Goal: Information Seeking & Learning: Learn about a topic

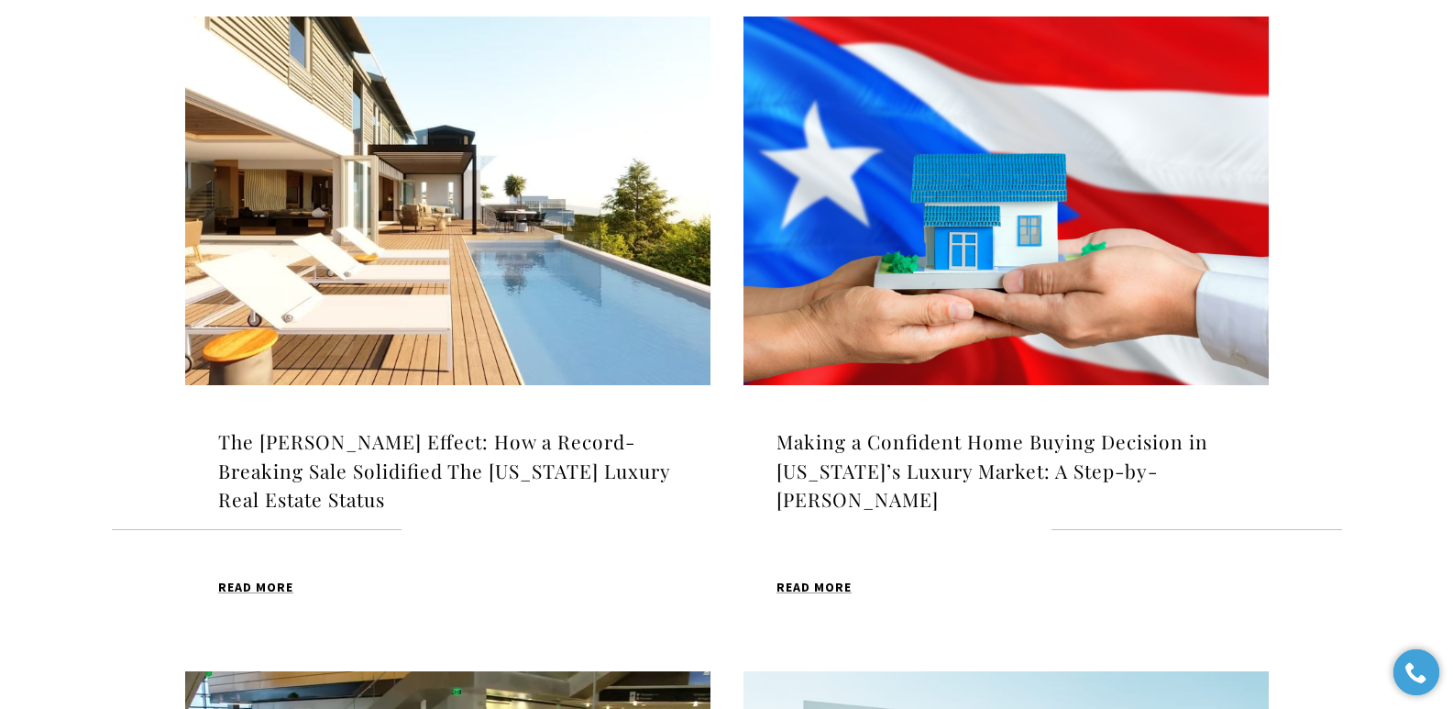
scroll to position [634, 0]
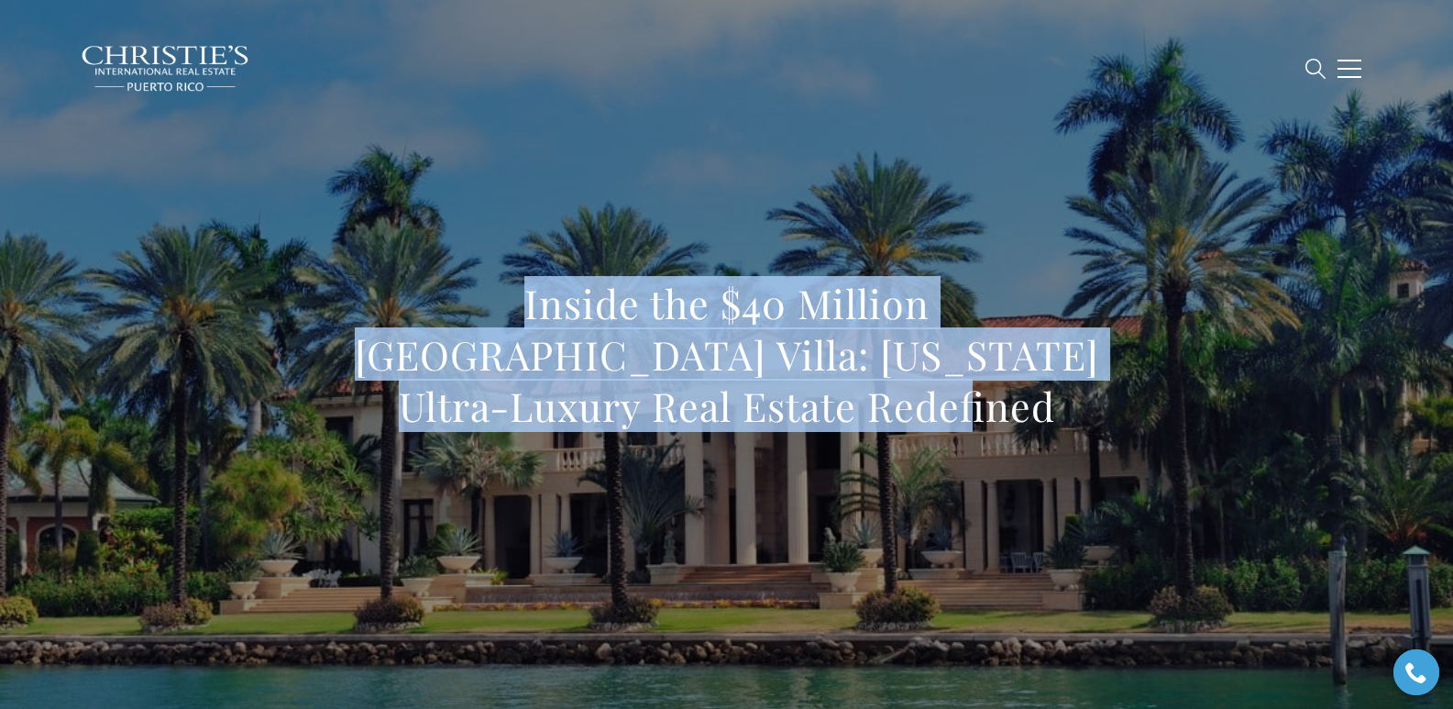
drag, startPoint x: 337, startPoint y: 300, endPoint x: 836, endPoint y: 392, distance: 507.3
click at [836, 392] on h1 "Inside the $40 Million Dorado Beach Villa: Puerto Rico Ultra-Luxury Real Estate…" at bounding box center [727, 355] width 809 height 154
copy h1 "Inside the $40 Million Dorado Beach Villa: Puerto Rico Ultra-Luxury Real Estate…"
click at [591, 182] on div "Inside the $40 Million Dorado Beach Villa: Puerto Rico Ultra-Luxury Real Estate…" at bounding box center [727, 367] width 1284 height 550
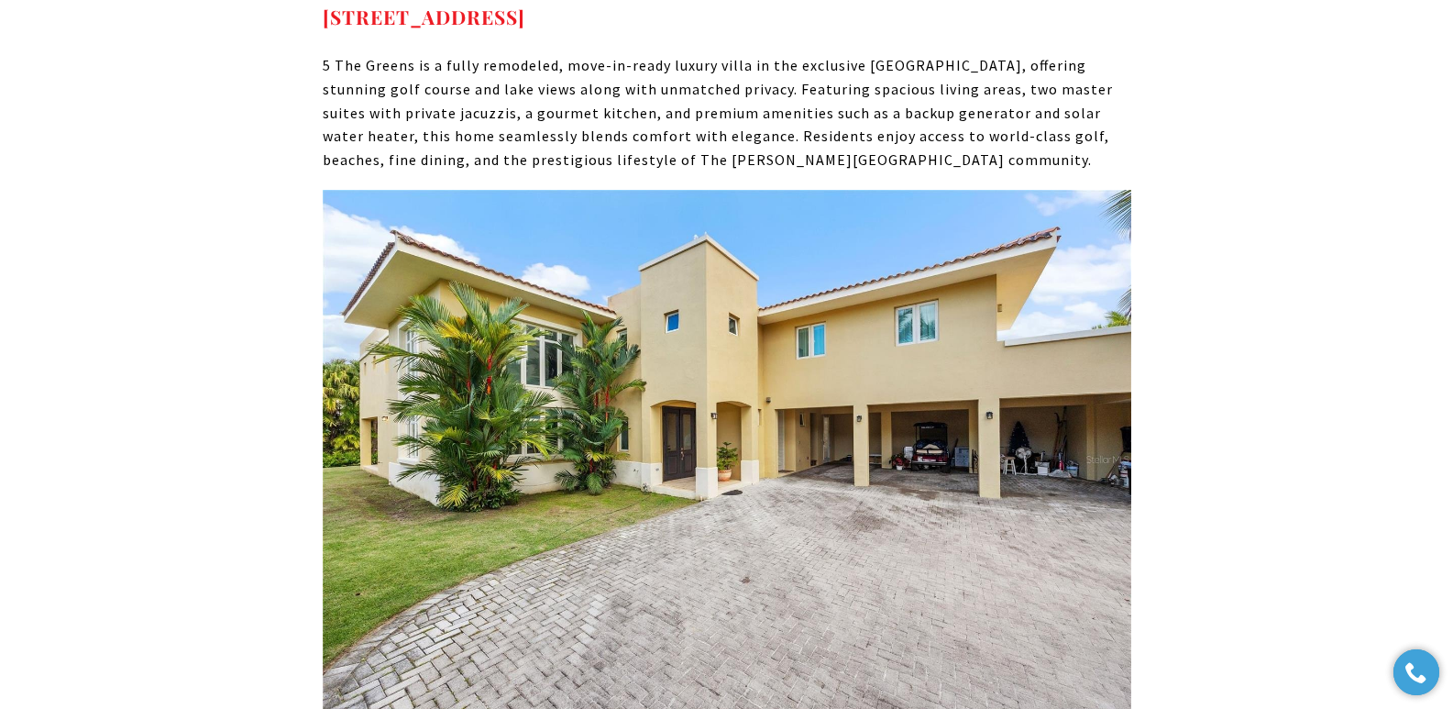
scroll to position [11783, 0]
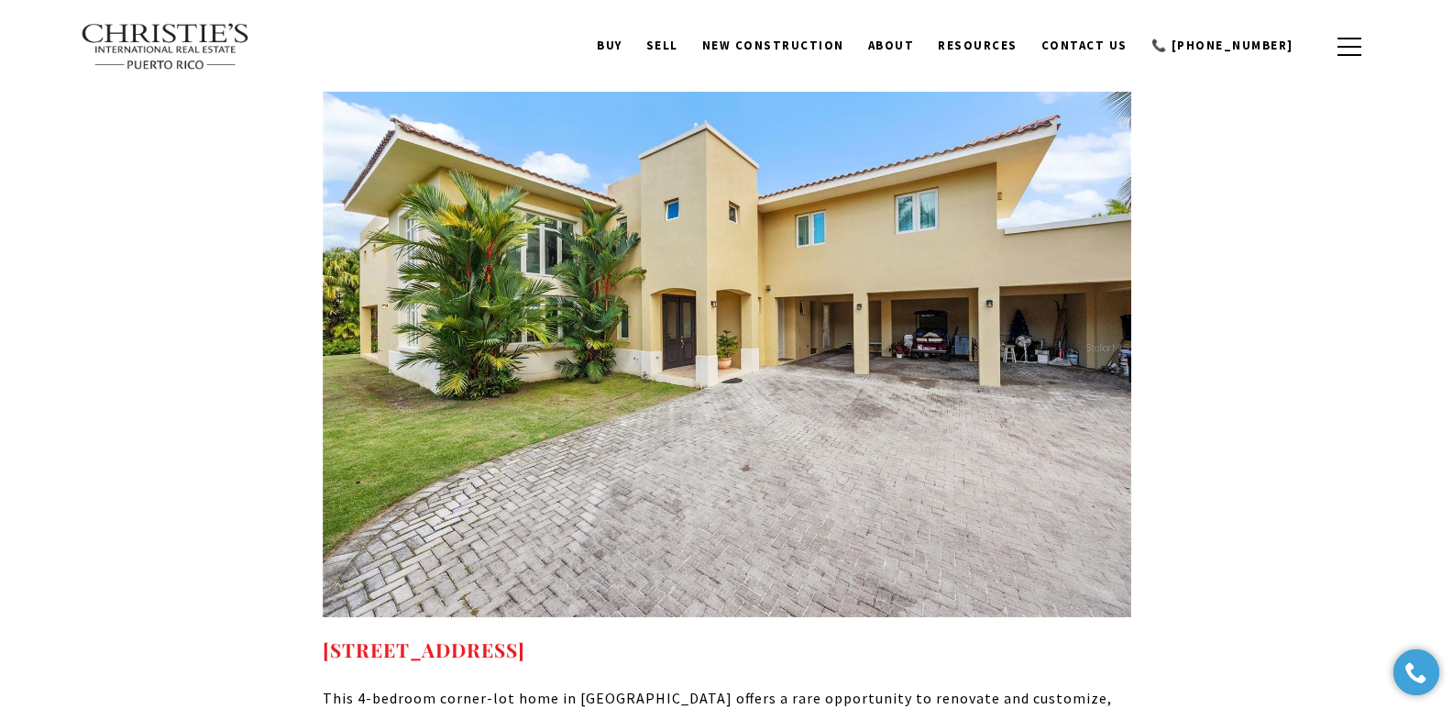
drag, startPoint x: 887, startPoint y: 538, endPoint x: 321, endPoint y: 530, distance: 565.8
copy strong "320 DORADO BEACH EAST DORADO PR, 00646"
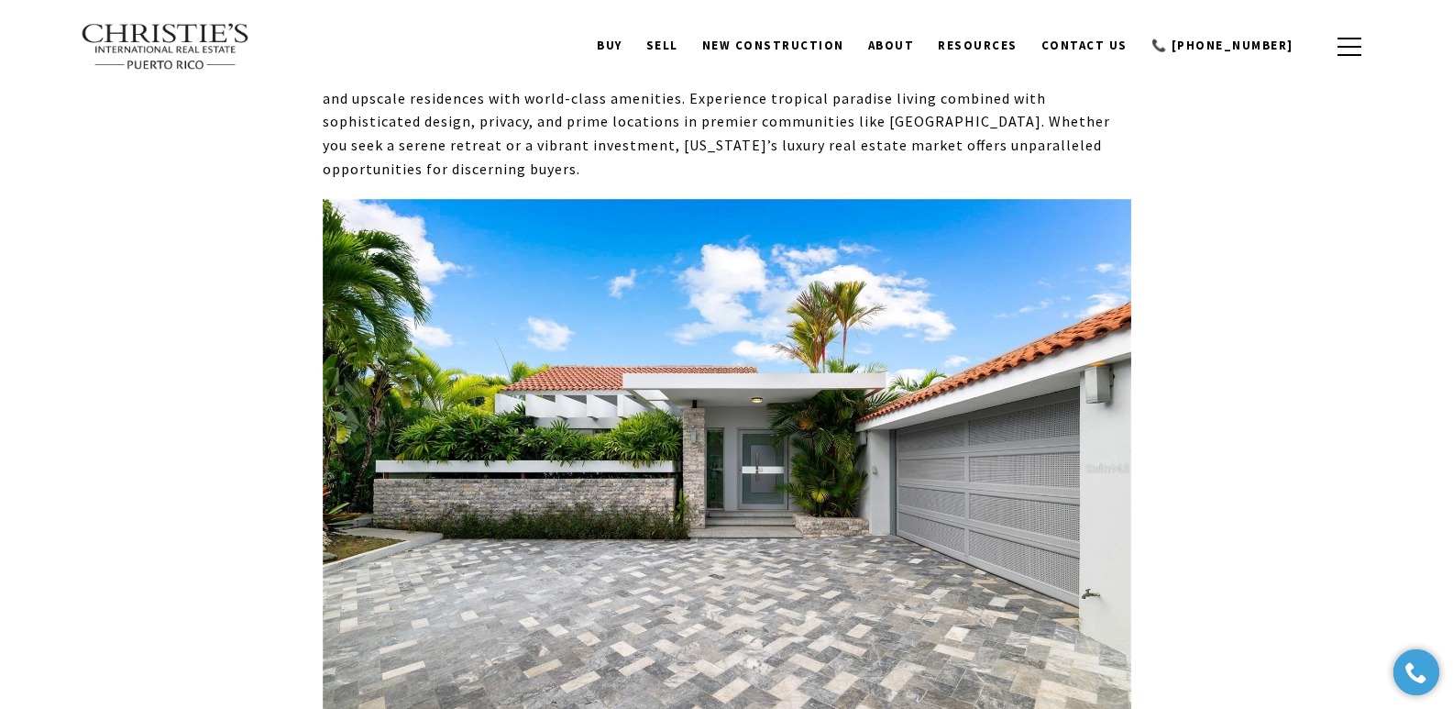
scroll to position [9946, 0]
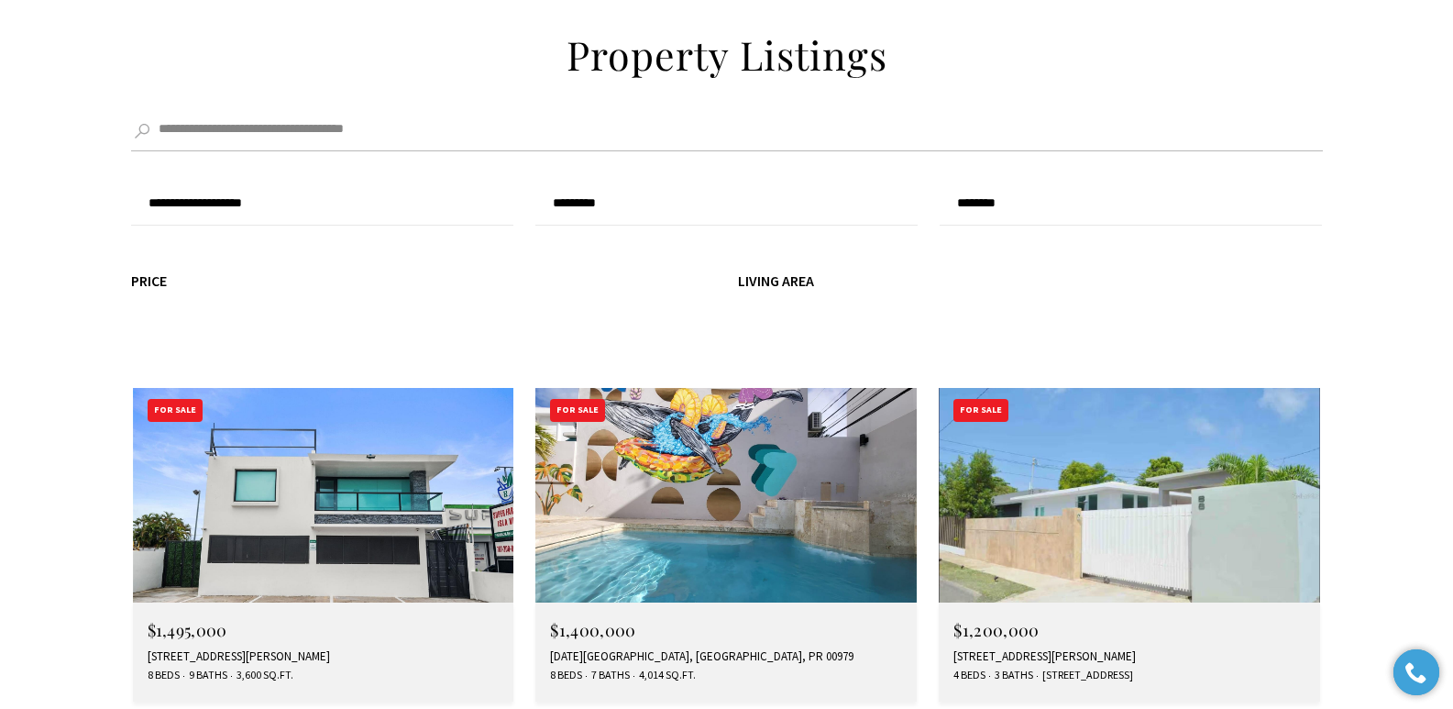
scroll to position [4961, 0]
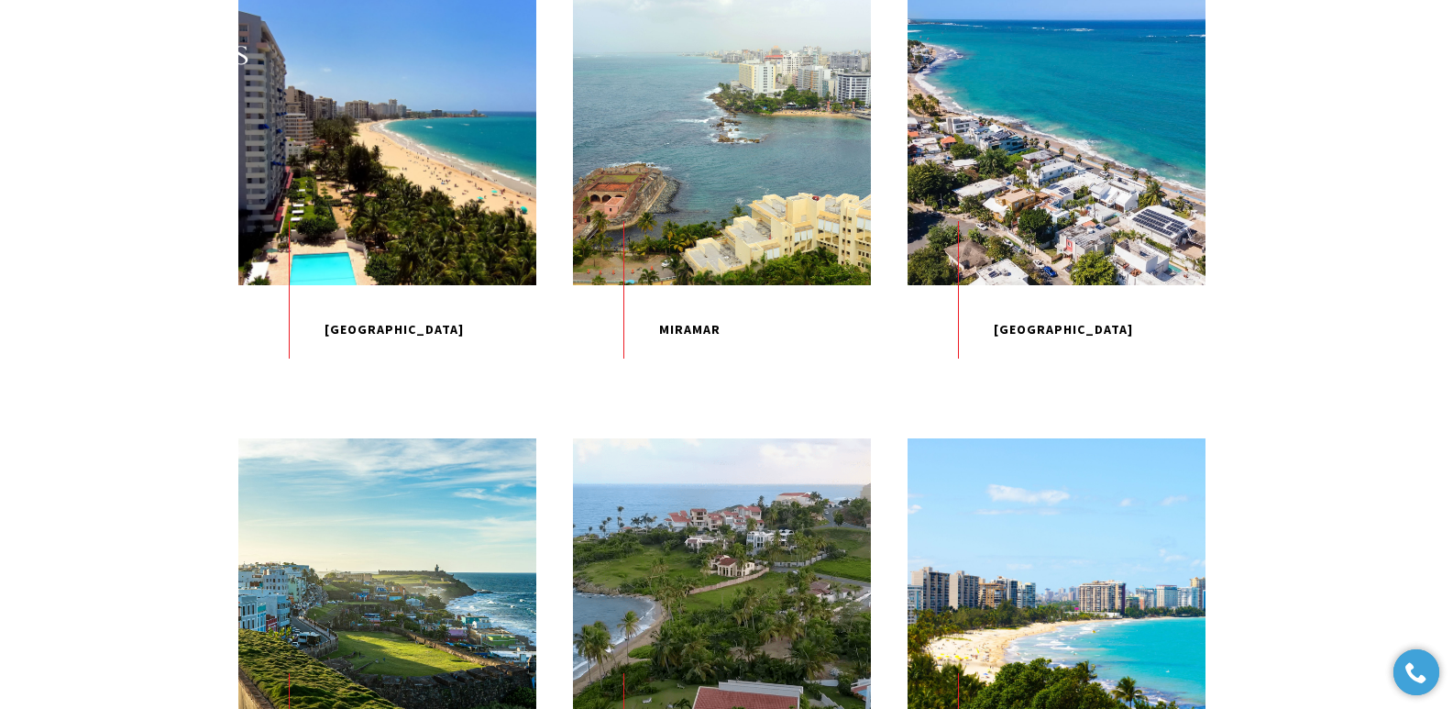
scroll to position [976, 0]
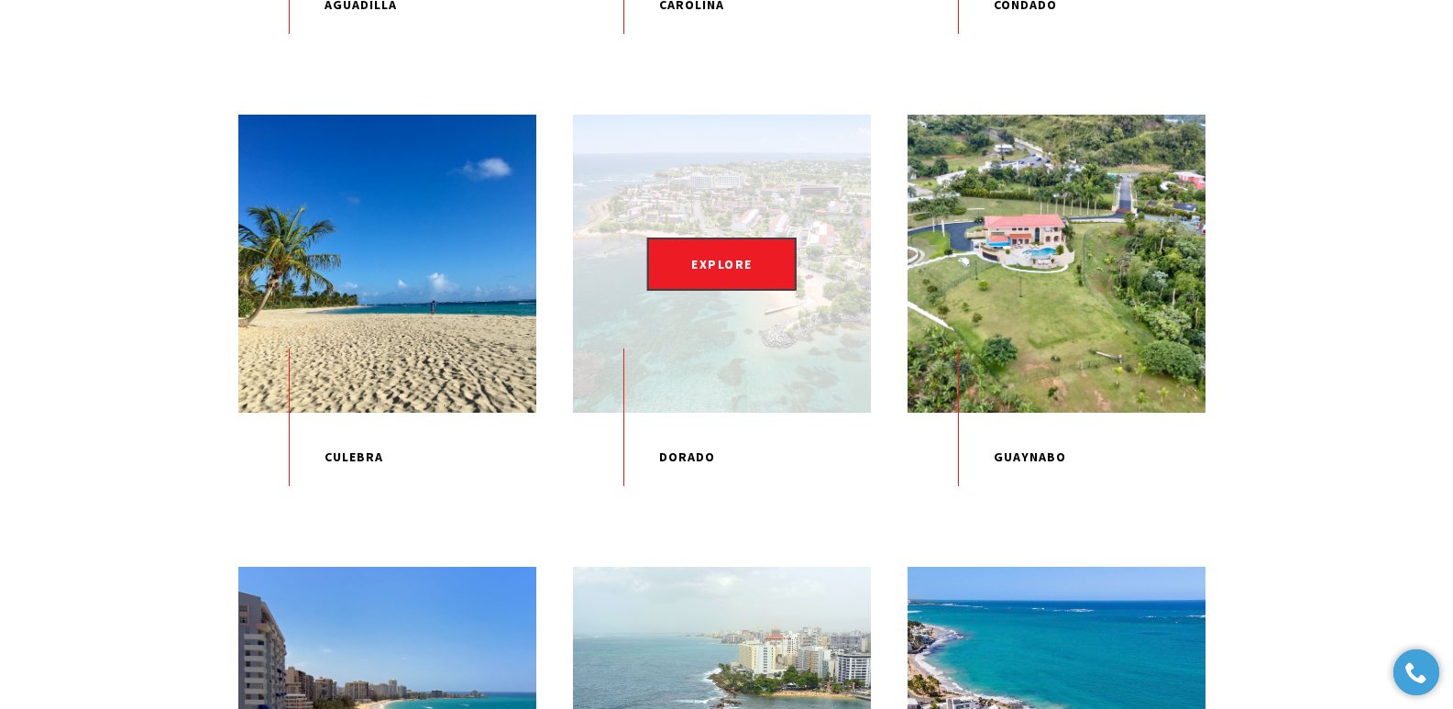
click at [700, 358] on div "EXPLORE" at bounding box center [722, 264] width 298 height 298
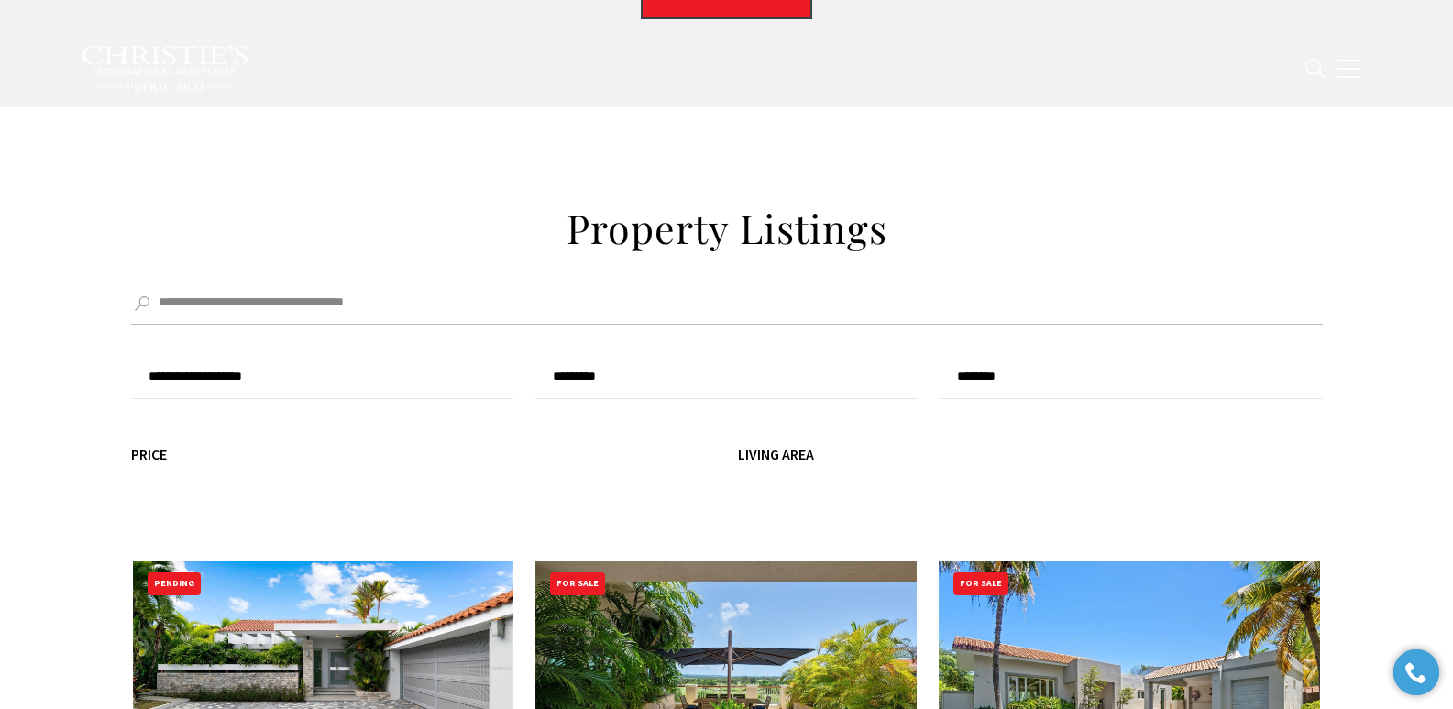
scroll to position [6822, 0]
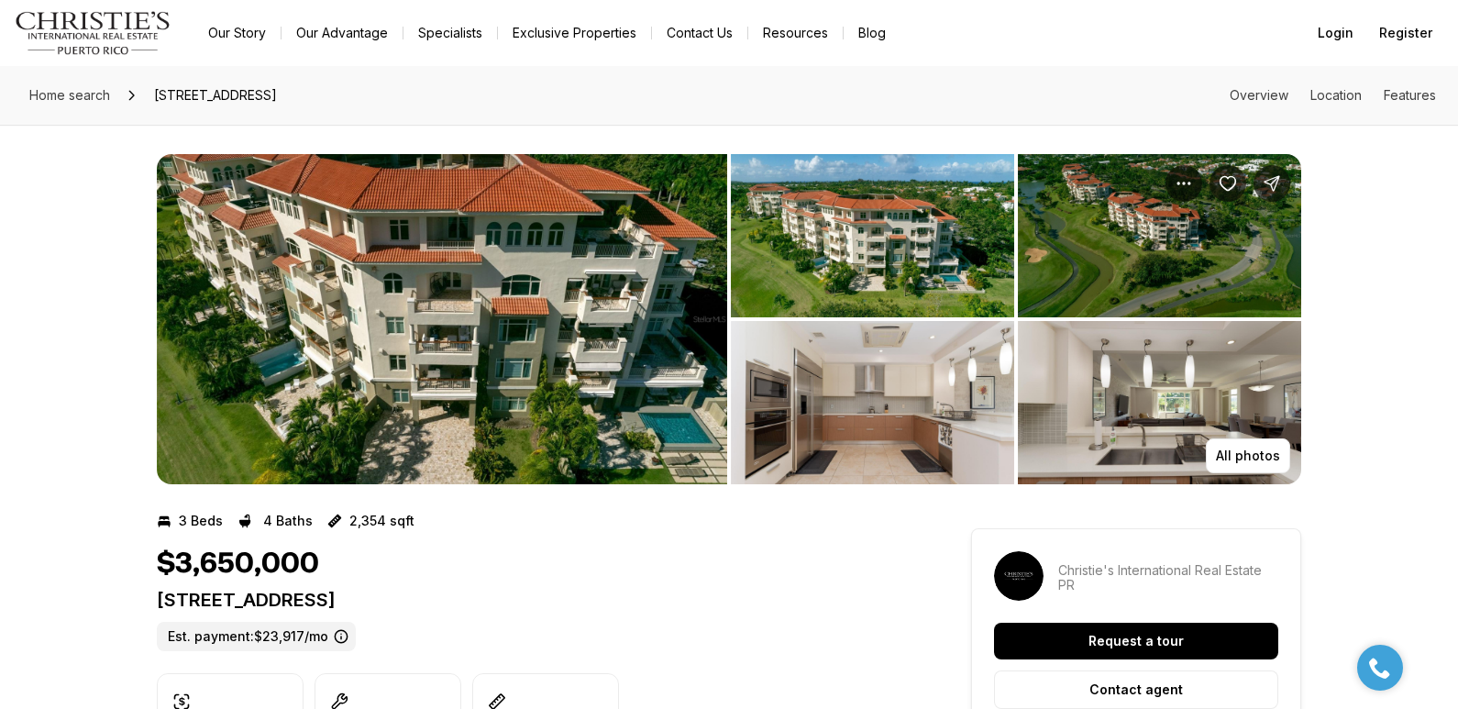
drag, startPoint x: 159, startPoint y: 600, endPoint x: 622, endPoint y: 602, distance: 463.0
click at [622, 602] on p "3102 PLANTATION VILLAGE DORADO PR, 00646" at bounding box center [531, 600] width 748 height 22
copy p "3102 PLANTATION VILLAGE DORADO PR, 00646"
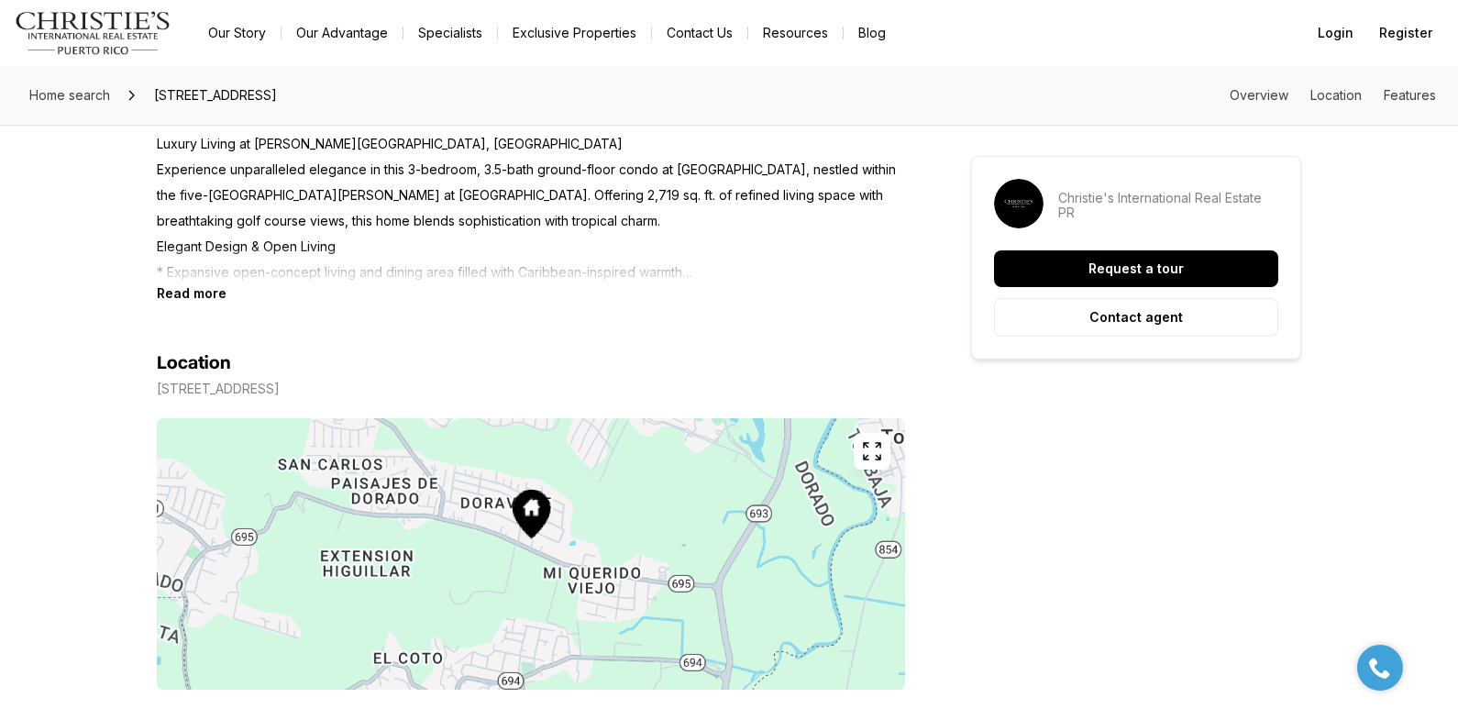
scroll to position [794, 0]
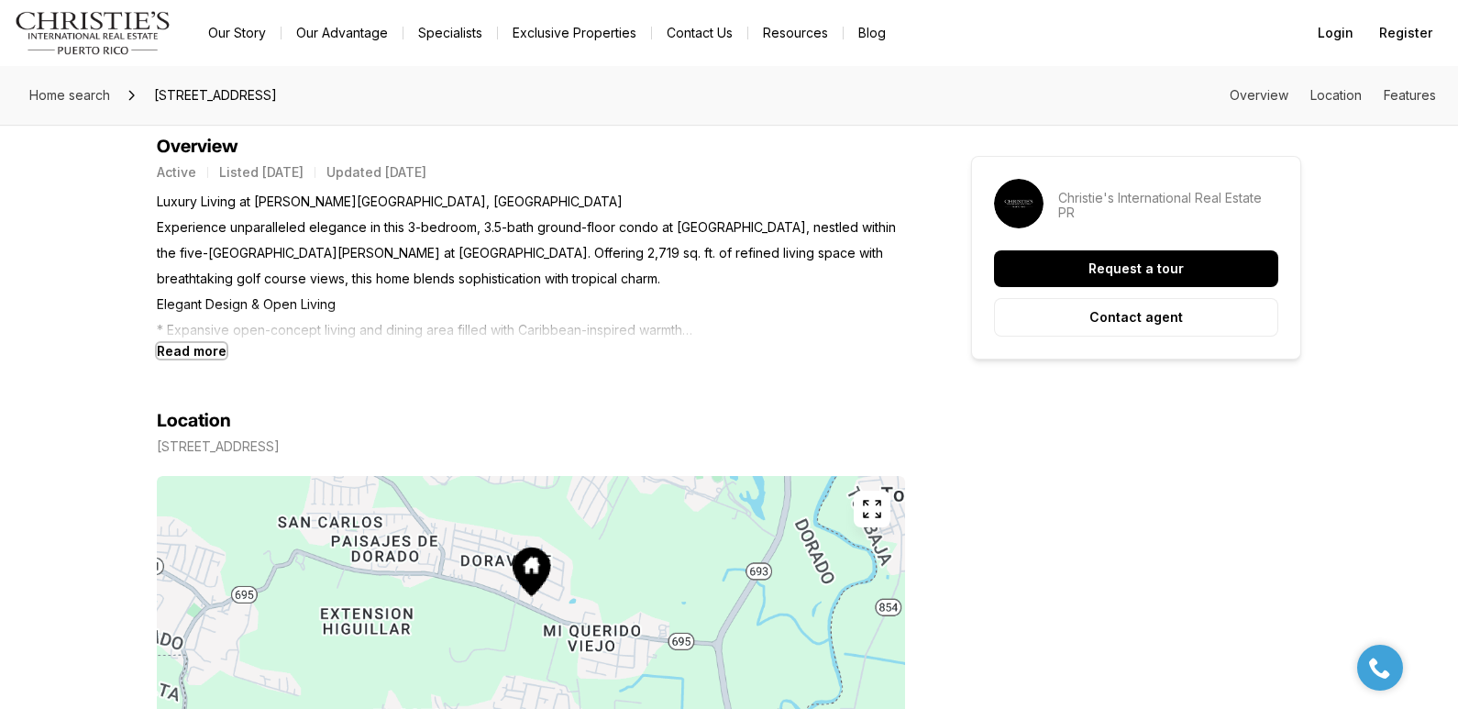
click at [193, 352] on b "Read more" at bounding box center [192, 351] width 70 height 16
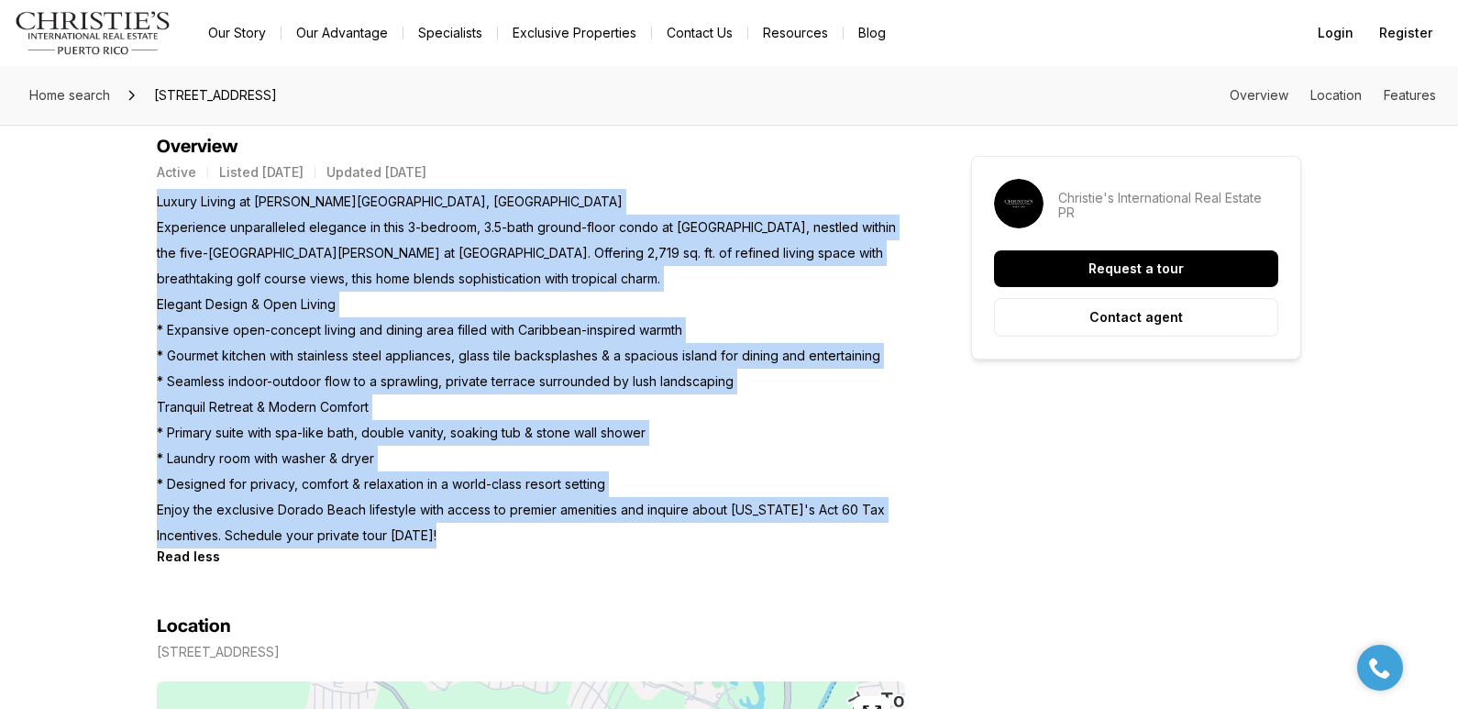
drag, startPoint x: 157, startPoint y: 199, endPoint x: 469, endPoint y: 535, distance: 458.7
click at [469, 535] on p "Luxury Living at Ritz-Carlton Reserve, Dorado Beach Experience unparalleled ele…" at bounding box center [531, 368] width 748 height 359
copy p "Luxury Living at Ritz-Carlton Reserve, Dorado Beach Experience unparalleled ele…"
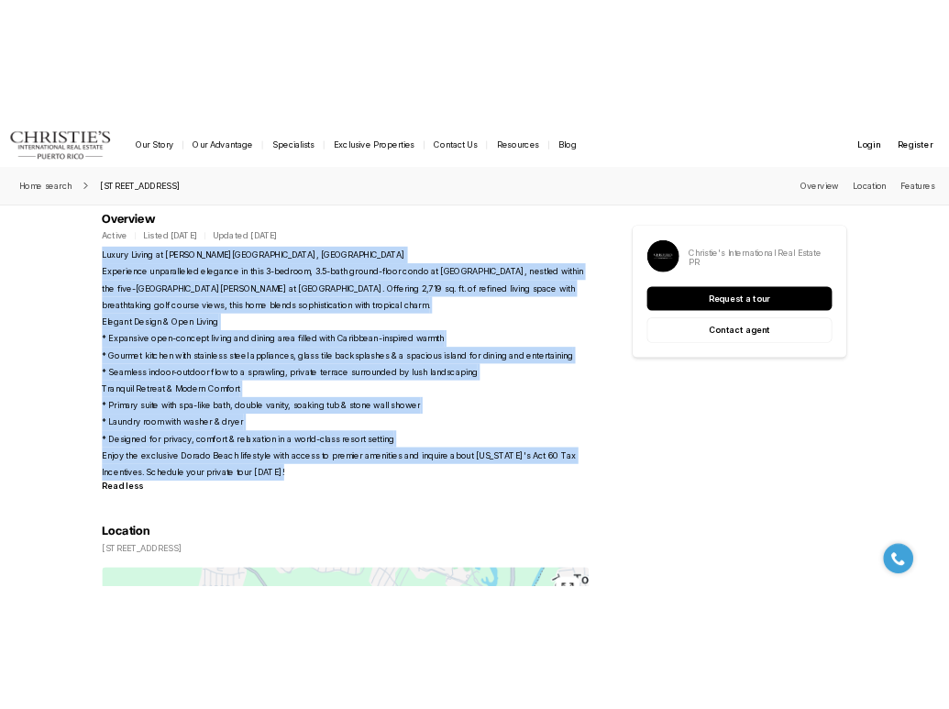
scroll to position [0, 0]
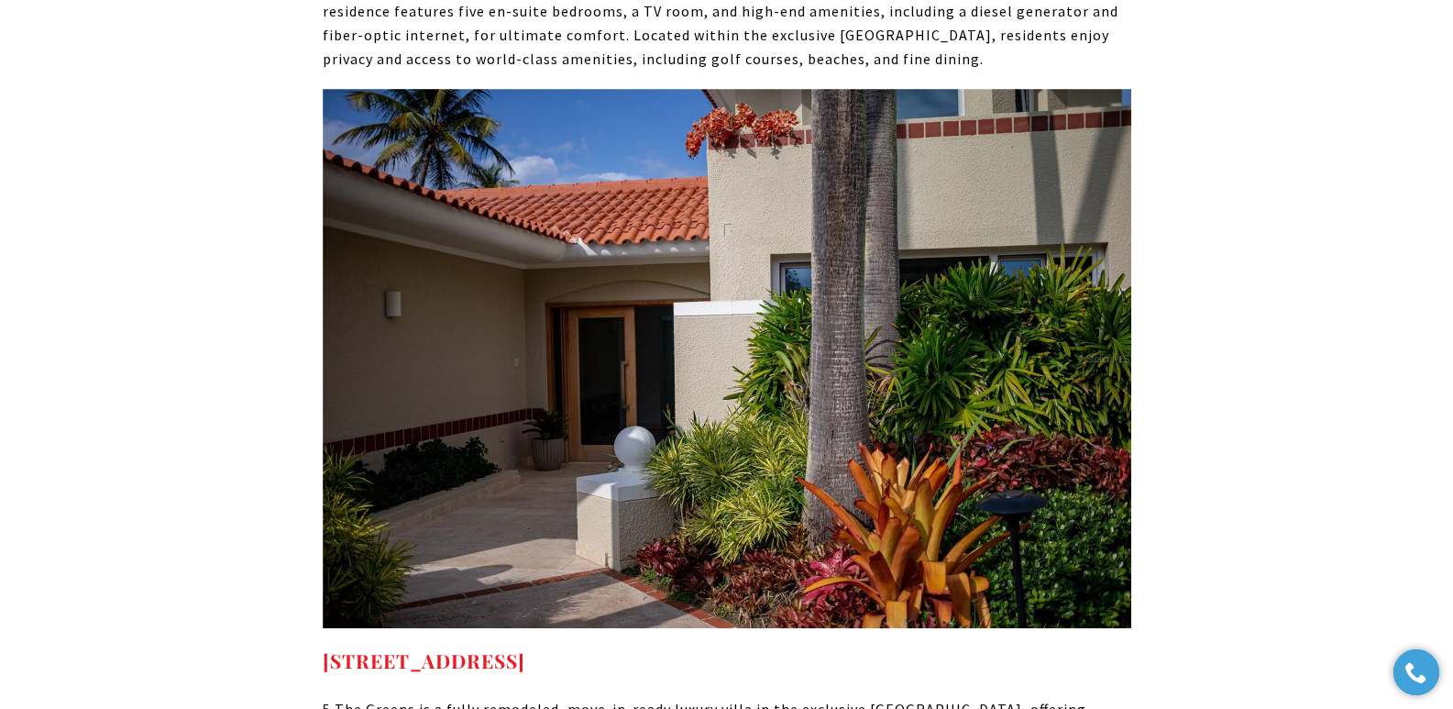
scroll to position [10870, 0]
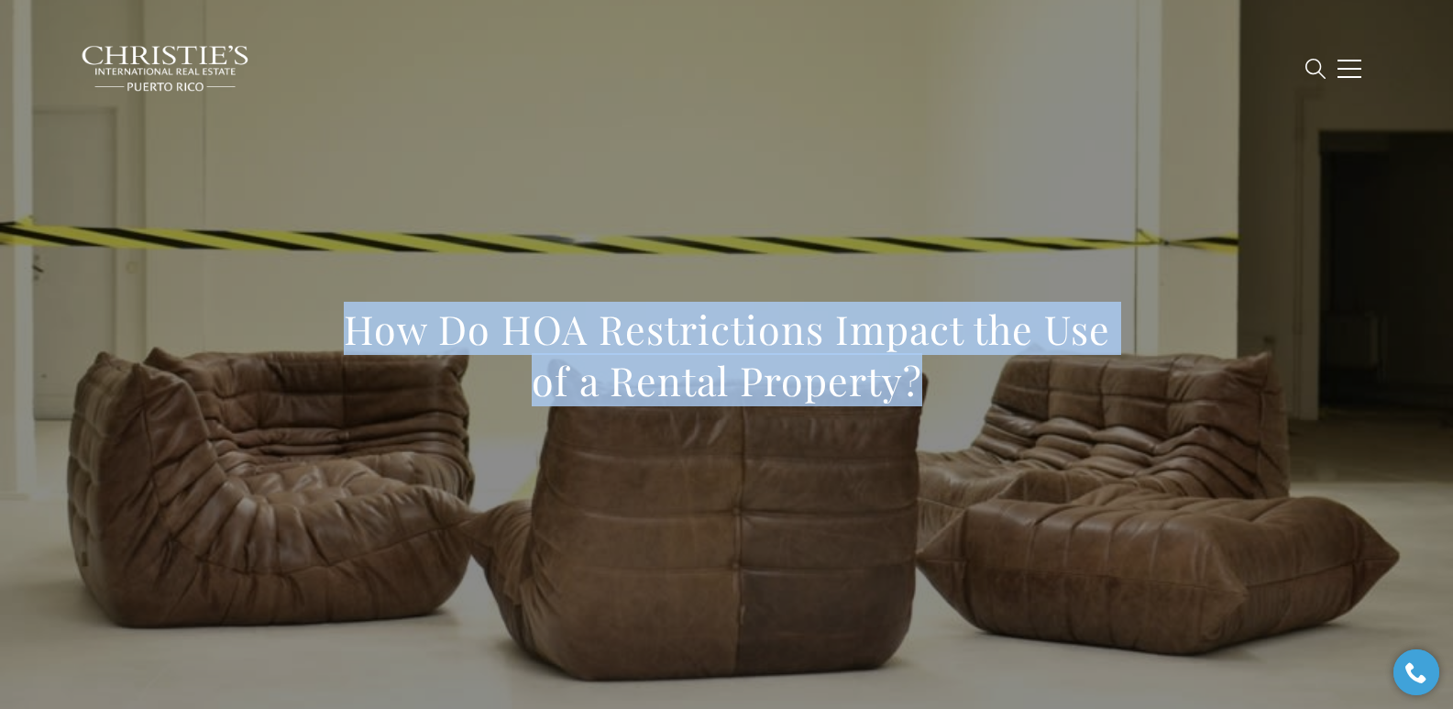
drag, startPoint x: 340, startPoint y: 333, endPoint x: 1036, endPoint y: 381, distance: 697.6
click at [1036, 381] on h1 "How Do HOA Restrictions Impact the Use of a Rental Property?" at bounding box center [727, 354] width 809 height 103
copy h1 "How Do HOA Restrictions Impact the Use of a Rental Property?"
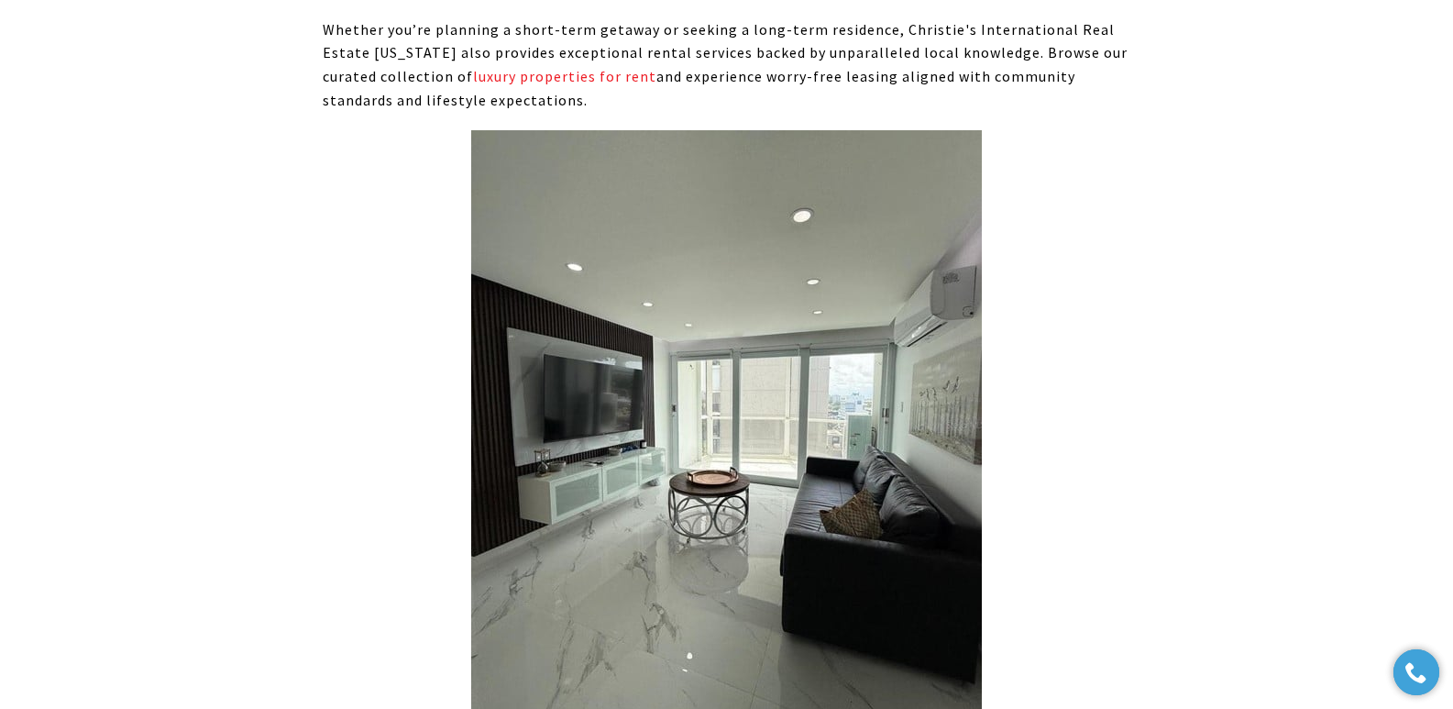
scroll to position [14884, 0]
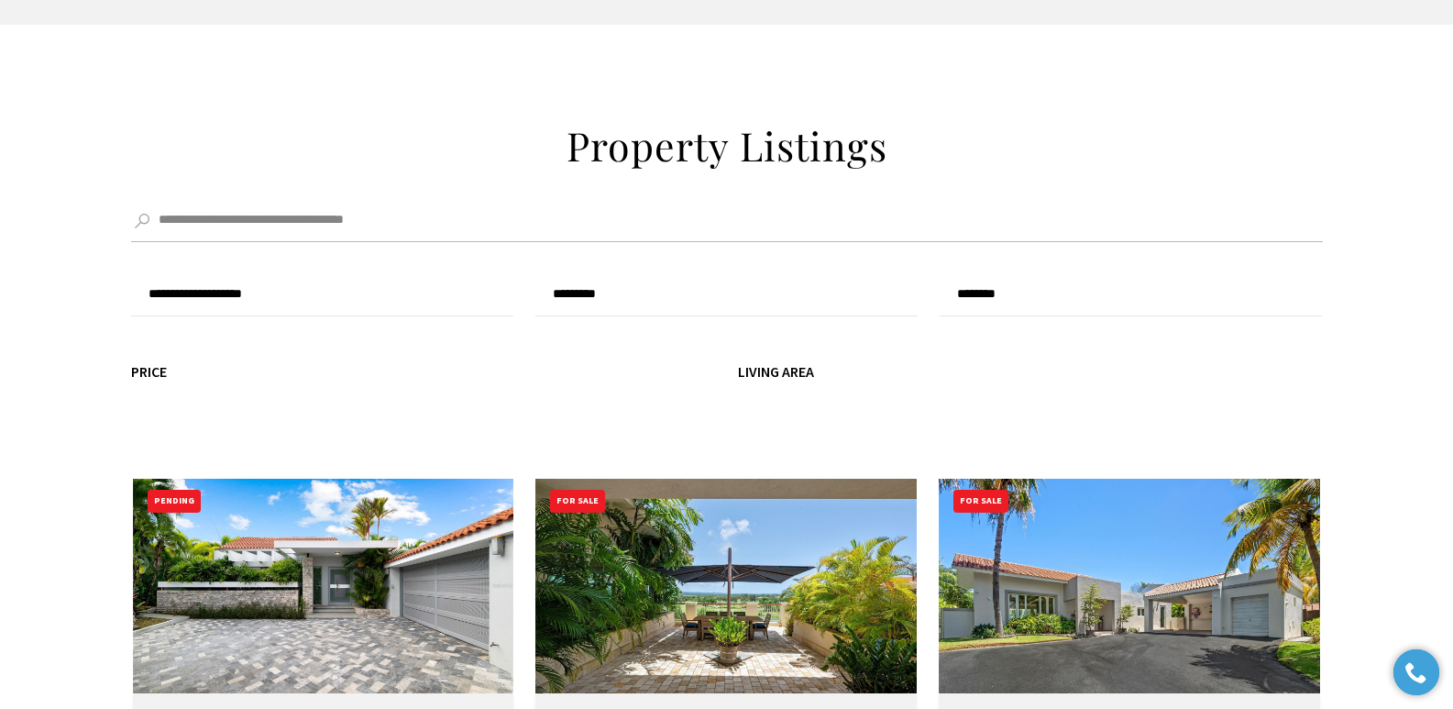
scroll to position [6298, 0]
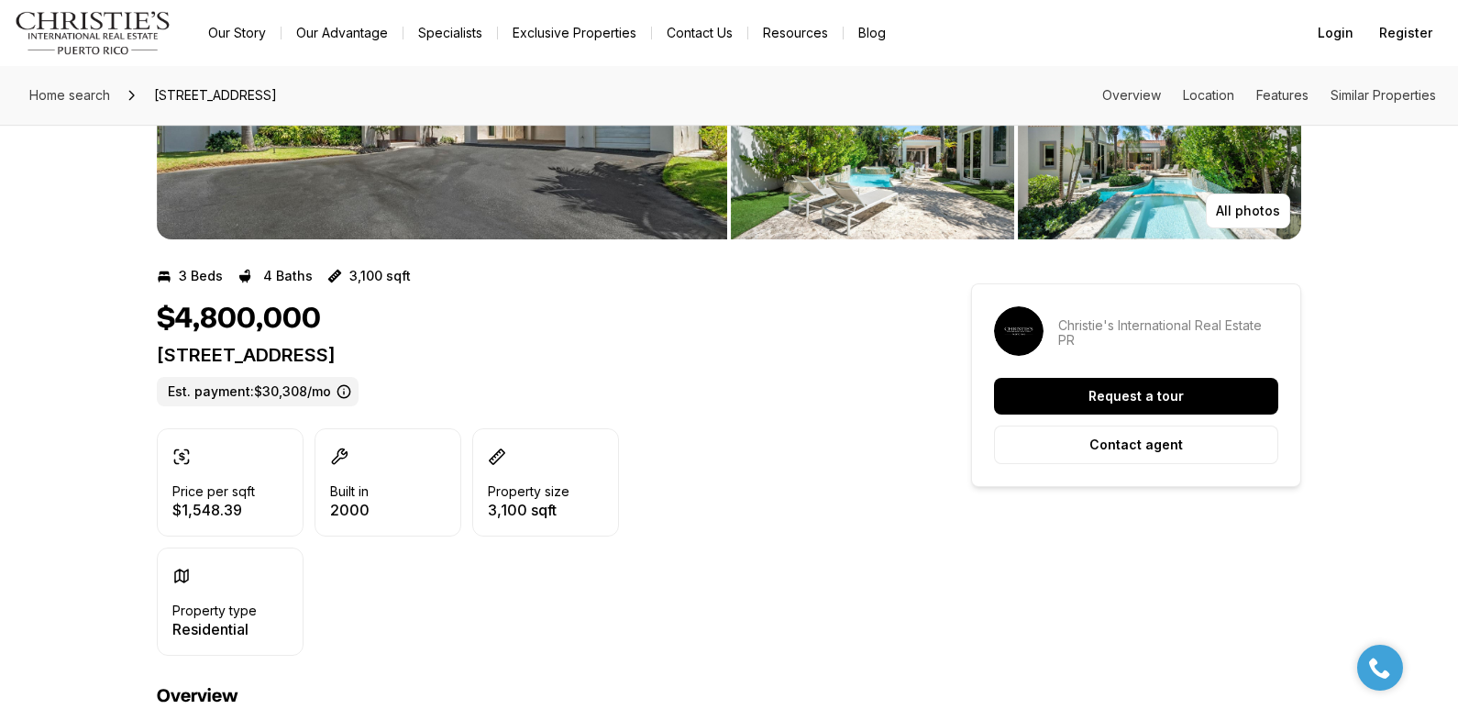
scroll to position [216, 0]
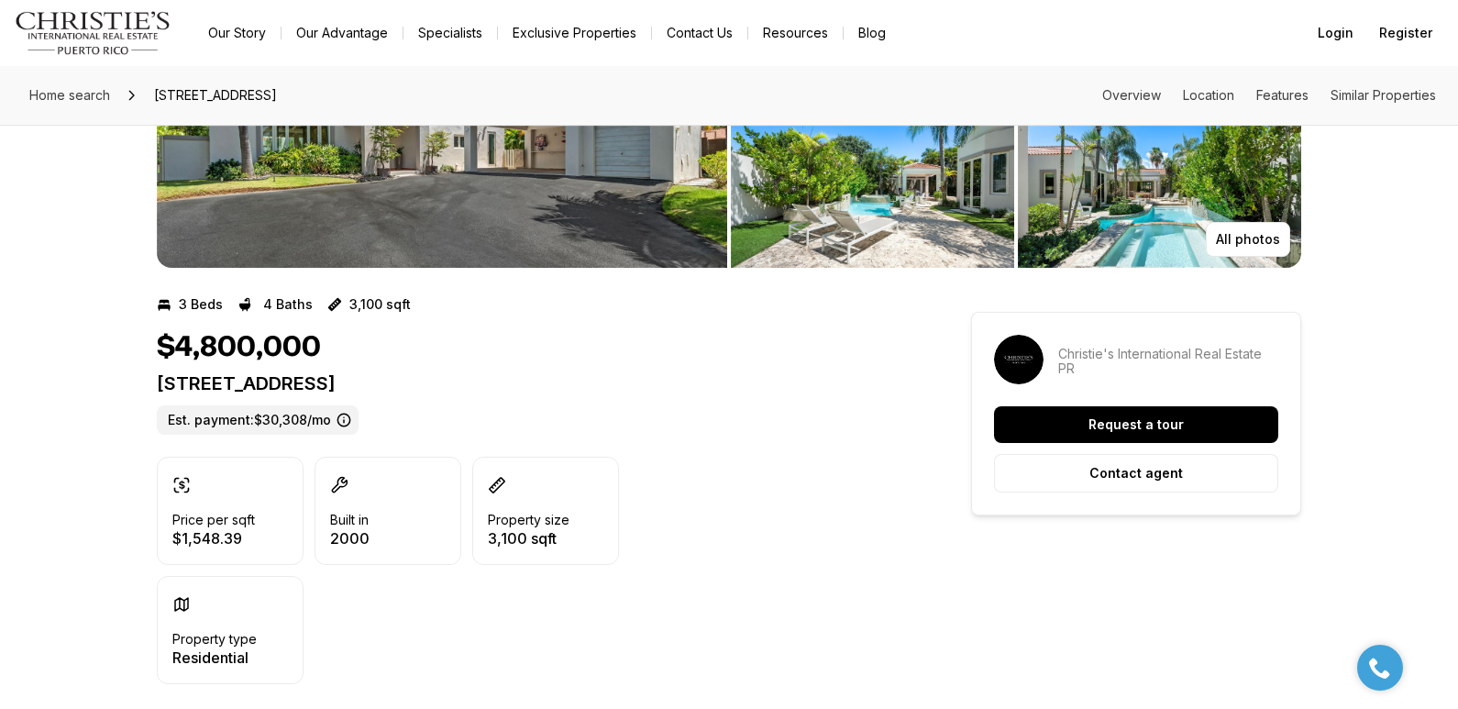
drag, startPoint x: 1462, startPoint y: 70, endPoint x: 1465, endPoint y: 98, distance: 28.6
drag, startPoint x: 150, startPoint y: 380, endPoint x: 612, endPoint y: 379, distance: 461.2
copy p "[STREET_ADDRESS]"
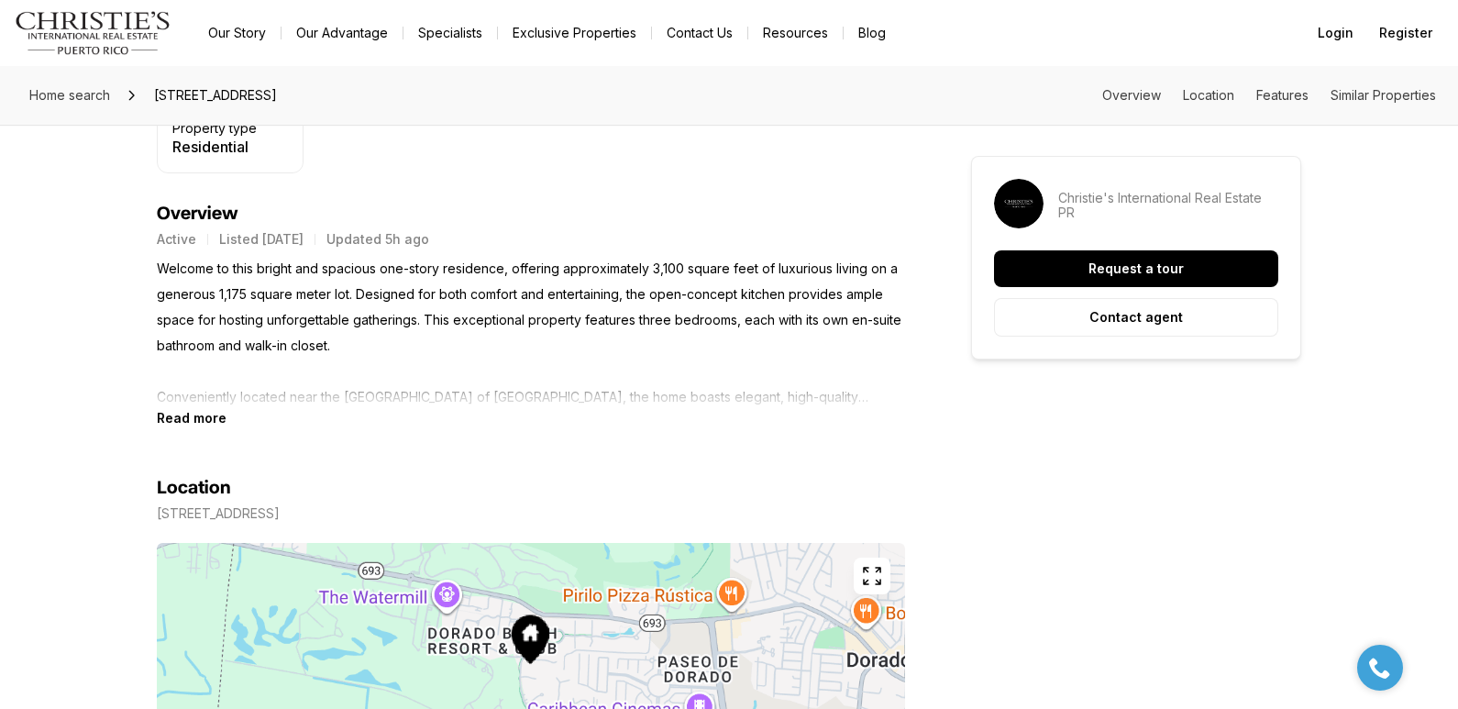
scroll to position [734, 0]
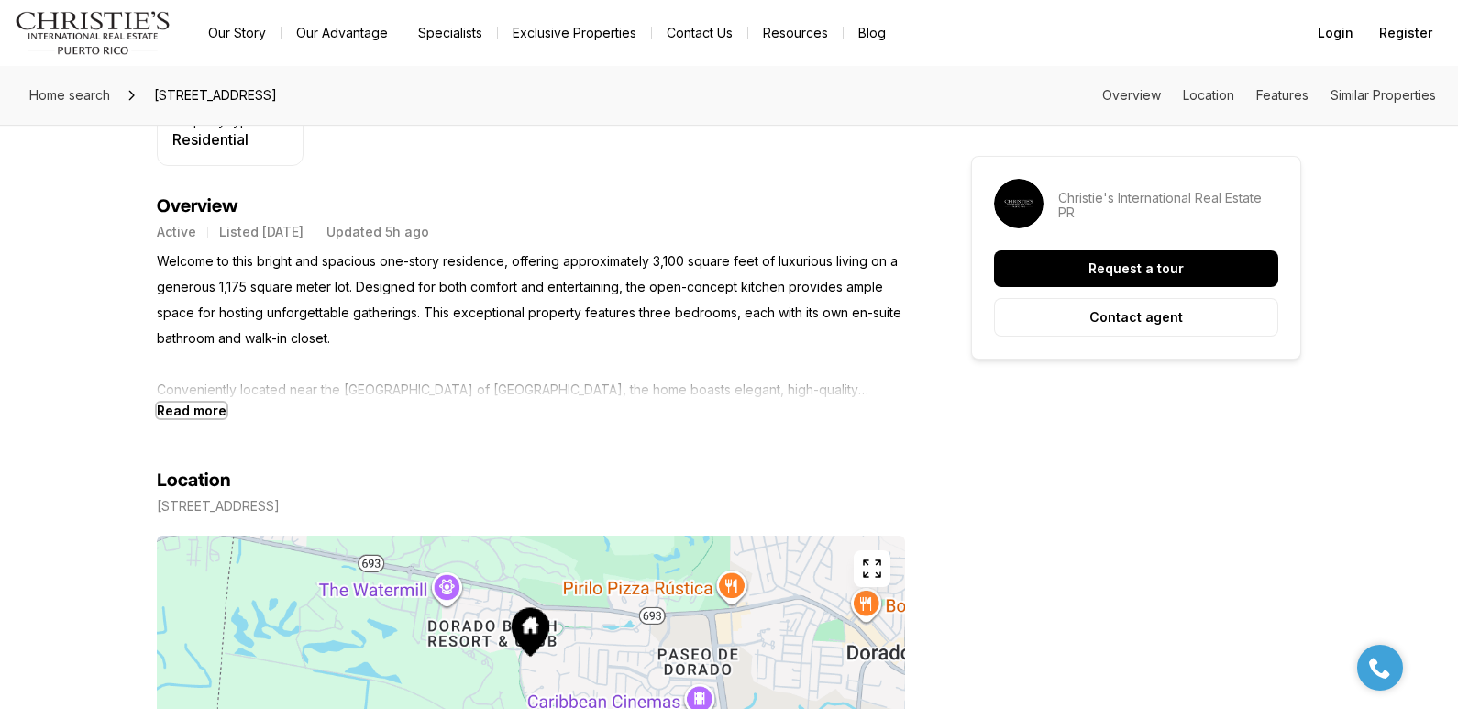
click at [205, 410] on b "Read more" at bounding box center [192, 411] width 70 height 16
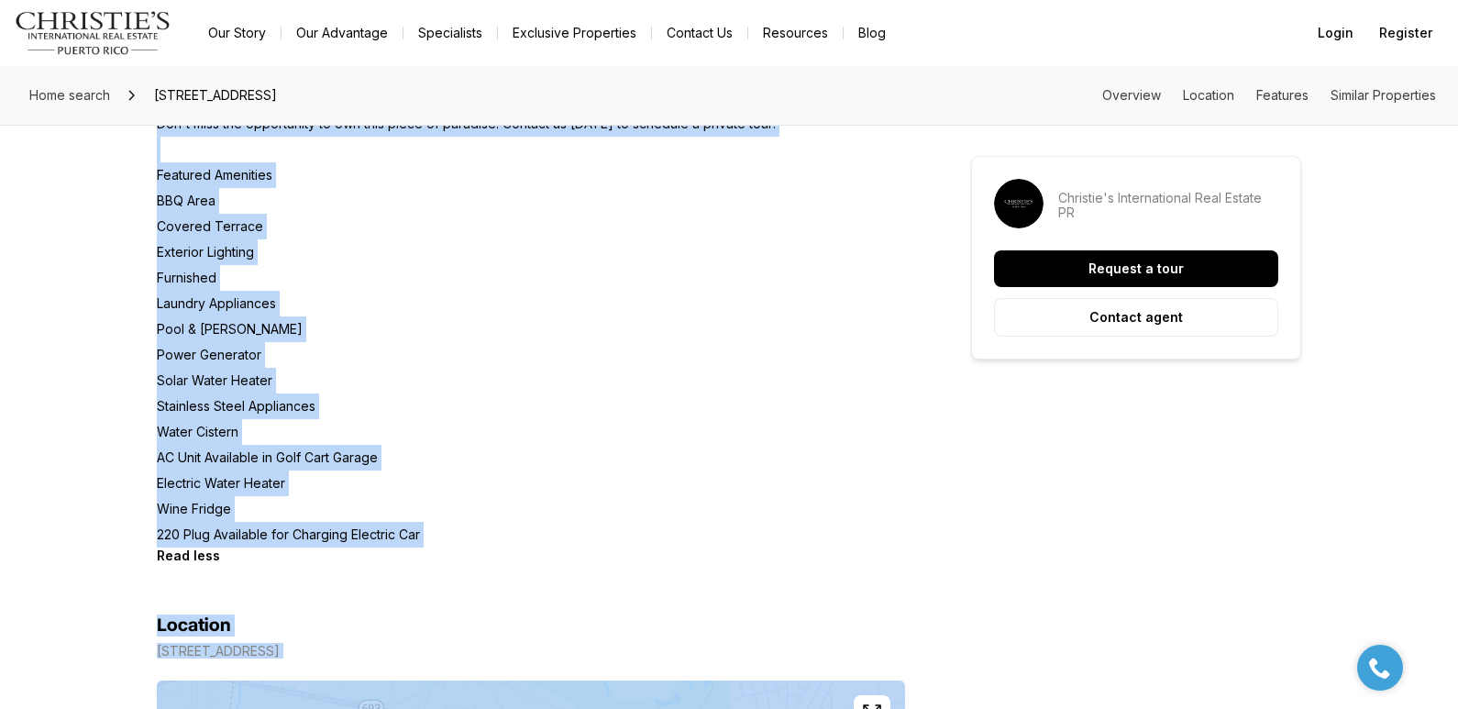
scroll to position [1164, 0]
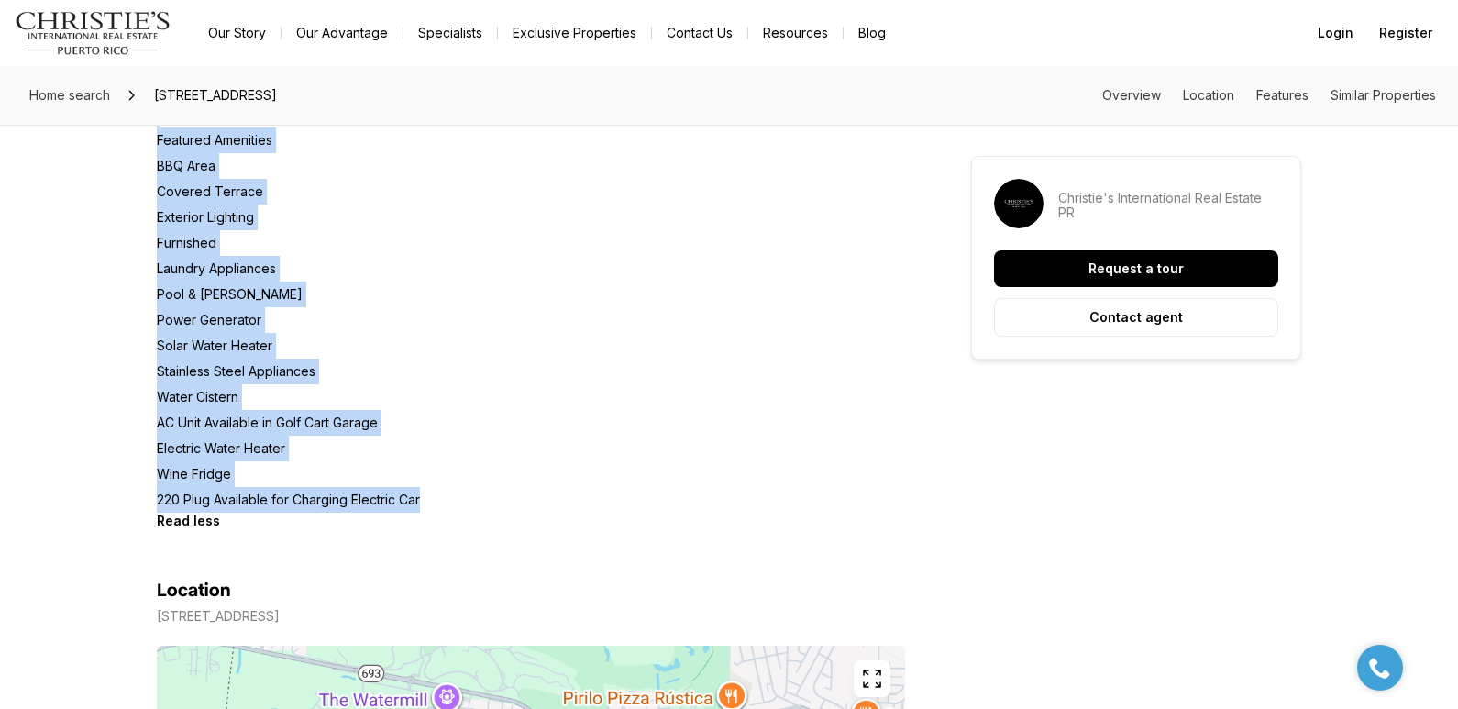
drag, startPoint x: 160, startPoint y: 259, endPoint x: 457, endPoint y: 505, distance: 386.1
click at [457, 505] on p "Welcome to this bright and spacious one-story residence, offering approximately…" at bounding box center [531, 165] width 748 height 693
copy p "Welcome to this bright and spacious one-story residence, offering approximately…"
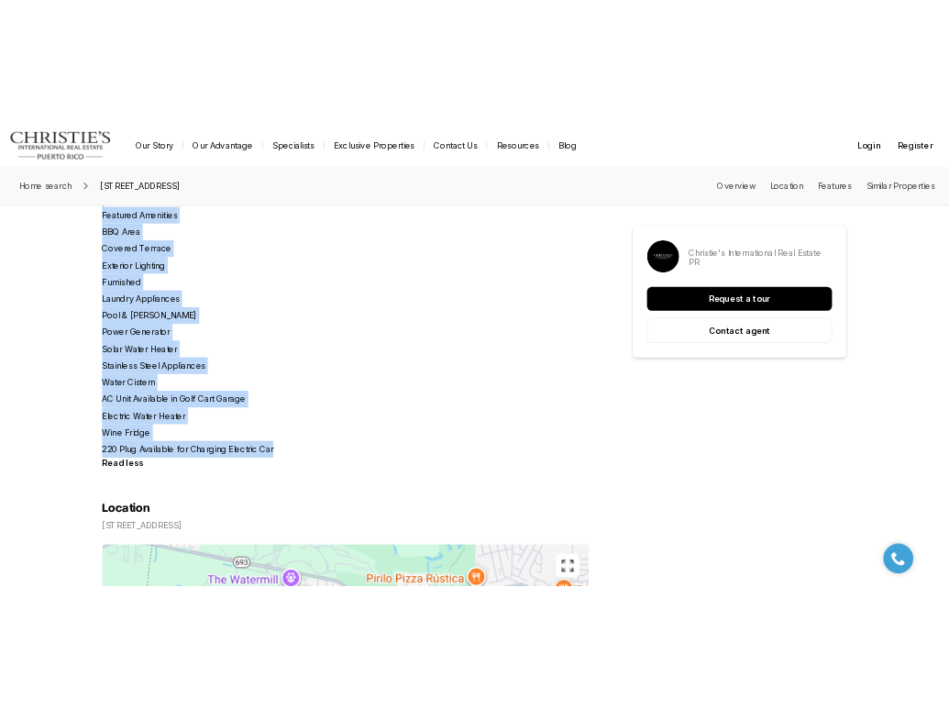
scroll to position [0, 0]
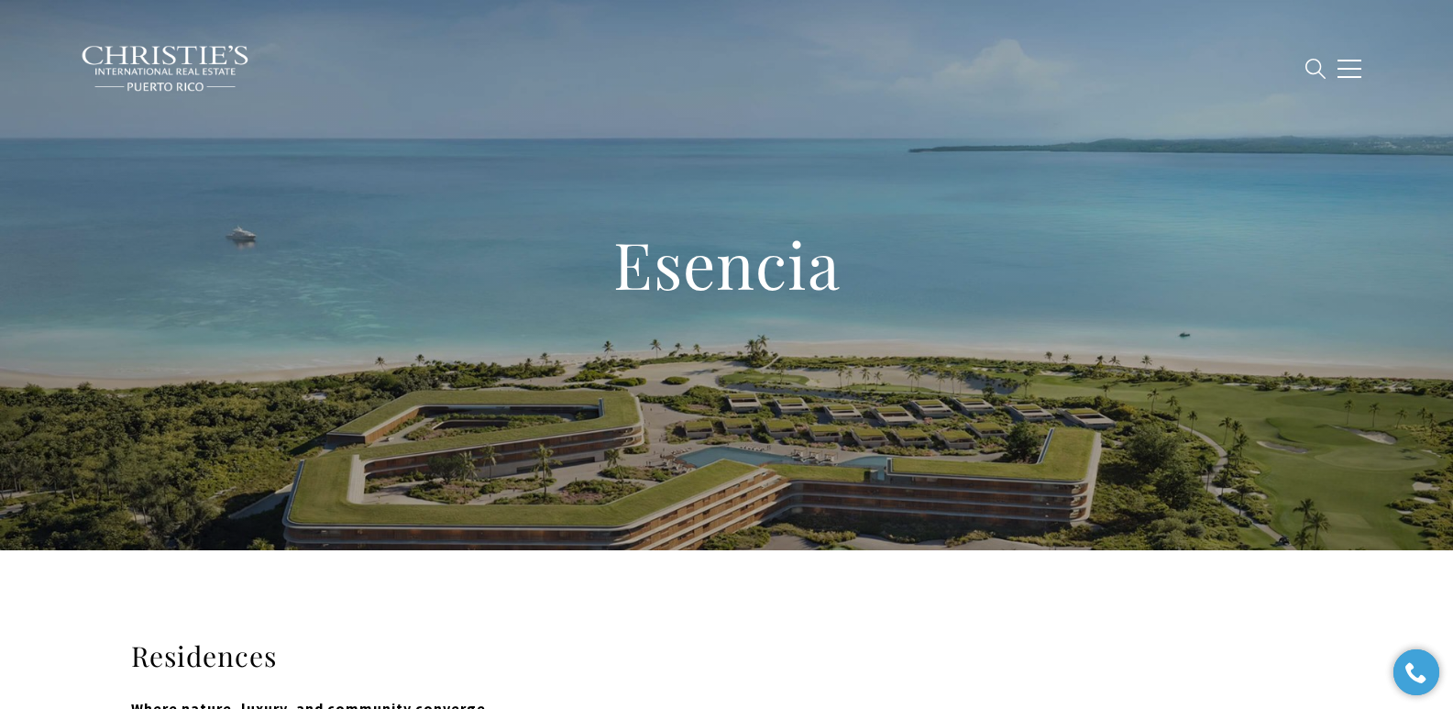
type input "**********"
type input "*********"
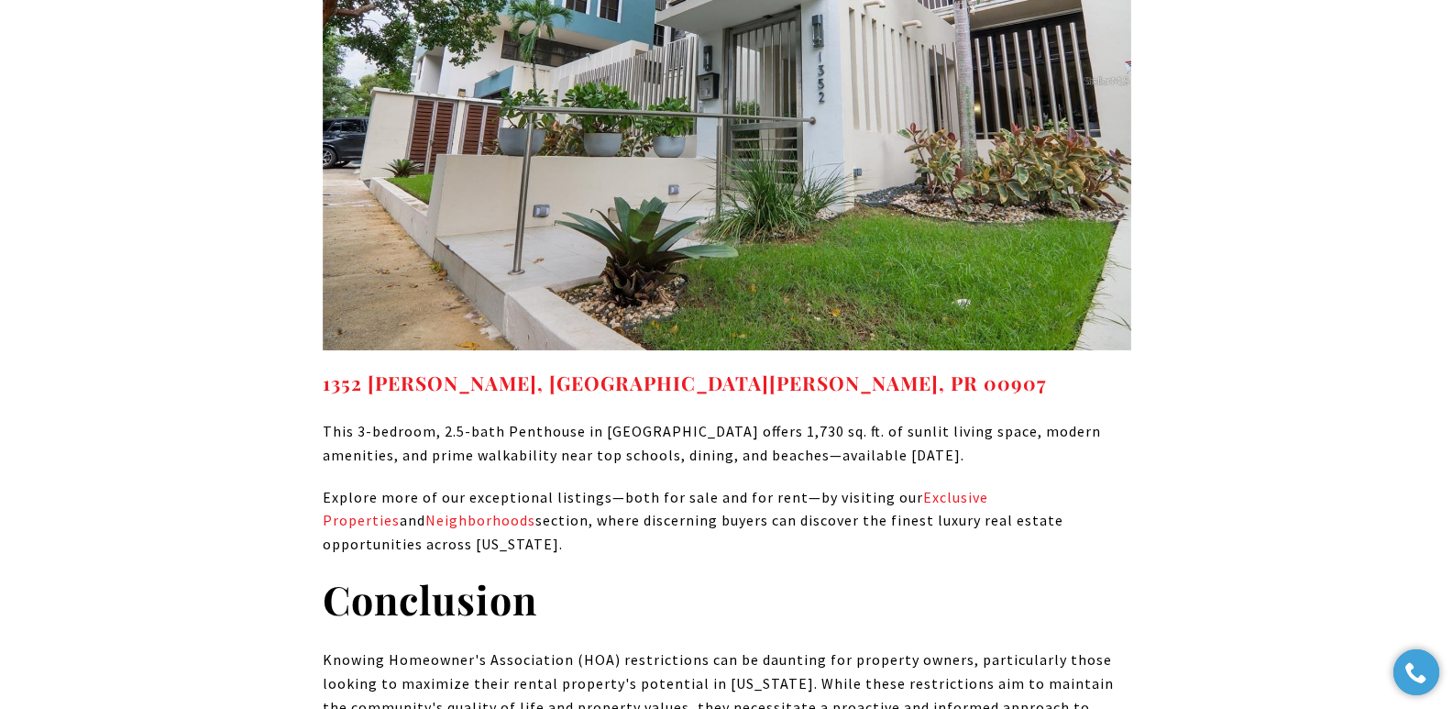
scroll to position [15527, 0]
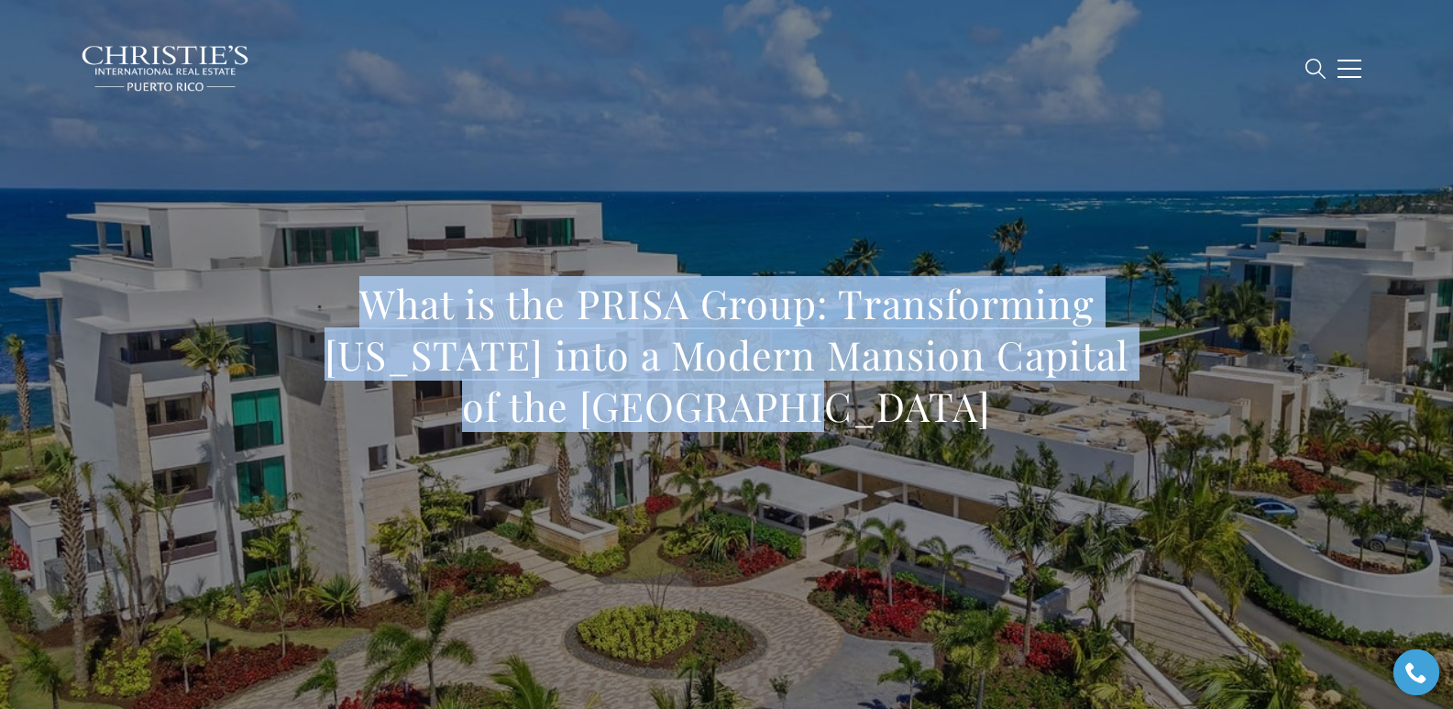
drag, startPoint x: 313, startPoint y: 281, endPoint x: 918, endPoint y: 409, distance: 618.6
click at [918, 409] on div "What is the PRISA Group: Transforming Puerto Rico into a Modern Mansion Capital…" at bounding box center [727, 367] width 1284 height 550
copy h1 "What is the PRISA Group: Transforming Puerto Rico into a Modern Mansion Capital…"
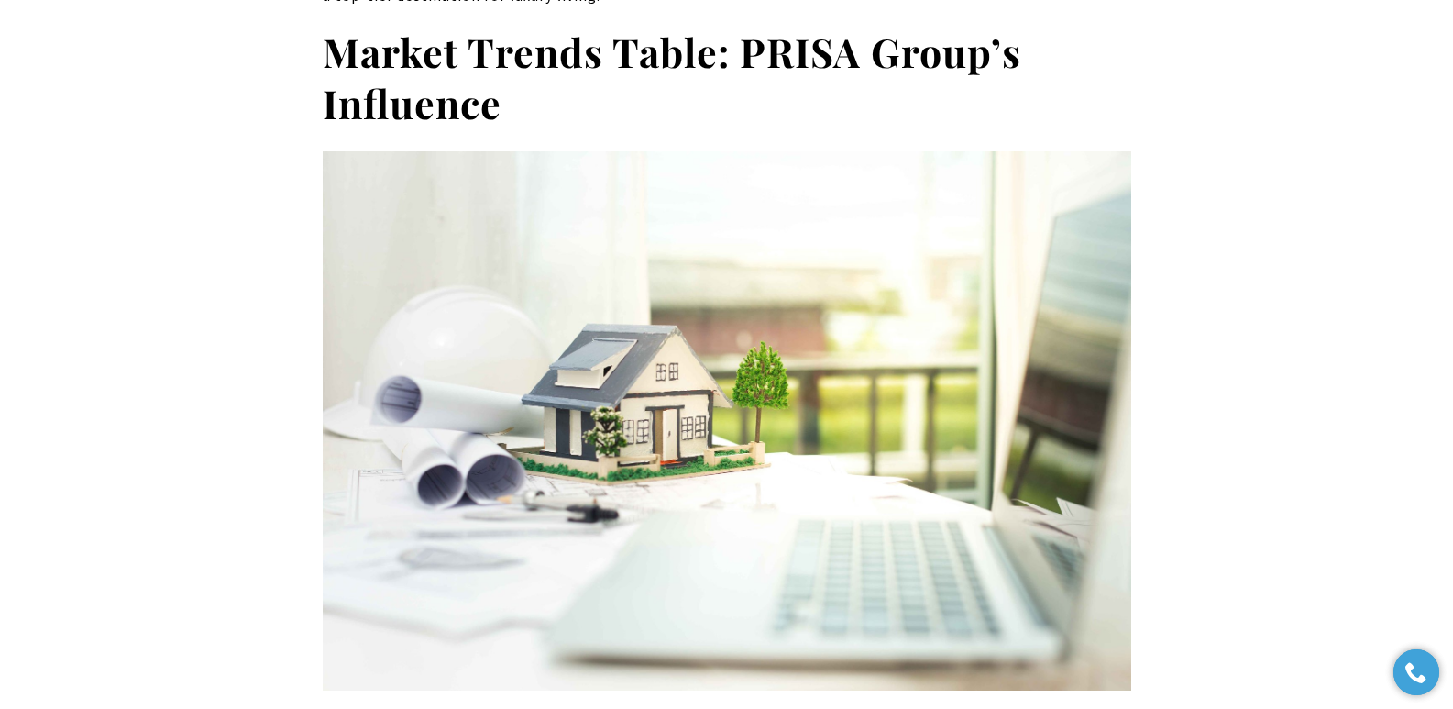
scroll to position [9017, 0]
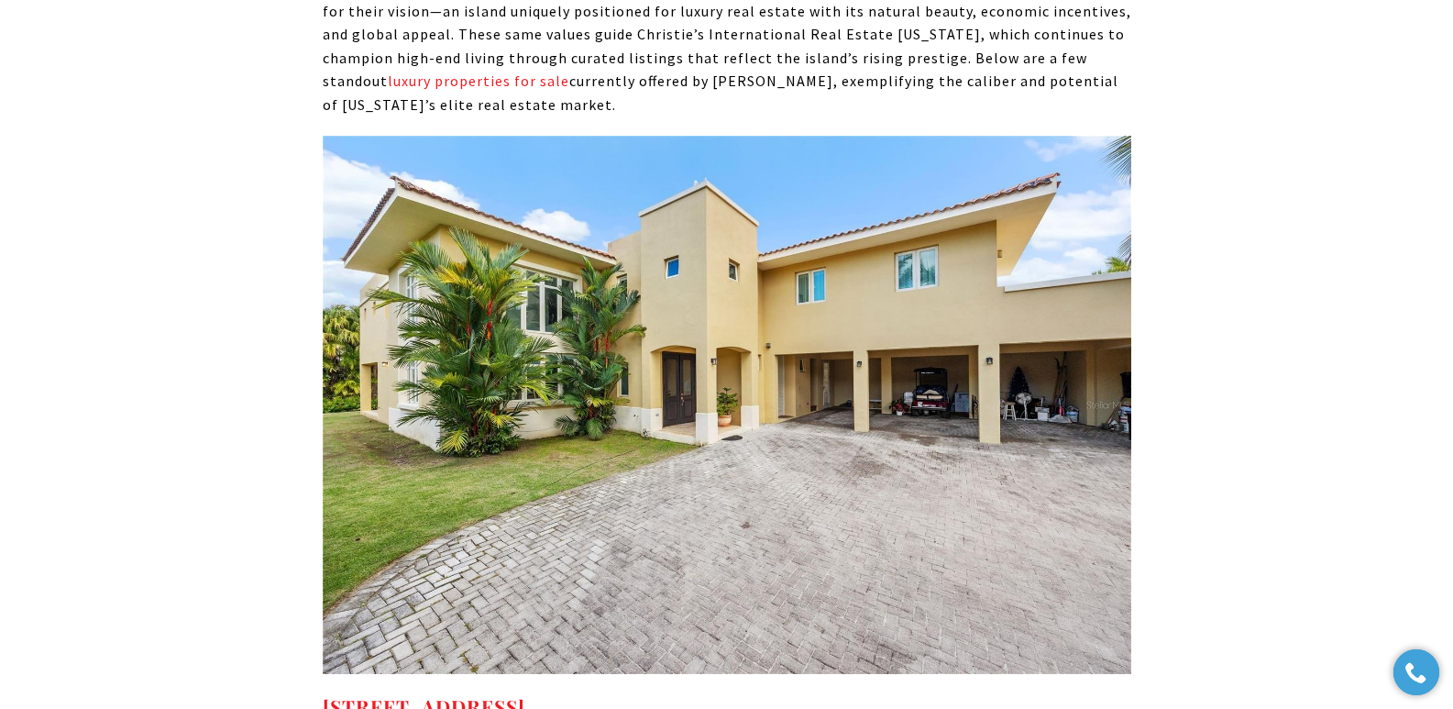
drag, startPoint x: 292, startPoint y: 574, endPoint x: 877, endPoint y: 582, distance: 584.1
copy strong "320 DORADO BEACH EAST DORADO PR, 00646"
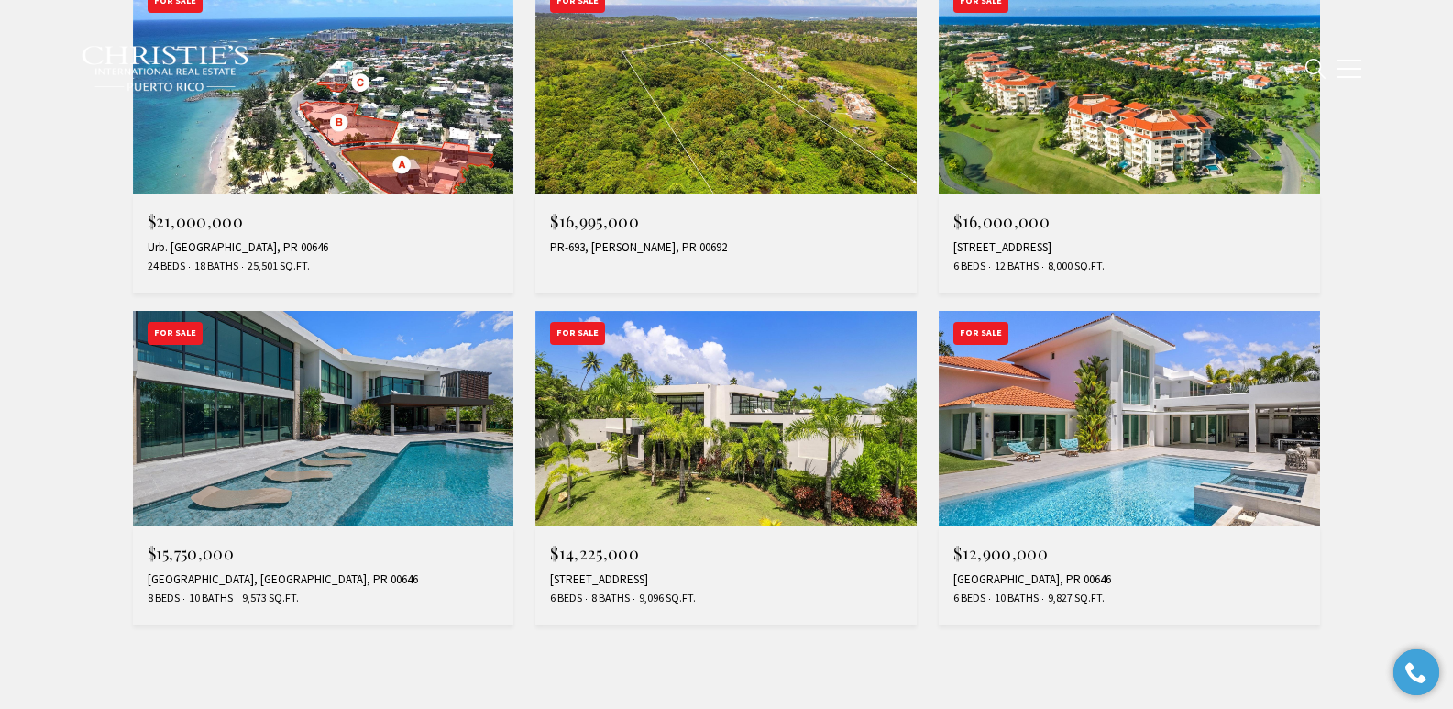
scroll to position [1517, 0]
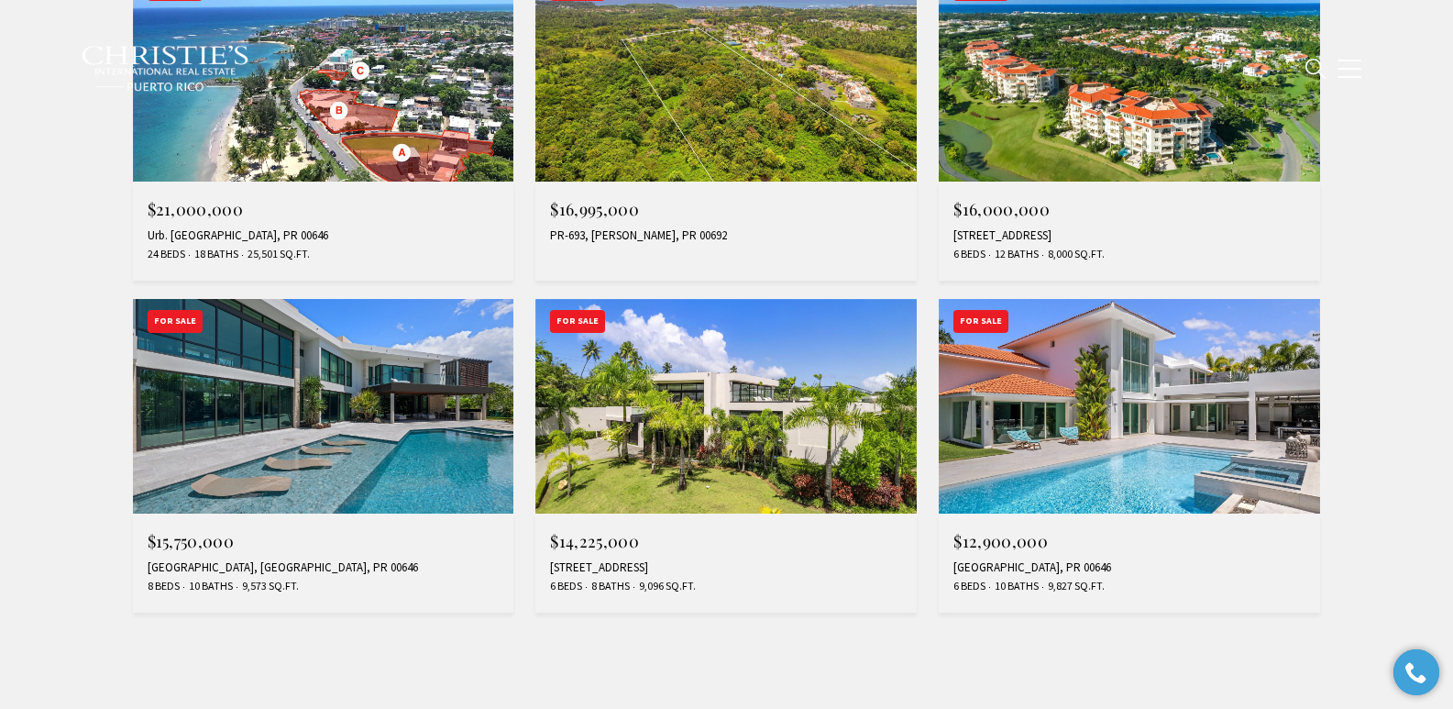
click at [997, 566] on div "[GEOGRAPHIC_DATA], PR 00646" at bounding box center [1130, 567] width 352 height 15
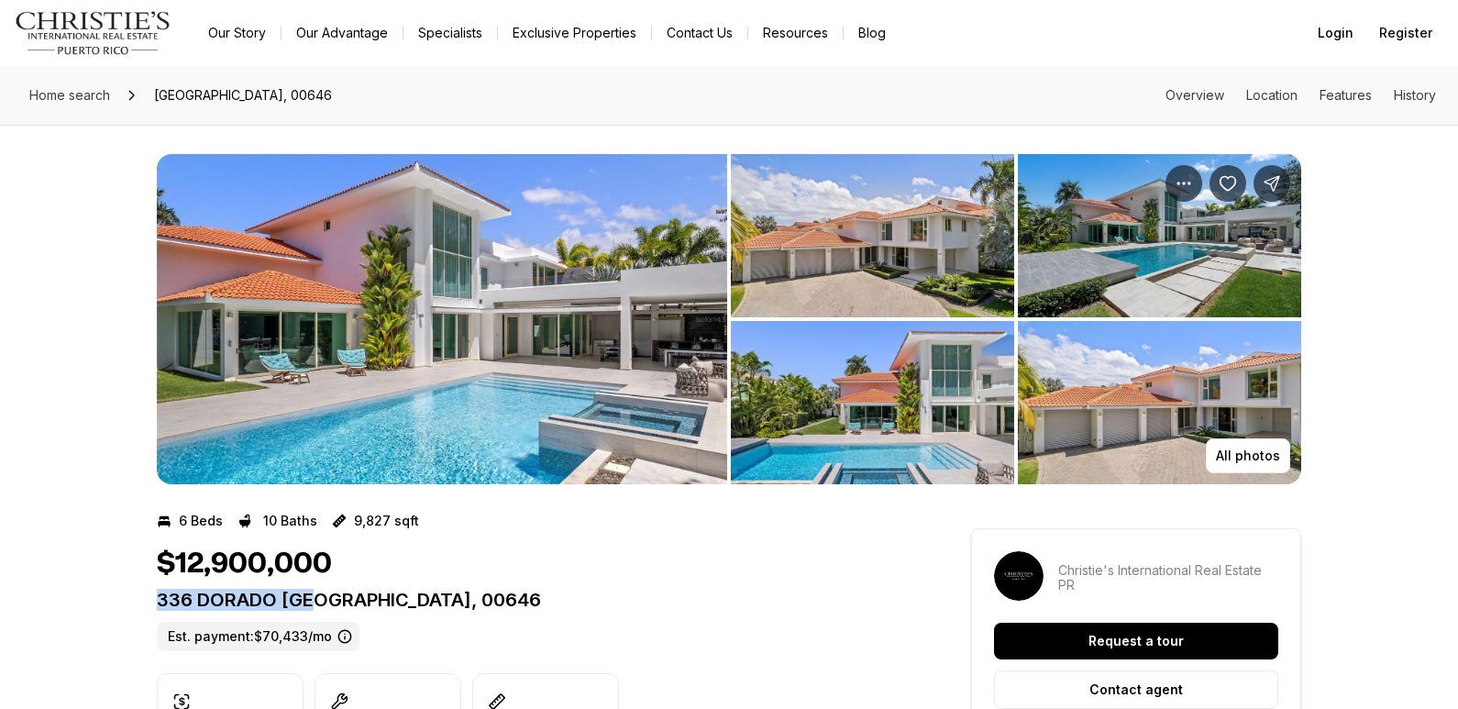
click at [636, 604] on p "336 DORADO [GEOGRAPHIC_DATA], 00646" at bounding box center [531, 600] width 748 height 22
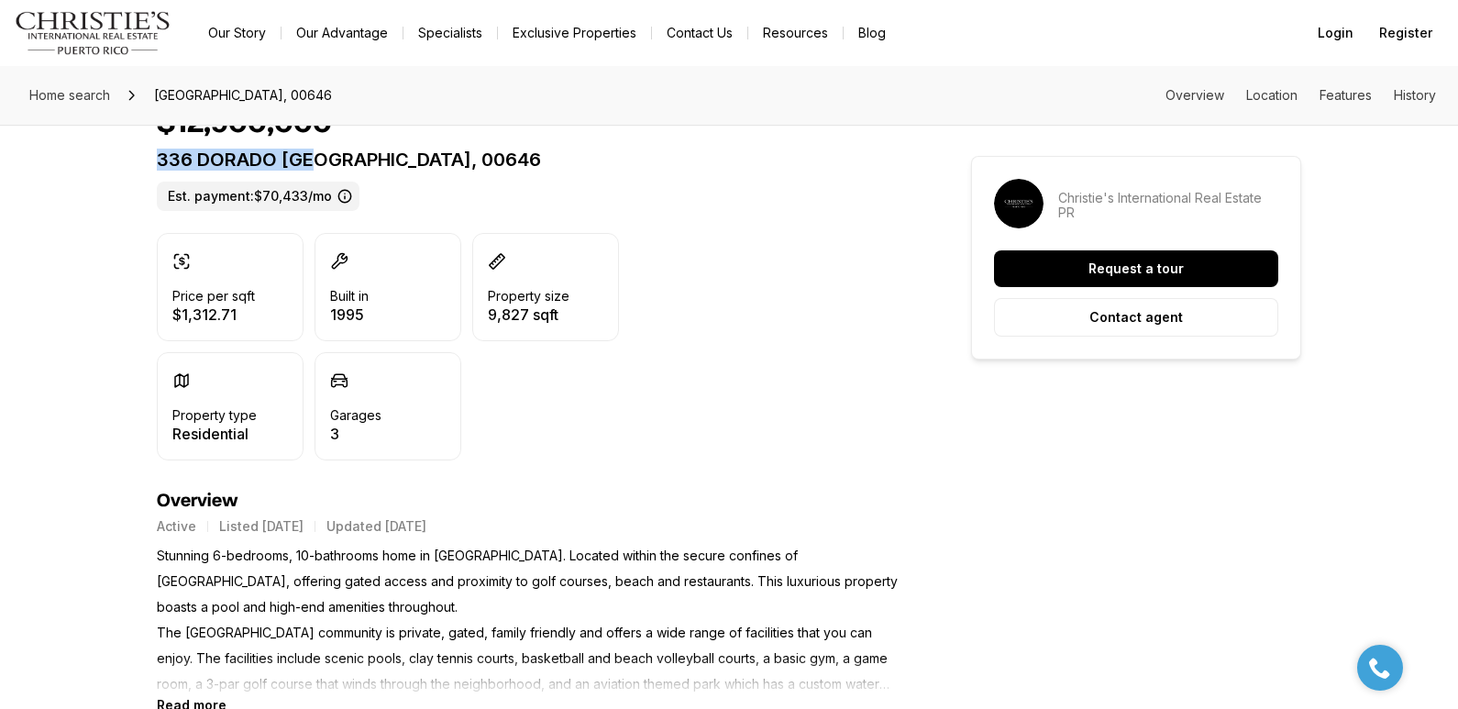
scroll to position [614, 0]
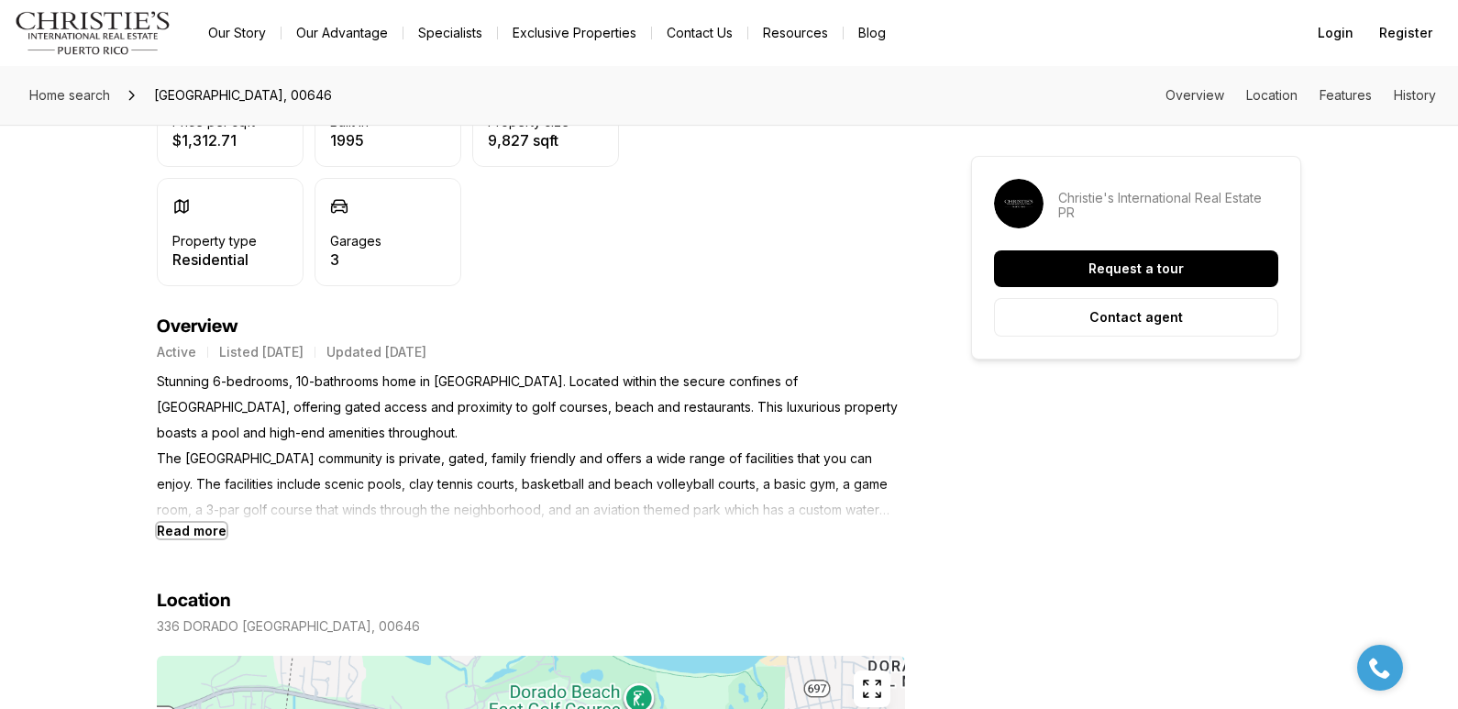
click at [201, 529] on b "Read more" at bounding box center [192, 531] width 70 height 16
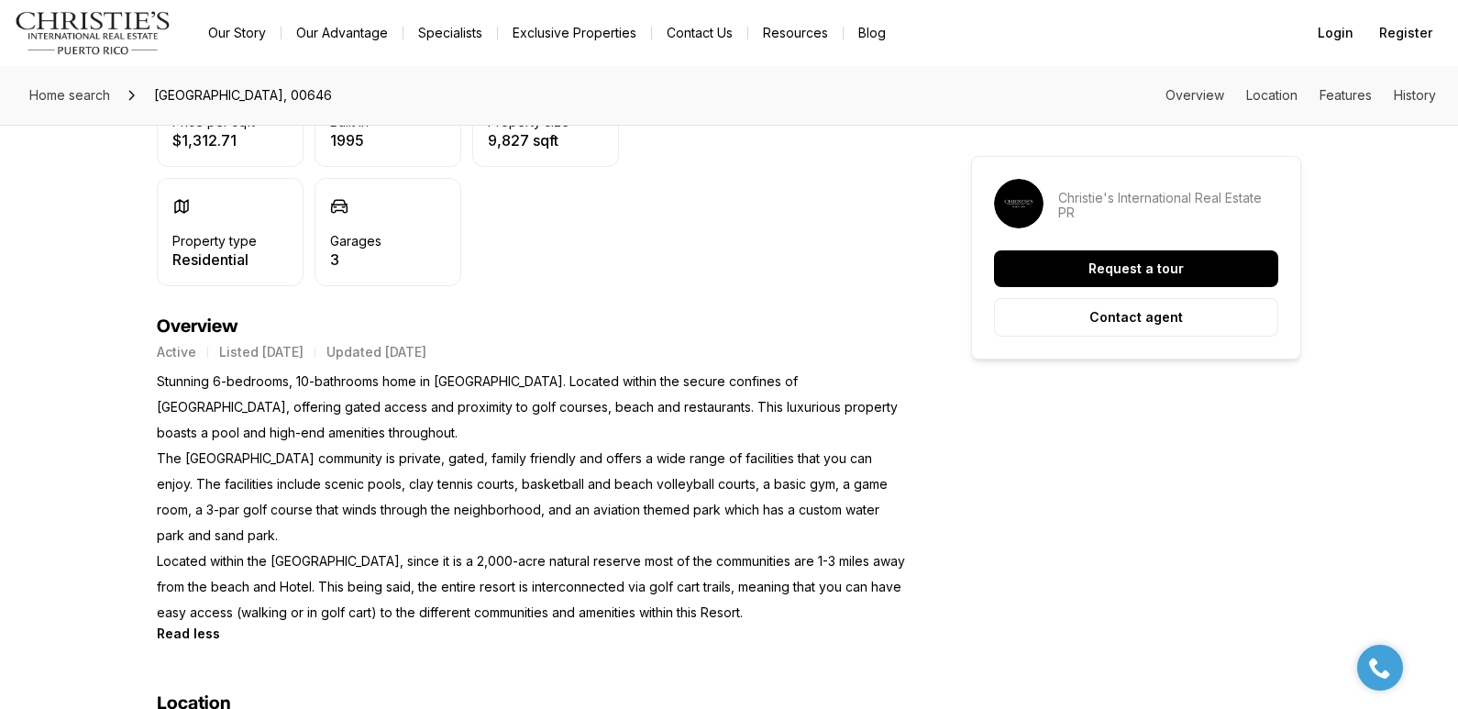
drag, startPoint x: 160, startPoint y: 380, endPoint x: 789, endPoint y: 601, distance: 667.5
click at [789, 601] on p "Stunning 6-bedrooms, 10-bathrooms home in Dorado Beach East. Located within the…" at bounding box center [531, 497] width 748 height 257
copy p "Stunning 6-bedrooms, 10-bathrooms home in Dorado Beach East. Located within the…"
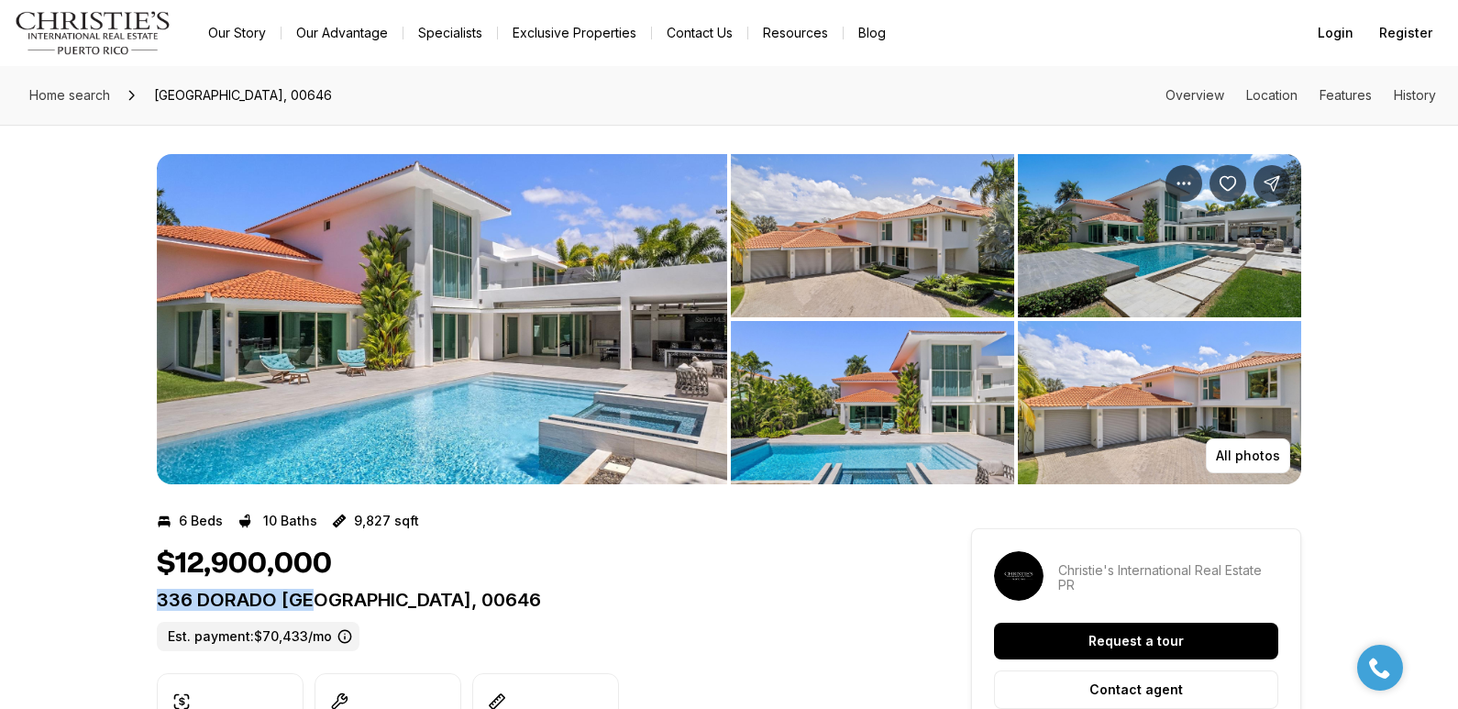
click at [863, 403] on img "View image gallery" at bounding box center [872, 402] width 283 height 163
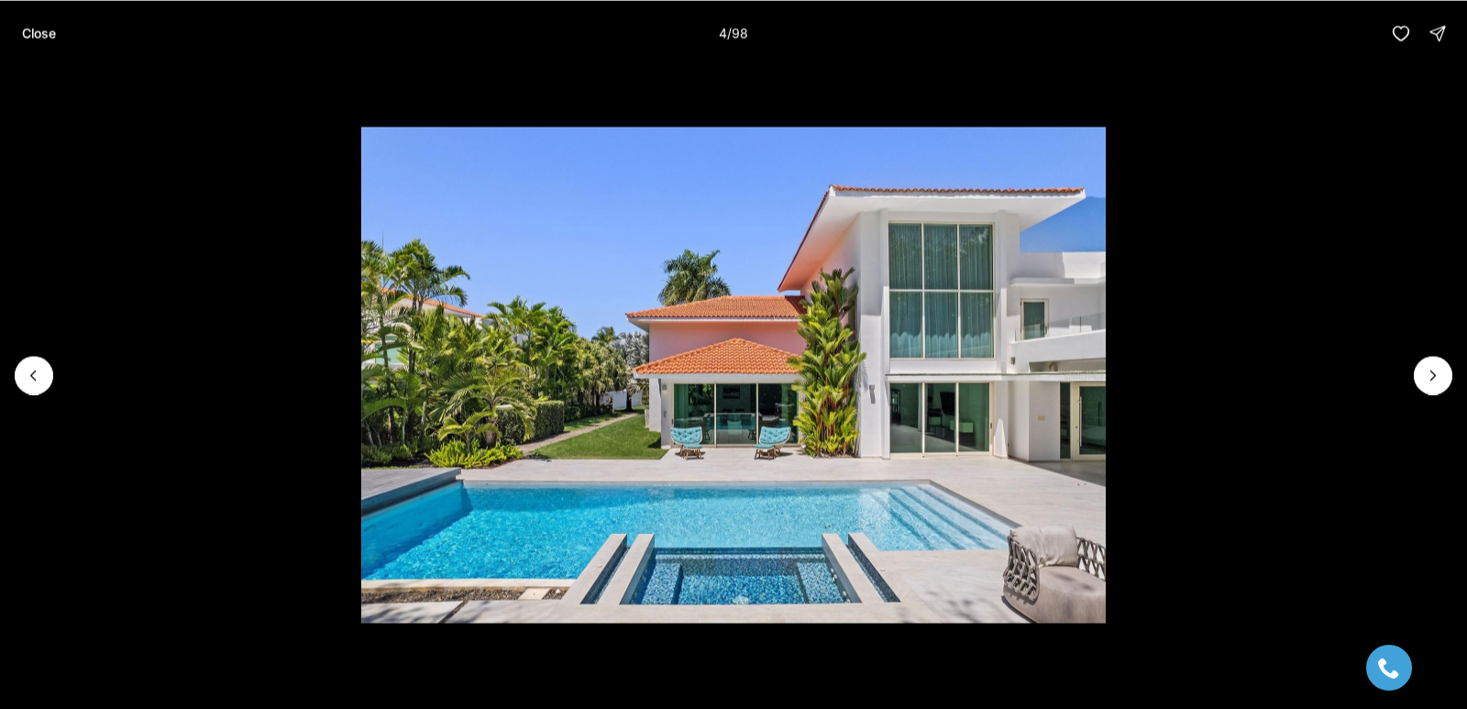
click at [25, 31] on p "Close" at bounding box center [39, 33] width 34 height 15
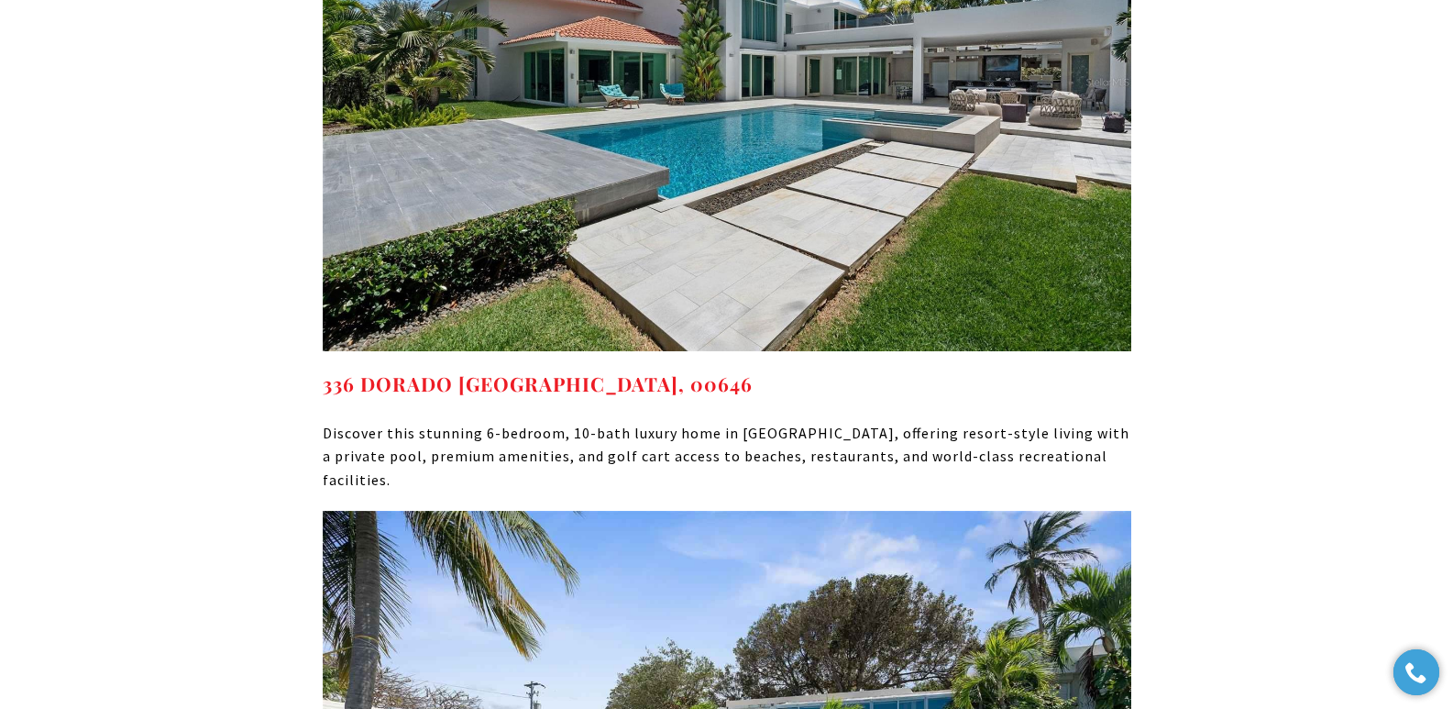
scroll to position [9149, 0]
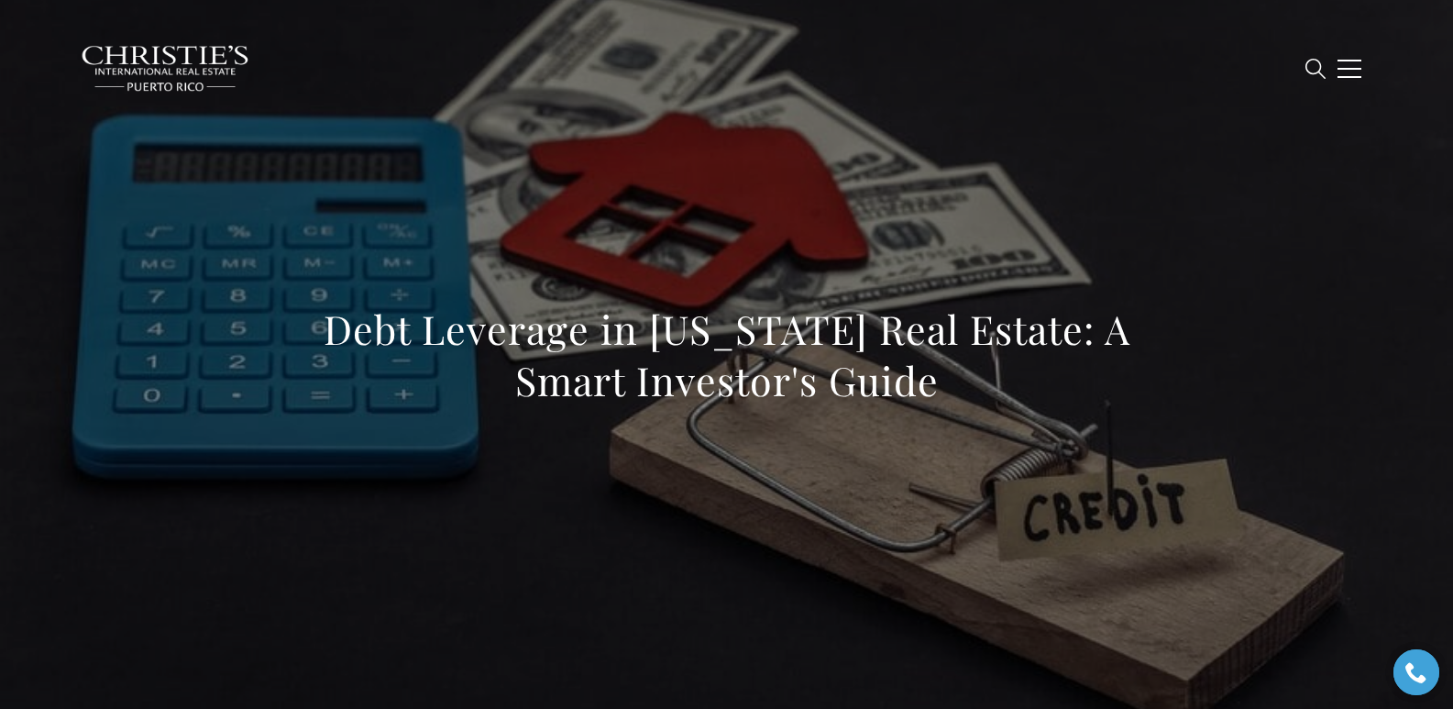
drag, startPoint x: 310, startPoint y: 334, endPoint x: 1061, endPoint y: 412, distance: 755.0
click at [1061, 412] on div "Debt Leverage in Puerto Rico Real Estate: A Smart Investor's Guide" at bounding box center [727, 367] width 1284 height 550
copy h1 "Debt Leverage in Puerto Rico Real Estate: A Smart Investor's Guide"
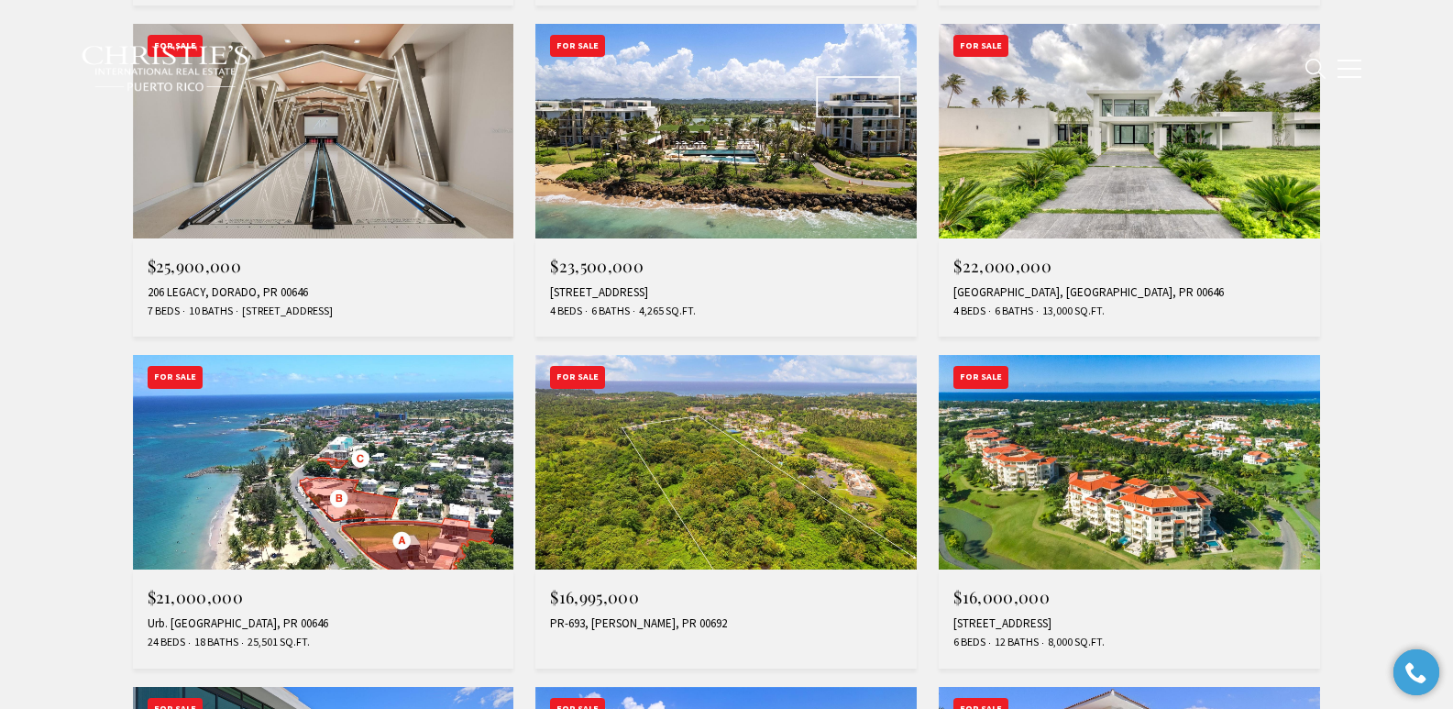
scroll to position [1103, 0]
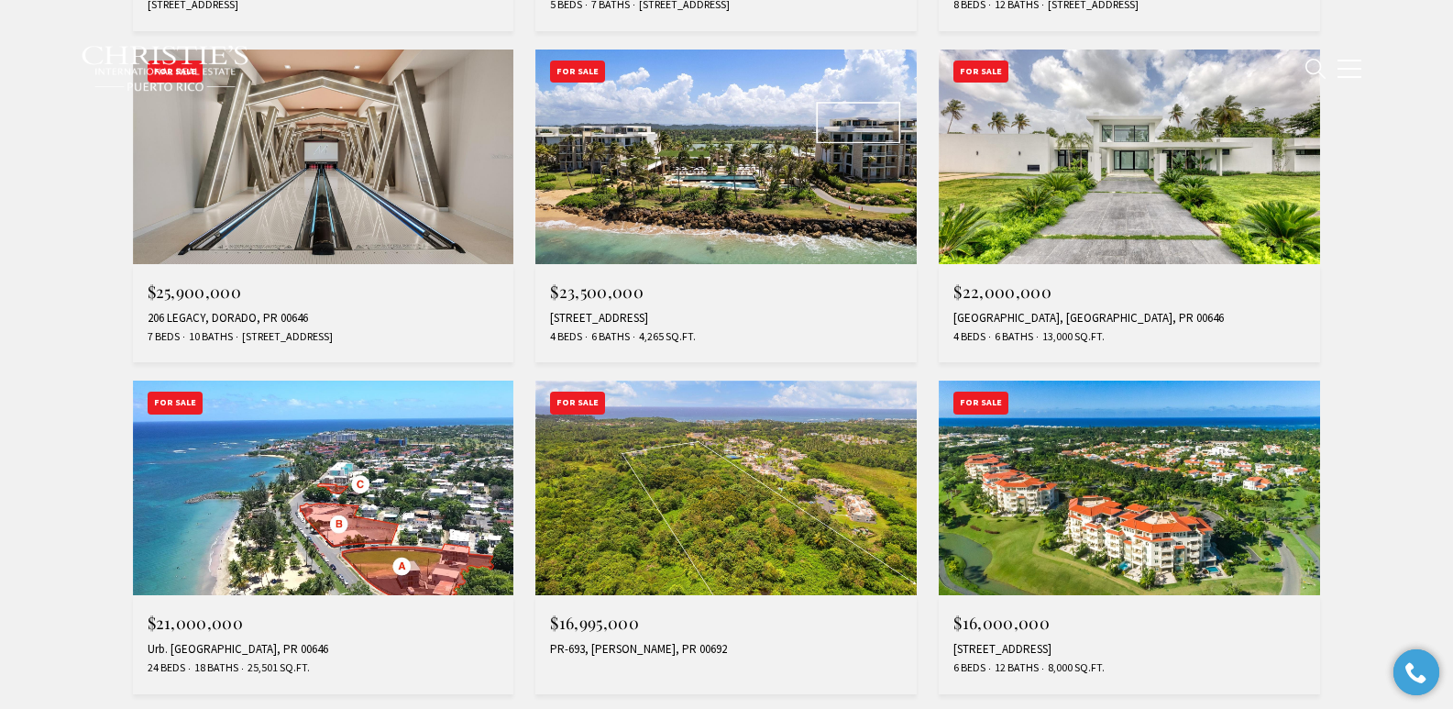
click at [670, 316] on div "4141 WEST POINT RESIDENCES BUILDING 1 #4141, DORADO, PR 00646" at bounding box center [726, 318] width 352 height 15
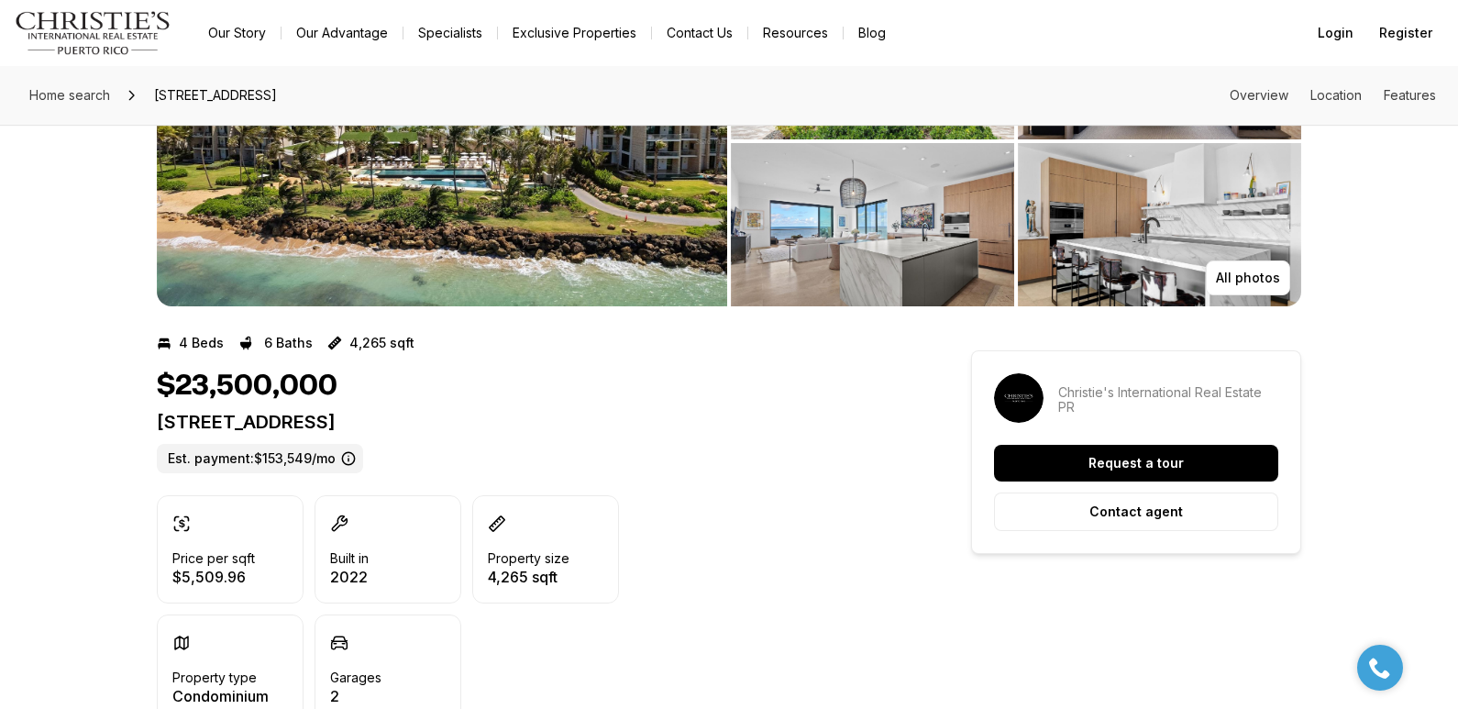
scroll to position [205, 0]
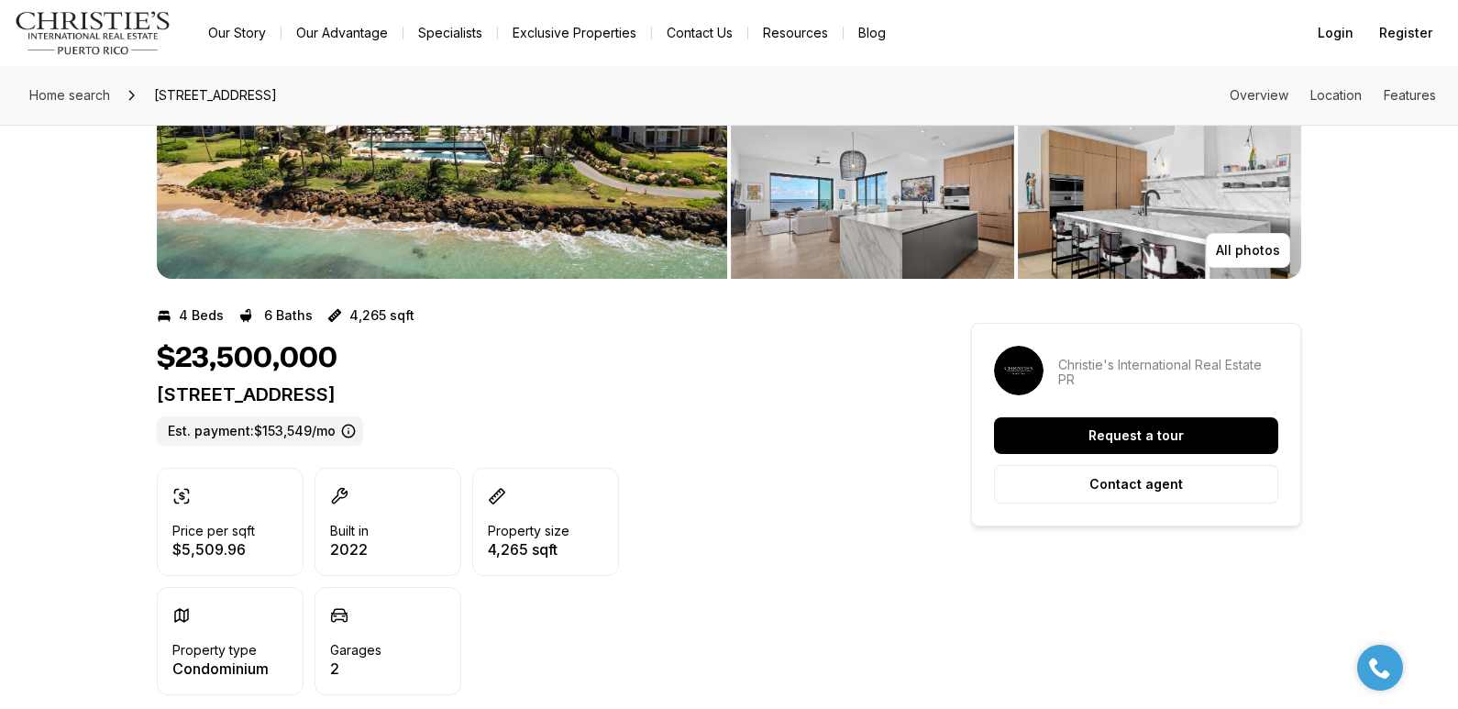
drag, startPoint x: 157, startPoint y: 398, endPoint x: 785, endPoint y: 388, distance: 628.1
click at [785, 388] on p "4141 WEST POINT RESIDENCES BUILDING 1 #4141 DORADO PR, 00646" at bounding box center [531, 394] width 748 height 22
copy p "4141 WEST POINT RESIDENCES BUILDING 1 #4141 DORADO PR, 00646"
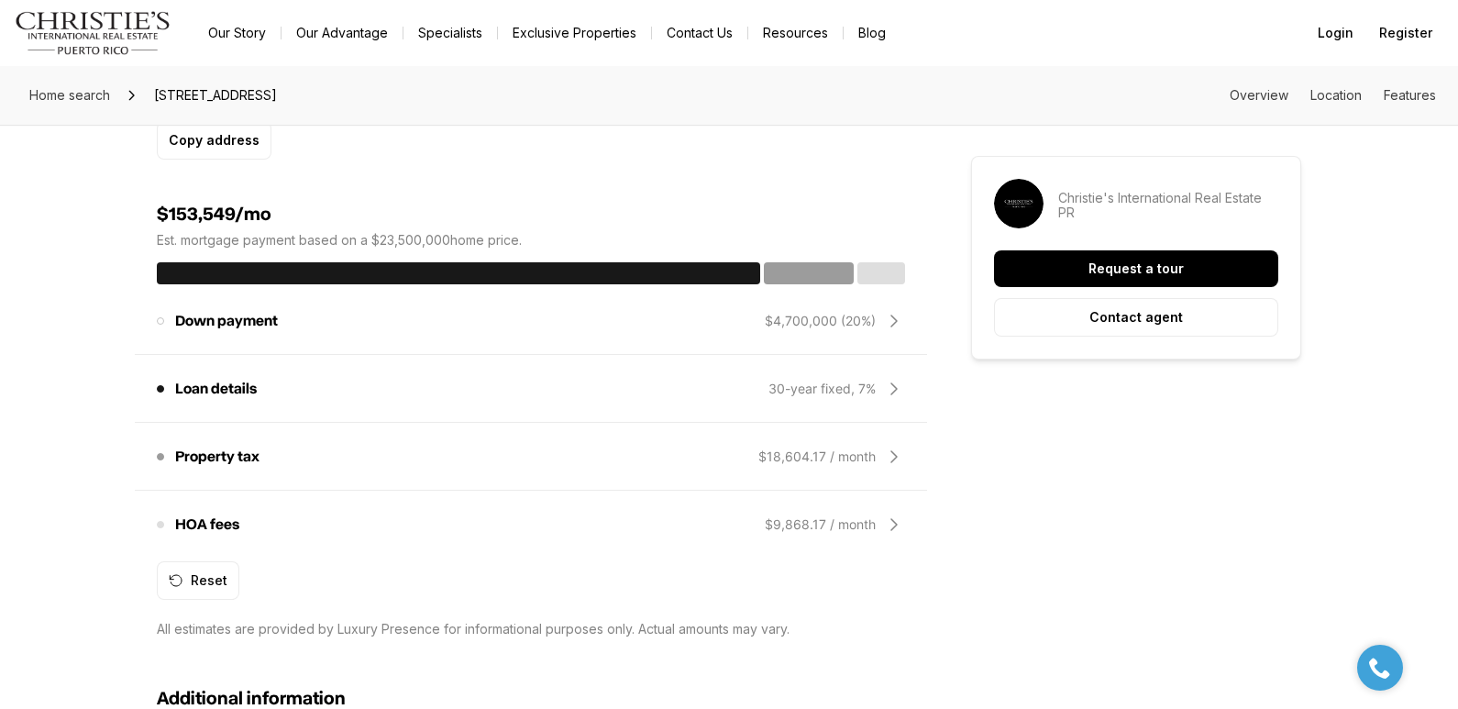
scroll to position [826, 0]
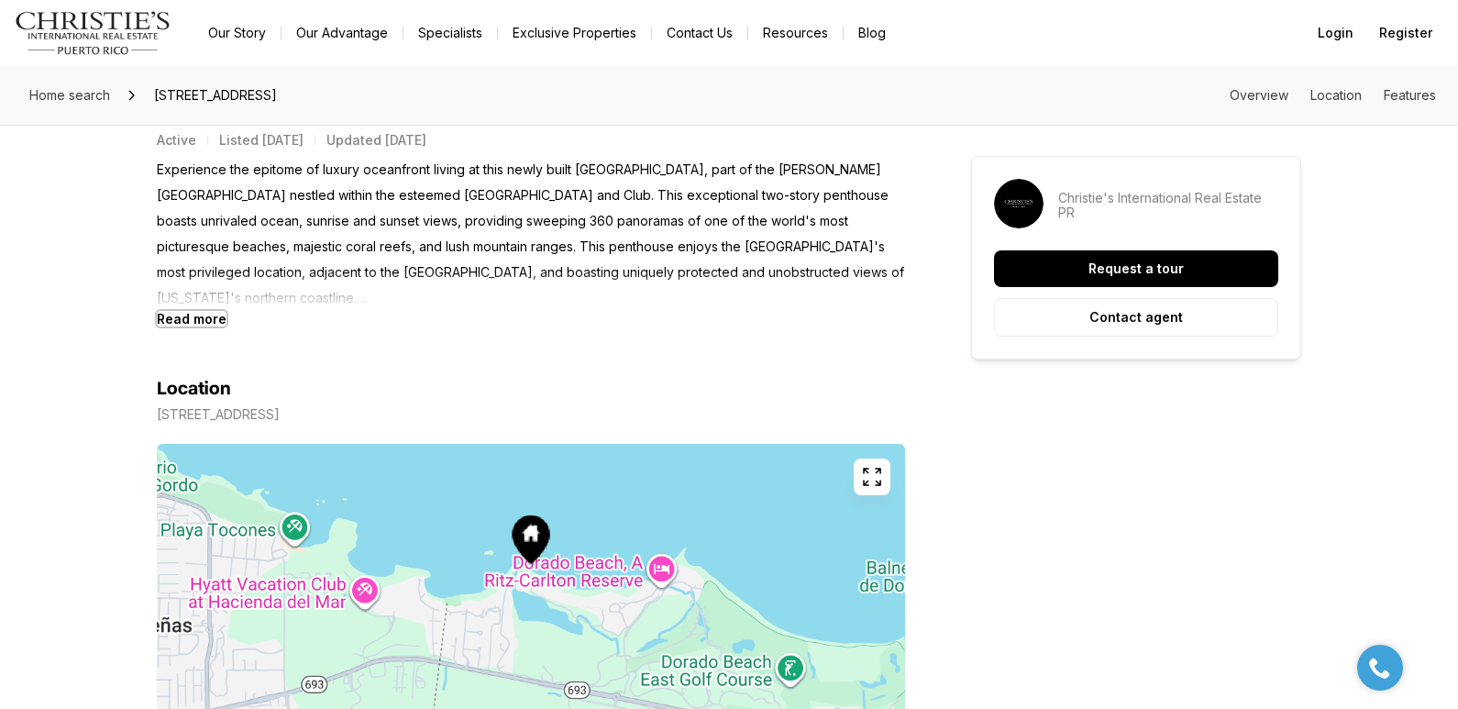
click at [196, 318] on b "Read more" at bounding box center [192, 319] width 70 height 16
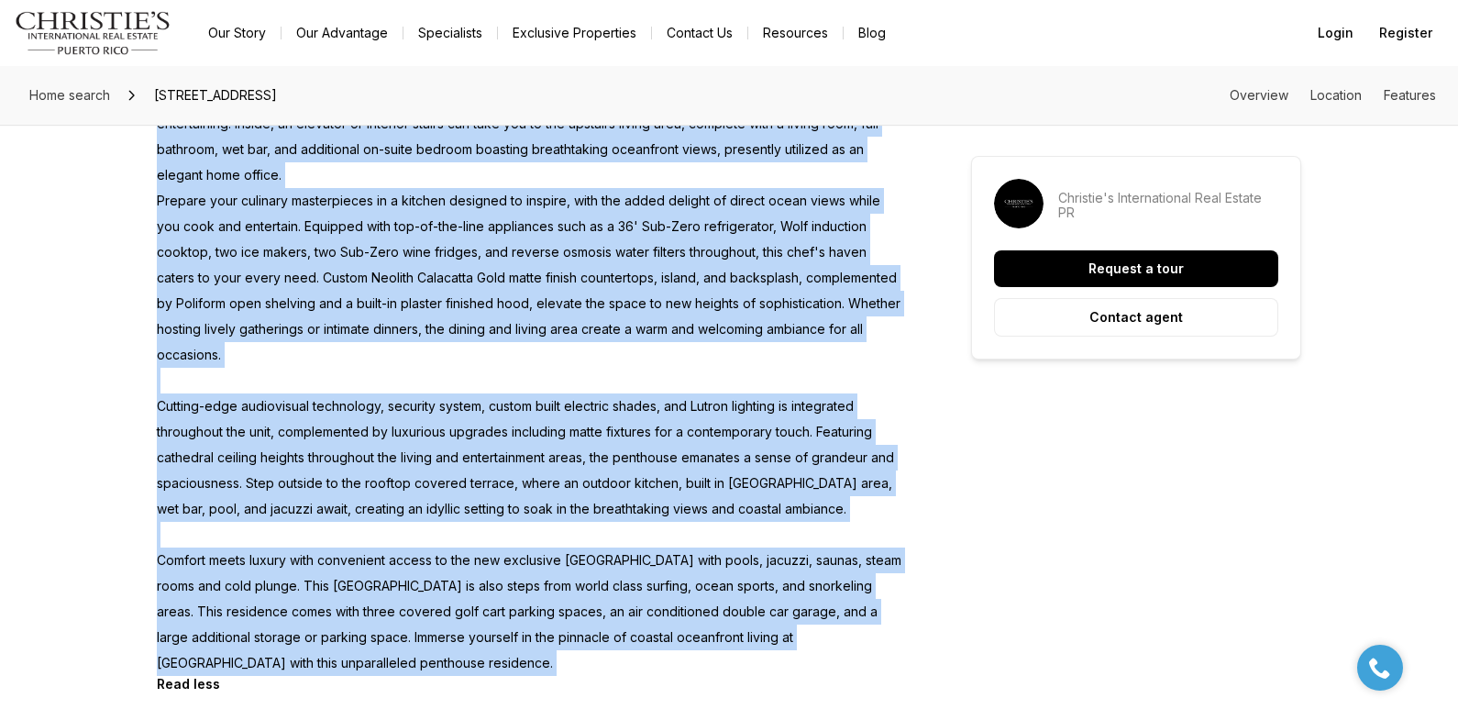
scroll to position [1275, 0]
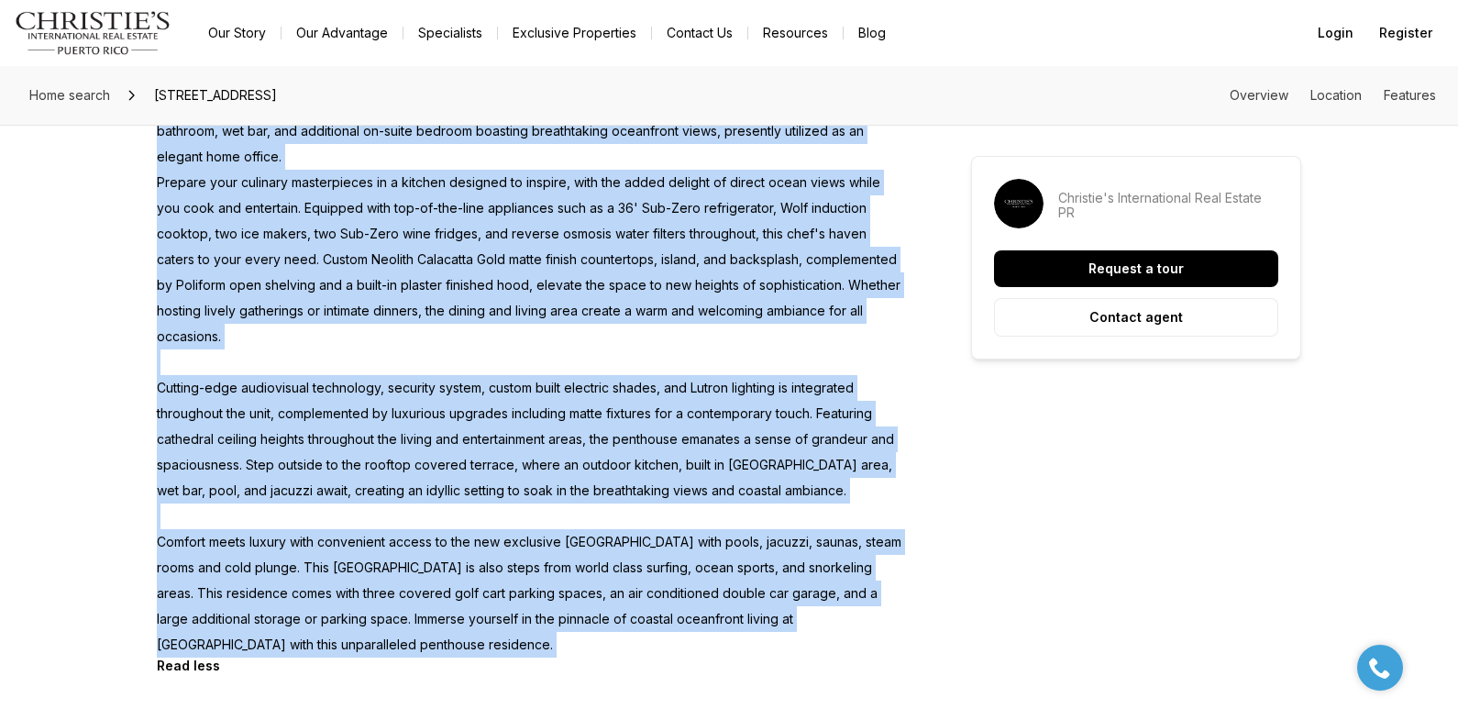
drag, startPoint x: 160, startPoint y: 166, endPoint x: 588, endPoint y: 627, distance: 629.3
click at [588, 627] on p "Experience the epitome of luxury oceanfront living at this newly built West Poi…" at bounding box center [531, 183] width 748 height 950
copy p "Experience the epitome of luxury oceanfront living at this newly built West Poi…"
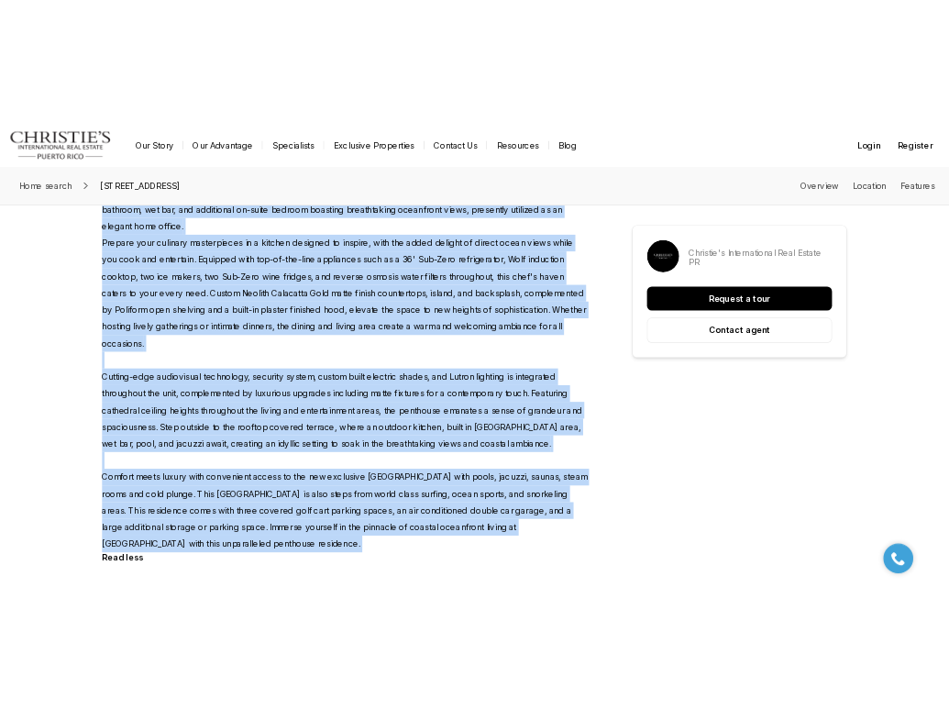
scroll to position [35, 0]
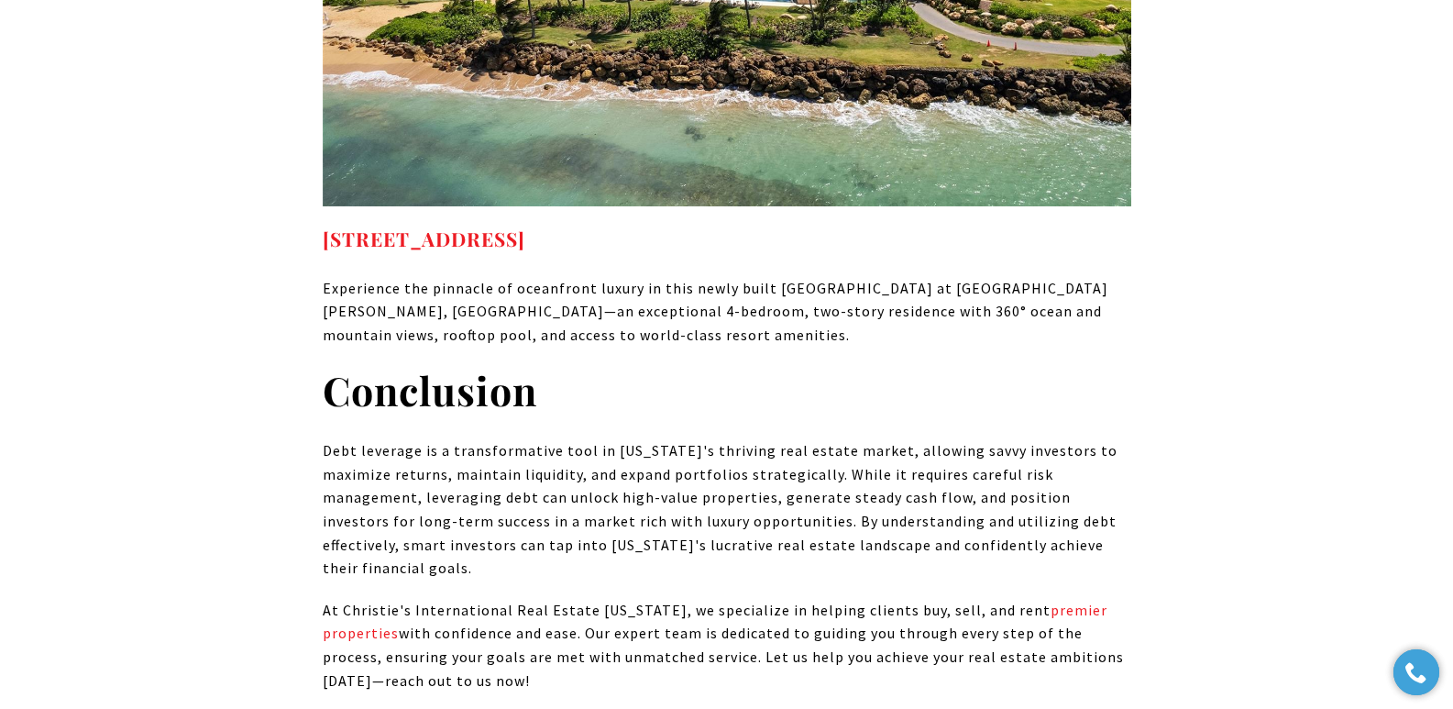
scroll to position [11783, 0]
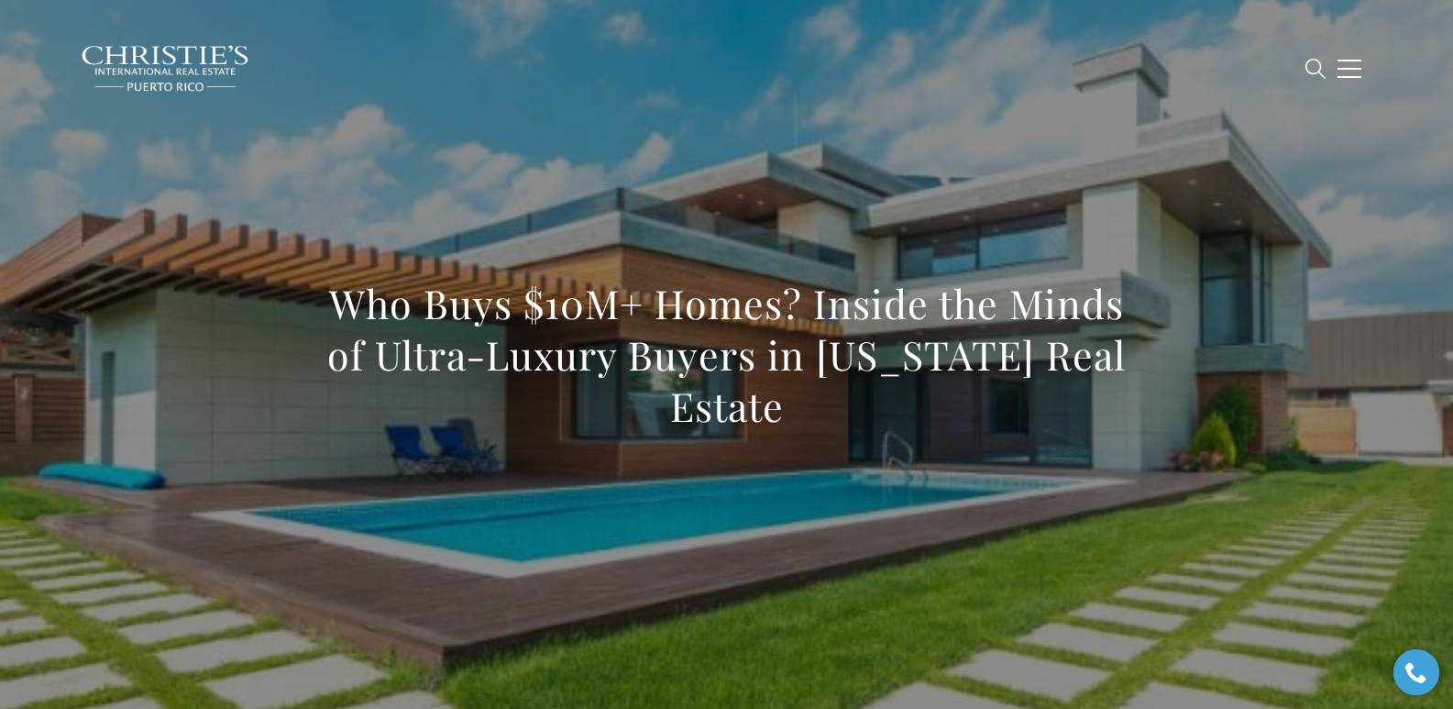
drag, startPoint x: 326, startPoint y: 294, endPoint x: 859, endPoint y: 402, distance: 543.4
click at [859, 402] on h1 "Who Buys $10M+ Homes? Inside the Minds of Ultra-Luxury Buyers in [US_STATE] Rea…" at bounding box center [727, 355] width 809 height 154
copy h1 "Who Buys $10M+ Homes? Inside the Minds of Ultra-Luxury Buyers in Puerto Rico Re…"
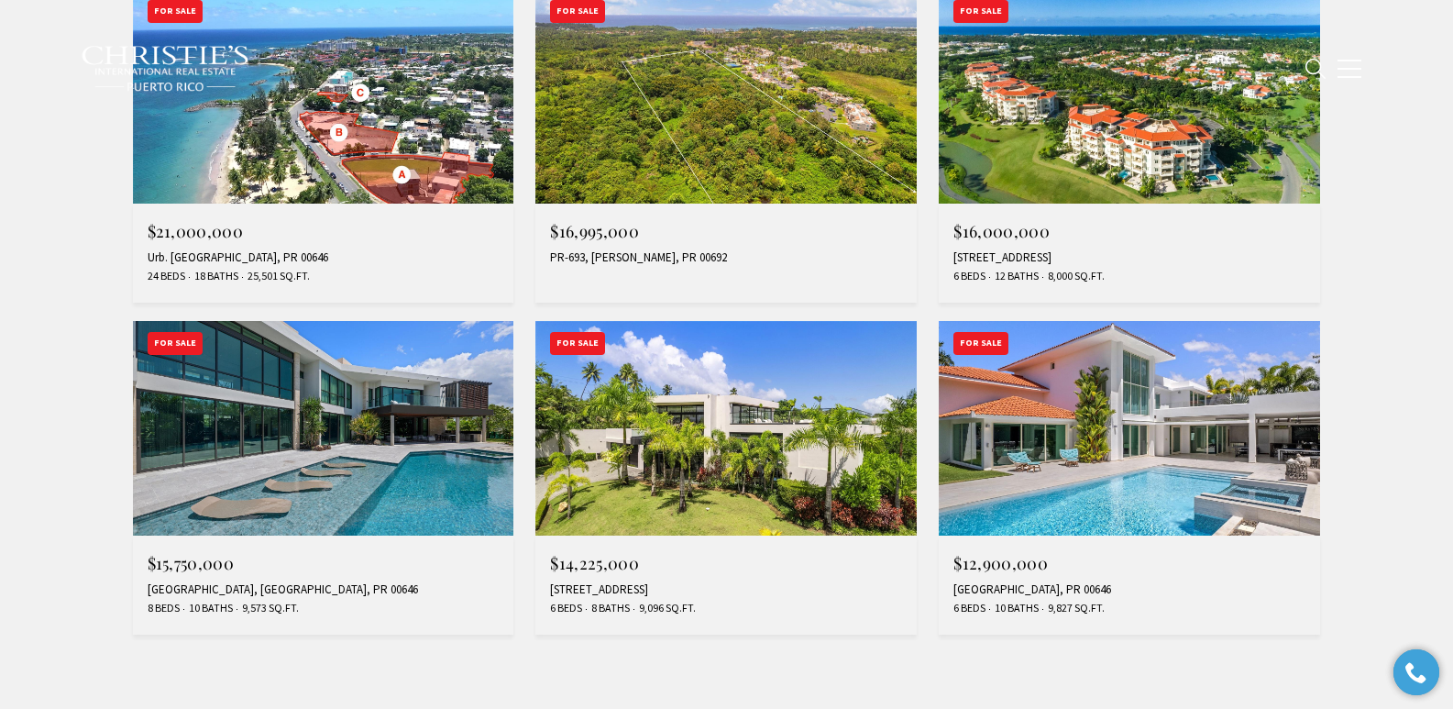
scroll to position [1527, 0]
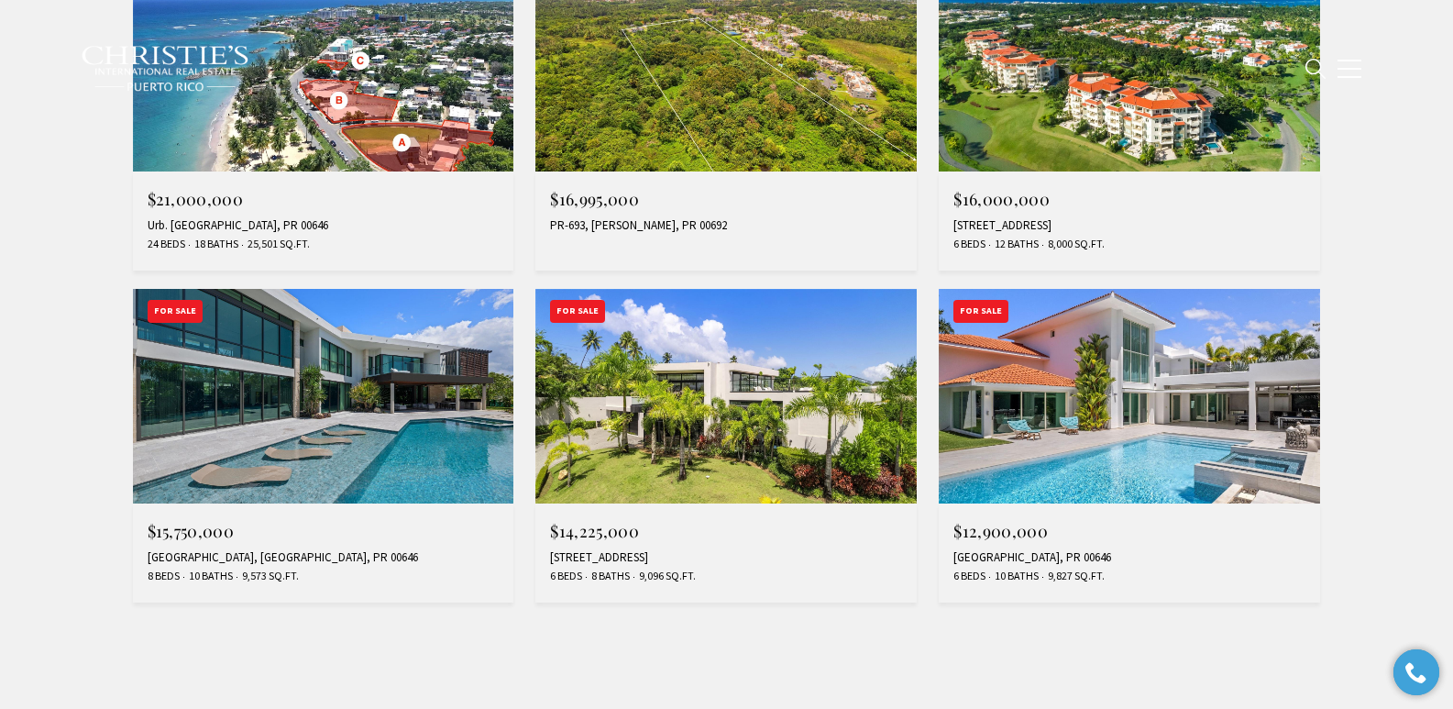
click at [244, 557] on div "36 DORADO COUNTRY ESTATES, DORADO, PR 00646" at bounding box center [324, 557] width 352 height 15
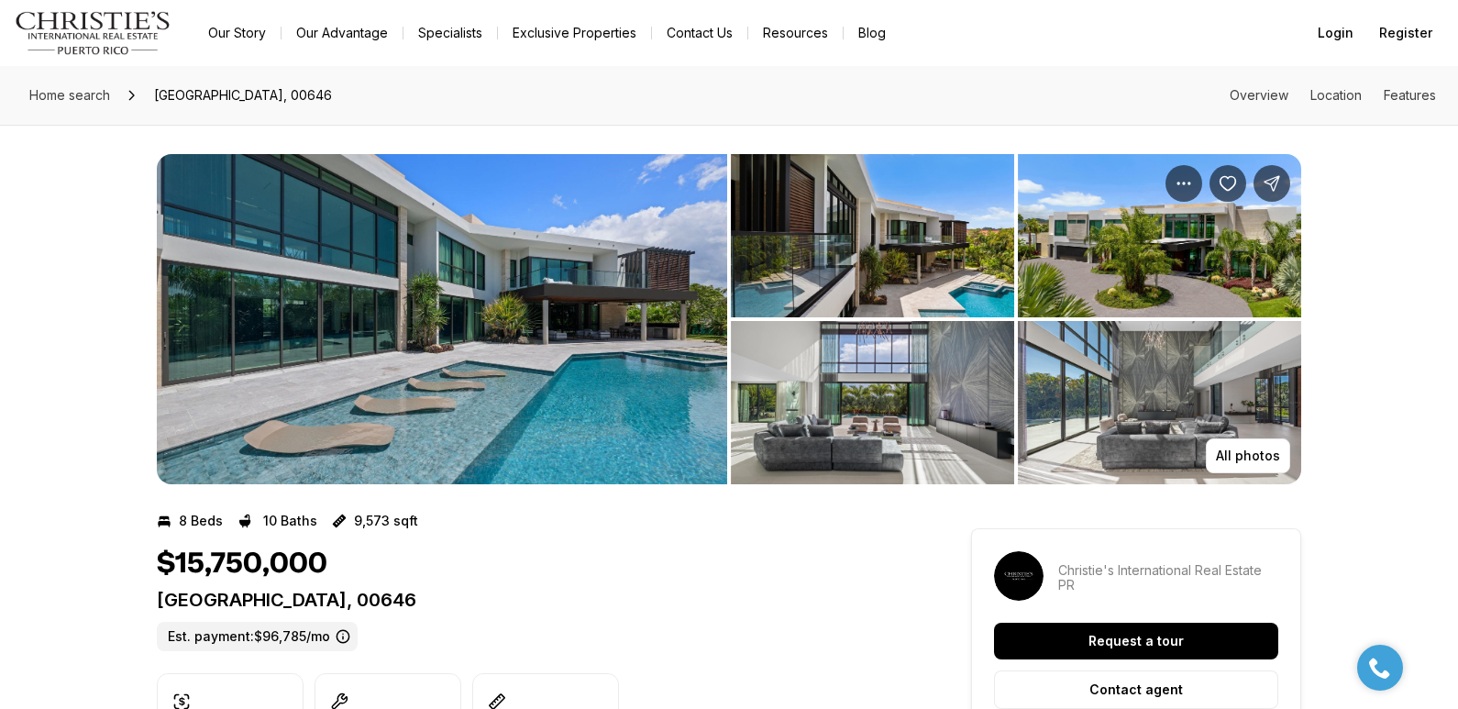
drag, startPoint x: 0, startPoint y: 0, endPoint x: 668, endPoint y: 601, distance: 899.2
click at [668, 601] on p "[GEOGRAPHIC_DATA], 00646" at bounding box center [531, 600] width 748 height 22
copy p "[GEOGRAPHIC_DATA], 00646"
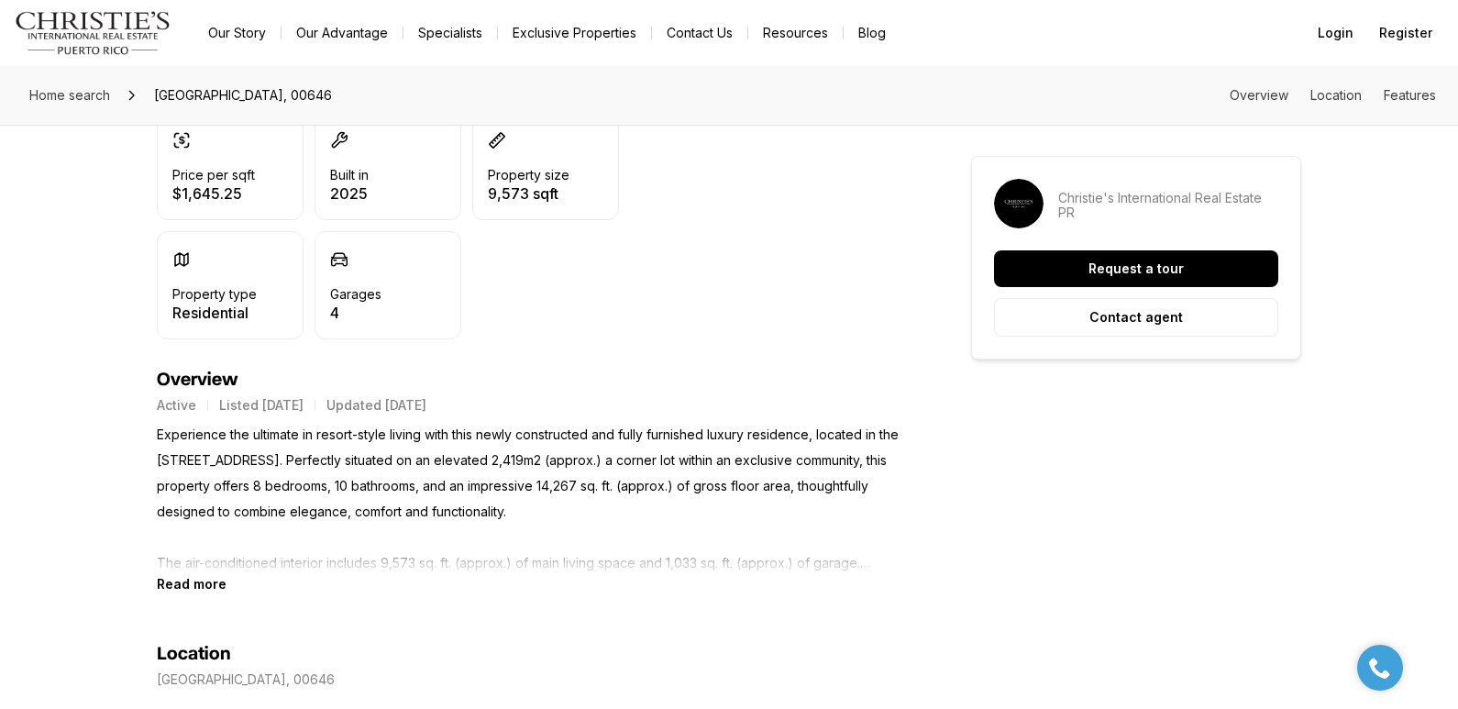
scroll to position [641, 0]
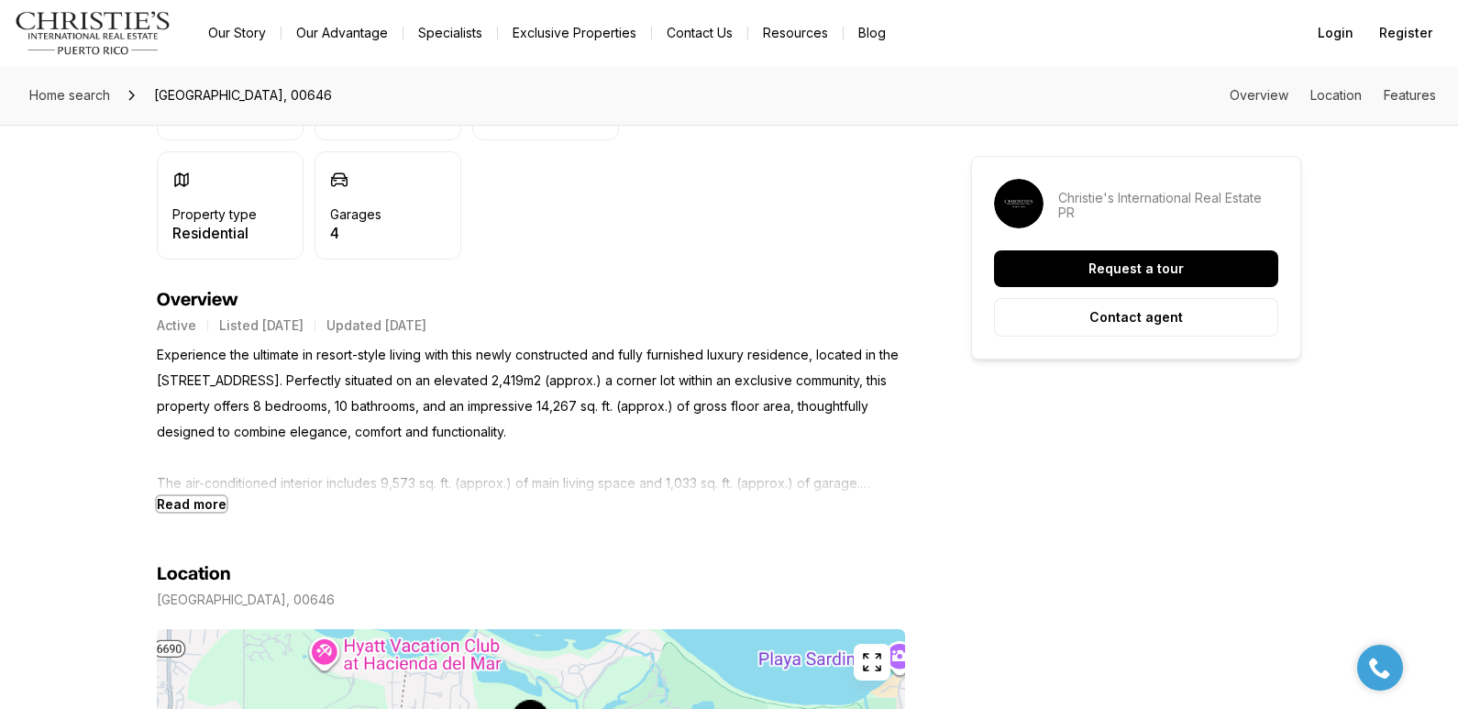
click at [194, 507] on b "Read more" at bounding box center [192, 504] width 70 height 16
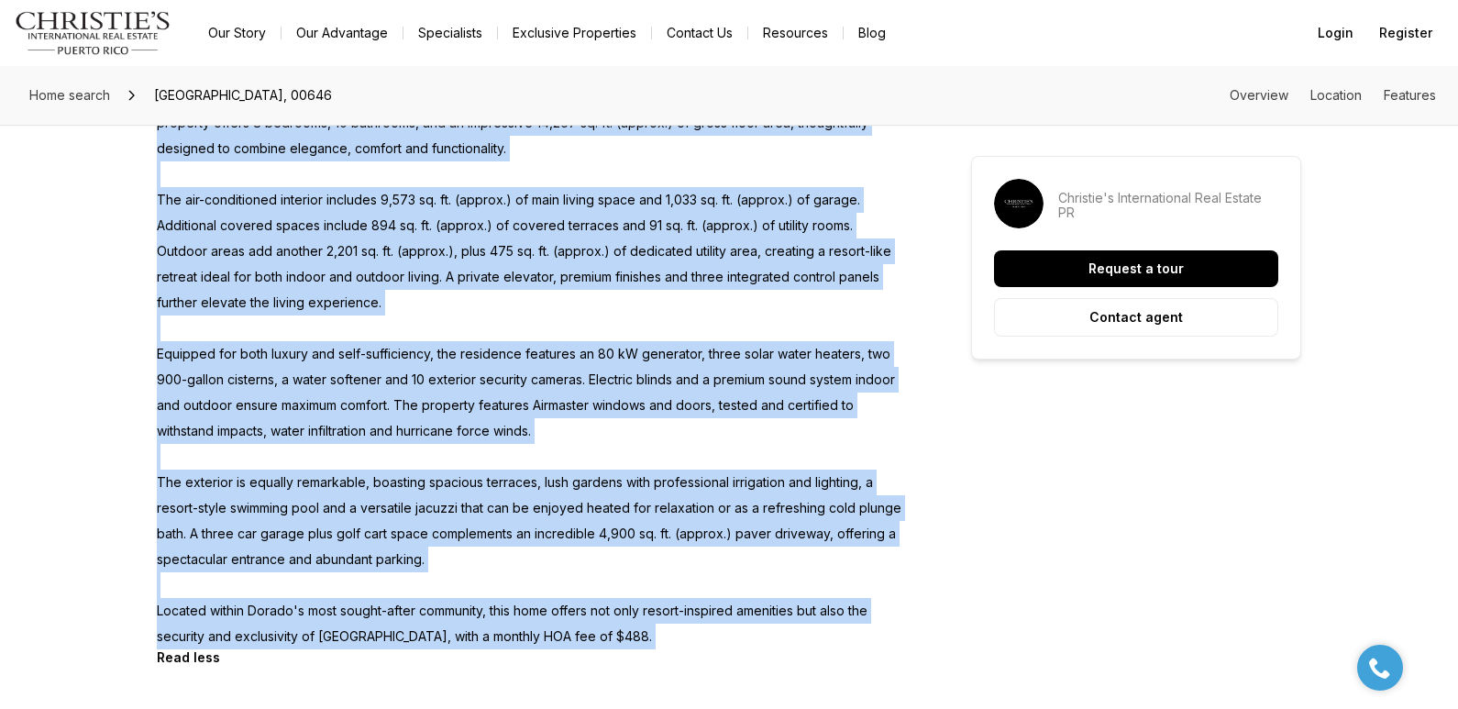
scroll to position [1038, 0]
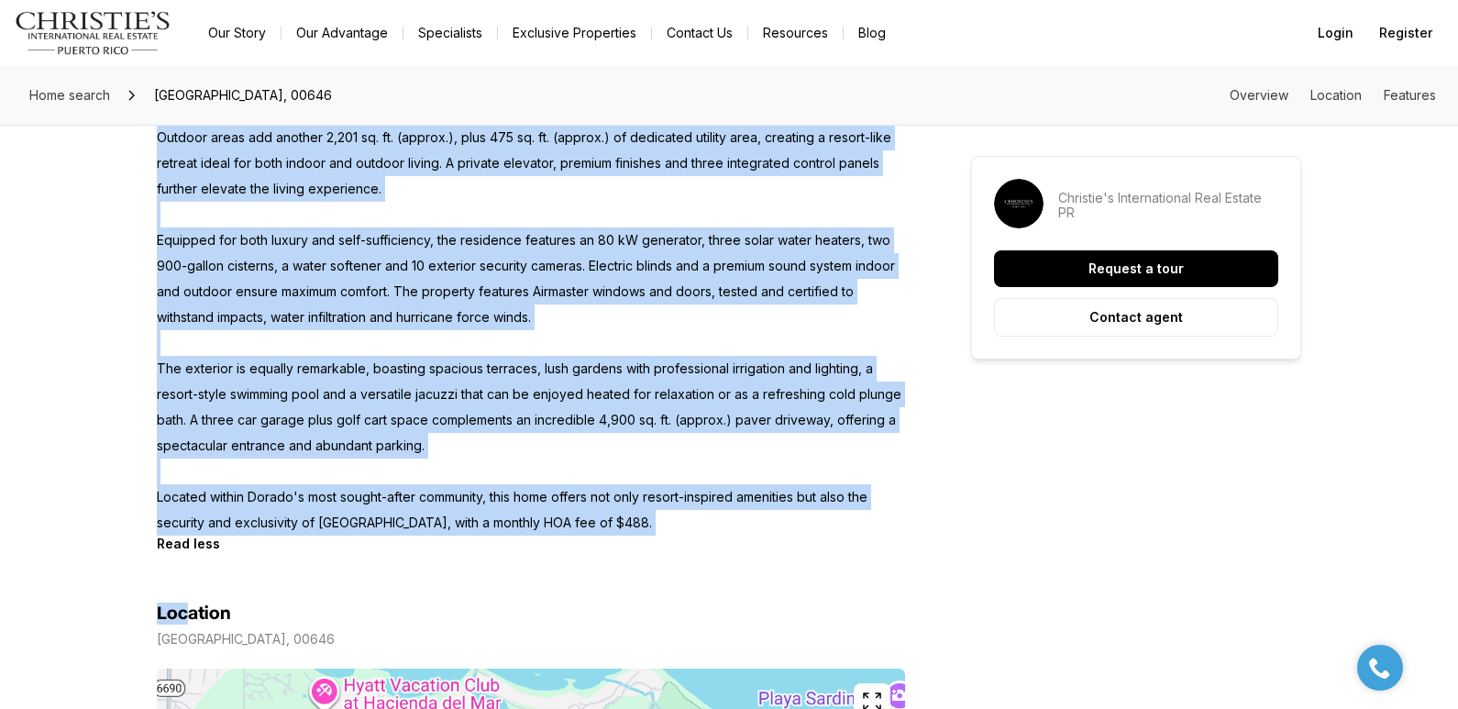
drag, startPoint x: 157, startPoint y: 354, endPoint x: 689, endPoint y: 526, distance: 559.0
click at [689, 526] on p "Experience the ultimate in resort-style living with this newly constructed and …" at bounding box center [531, 240] width 748 height 590
copy p "Experience the ultimate in resort-style living with this newly constructed and …"
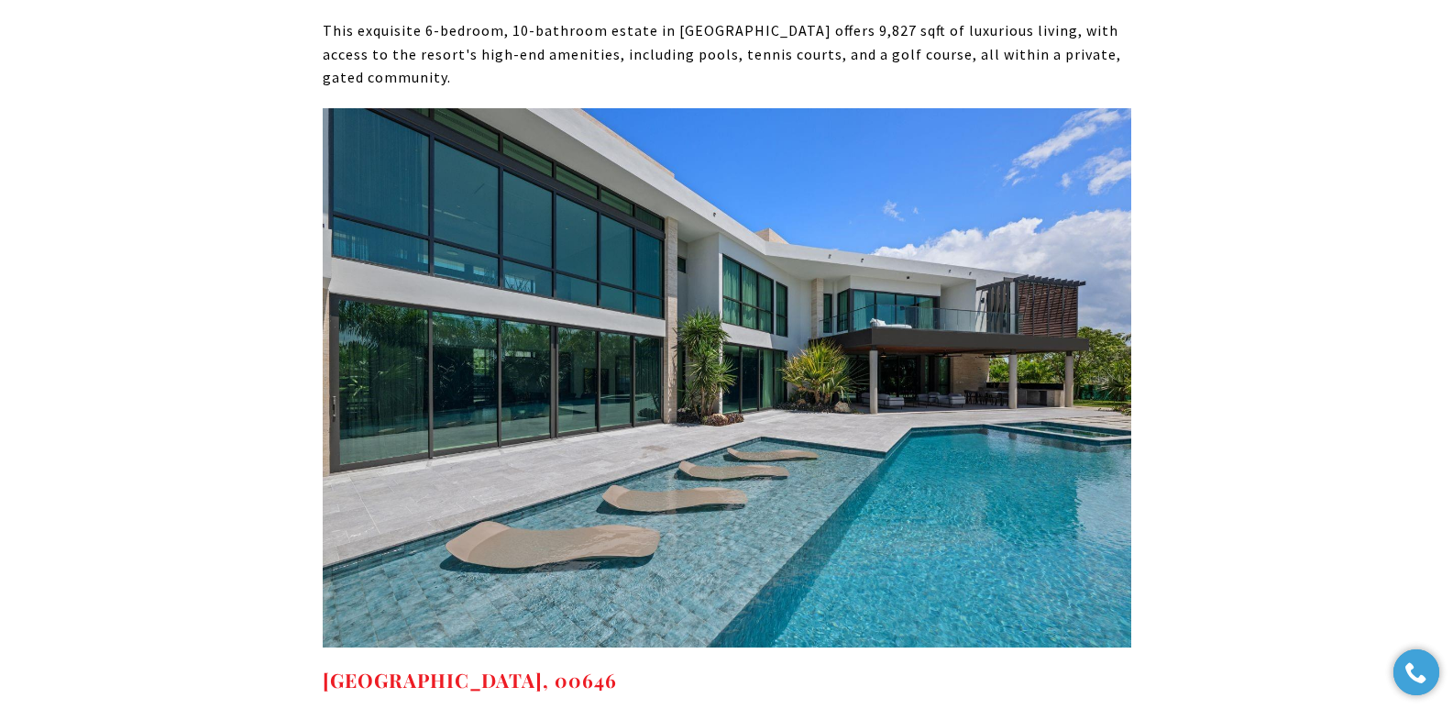
scroll to position [9385, 0]
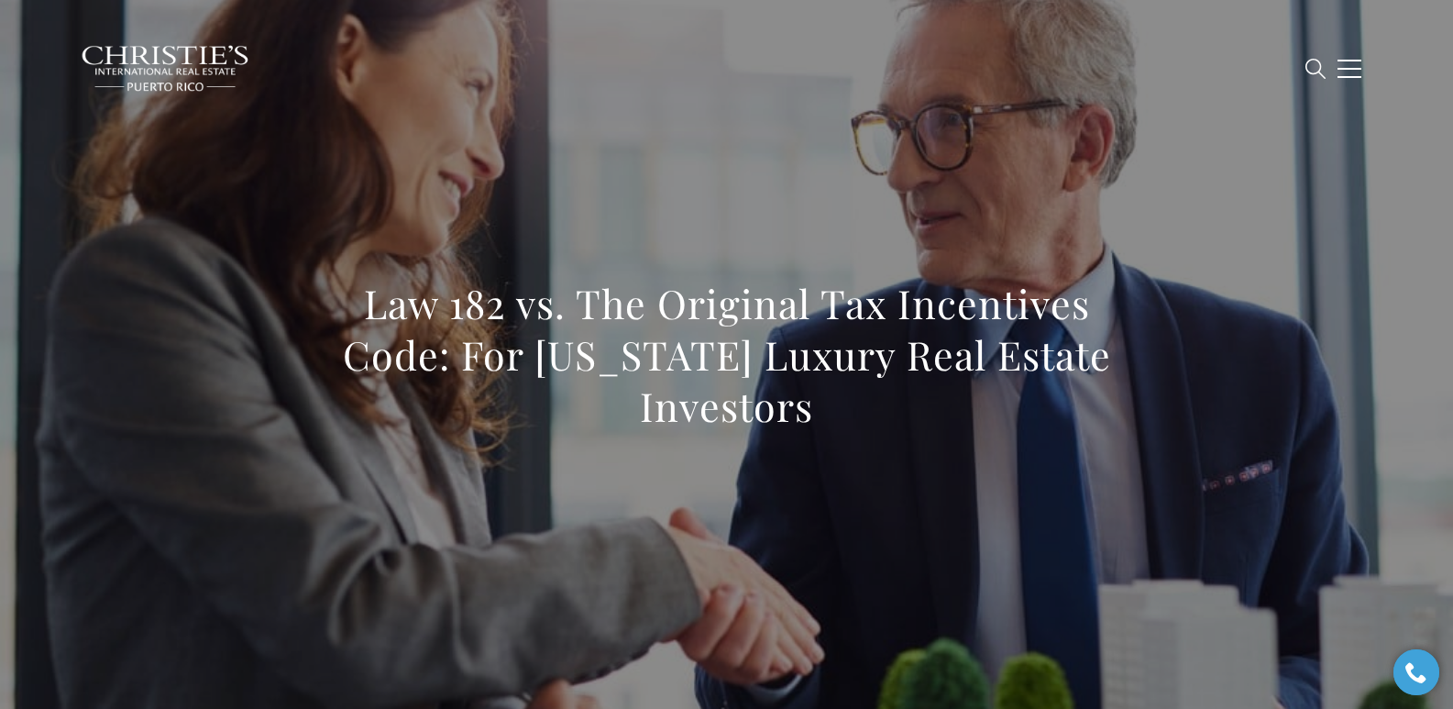
drag, startPoint x: 365, startPoint y: 305, endPoint x: 855, endPoint y: 443, distance: 509.4
click at [855, 443] on div "Law 182 vs. The Original Tax Incentives Code: For Puerto Rico Luxury Real Estat…" at bounding box center [727, 367] width 809 height 178
copy h1 "Law 182 vs. The Original Tax Incentives Code: For Puerto Rico Luxury Real Estat…"
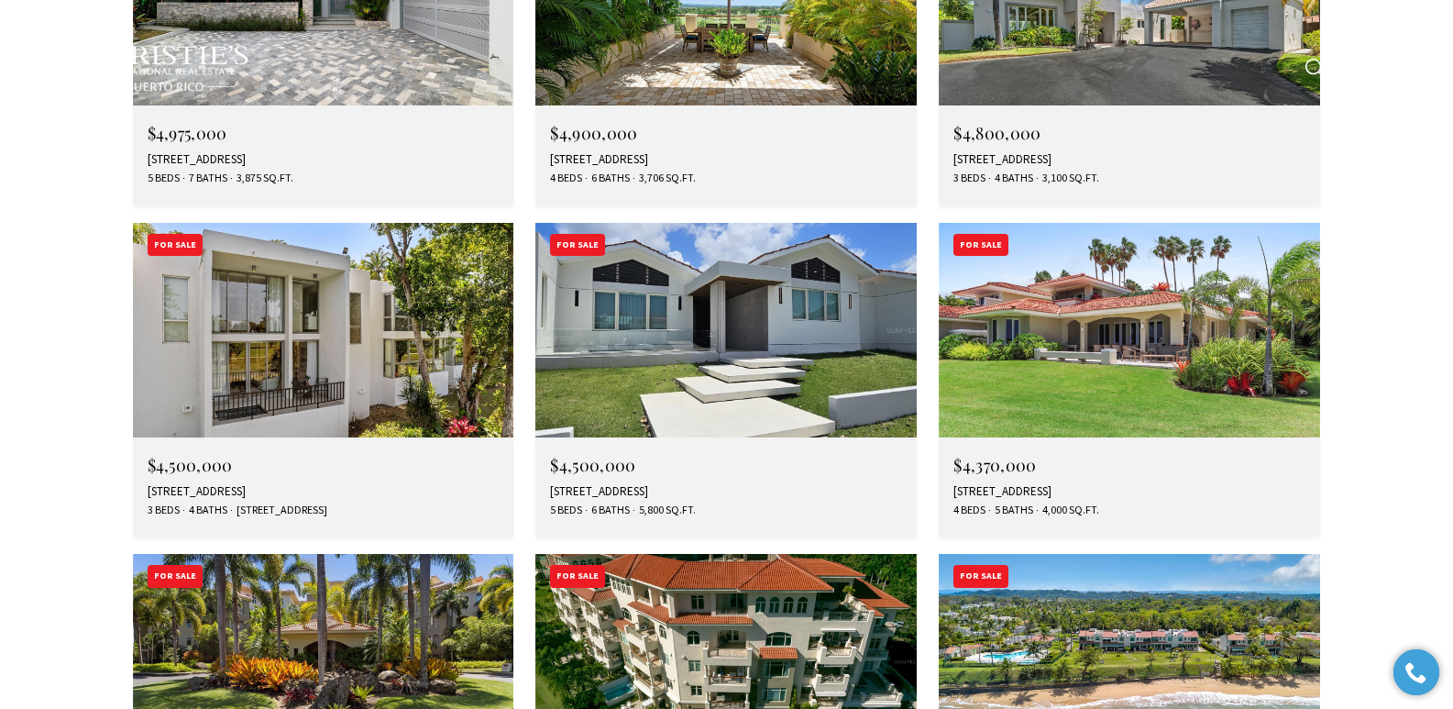
scroll to position [6658, 0]
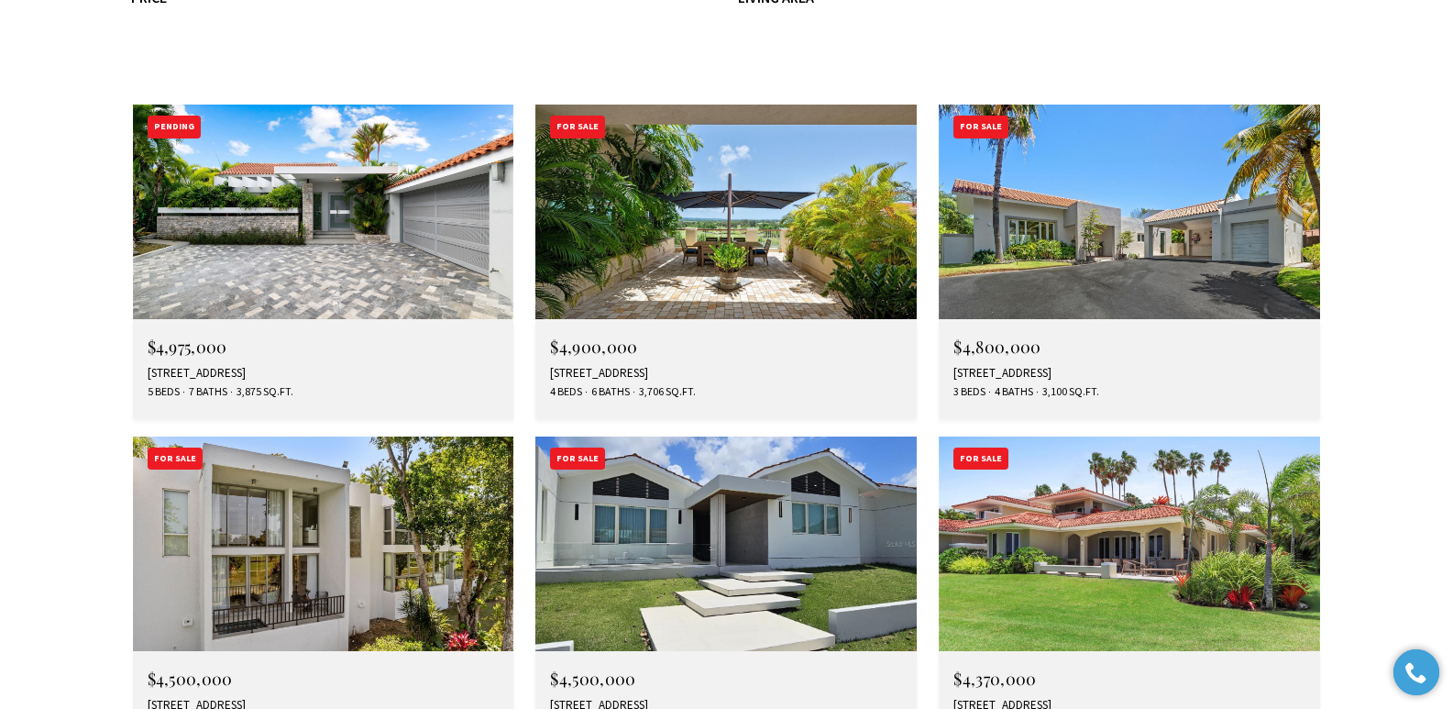
click at [600, 698] on div "677 LAVANDA, DORADO, PR 00646" at bounding box center [726, 705] width 352 height 15
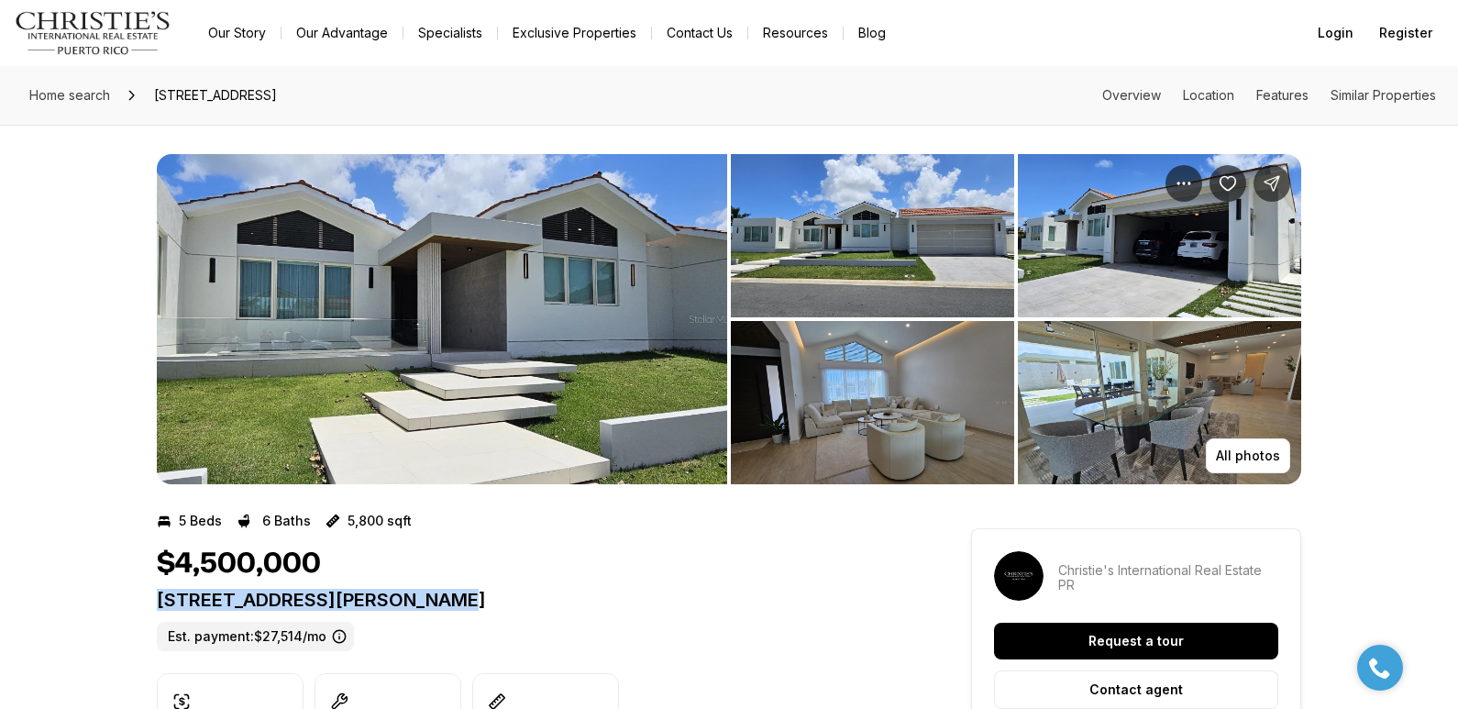
drag, startPoint x: 159, startPoint y: 603, endPoint x: 486, endPoint y: 601, distance: 327.3
click at [486, 601] on p "[STREET_ADDRESS][PERSON_NAME]" at bounding box center [531, 600] width 748 height 22
copy p "[STREET_ADDRESS][PERSON_NAME]"
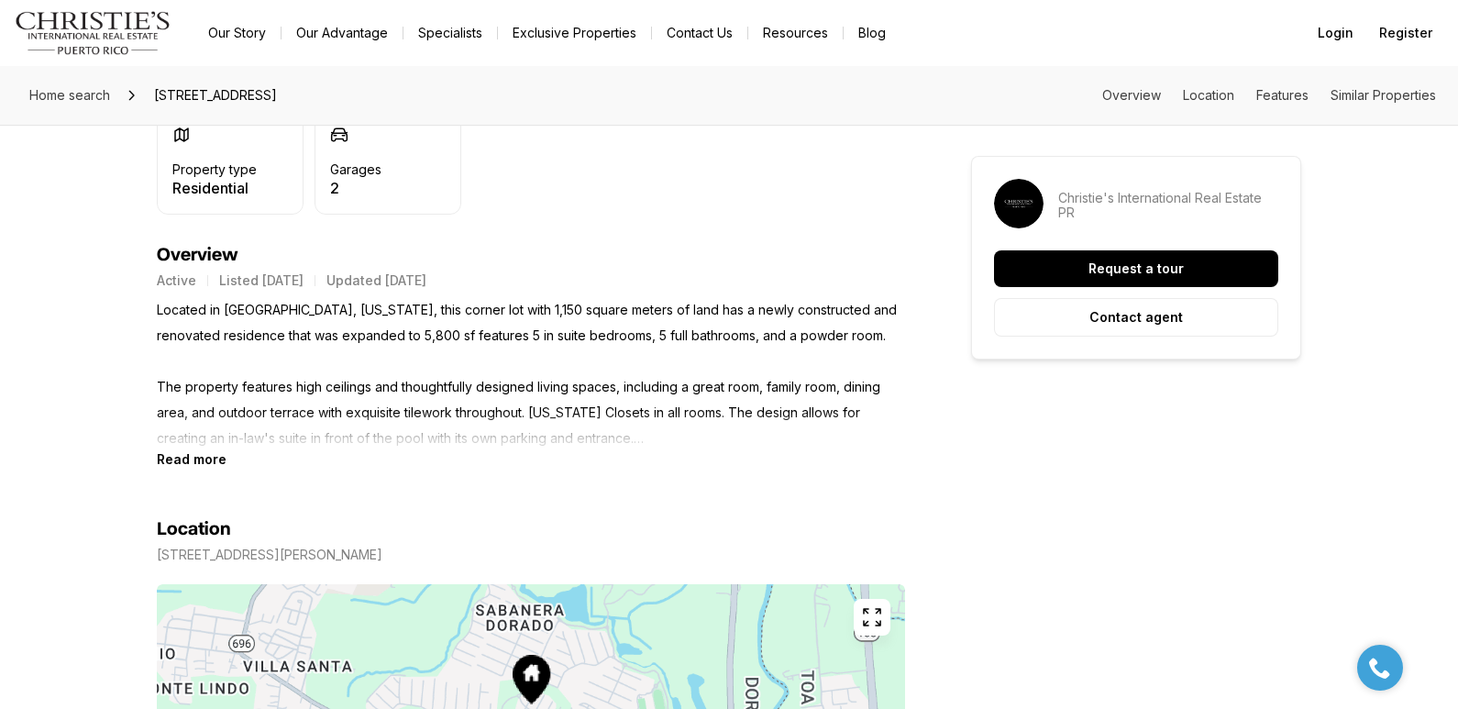
scroll to position [693, 0]
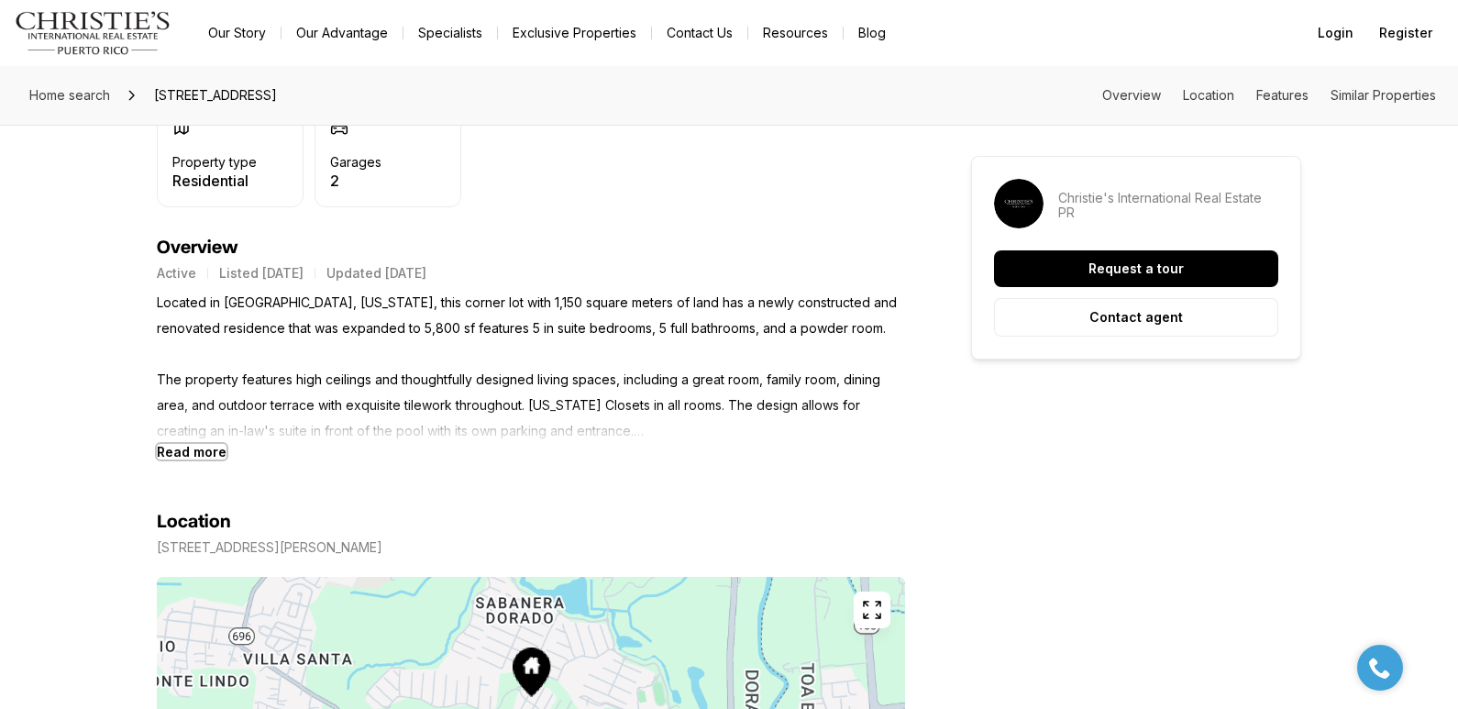
click at [207, 453] on b "Read more" at bounding box center [192, 452] width 70 height 16
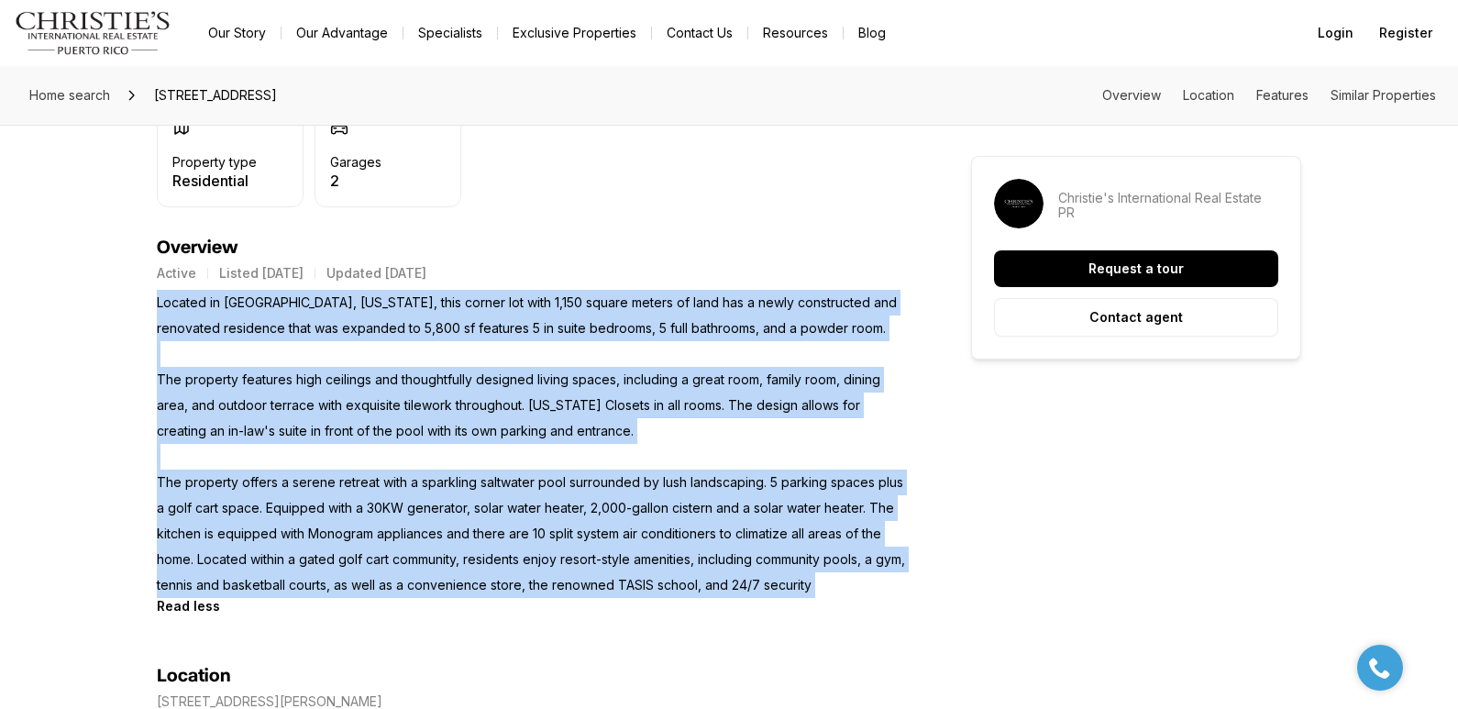
drag, startPoint x: 154, startPoint y: 301, endPoint x: 958, endPoint y: 606, distance: 860.1
copy div "Located in Sabanera Dorado, Puerto Rico, this corner lot with 1,150 square mete…"
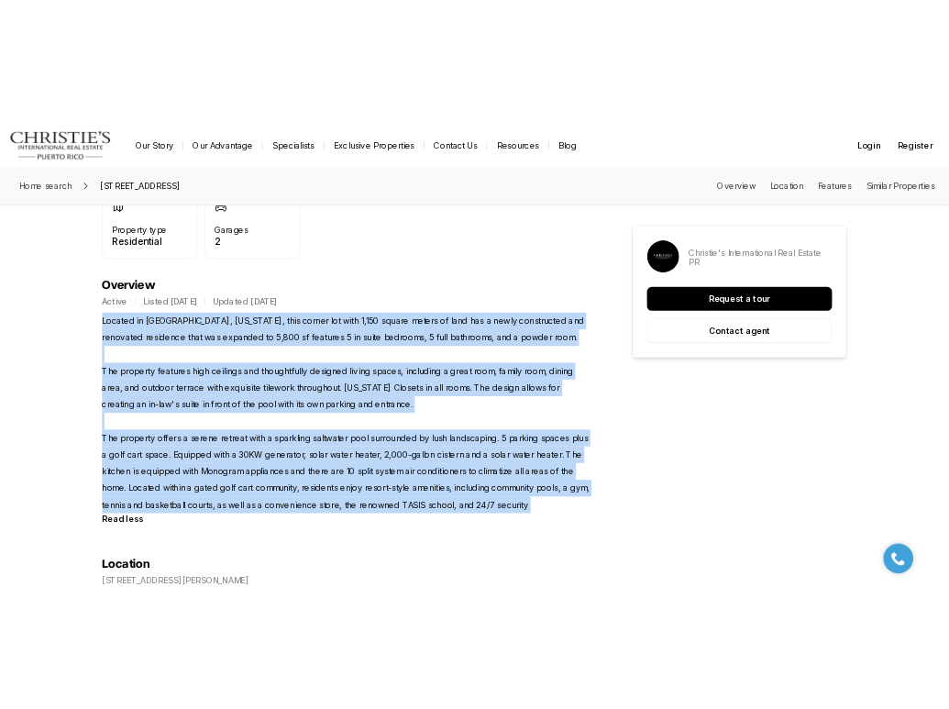
scroll to position [0, 0]
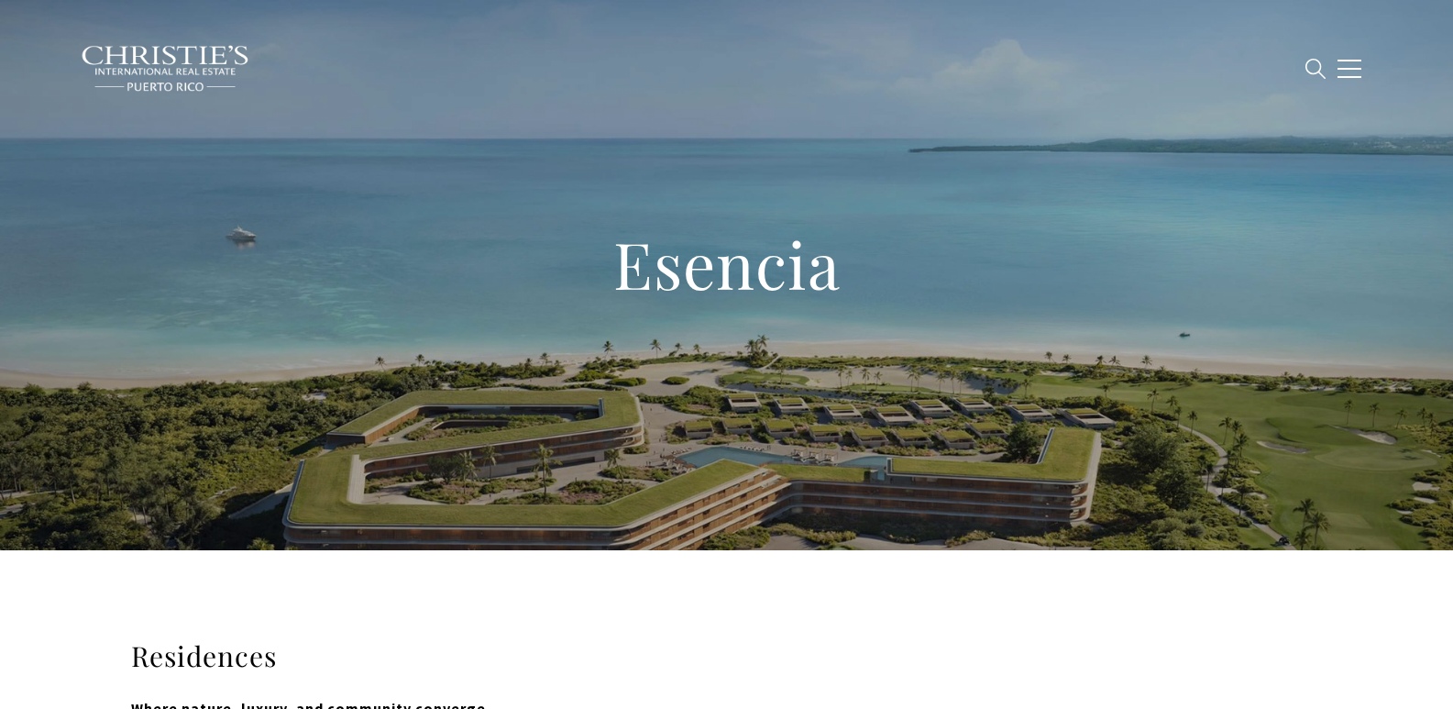
type input "**********"
type input "*********"
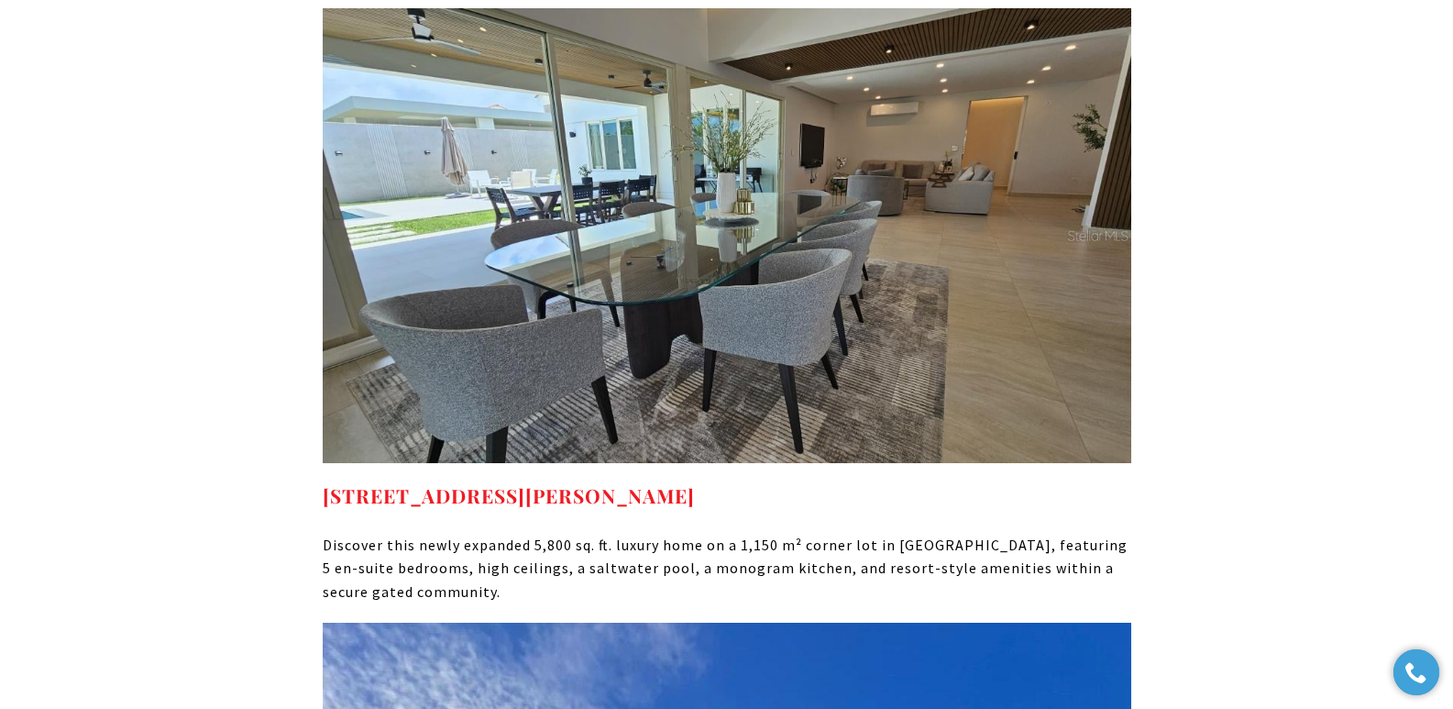
scroll to position [8606, 0]
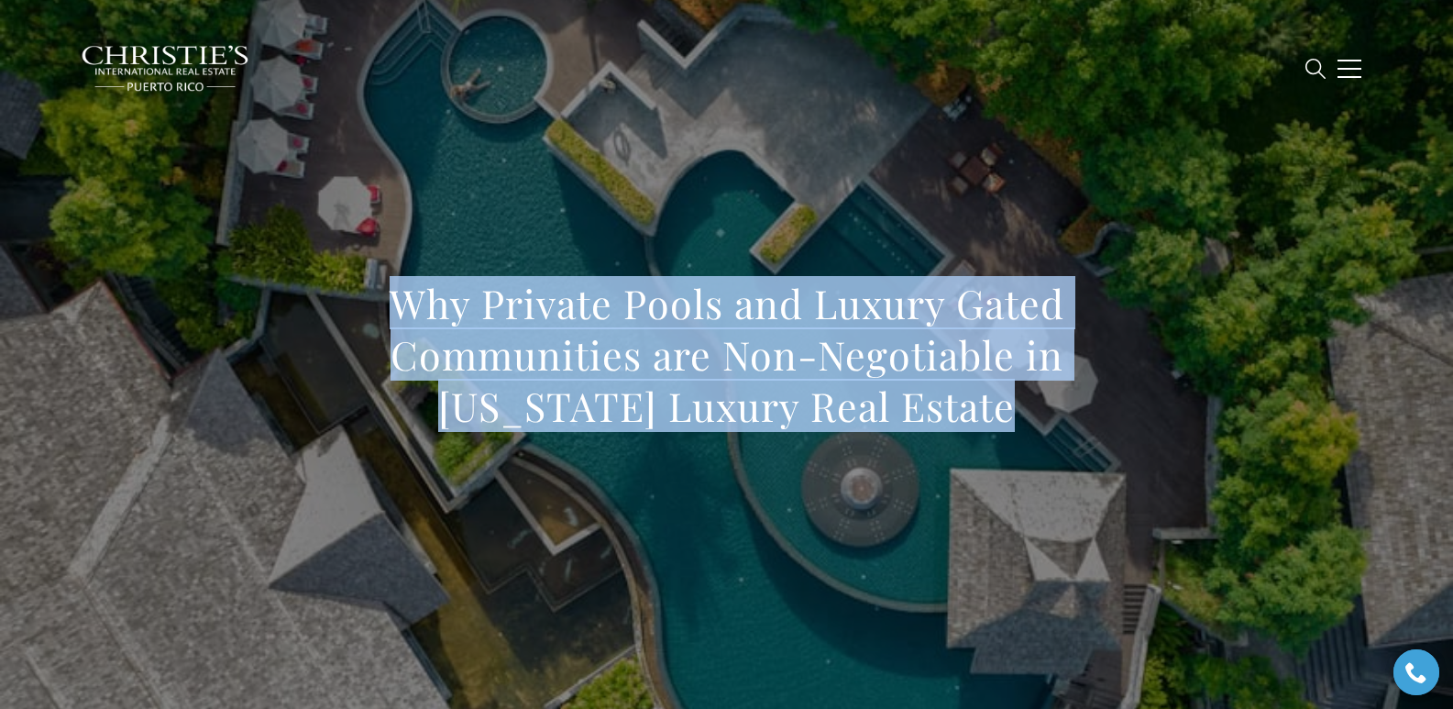
drag, startPoint x: 368, startPoint y: 296, endPoint x: 935, endPoint y: 422, distance: 581.3
click at [935, 422] on h1 "Why Private Pools and Luxury Gated Communities are Non-Negotiable in Puerto Ric…" at bounding box center [727, 355] width 809 height 154
click at [401, 305] on h1 "Why Private Pools and Luxury Gated Communities are Non-Negotiable in Puerto Ric…" at bounding box center [727, 355] width 809 height 154
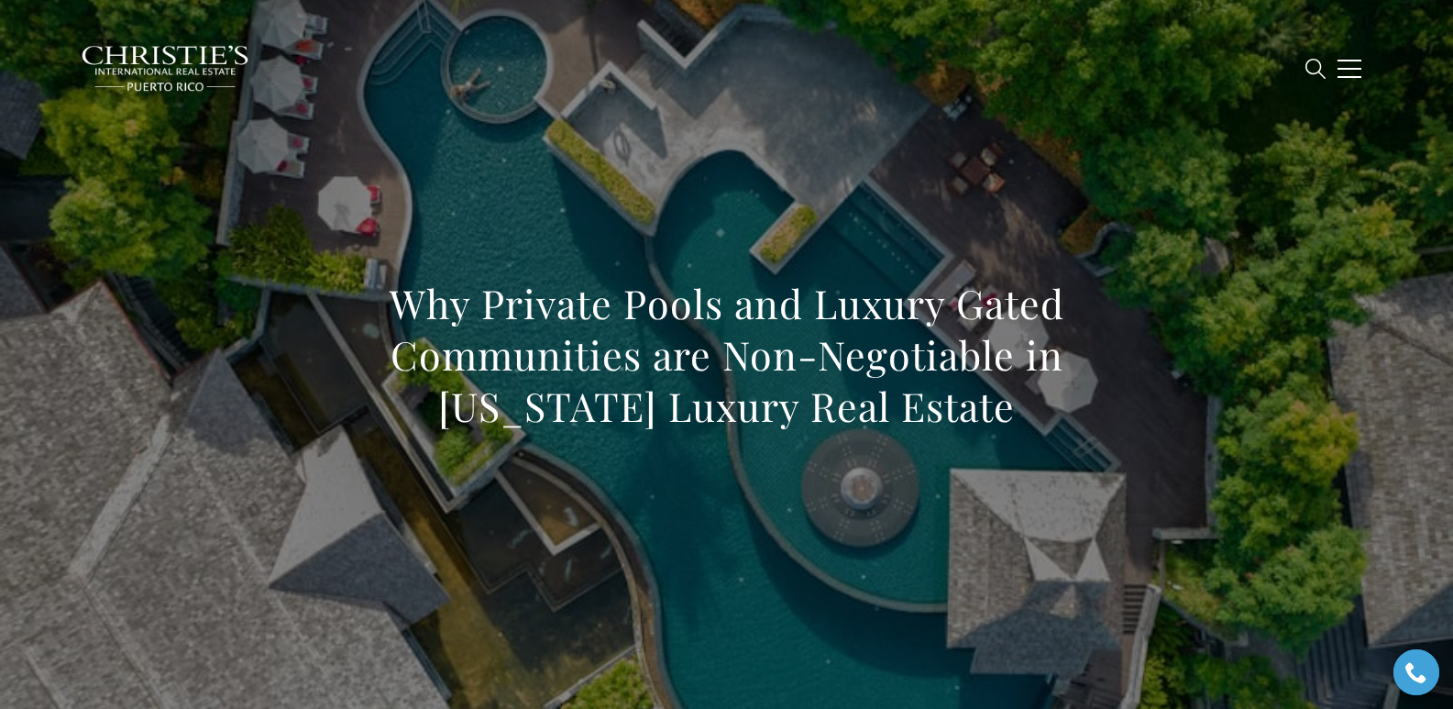
click at [400, 304] on h1 "Why Private Pools and Luxury Gated Communities are Non-Negotiable in Puerto Ric…" at bounding box center [727, 355] width 809 height 154
drag, startPoint x: 400, startPoint y: 303, endPoint x: 990, endPoint y: 427, distance: 603.5
click at [990, 427] on h1 "Why Private Pools and Luxury Gated Communities are Non-Negotiable in Puerto Ric…" at bounding box center [727, 355] width 809 height 154
copy h1 "Why Private Pools and Luxury Gated Communities are Non-Negotiable in Puerto Ric…"
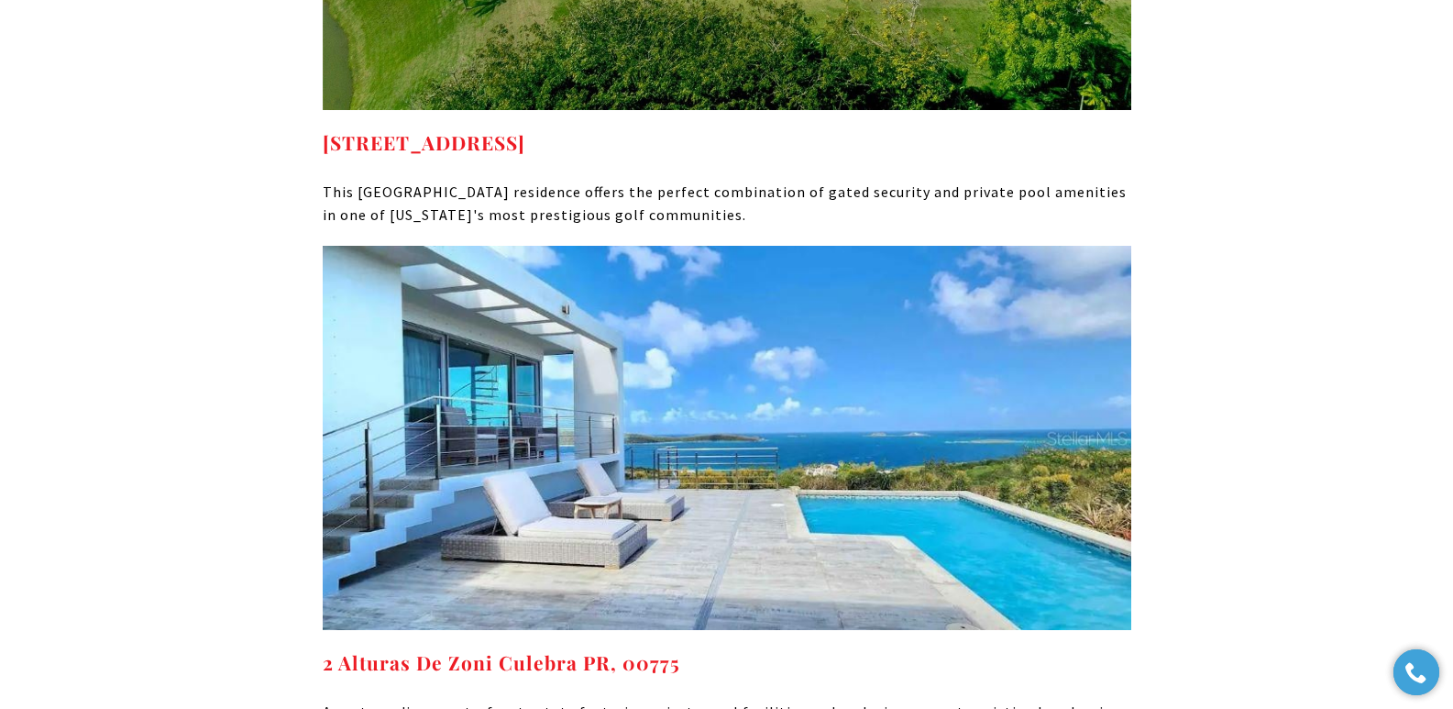
scroll to position [7614, 0]
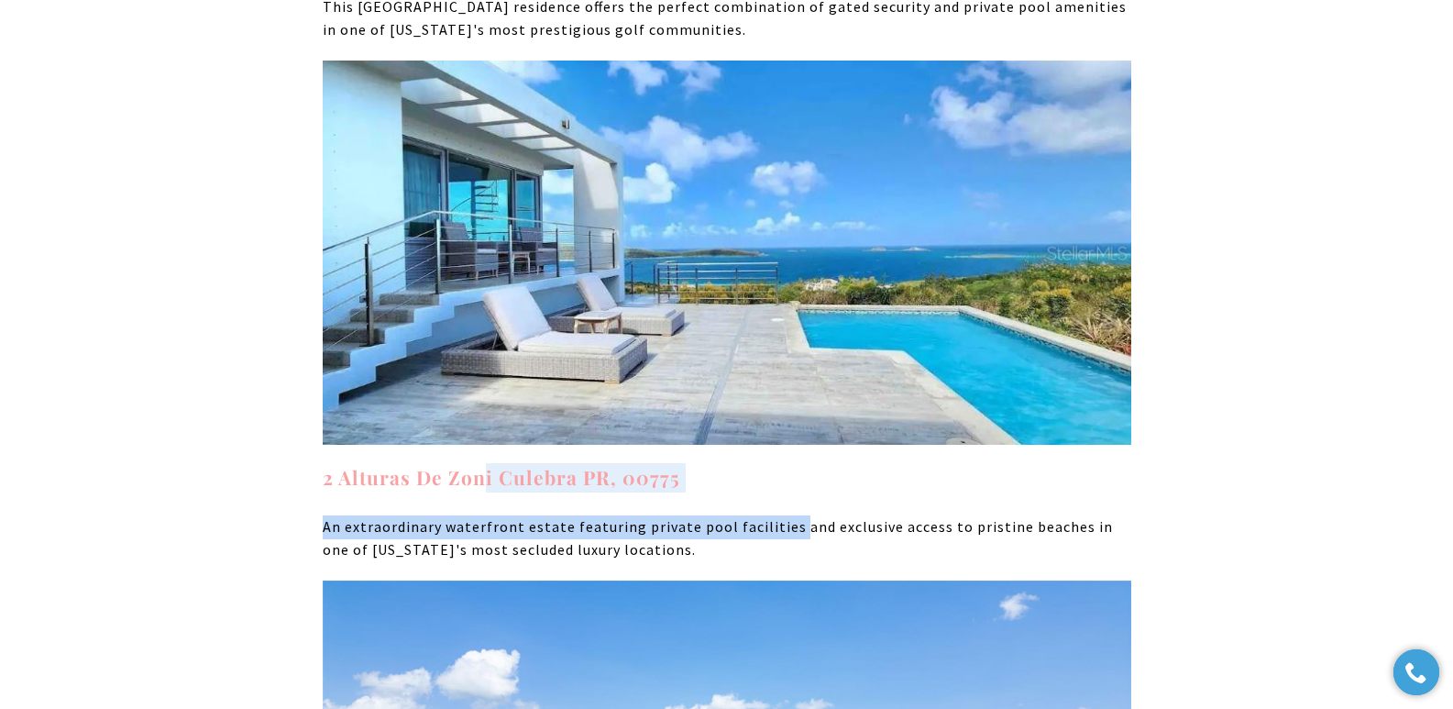
drag, startPoint x: 788, startPoint y: 382, endPoint x: 480, endPoint y: 366, distance: 307.6
click at [728, 463] on h4 "2 Alturas De Zoni Culebra PR, 00775" at bounding box center [727, 477] width 809 height 29
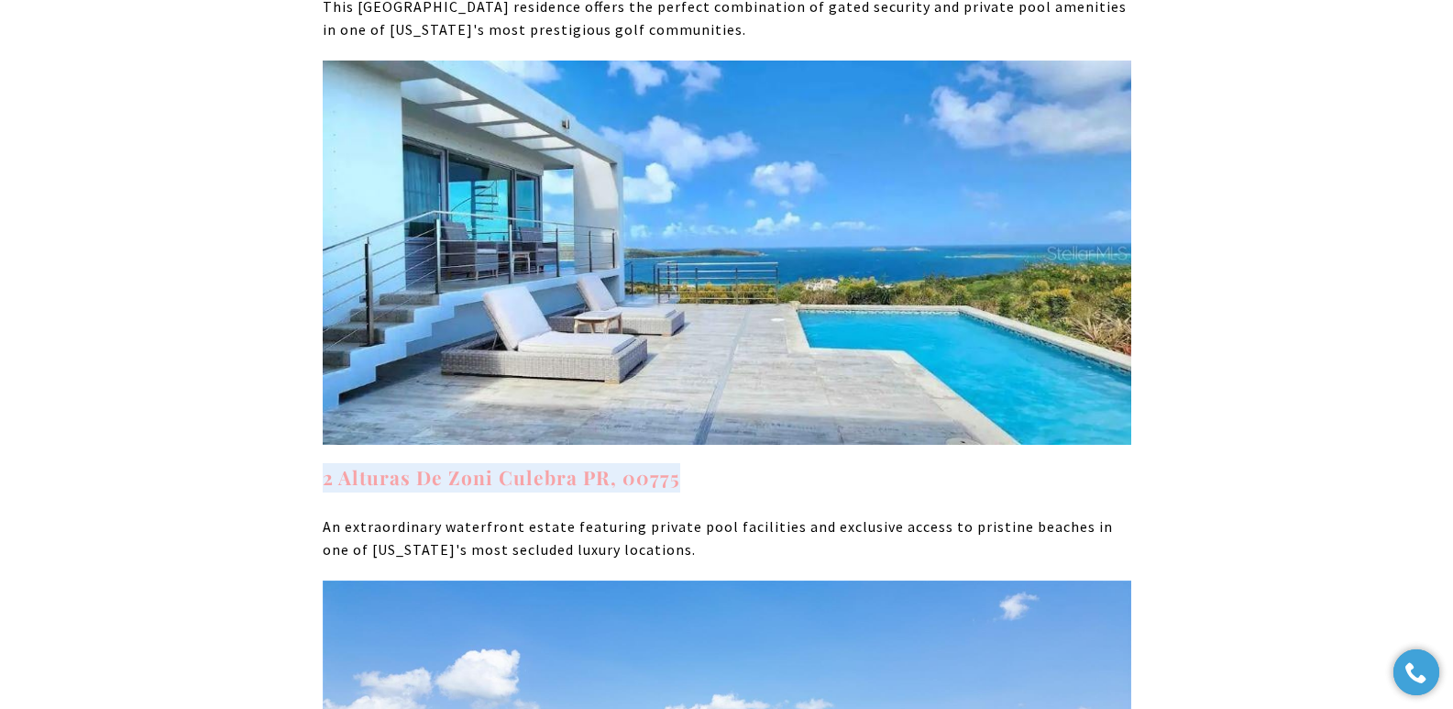
drag, startPoint x: 744, startPoint y: 363, endPoint x: 322, endPoint y: 354, distance: 421.9
click at [323, 463] on h4 "2 Alturas De Zoni Culebra PR, 00775" at bounding box center [727, 477] width 809 height 29
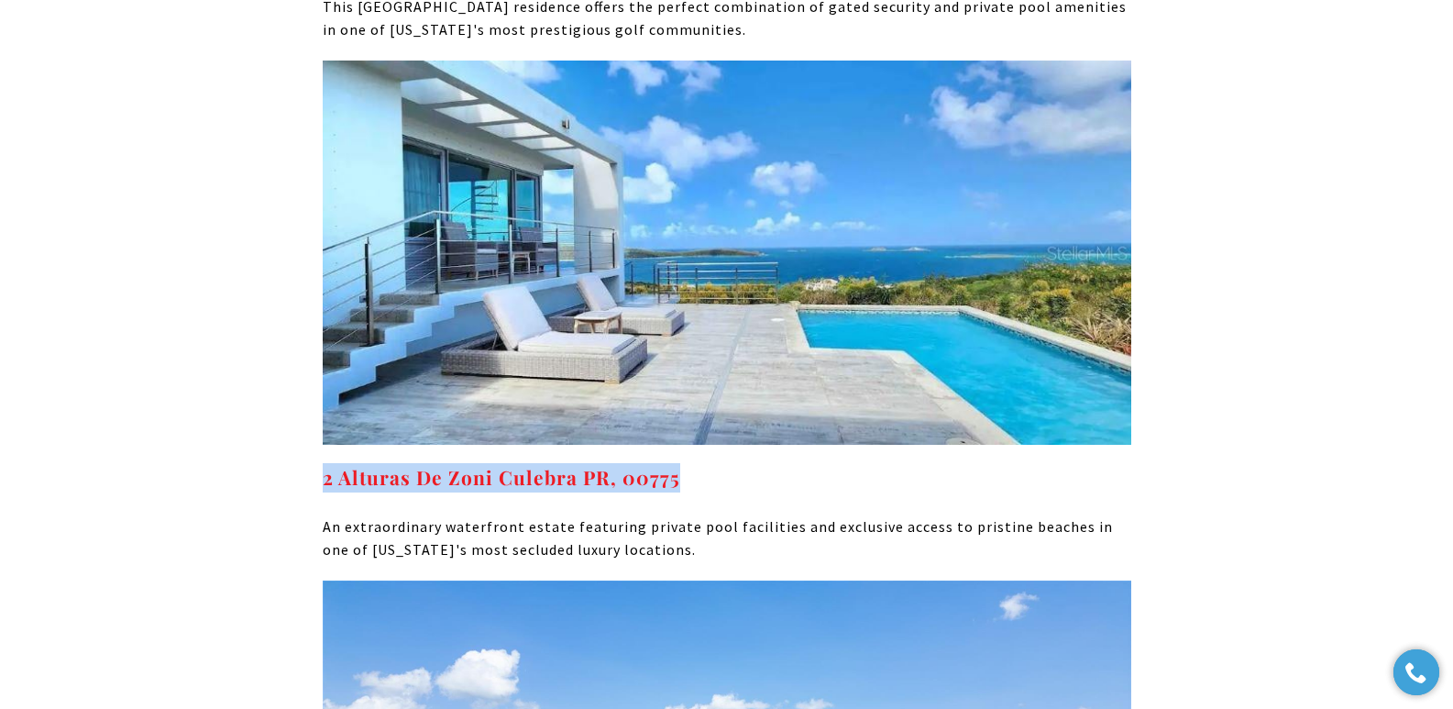
copy strong "2 Alturas De Zoni Culebra PR, 00775"
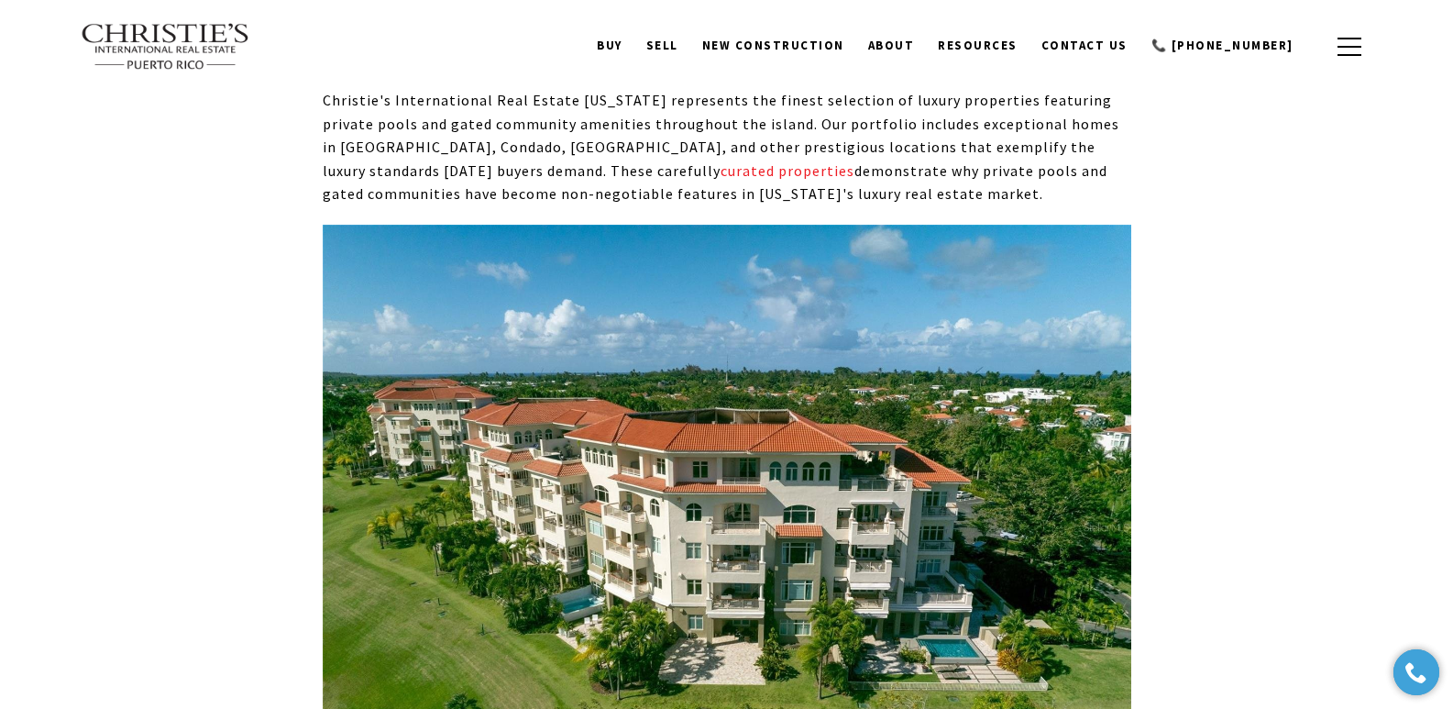
scroll to position [6373, 0]
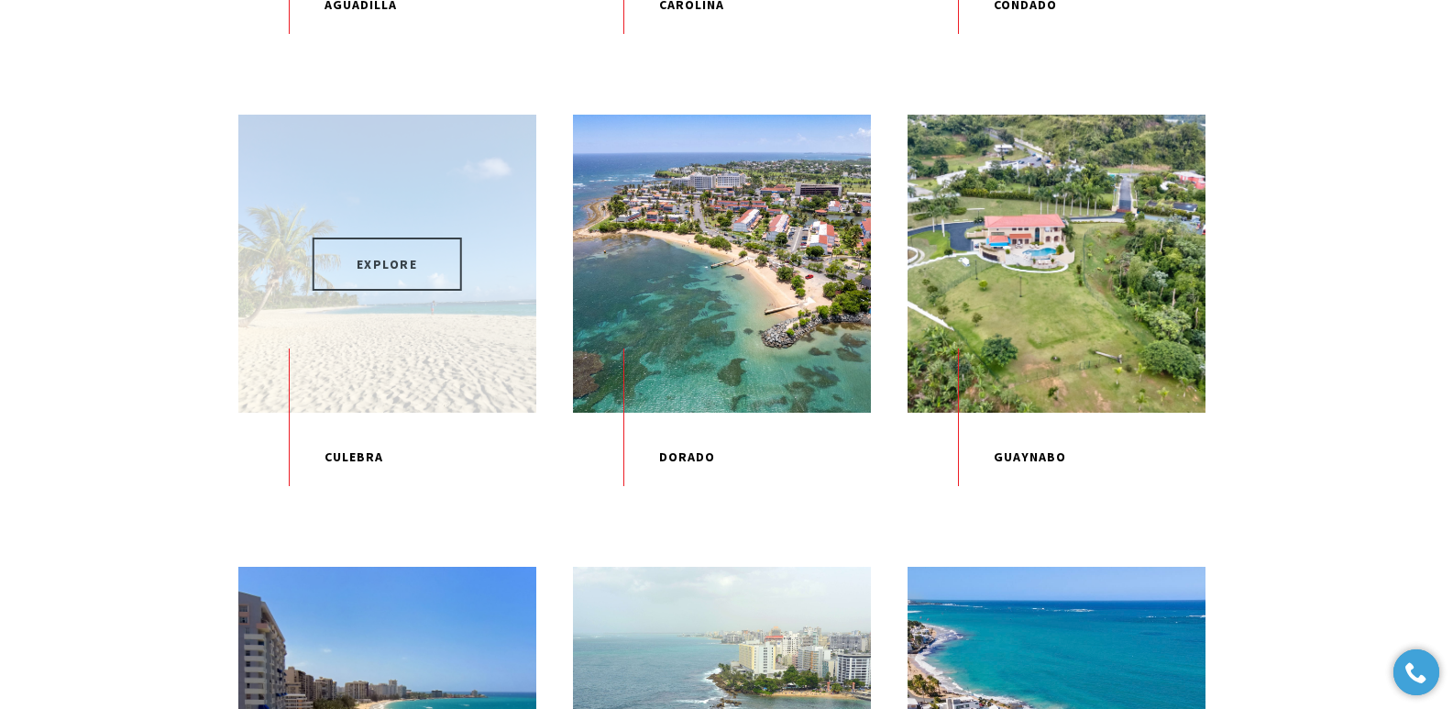
click at [399, 290] on span "EXPLORE" at bounding box center [387, 263] width 149 height 53
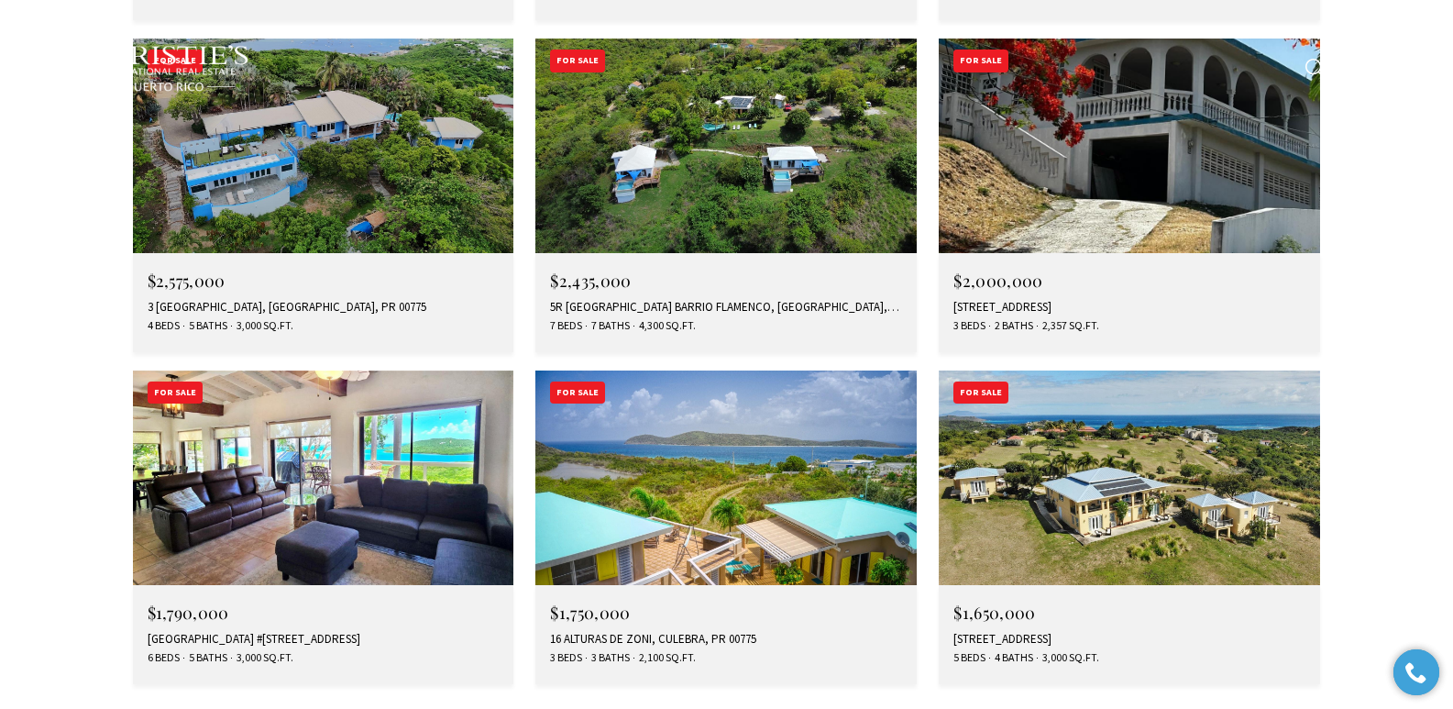
scroll to position [6745, 0]
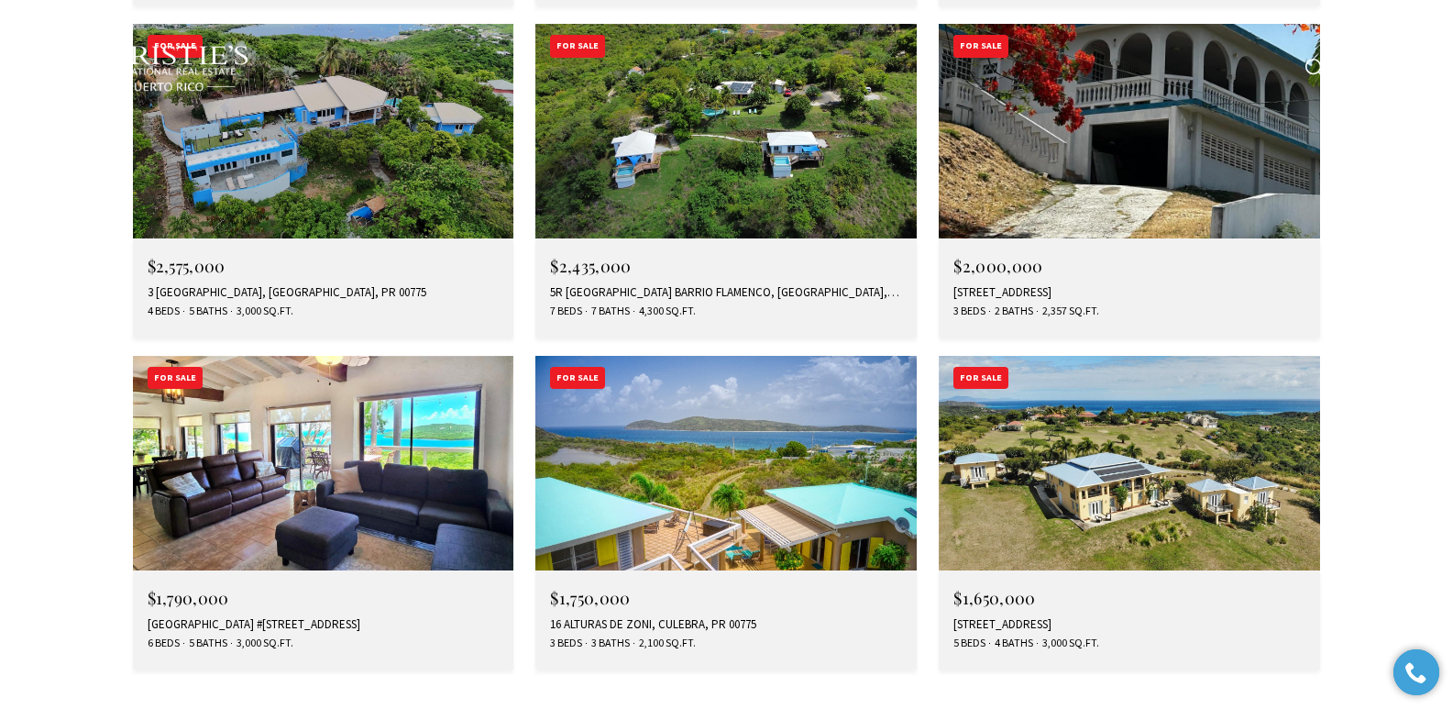
click at [1102, 356] on img at bounding box center [1129, 463] width 381 height 215
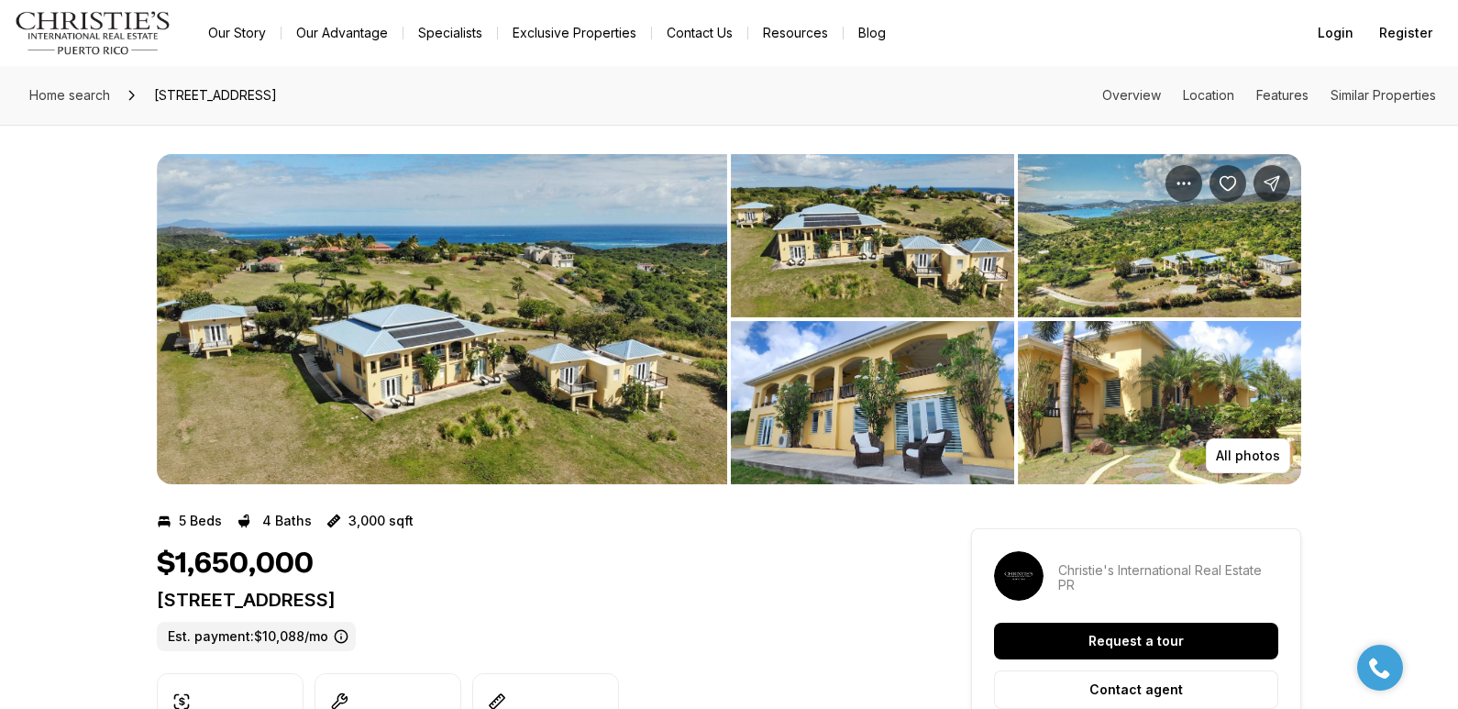
drag, startPoint x: 160, startPoint y: 597, endPoint x: 491, endPoint y: 592, distance: 330.1
click at [491, 592] on p "[STREET_ADDRESS]" at bounding box center [531, 600] width 748 height 22
copy p "[STREET_ADDRESS]"
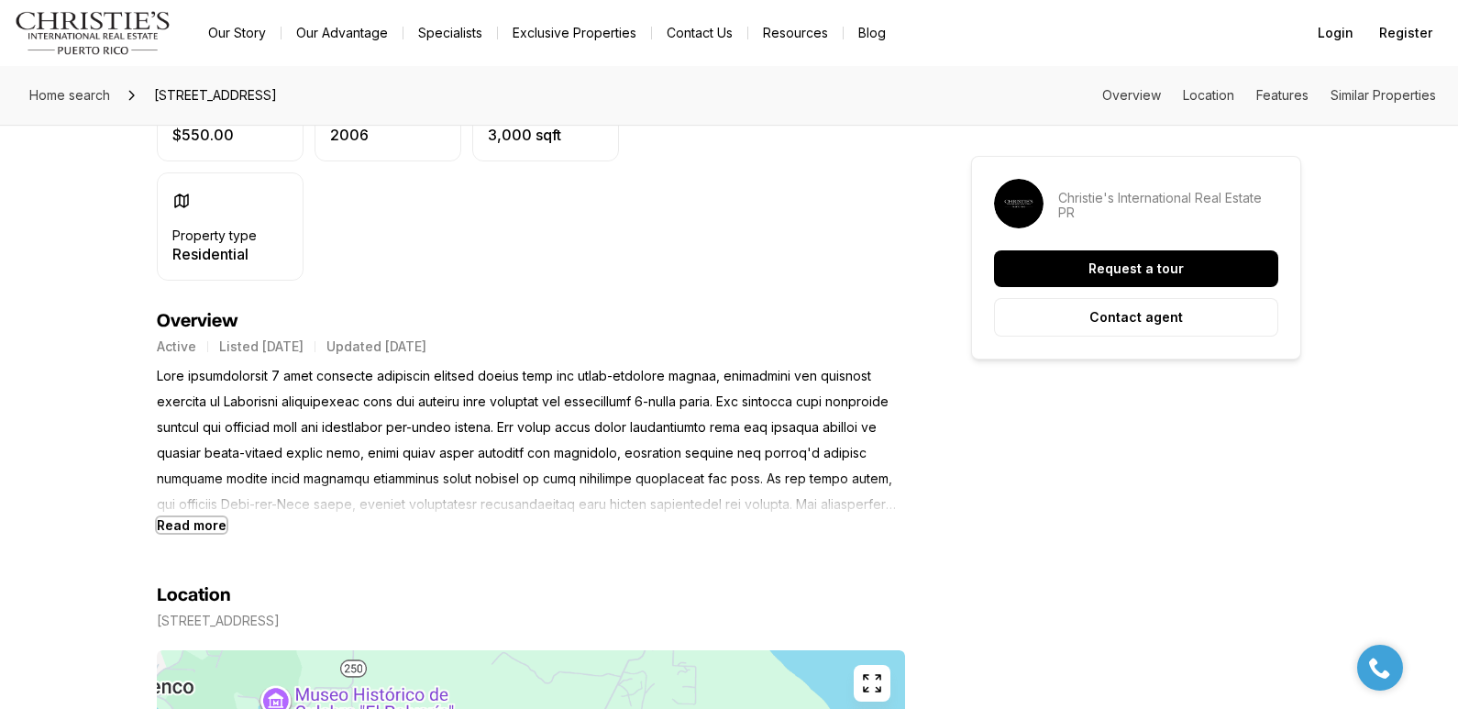
click at [193, 530] on b "Read more" at bounding box center [192, 525] width 70 height 16
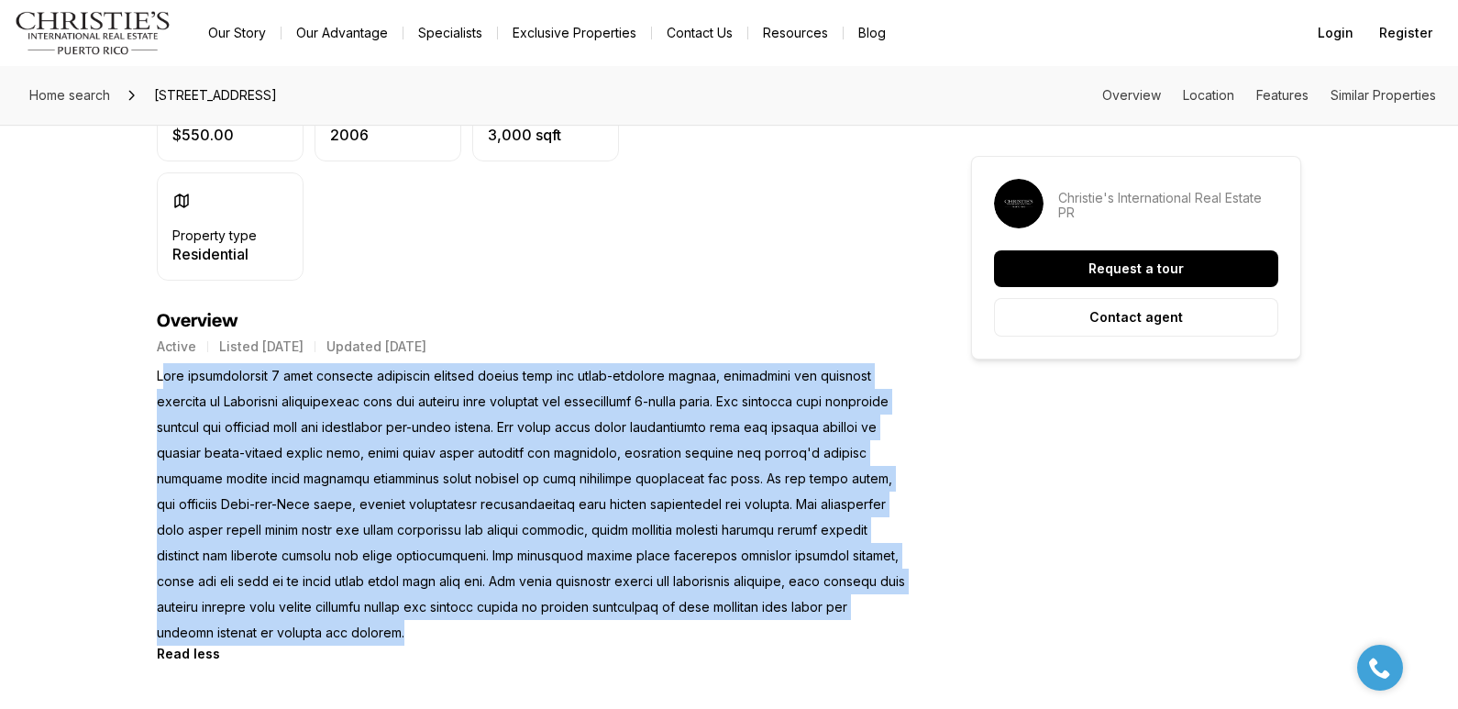
drag, startPoint x: 161, startPoint y: 379, endPoint x: 311, endPoint y: 625, distance: 288.4
click at [311, 625] on p at bounding box center [531, 504] width 748 height 282
copy p "his extraordinary 5 acre property celebrate coastal living with its three-build…"
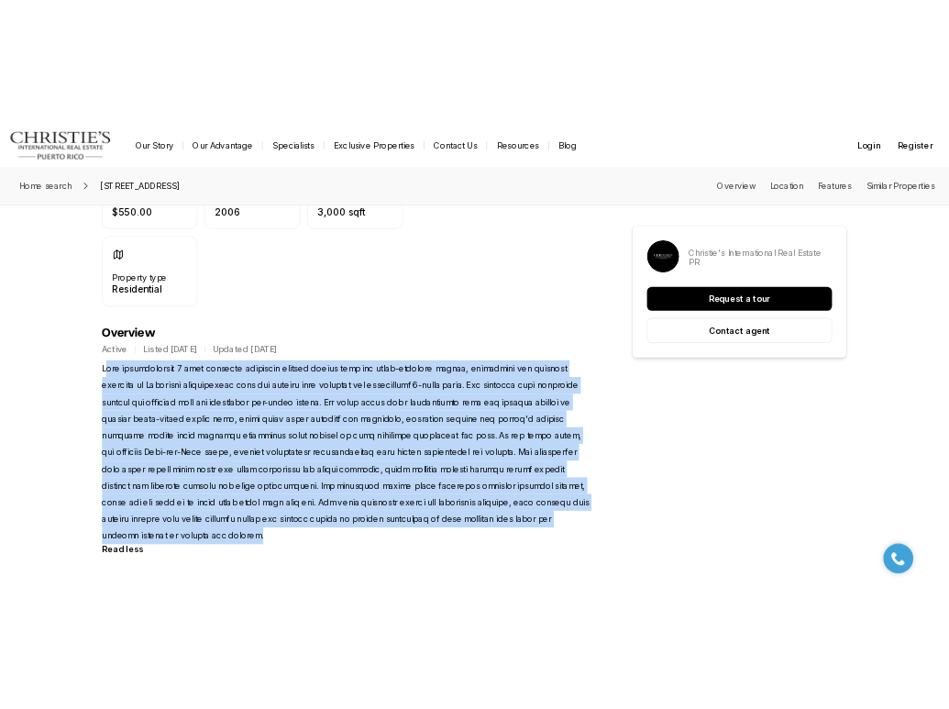
scroll to position [0, 0]
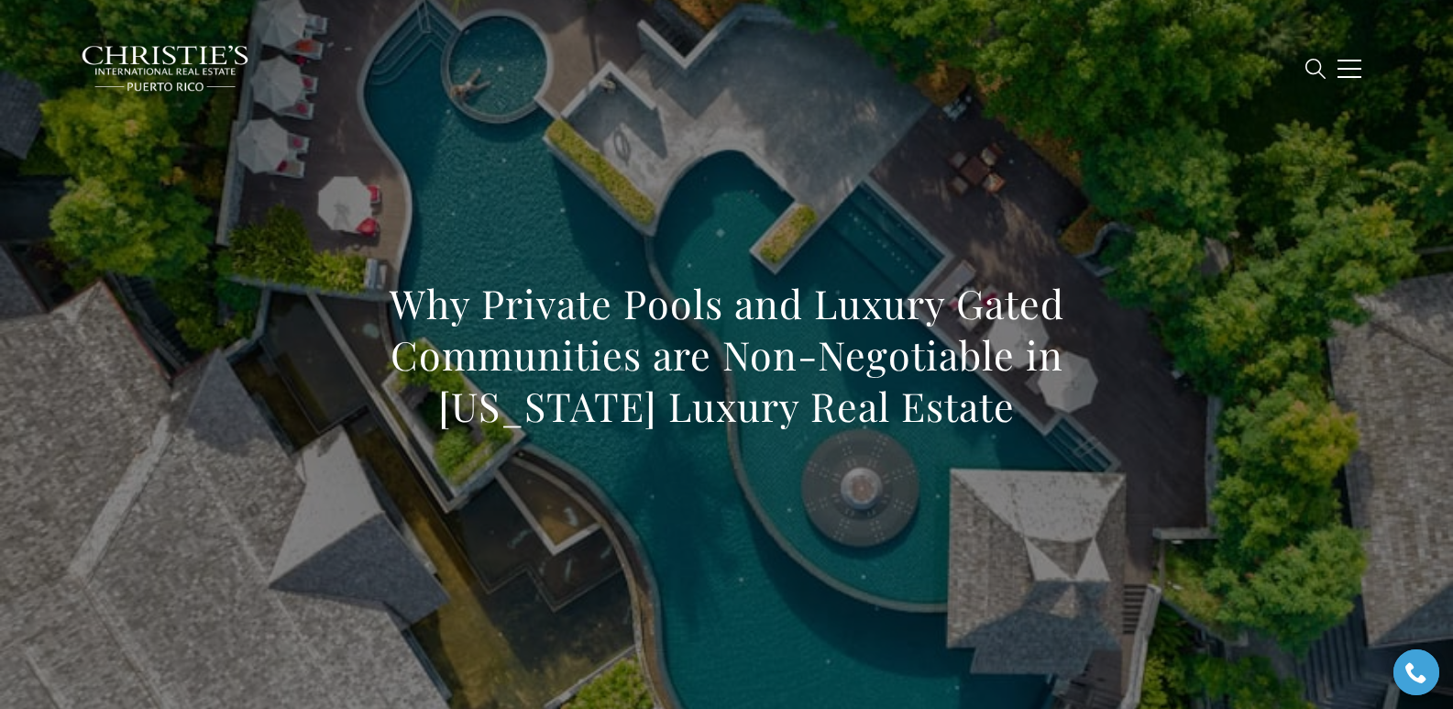
click at [821, 196] on div "Why Private Pools and Luxury Gated Communities are Non-Negotiable in Puerto Ric…" at bounding box center [727, 367] width 1284 height 550
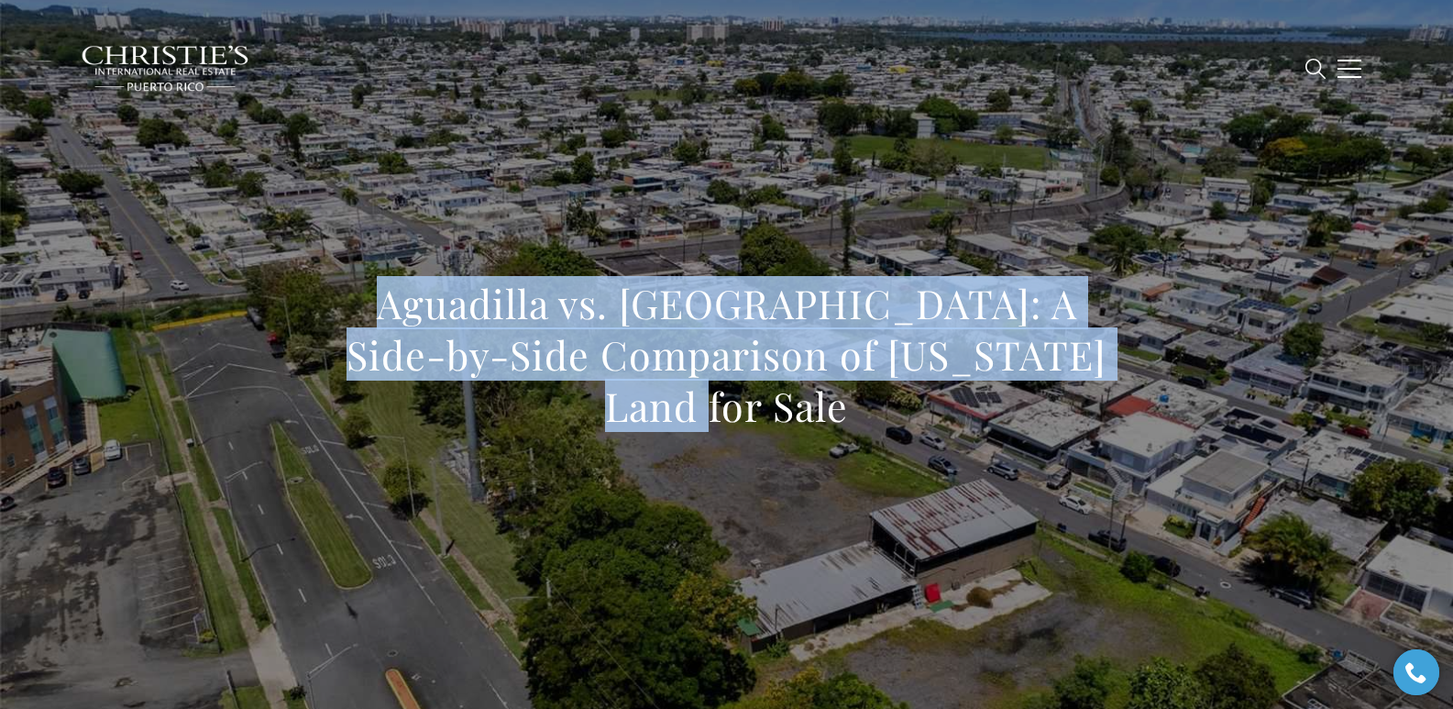
drag, startPoint x: 354, startPoint y: 313, endPoint x: 1119, endPoint y: 397, distance: 769.3
click at [1119, 397] on h1 "Aguadilla vs. Carolina: A Side-by-Side Comparison of Puerto Rico Land for Sale" at bounding box center [727, 355] width 809 height 154
copy h1 "Aguadilla vs. Carolina: A Side-by-Side Comparison of Puerto Rico Land for Sale"
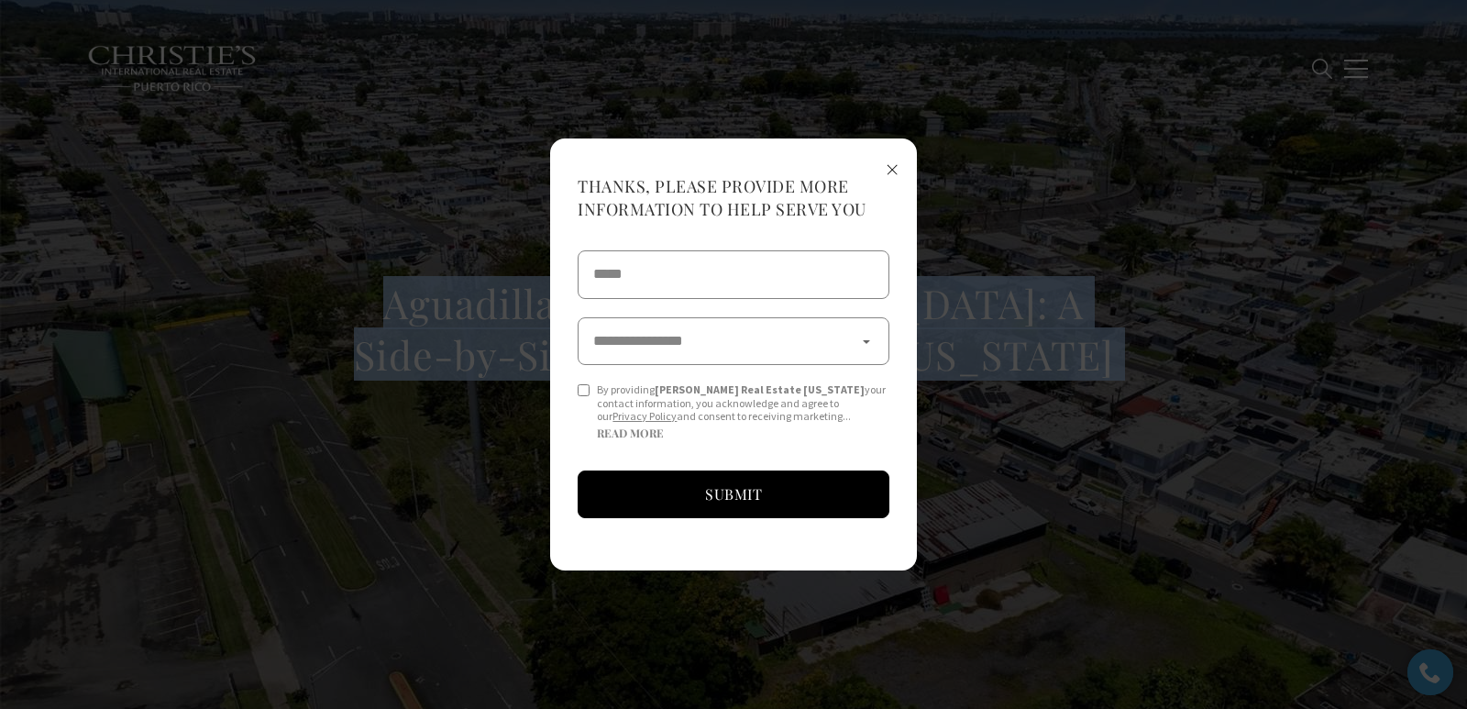
click at [893, 164] on span "×" at bounding box center [892, 168] width 13 height 34
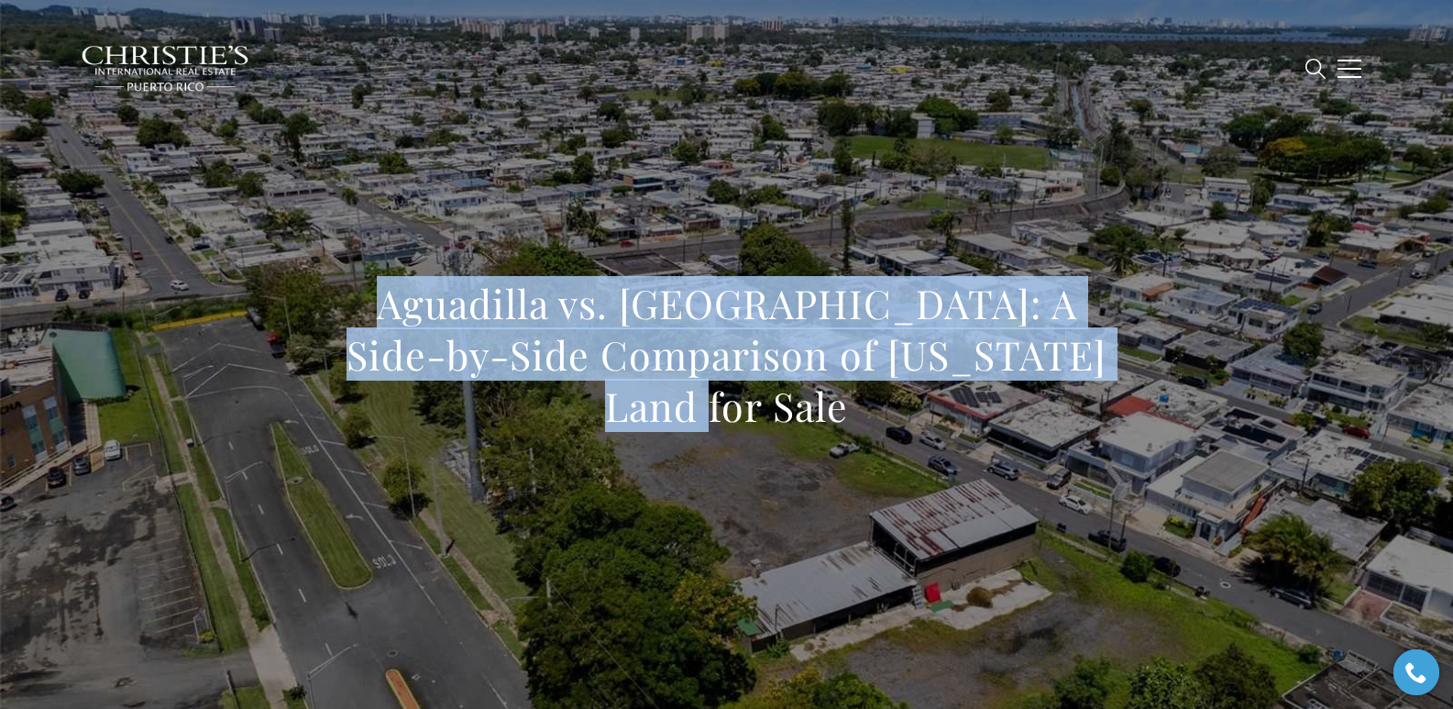
click at [1302, 226] on div "Aguadilla vs. Carolina: A Side-by-Side Comparison of Puerto Rico Land for Sale" at bounding box center [727, 367] width 1284 height 550
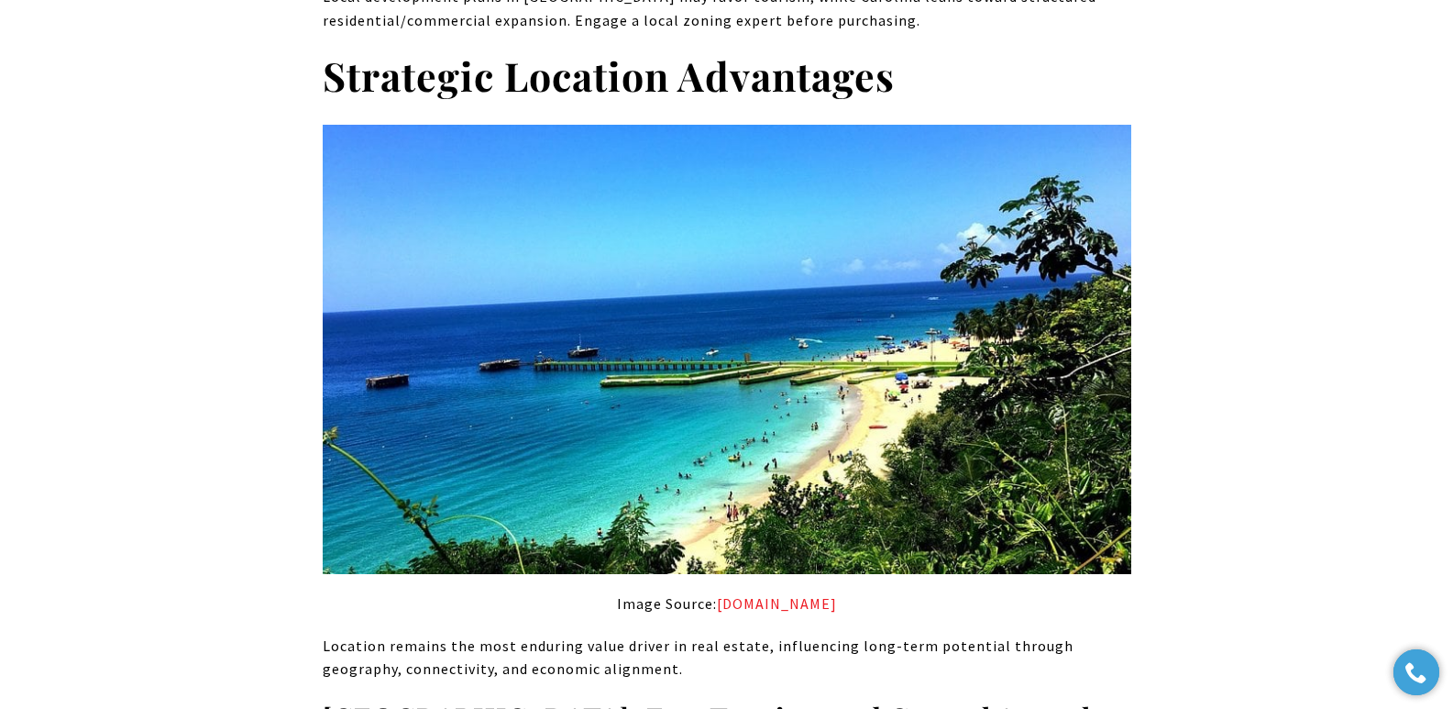
scroll to position [7787, 0]
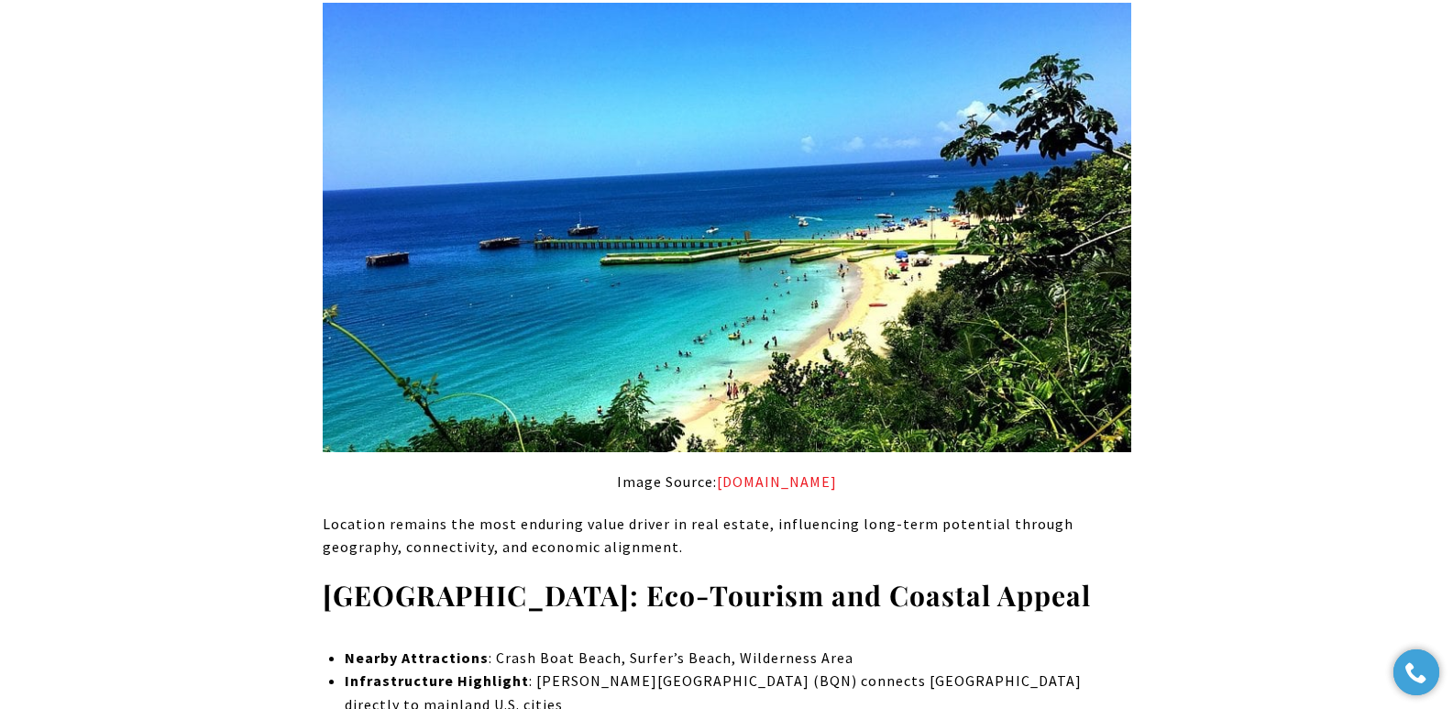
click at [852, 470] on p "Image Source: tripadvisor.com.ph" at bounding box center [727, 482] width 809 height 24
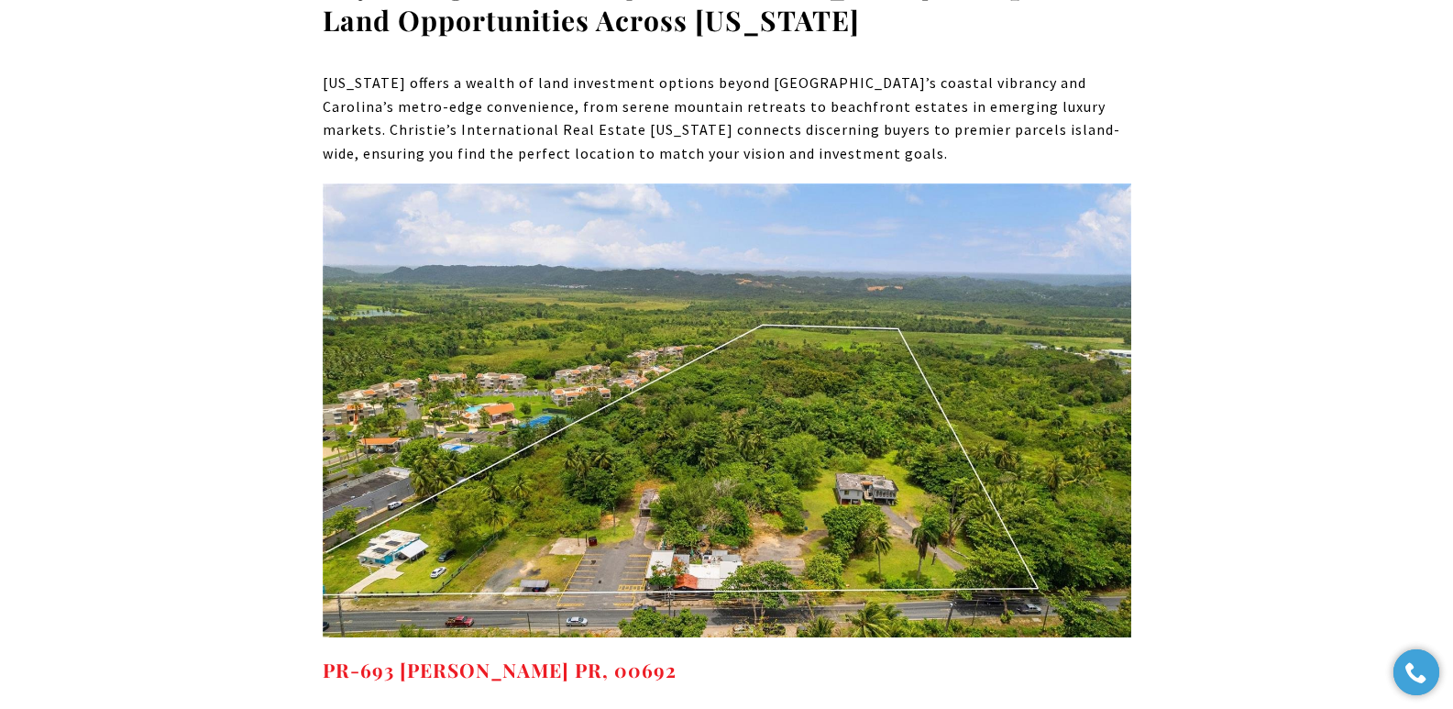
scroll to position [13576, 0]
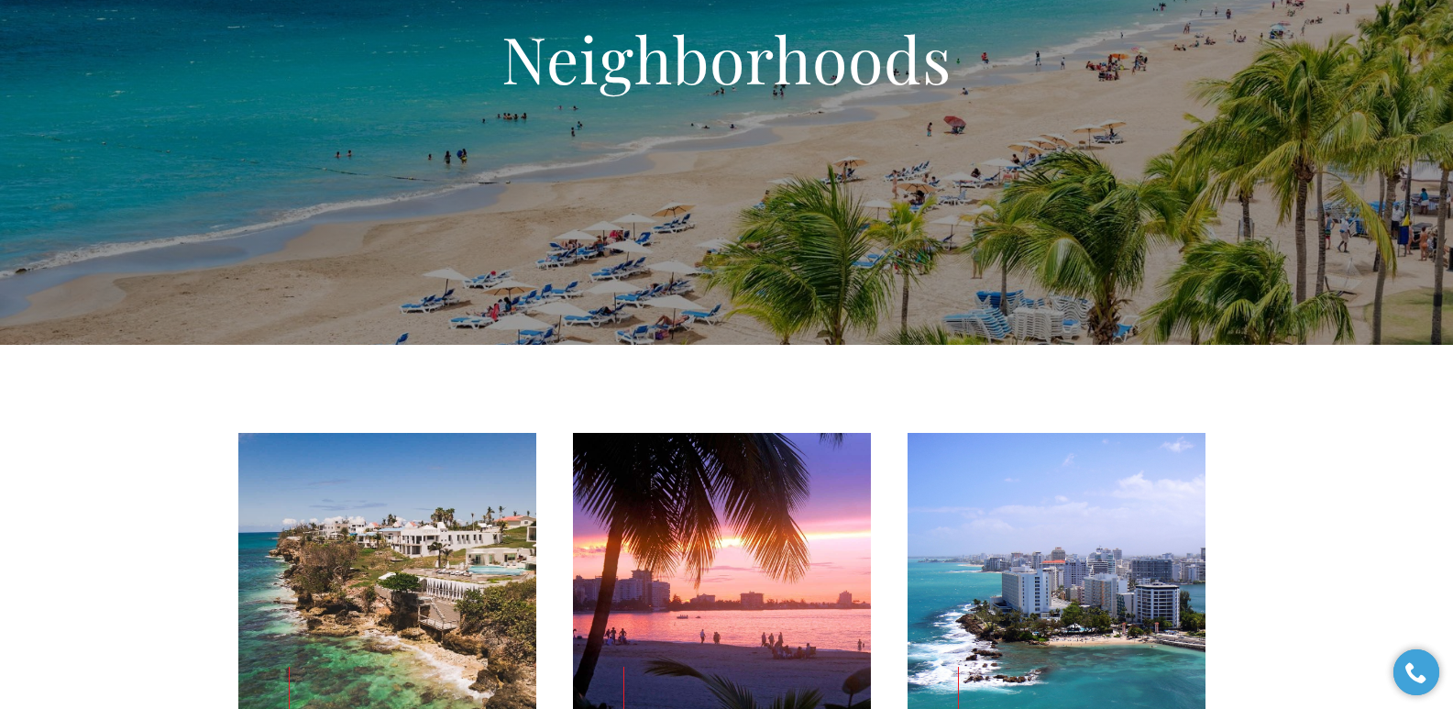
scroll to position [241, 0]
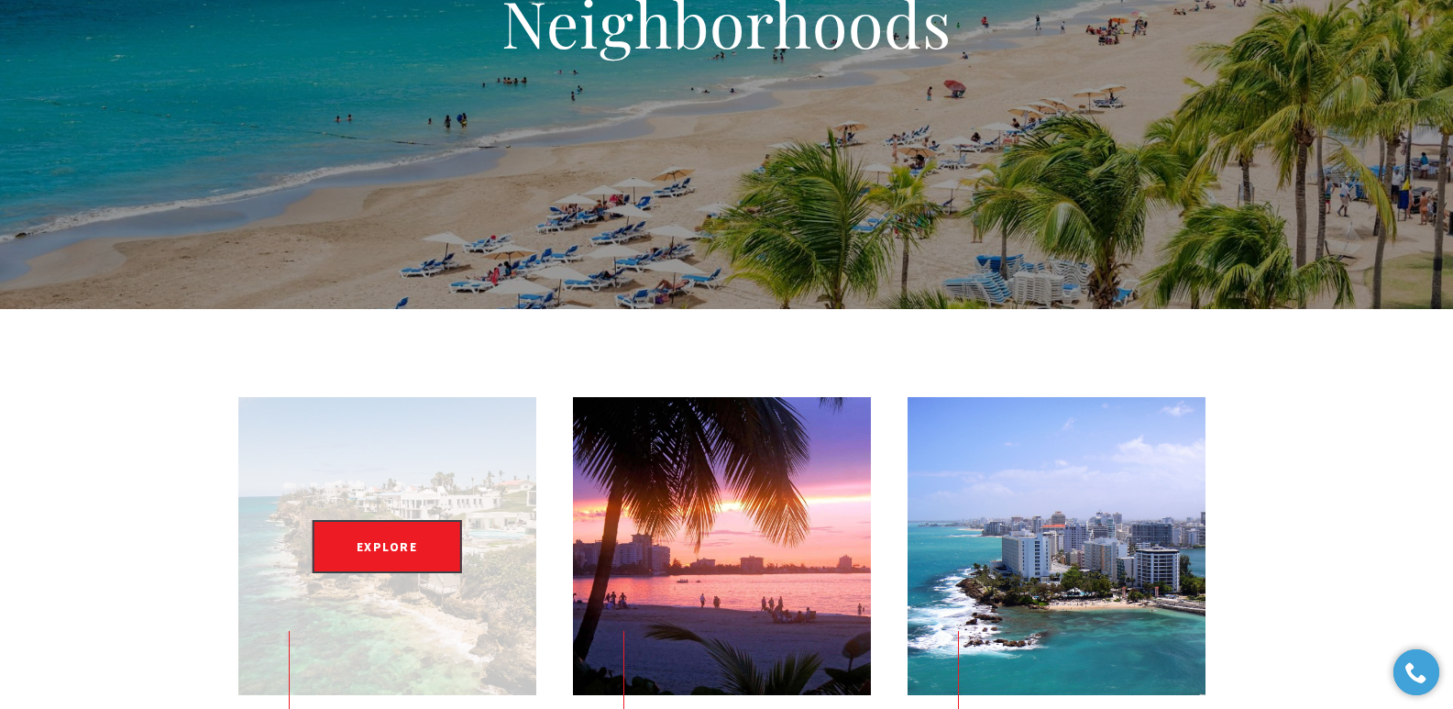
click at [455, 477] on div "EXPLORE" at bounding box center [387, 546] width 298 height 298
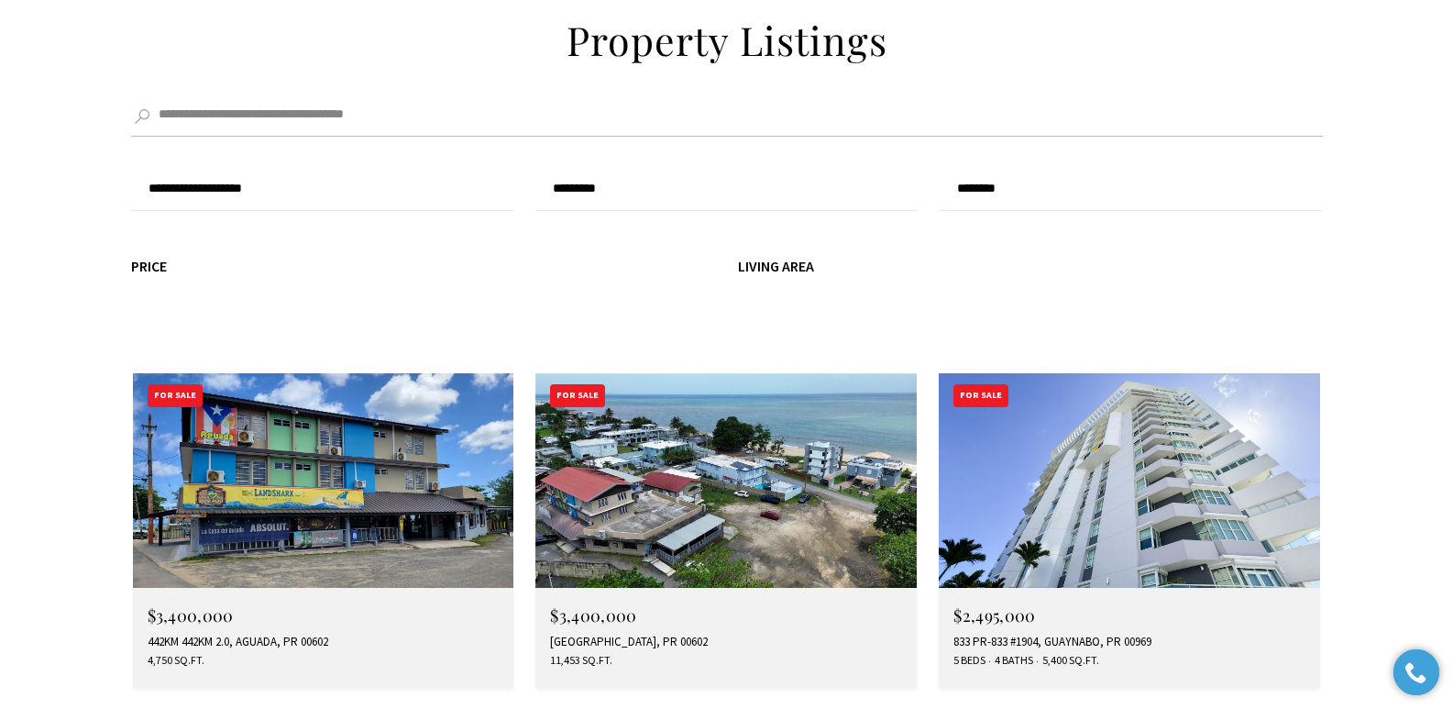
scroll to position [4944, 0]
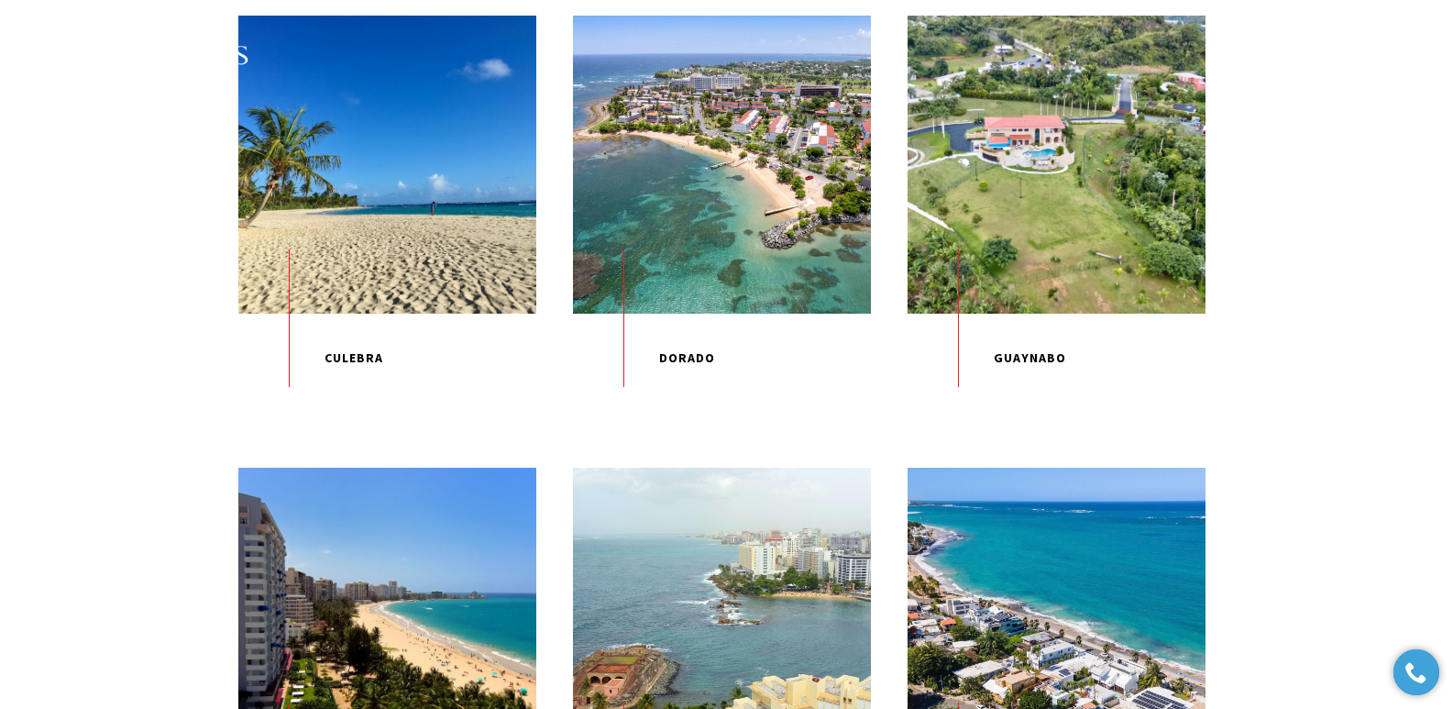
scroll to position [1099, 0]
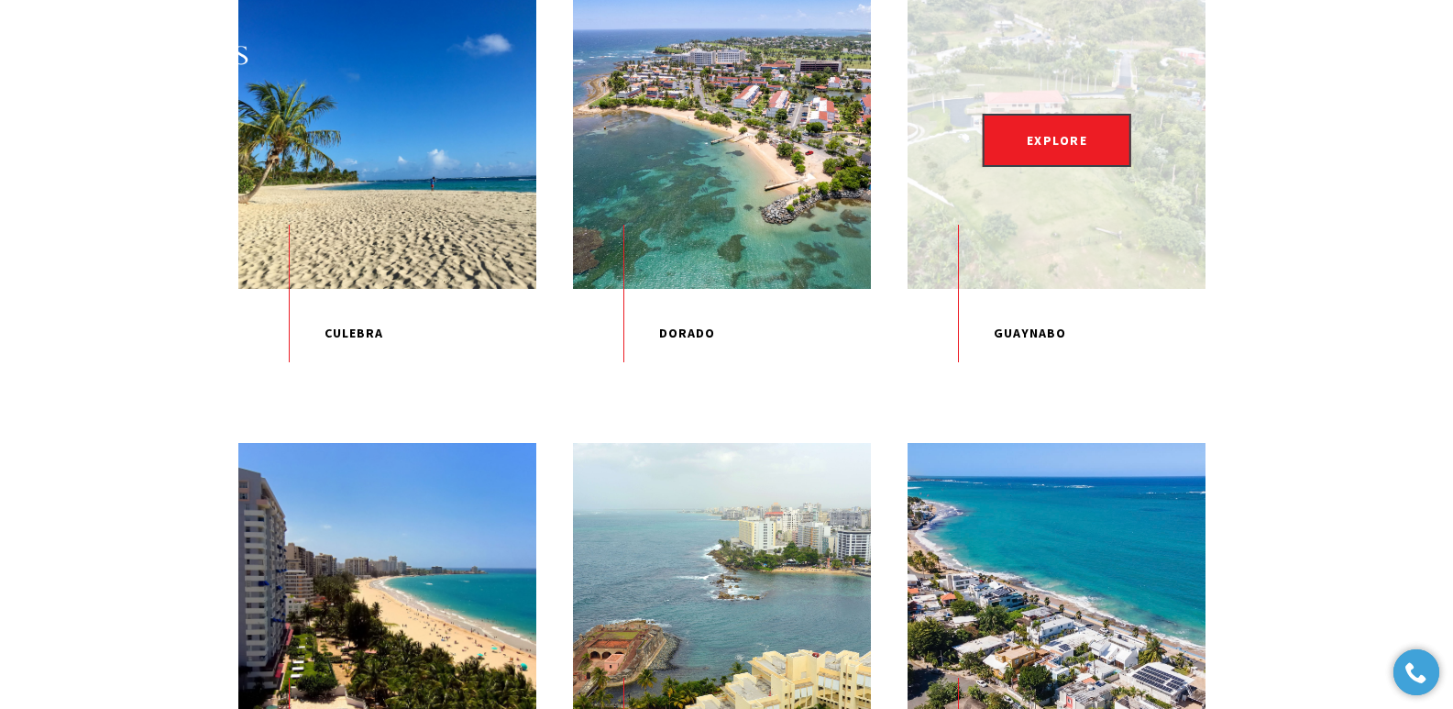
click at [1018, 379] on p "Guaynabo" at bounding box center [1057, 334] width 298 height 90
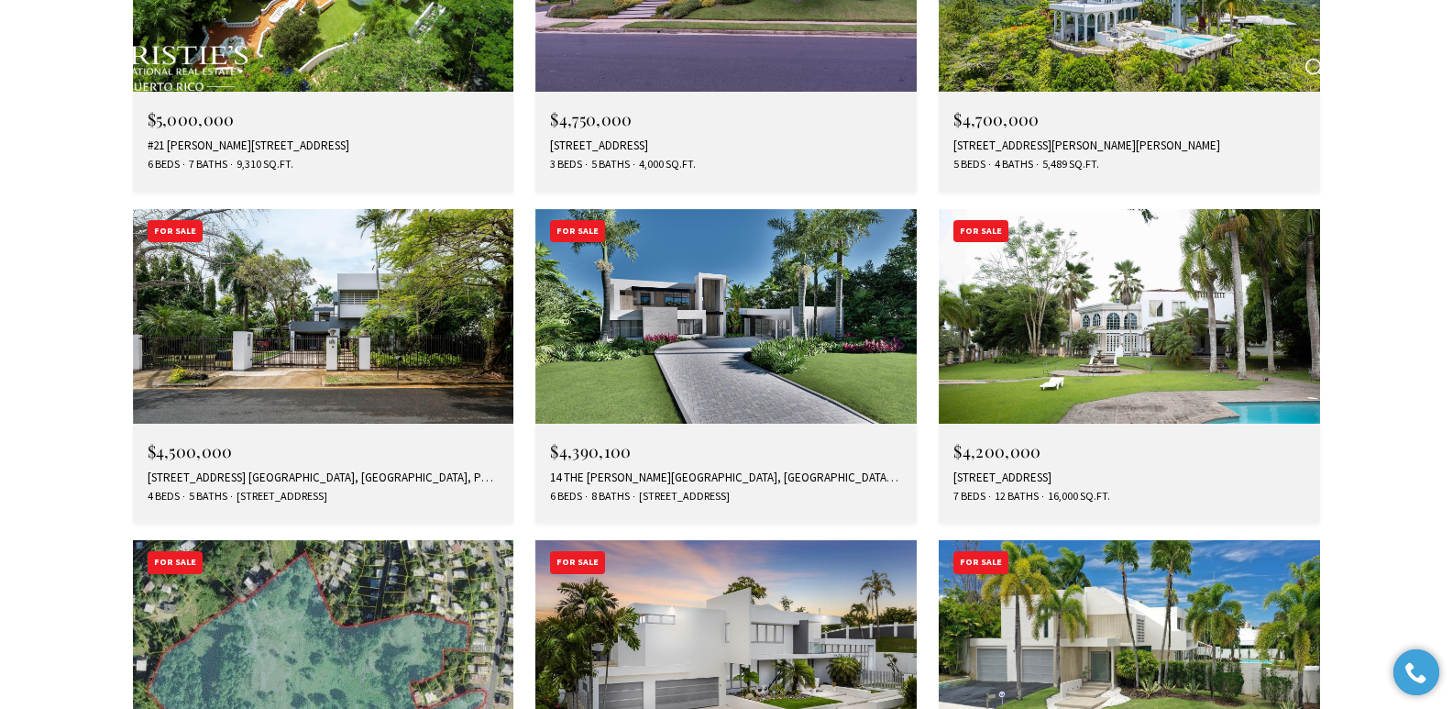
scroll to position [5554, 0]
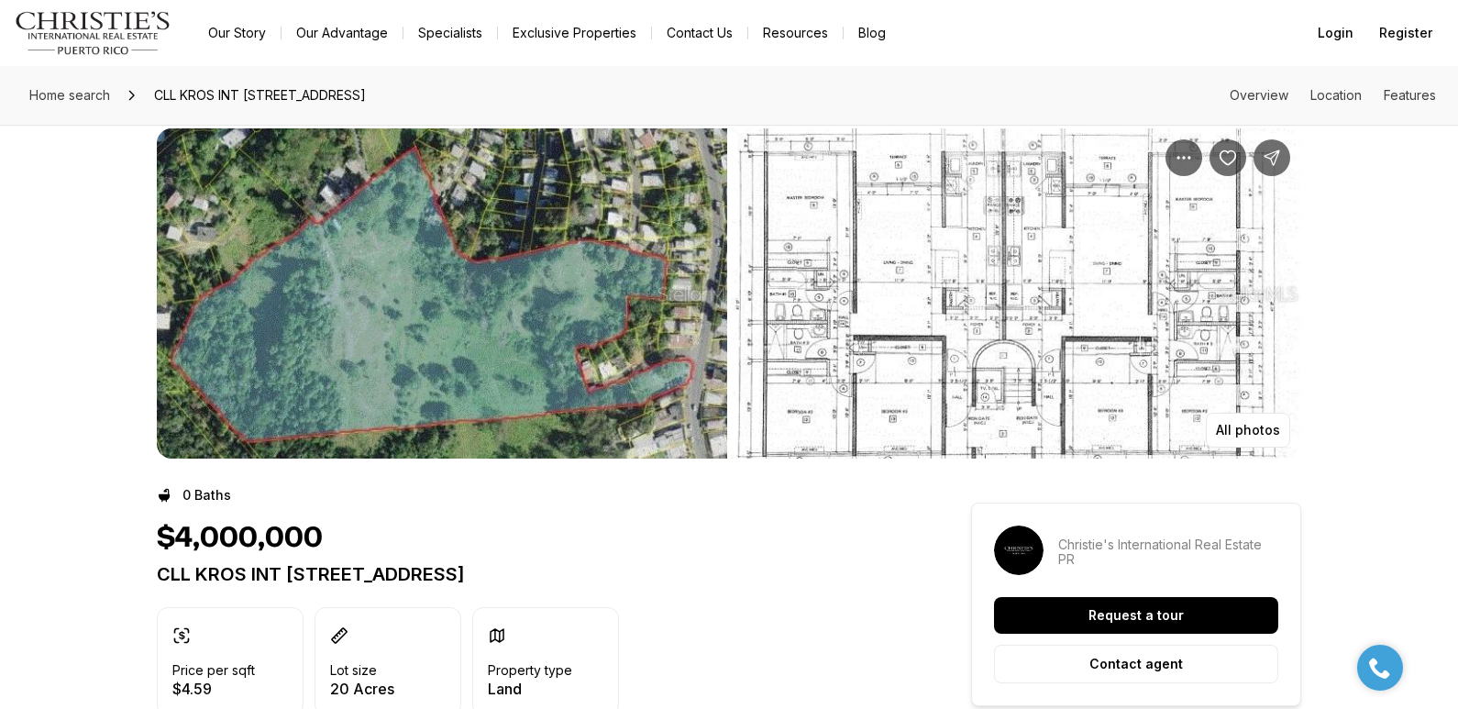
scroll to position [22, 0]
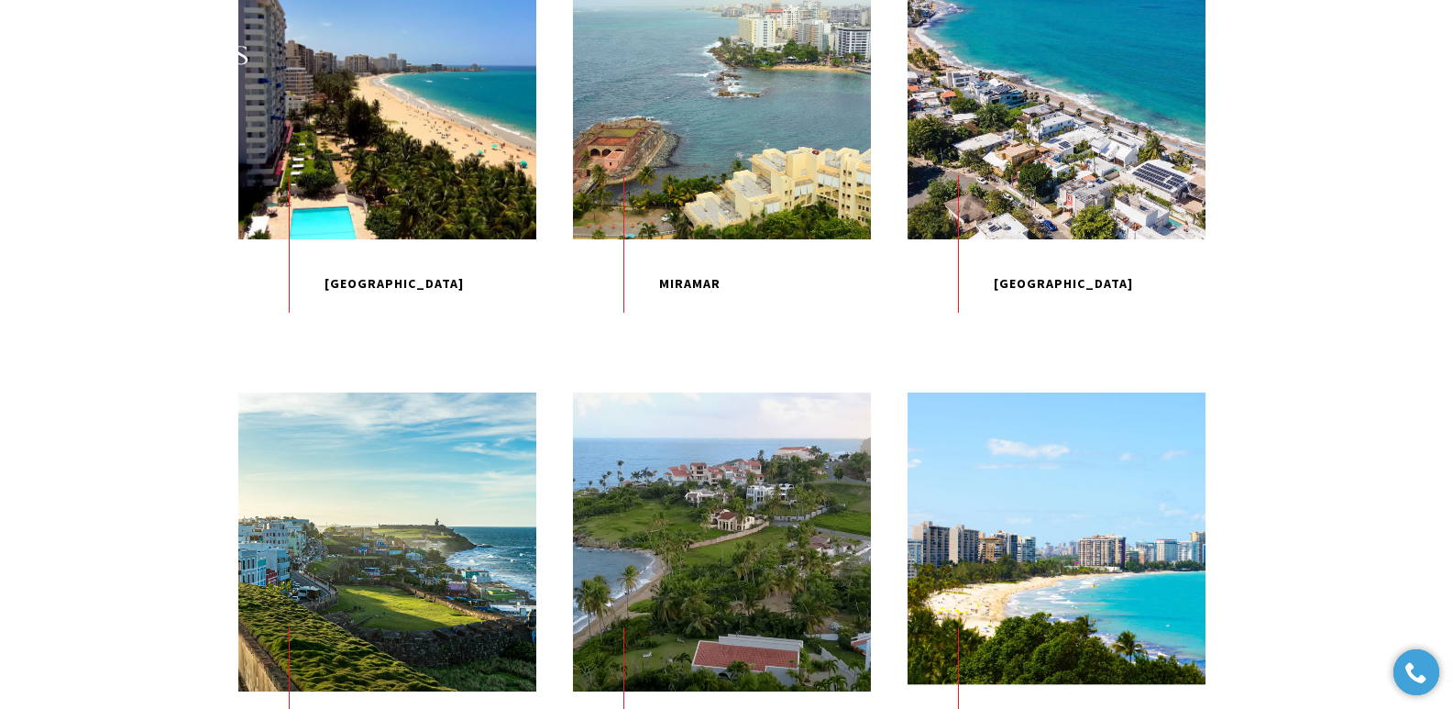
scroll to position [1615, 0]
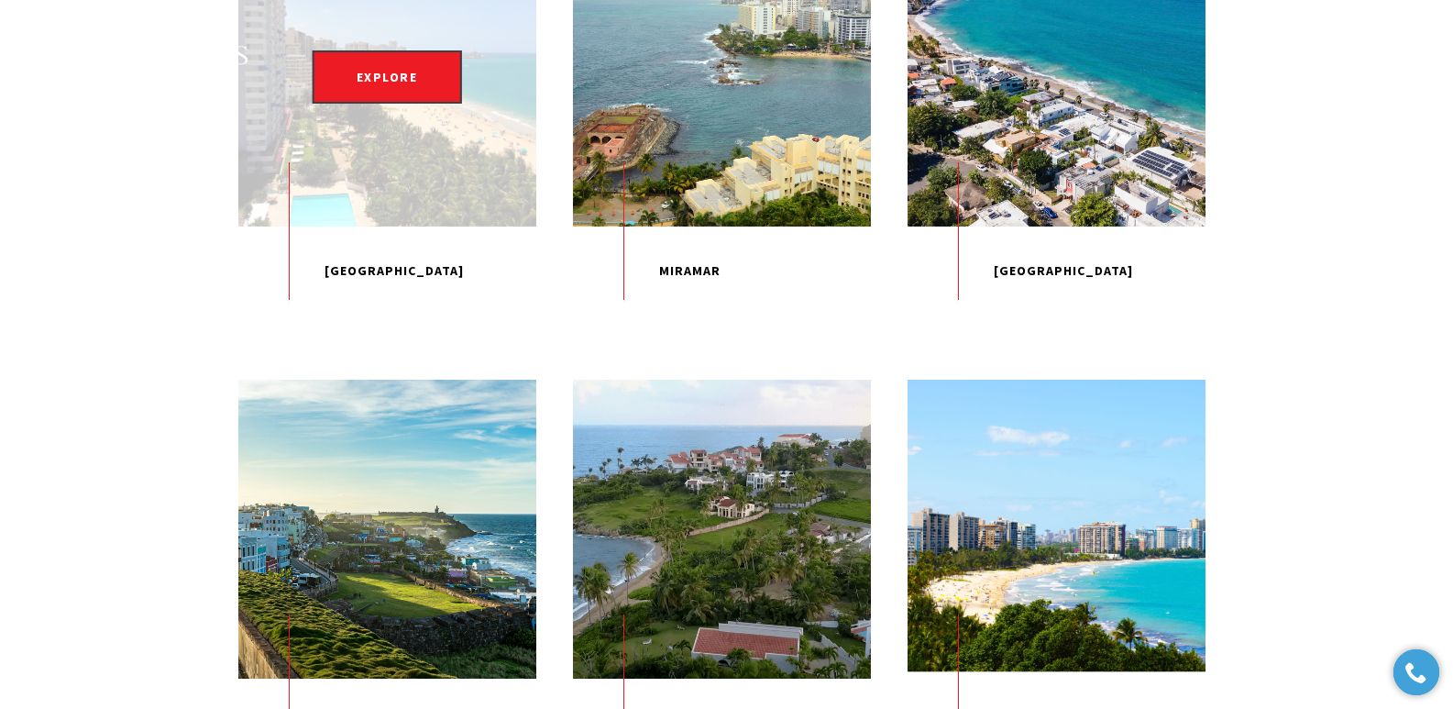
click at [349, 316] on p "[GEOGRAPHIC_DATA]" at bounding box center [387, 271] width 298 height 90
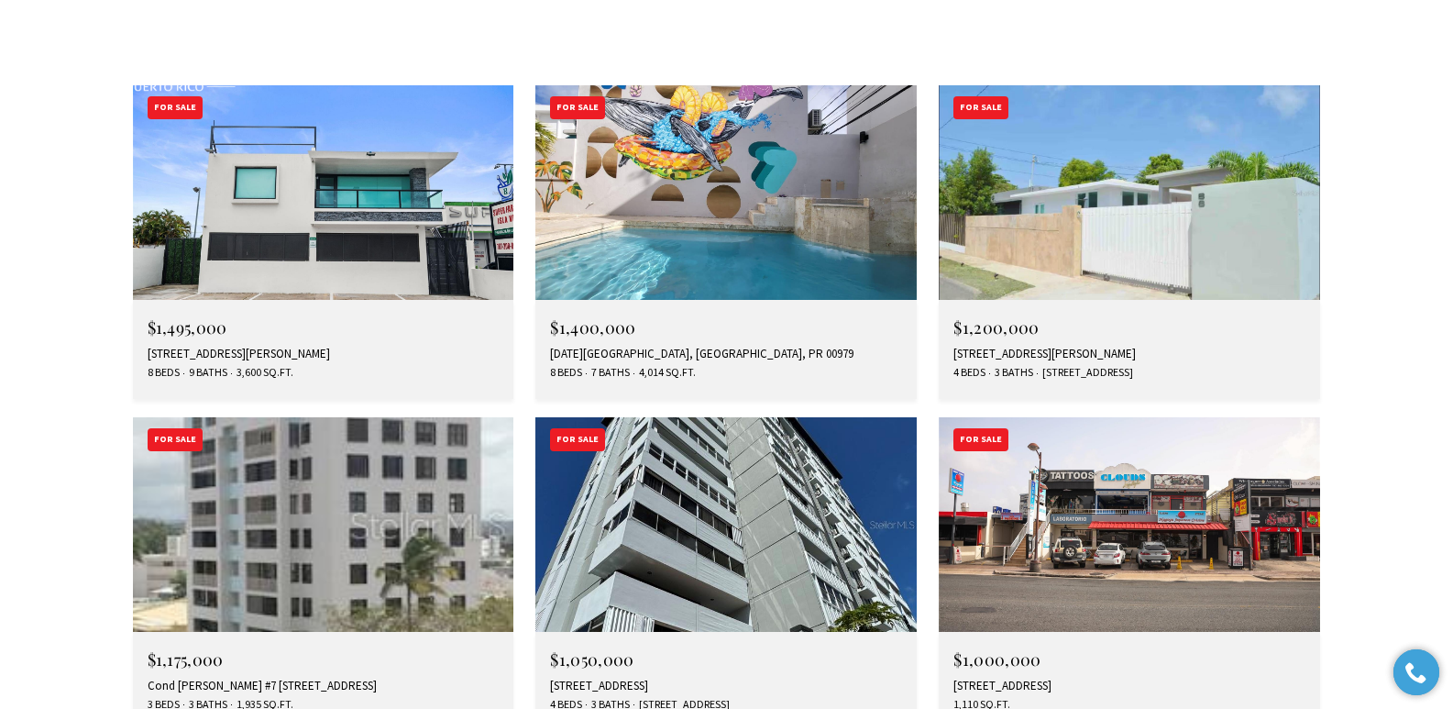
scroll to position [5336, 0]
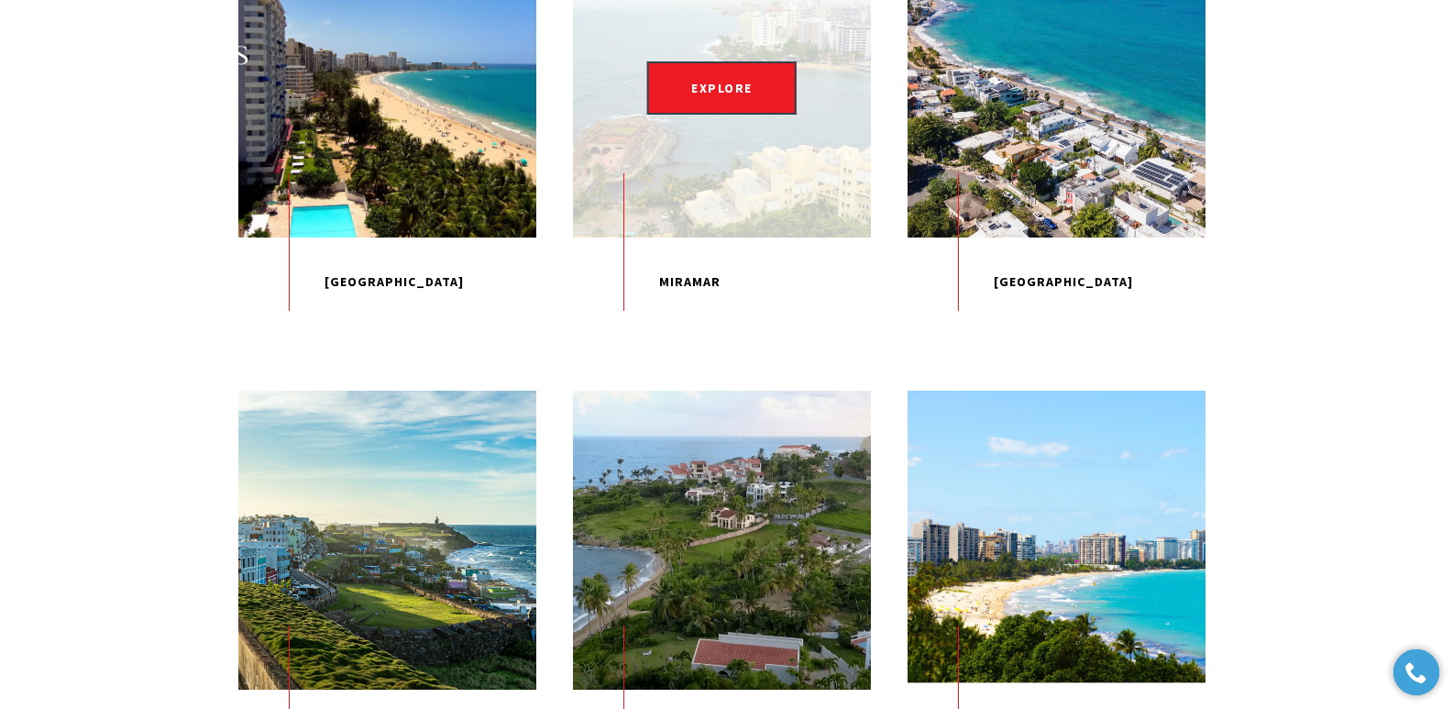
scroll to position [1615, 0]
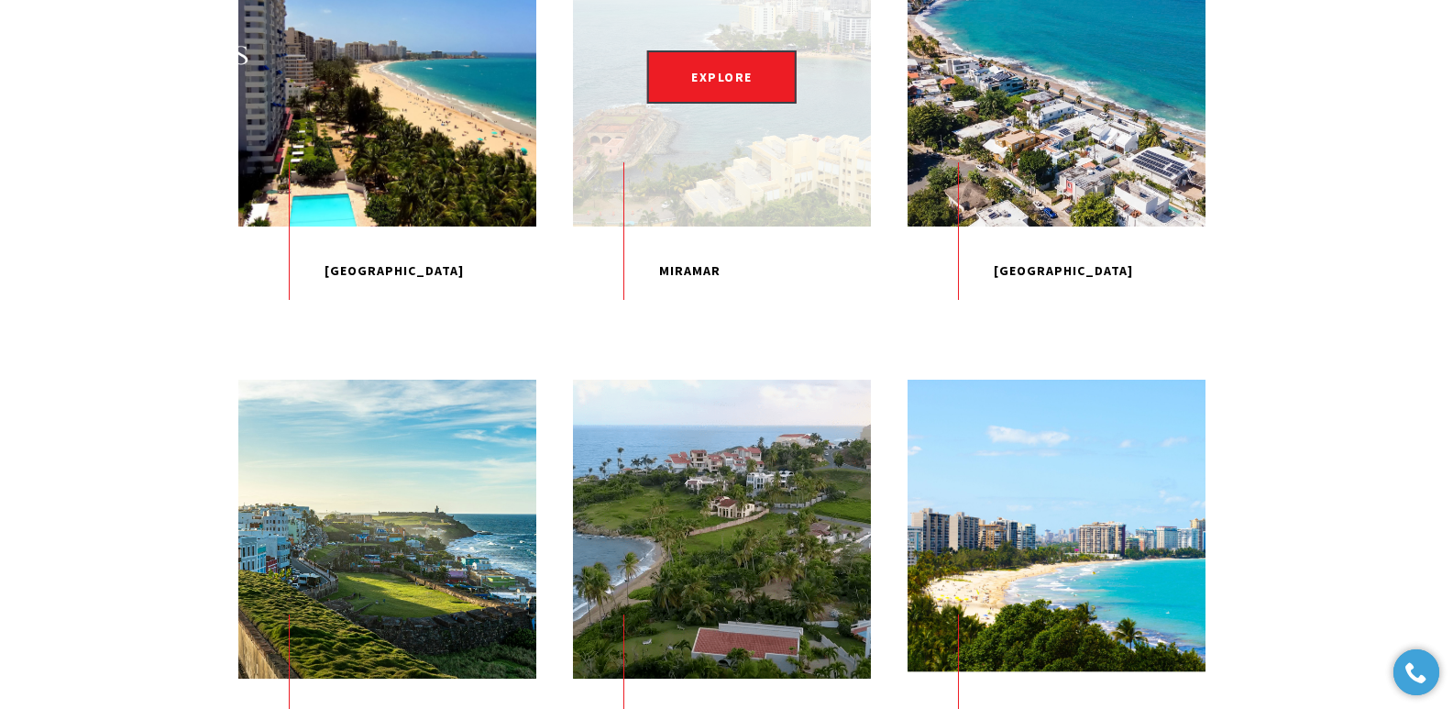
click at [675, 316] on p "Miramar" at bounding box center [722, 271] width 298 height 90
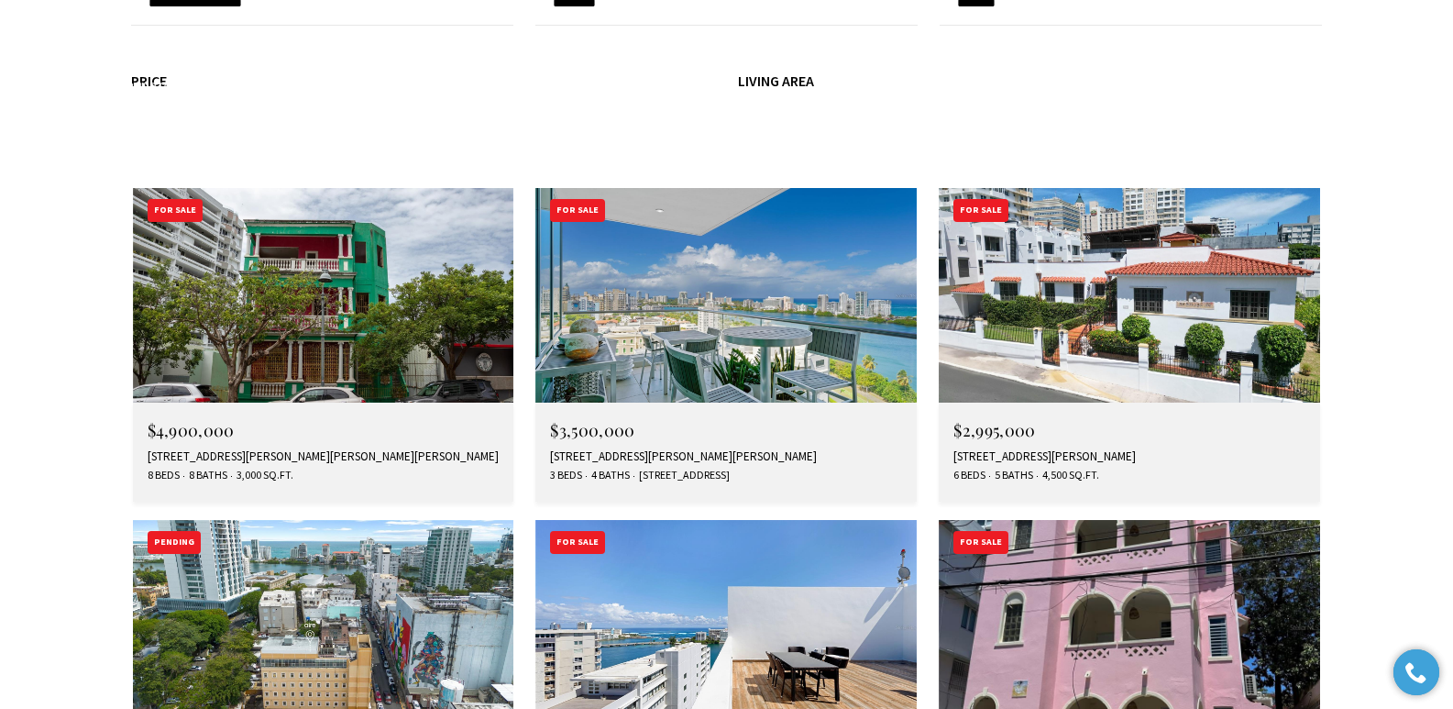
scroll to position [2338, 0]
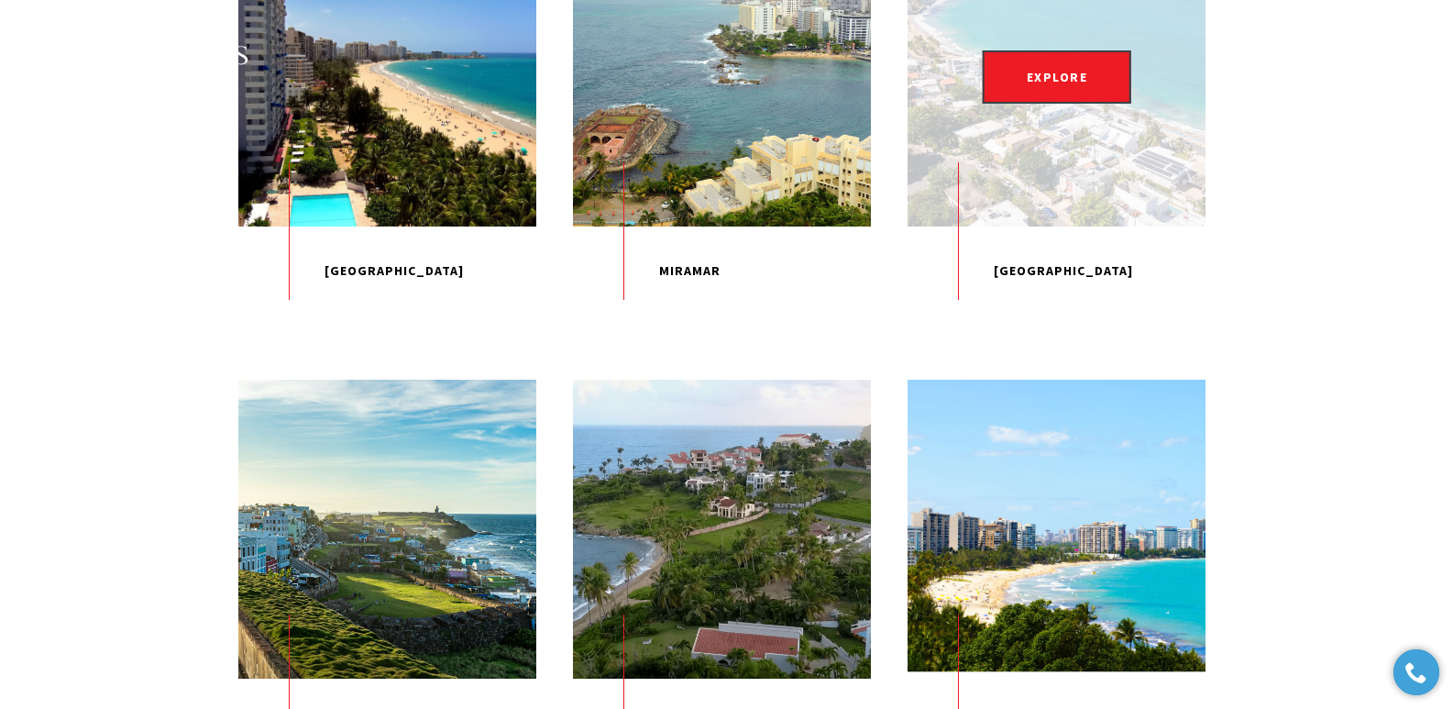
click at [1042, 316] on p "[GEOGRAPHIC_DATA]" at bounding box center [1057, 271] width 298 height 90
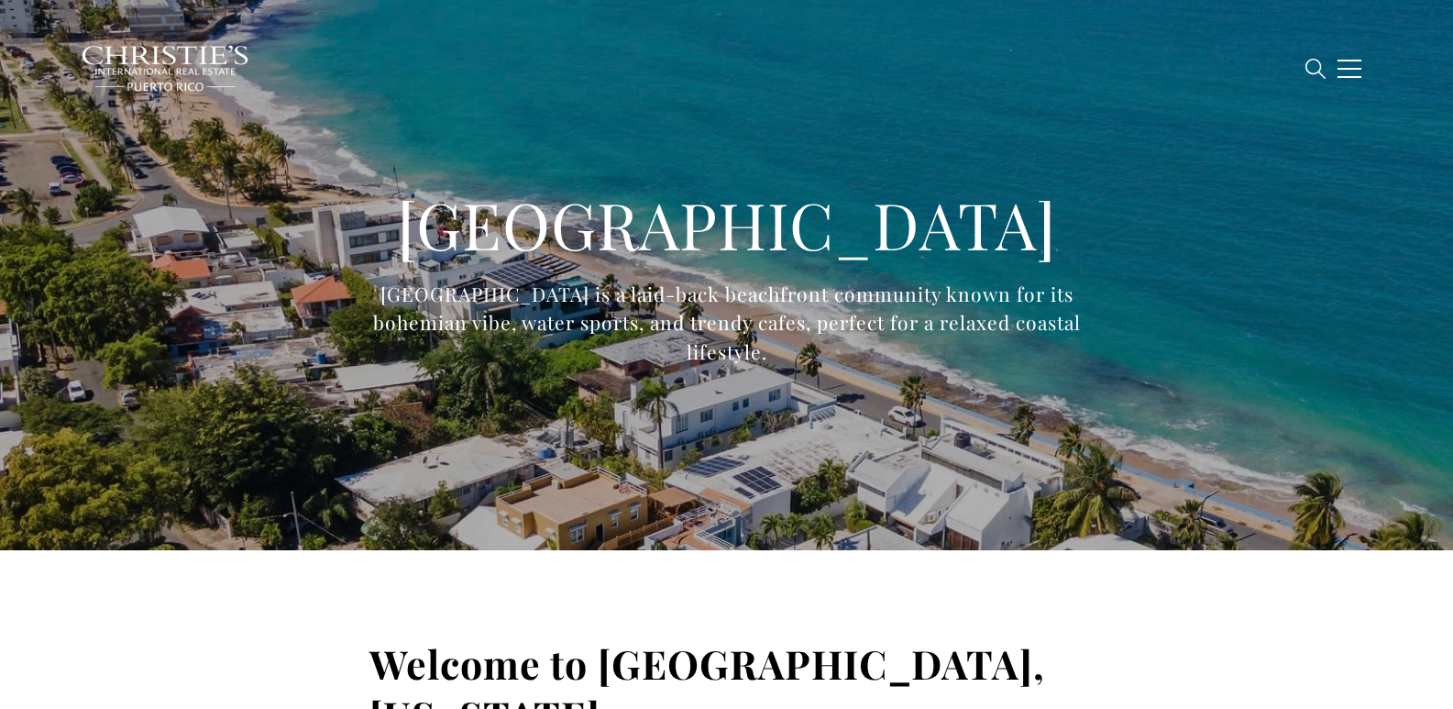
type input "**********"
type input "*********"
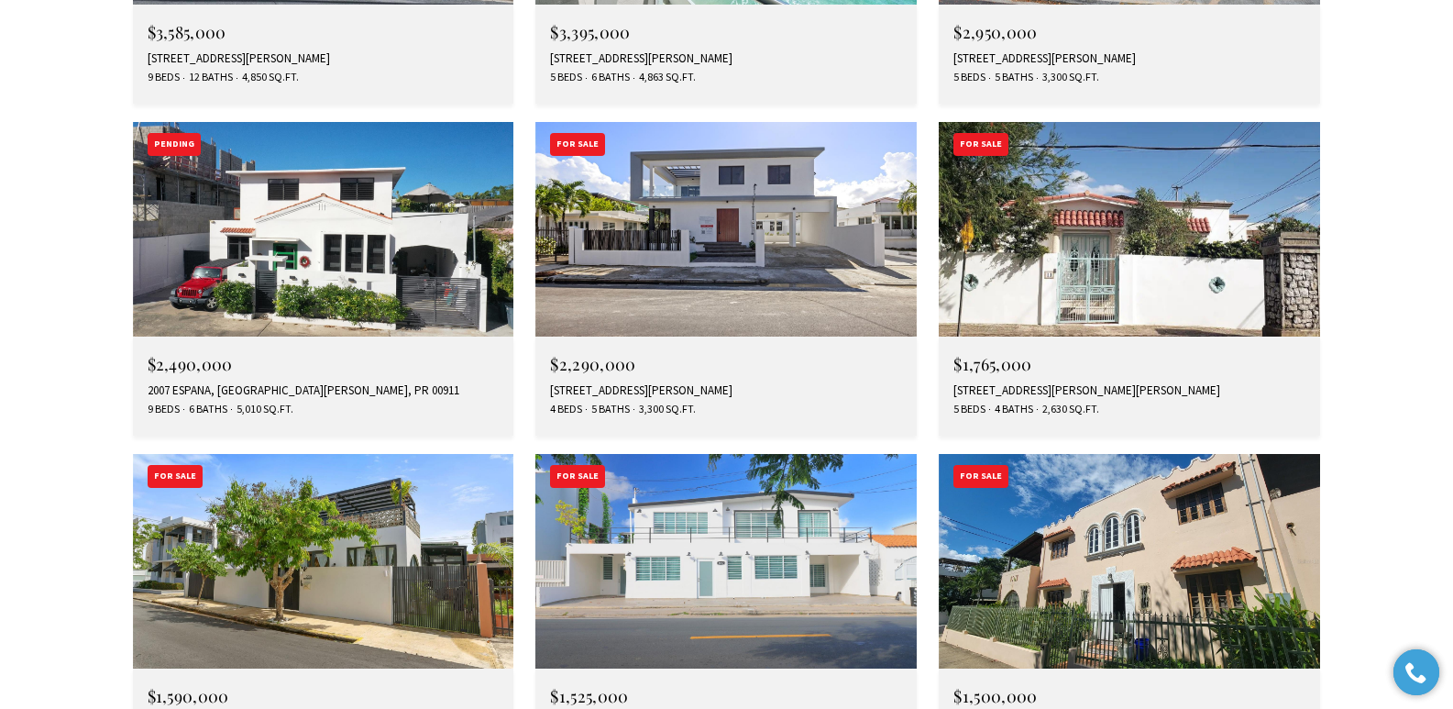
scroll to position [3644, 0]
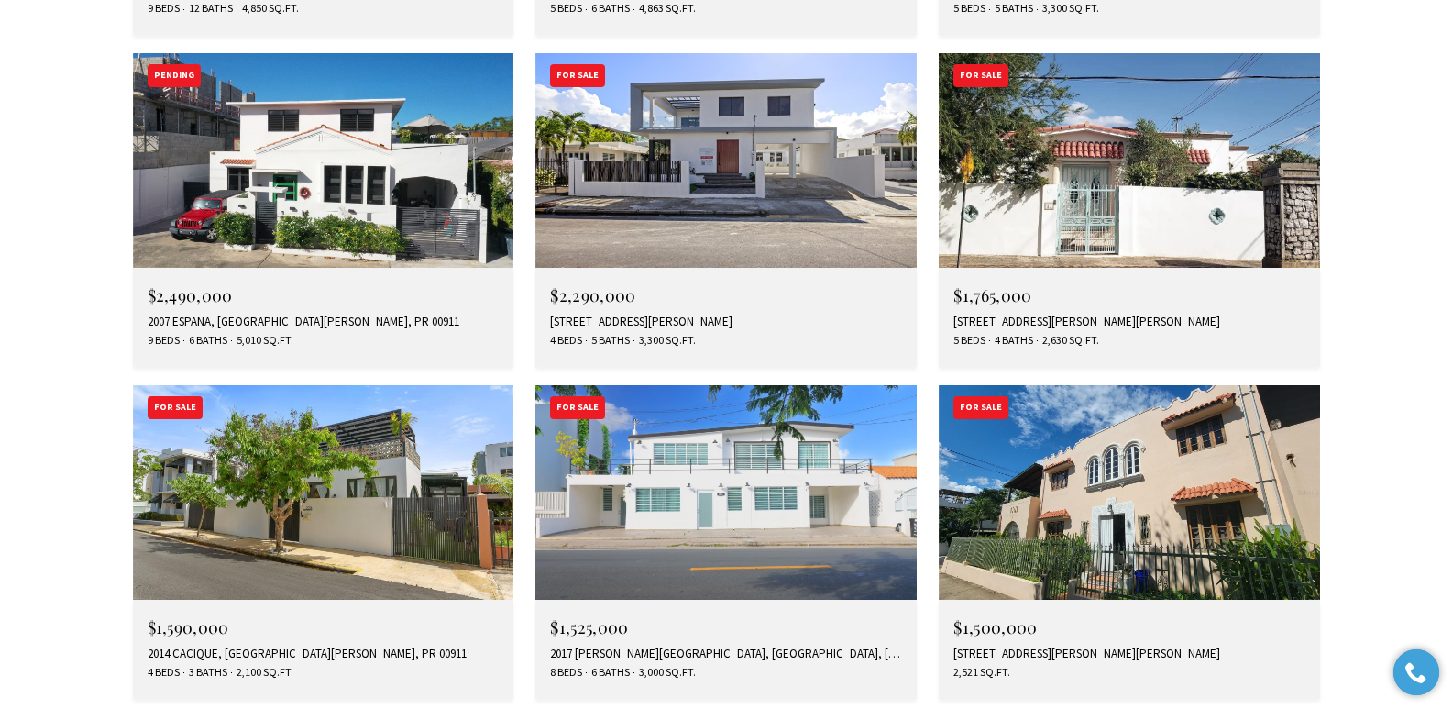
drag, startPoint x: 1459, startPoint y: 48, endPoint x: 1460, endPoint y: 391, distance: 342.9
click at [1452, 391] on html "BUY Search Homes [GEOGRAPHIC_DATA] [GEOGRAPHIC_DATA] Coastal [GEOGRAPHIC_DATA][…" at bounding box center [726, 13] width 1453 height 7315
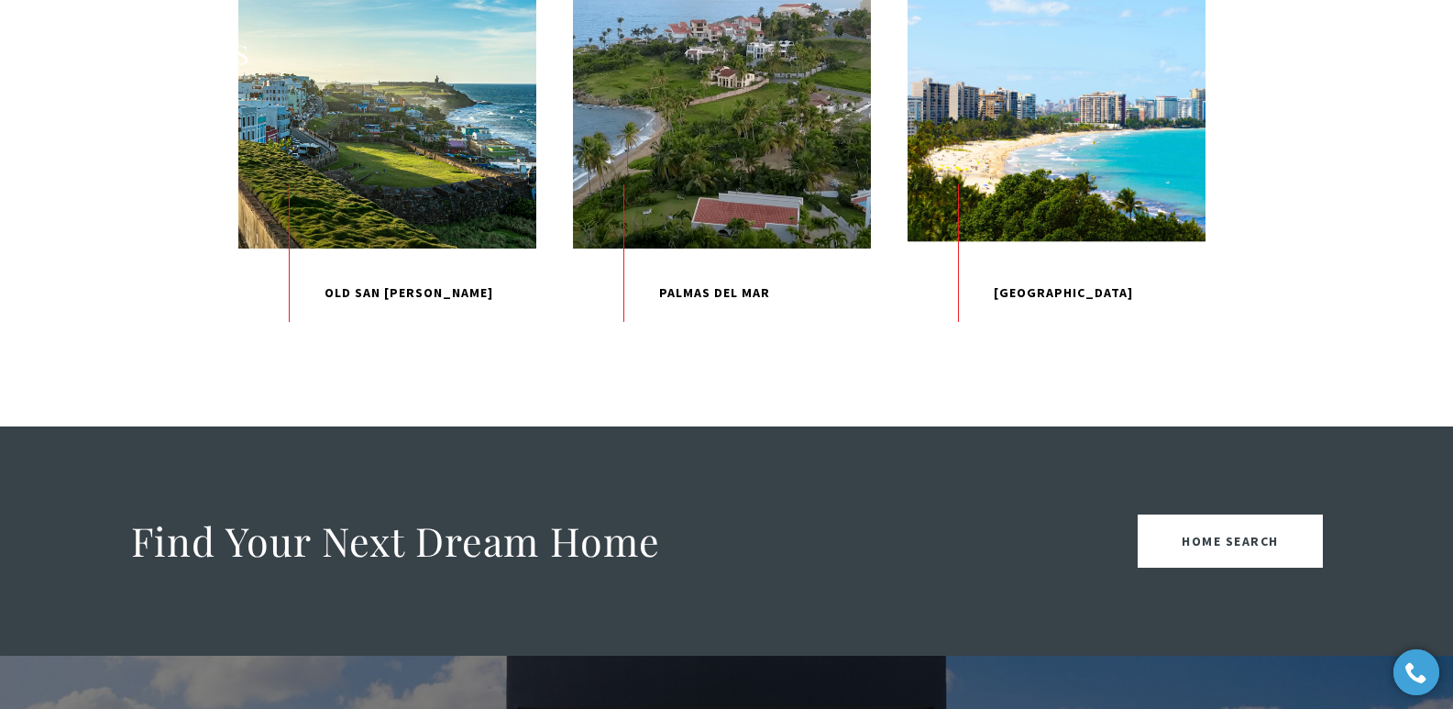
scroll to position [2057, 0]
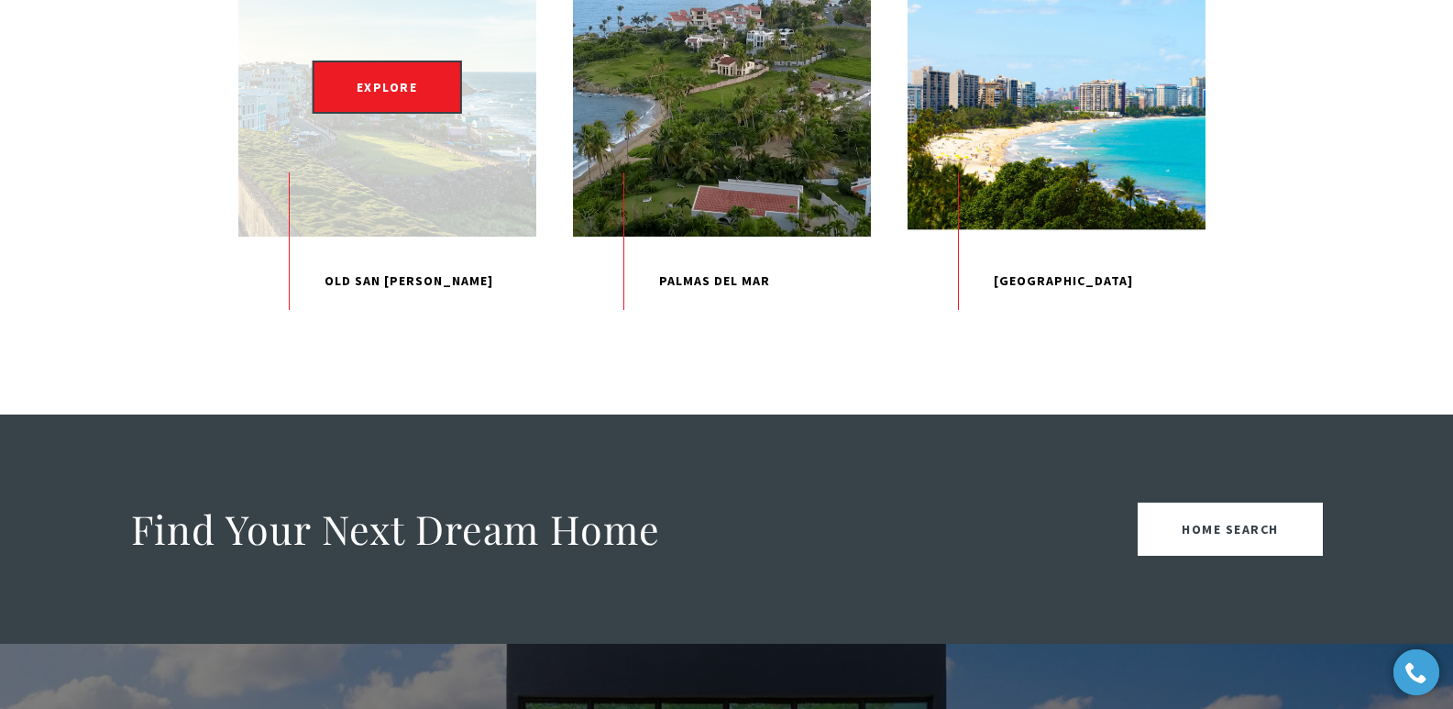
click at [391, 326] on p "Old San [PERSON_NAME]" at bounding box center [387, 282] width 298 height 90
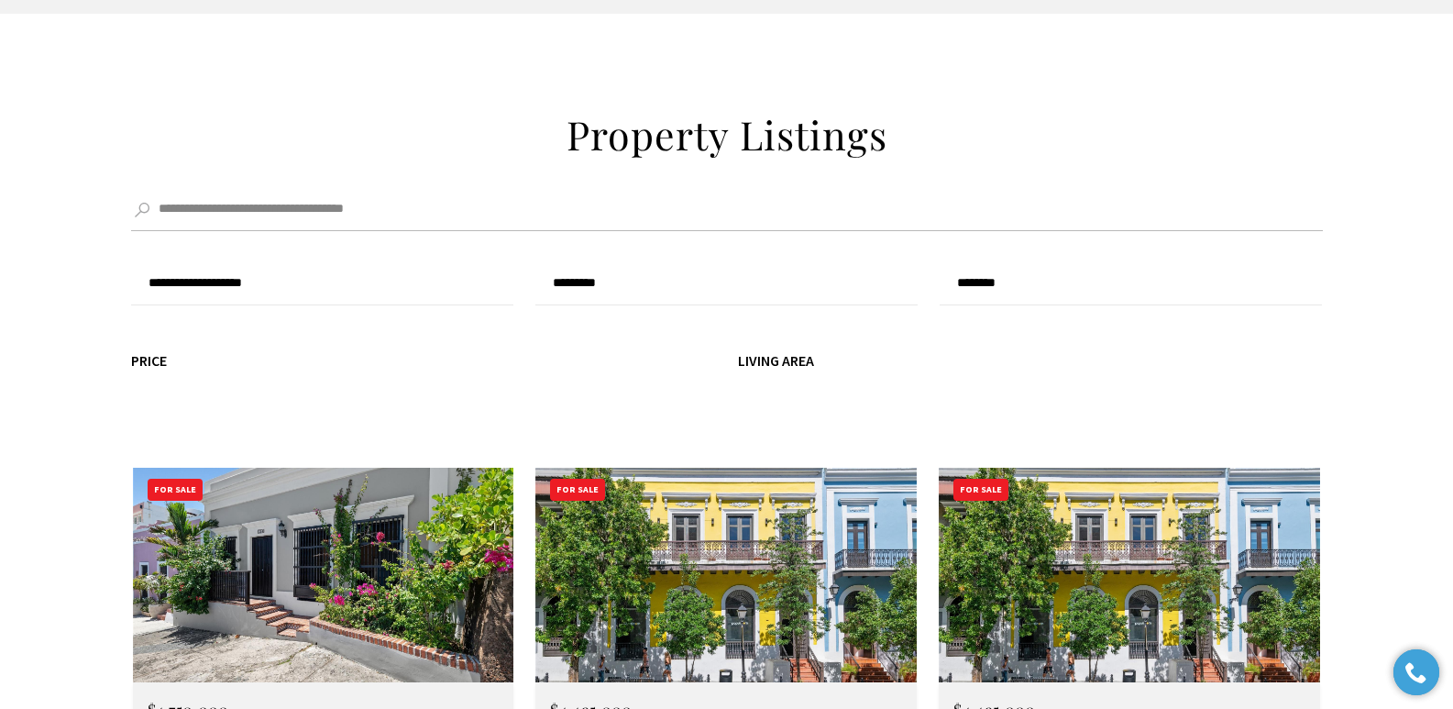
scroll to position [5296, 0]
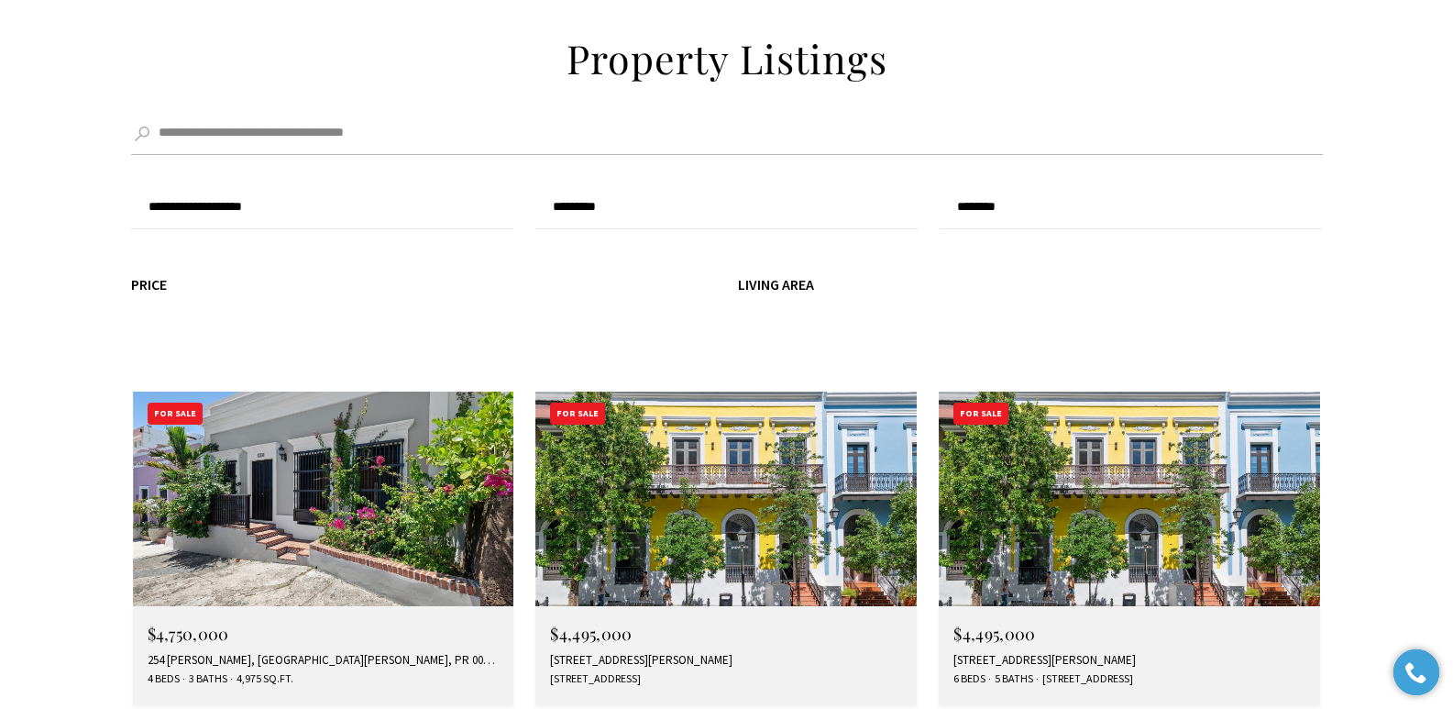
type input "**********"
type input "*********"
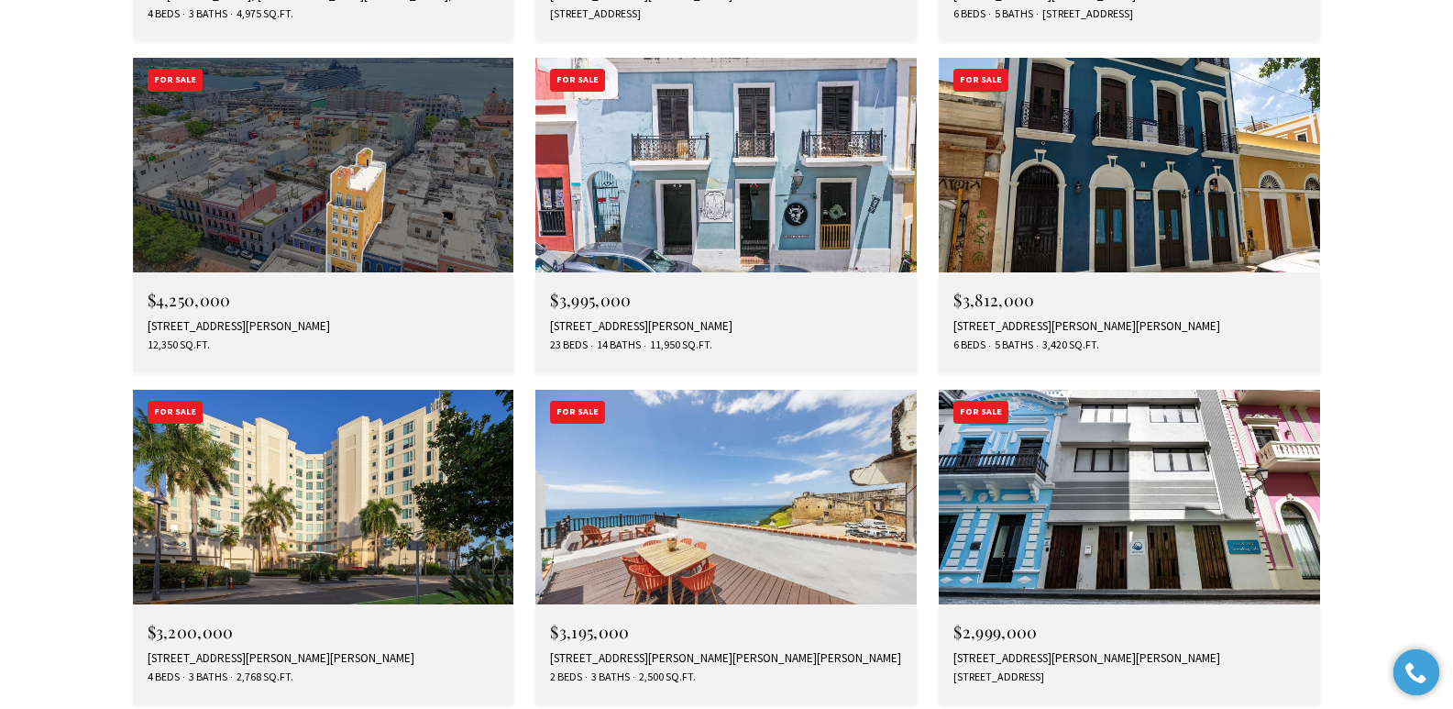
scroll to position [5973, 0]
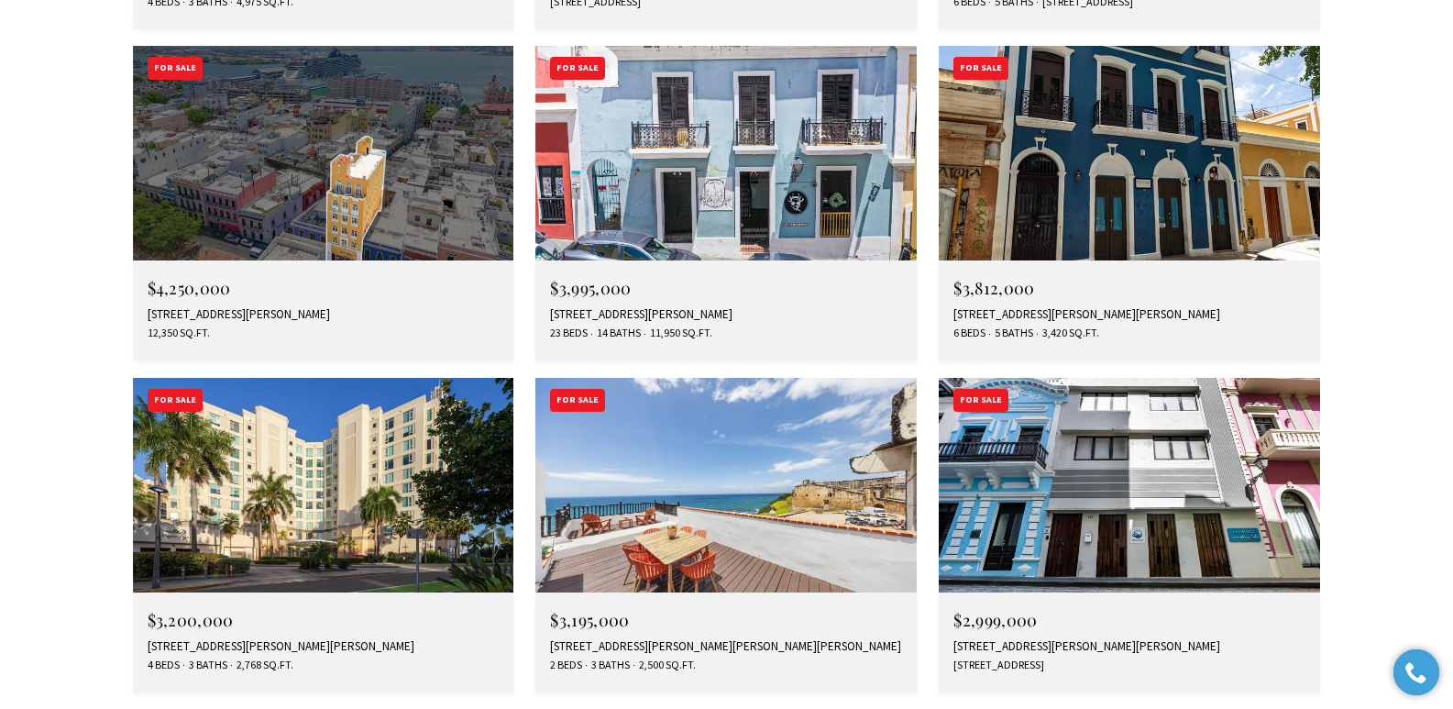
drag, startPoint x: 1456, startPoint y: 50, endPoint x: 1443, endPoint y: 486, distance: 435.7
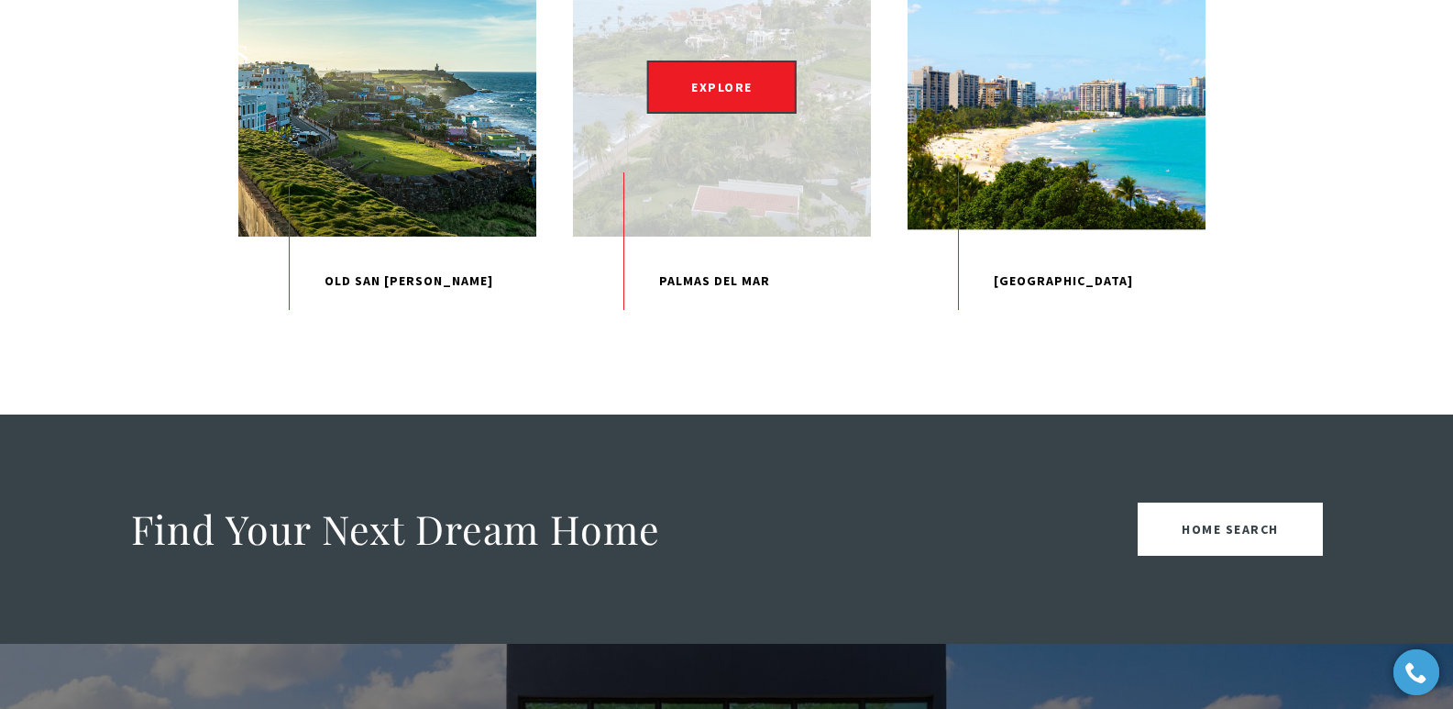
click at [688, 326] on p "Palmas Del Mar" at bounding box center [722, 282] width 298 height 90
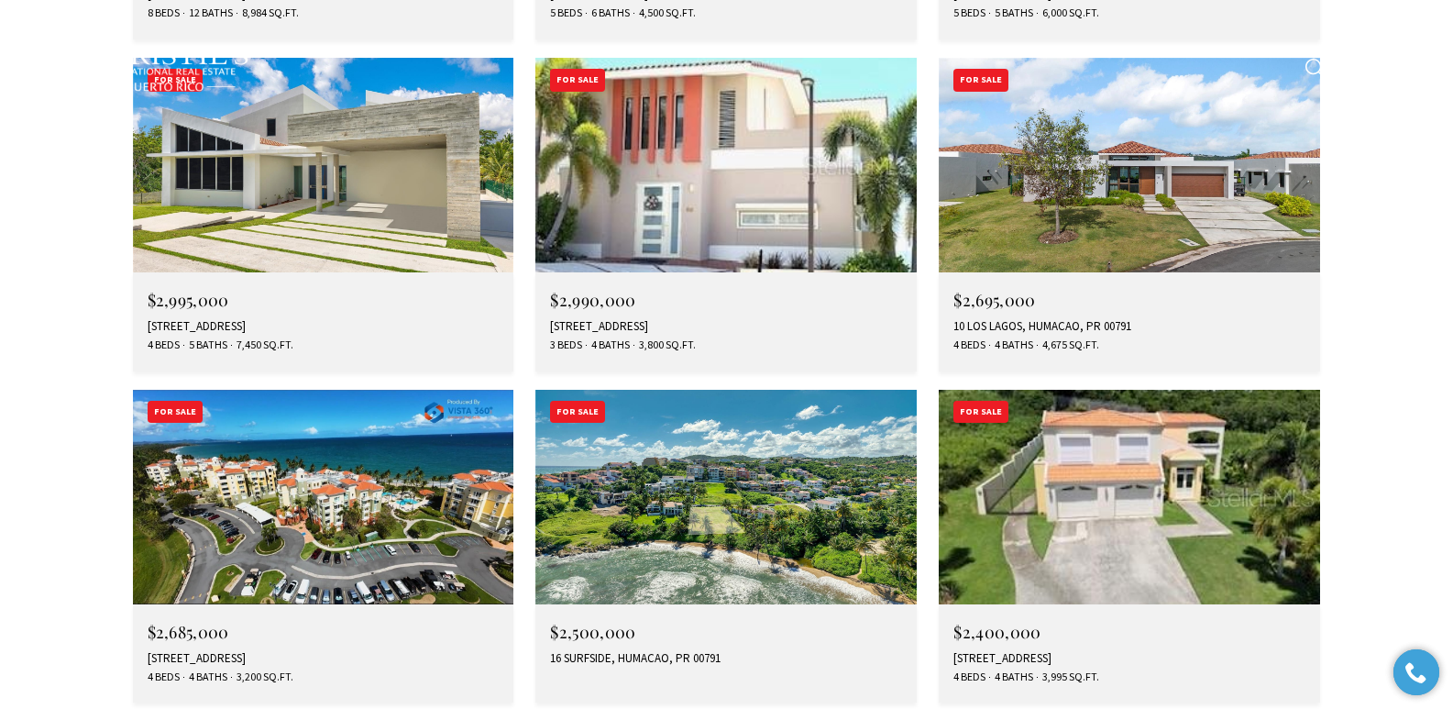
scroll to position [5743, 0]
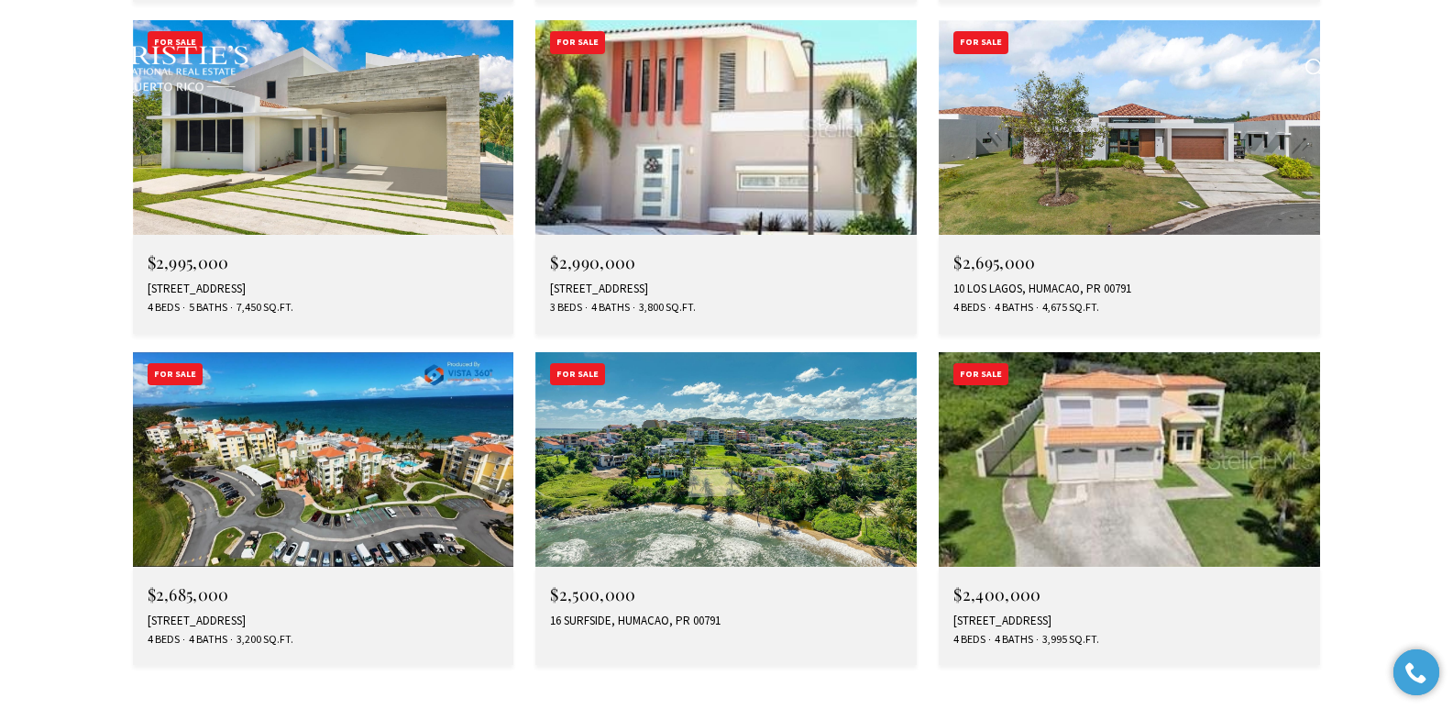
click at [654, 613] on div "16 SURFSIDE, HUMACAO, PR 00791" at bounding box center [726, 620] width 352 height 15
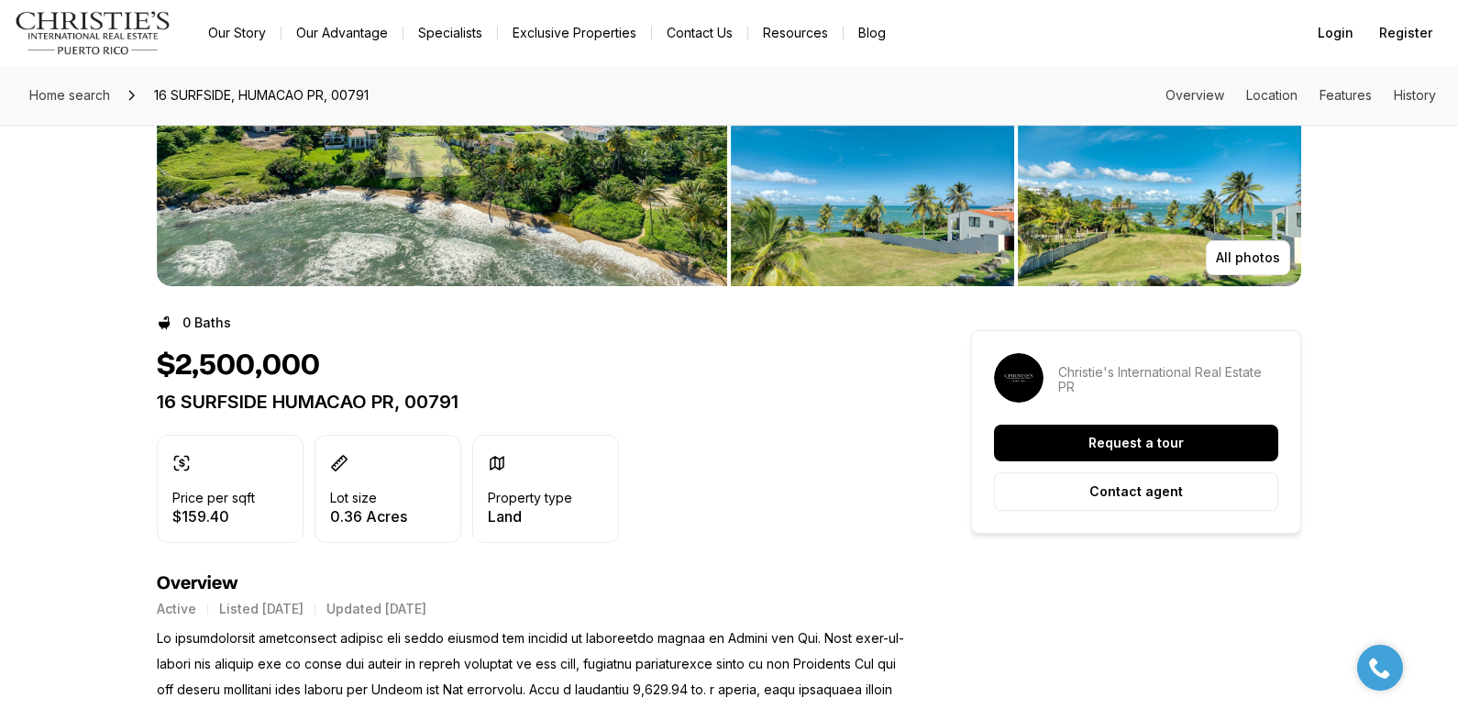
scroll to position [208, 0]
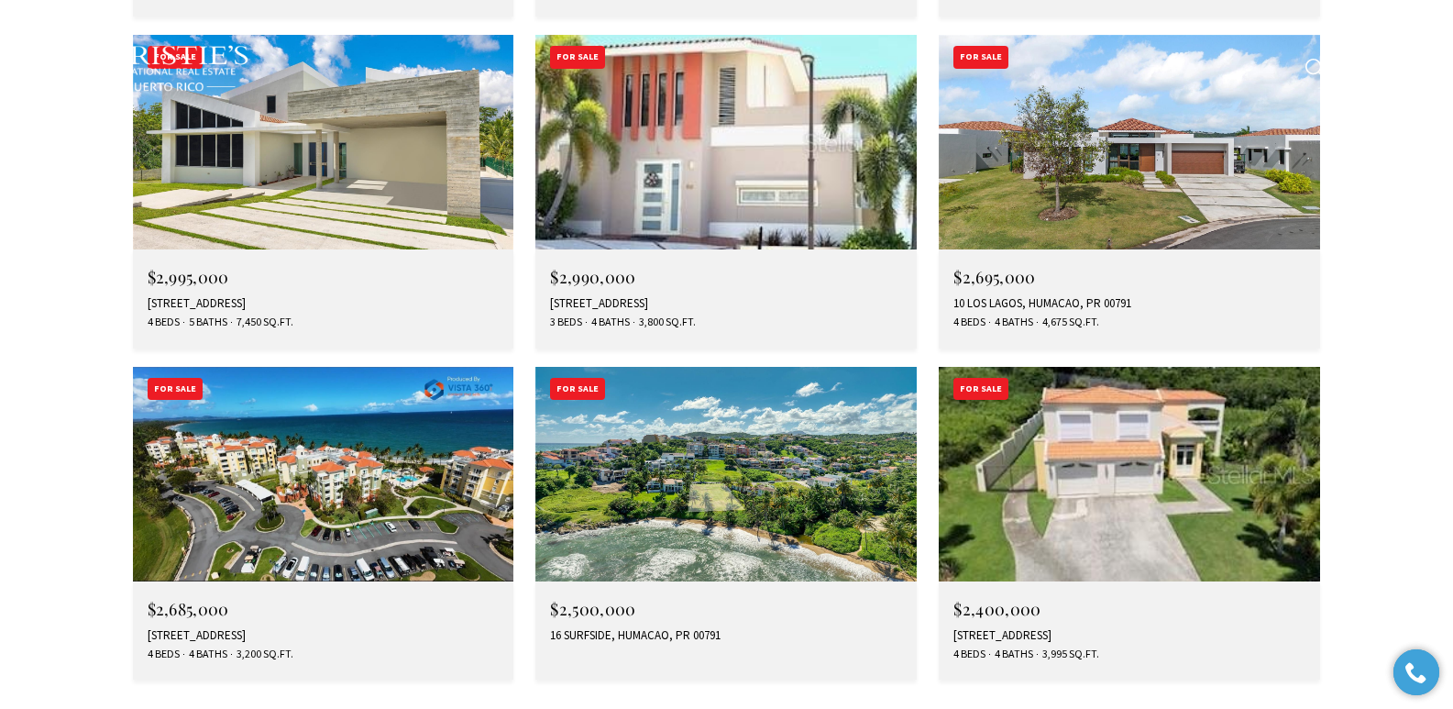
scroll to position [5743, 0]
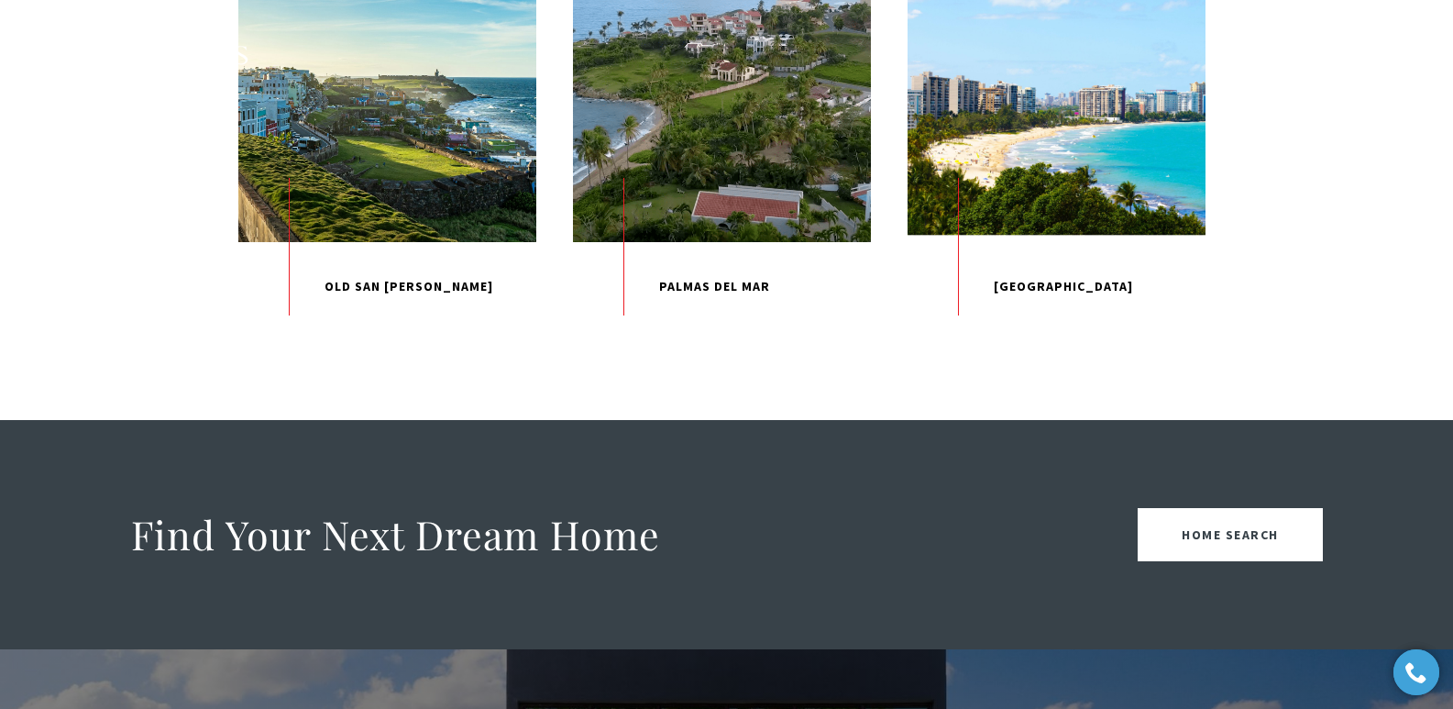
scroll to position [2057, 0]
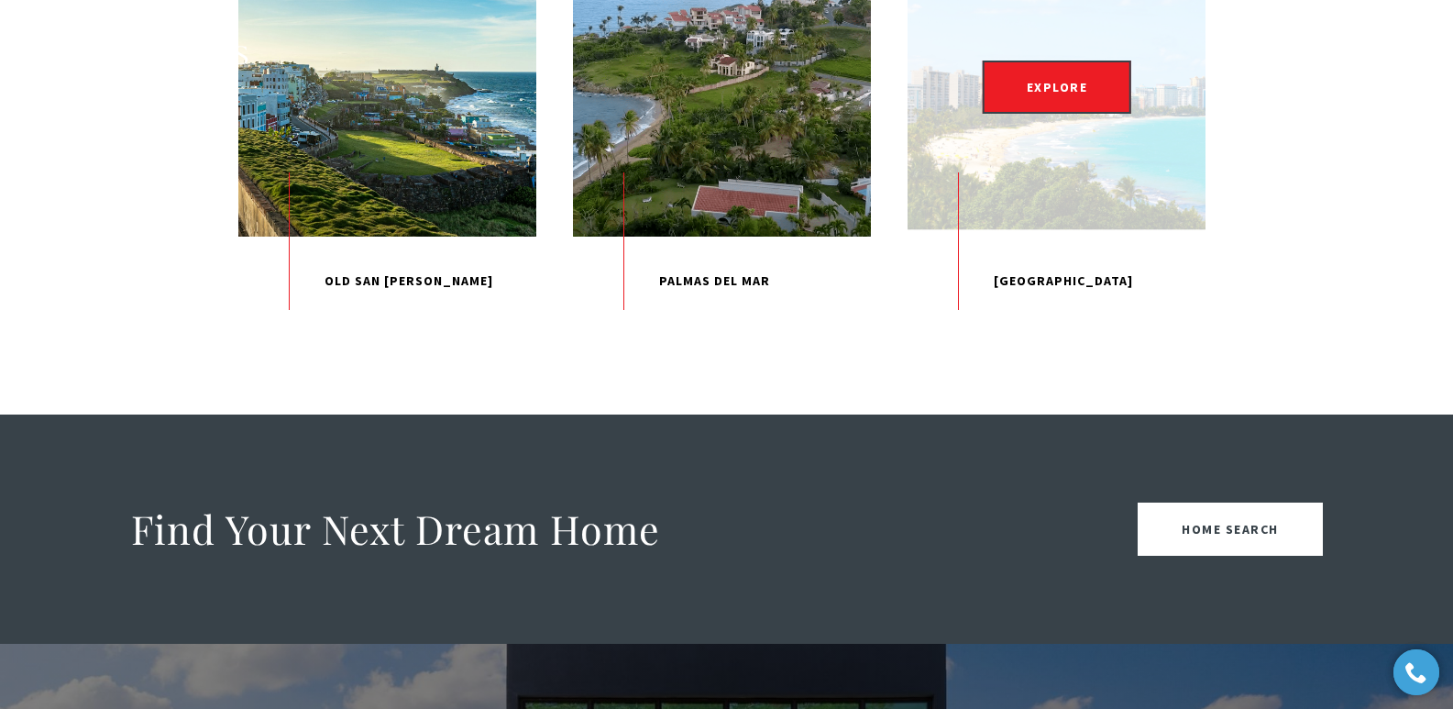
click at [1056, 326] on p "[GEOGRAPHIC_DATA]" at bounding box center [1057, 282] width 298 height 90
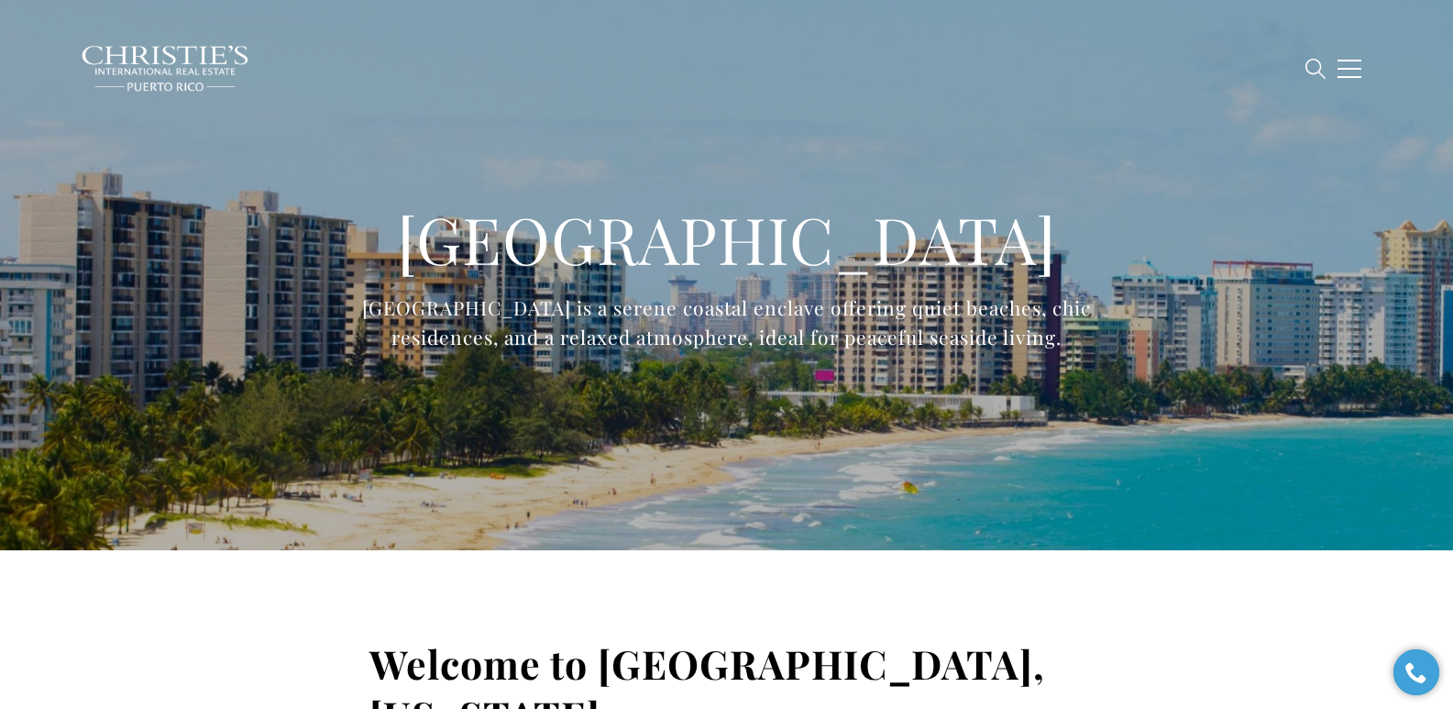
type input "**********"
type input "*********"
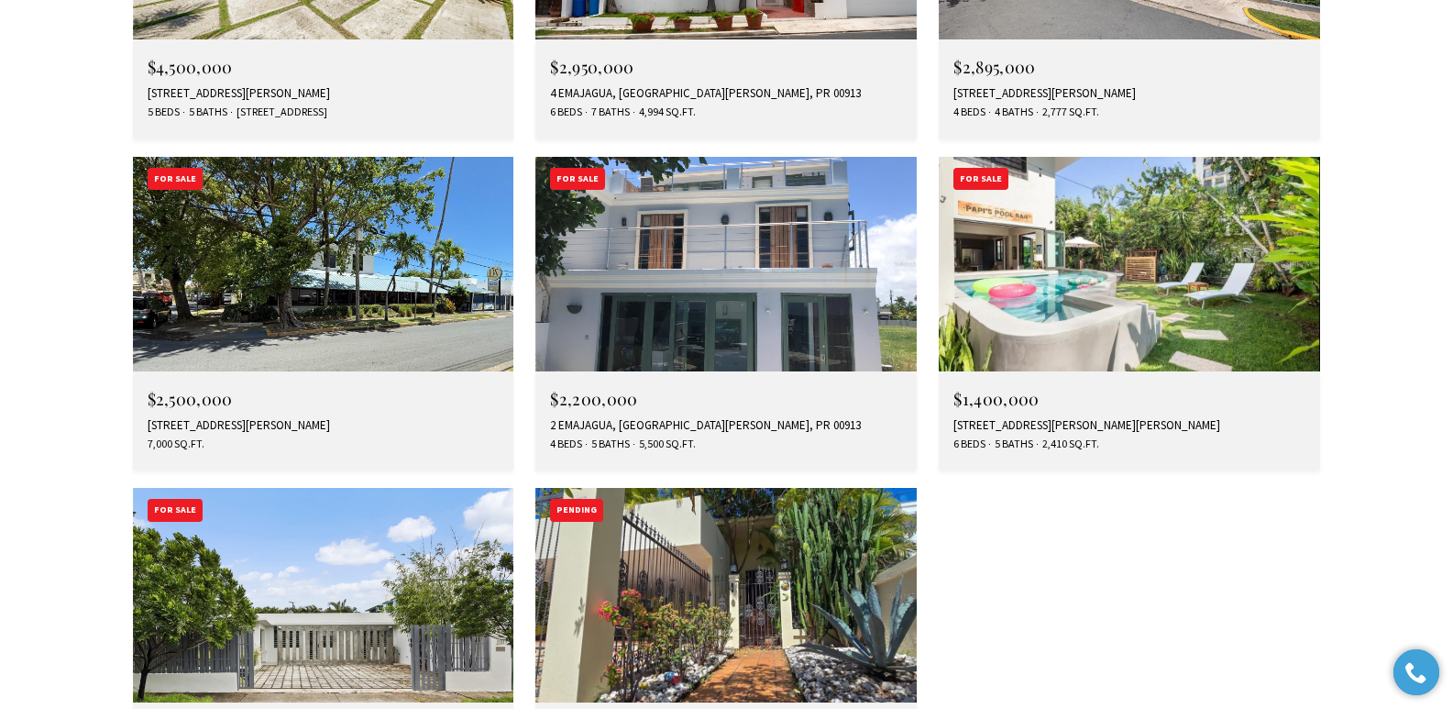
scroll to position [3105, 0]
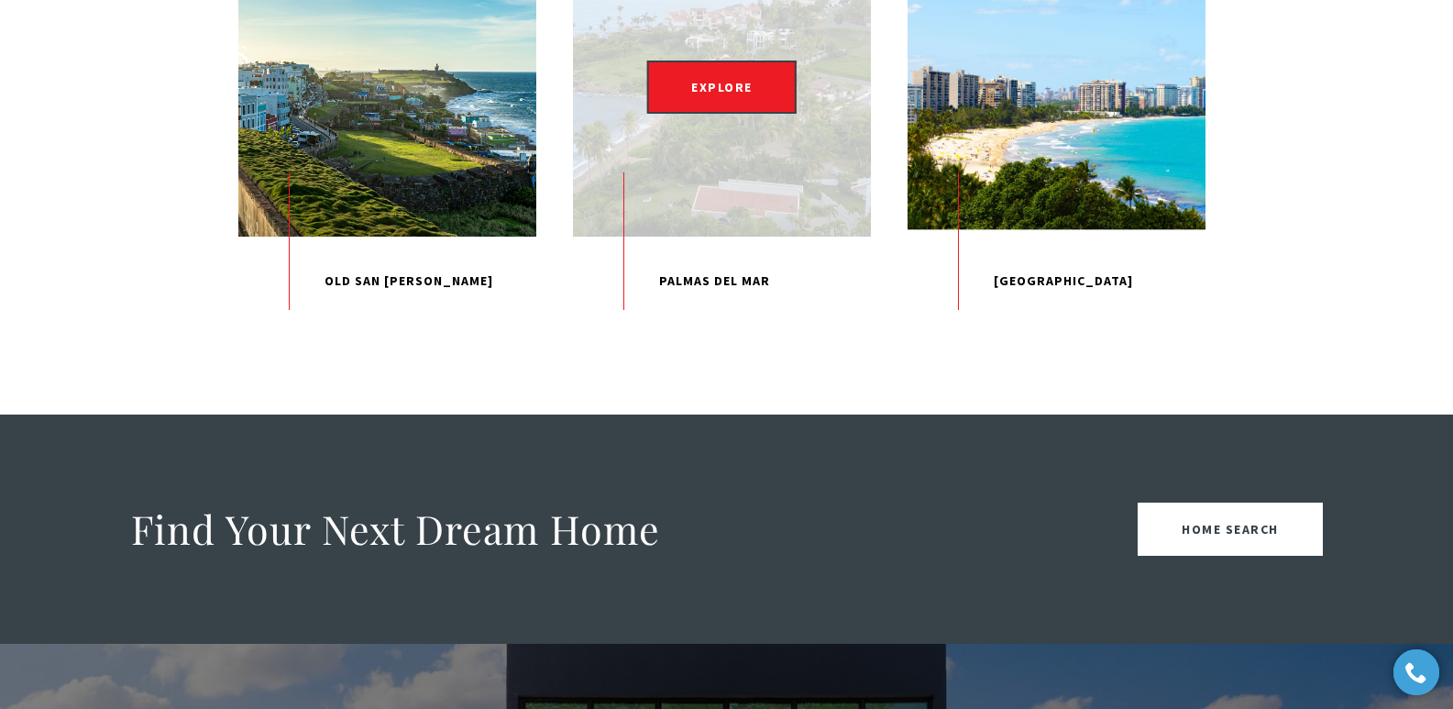
click at [703, 326] on p "Palmas Del Mar" at bounding box center [722, 282] width 298 height 90
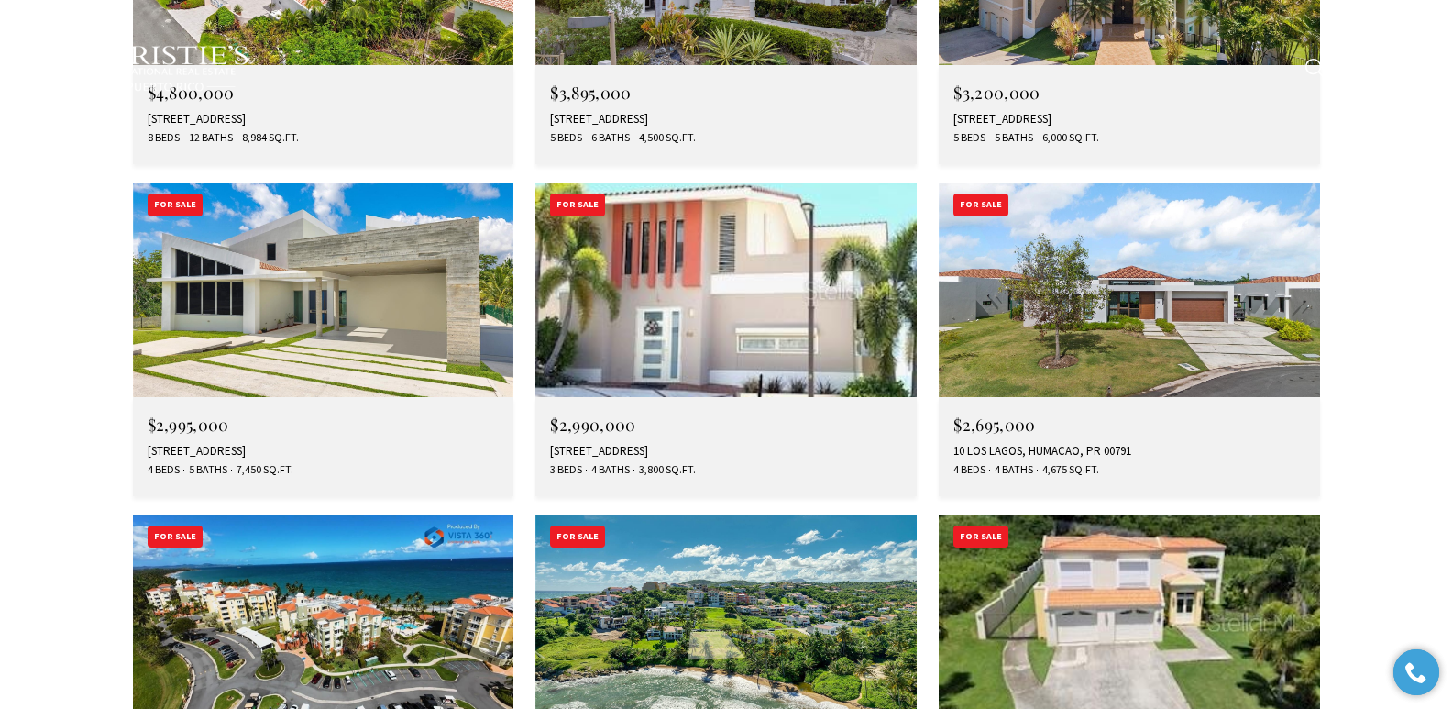
click at [720, 514] on img at bounding box center [725, 621] width 381 height 215
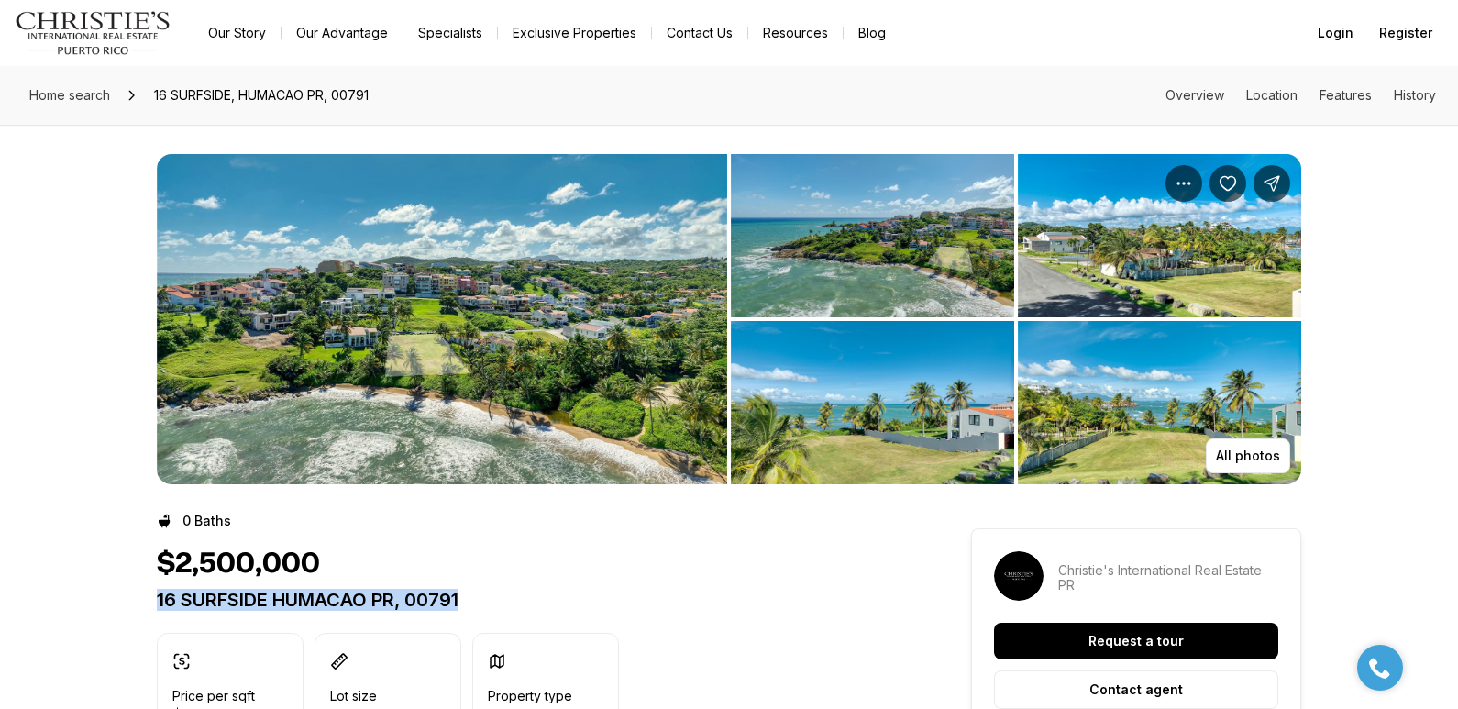
drag, startPoint x: 147, startPoint y: 600, endPoint x: 487, endPoint y: 593, distance: 340.2
copy p "16 SURFSIDE HUMACAO PR, 00791"
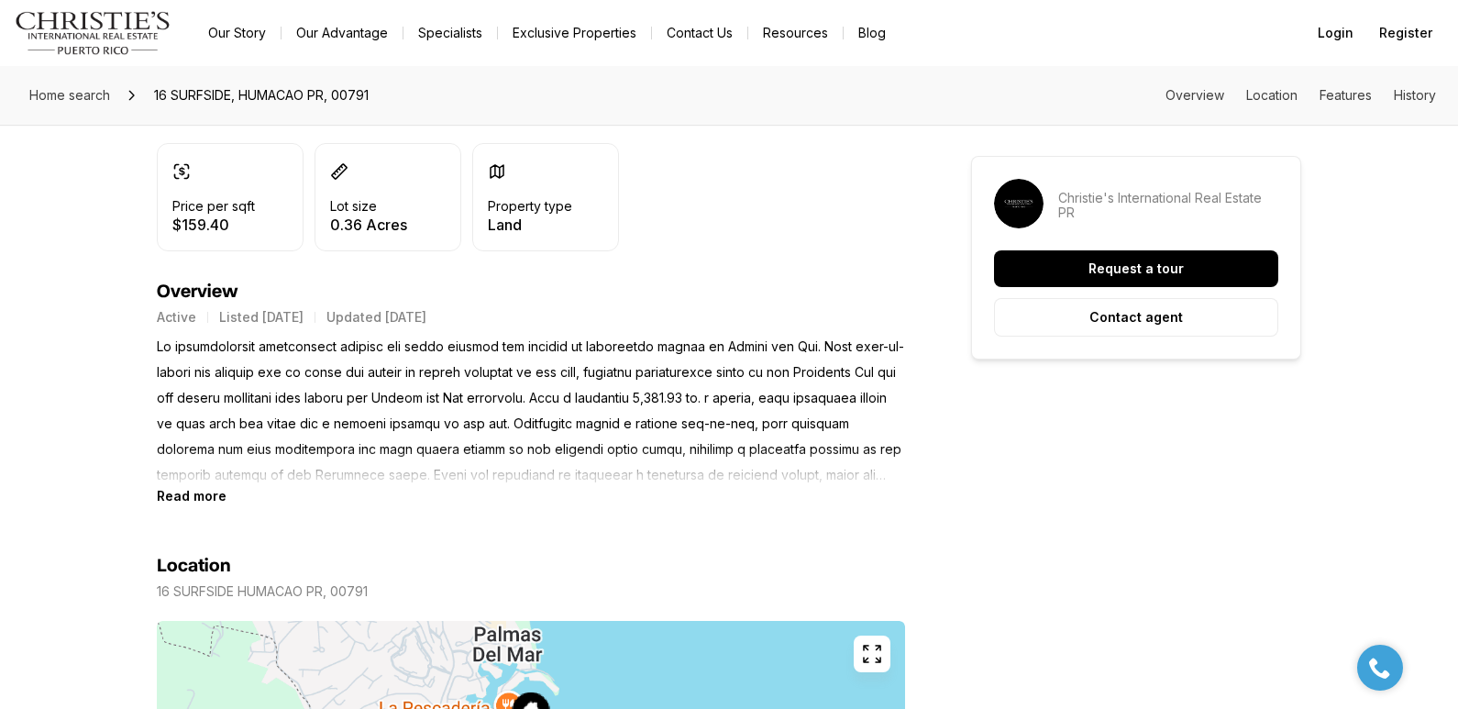
scroll to position [503, 0]
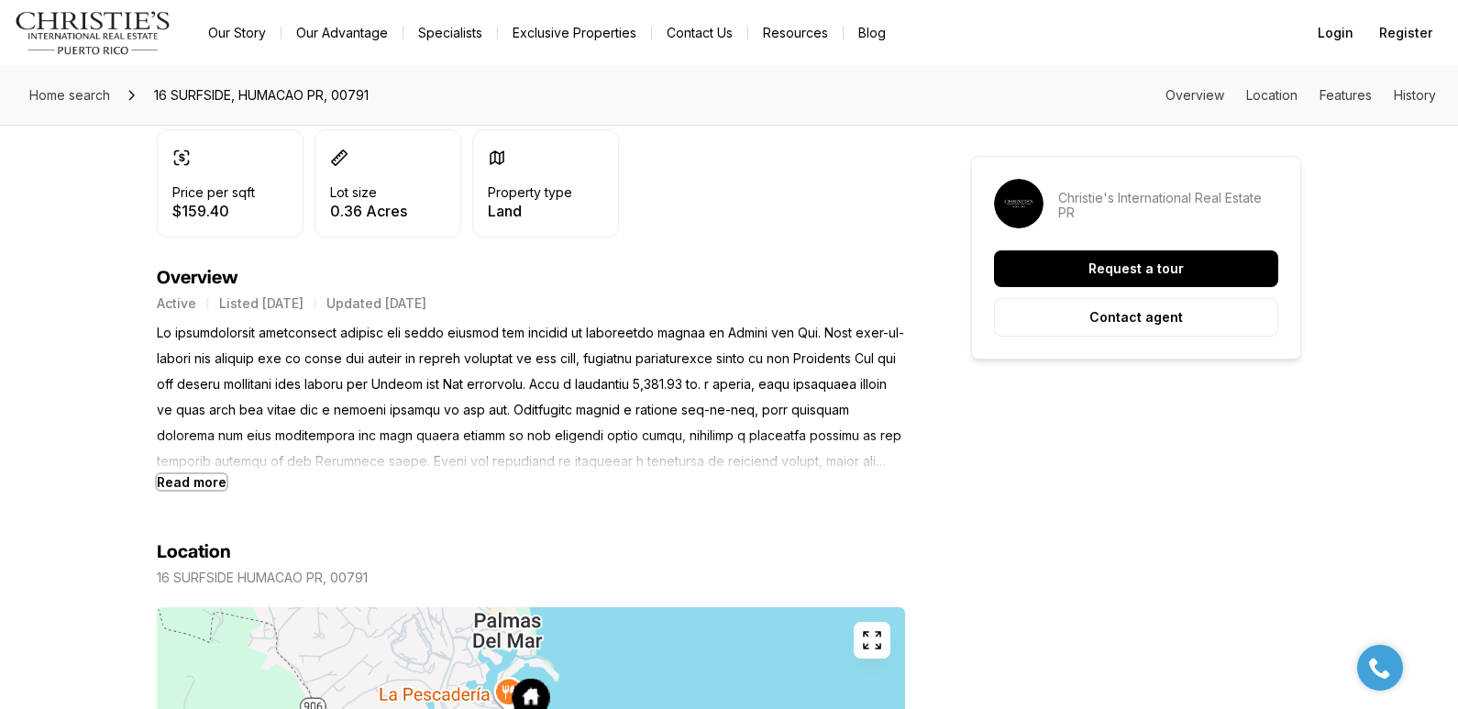
click at [205, 483] on b "Read more" at bounding box center [192, 482] width 70 height 16
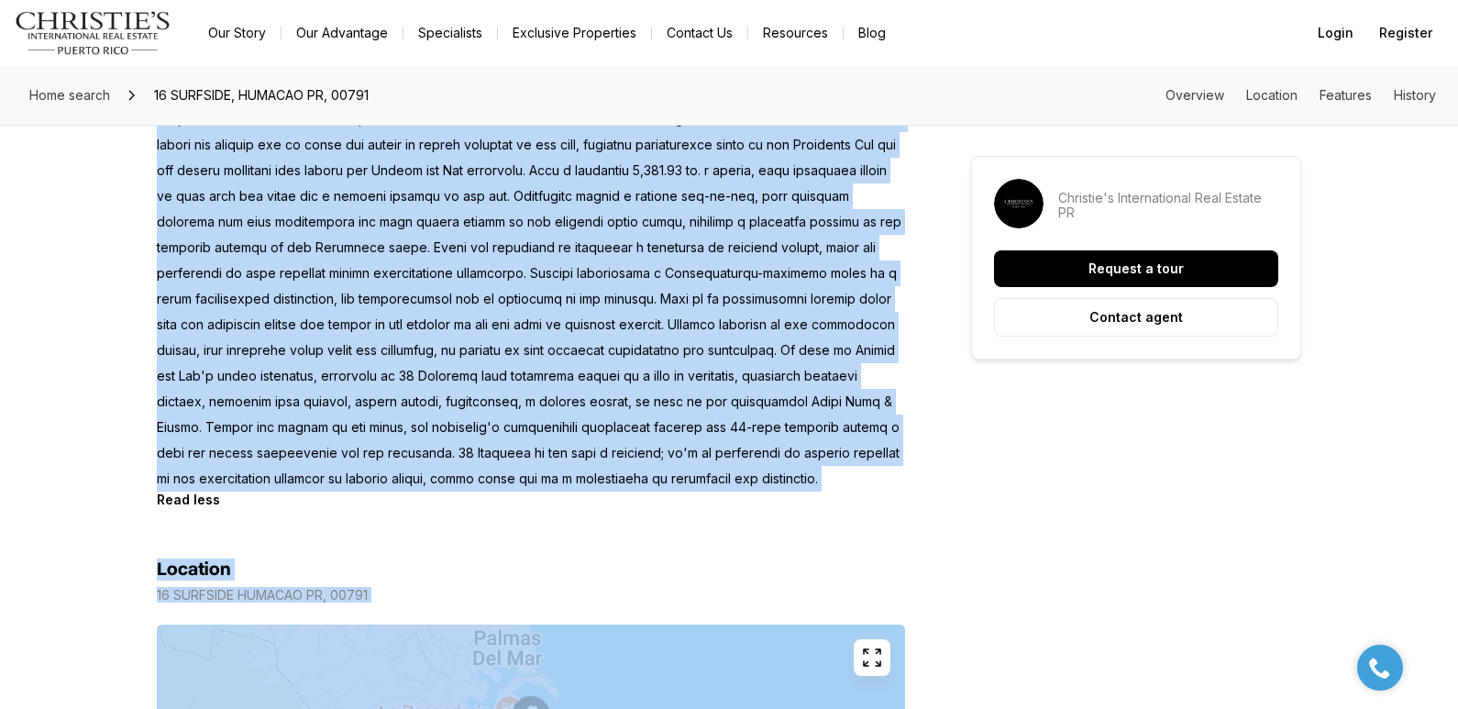
scroll to position [747, 0]
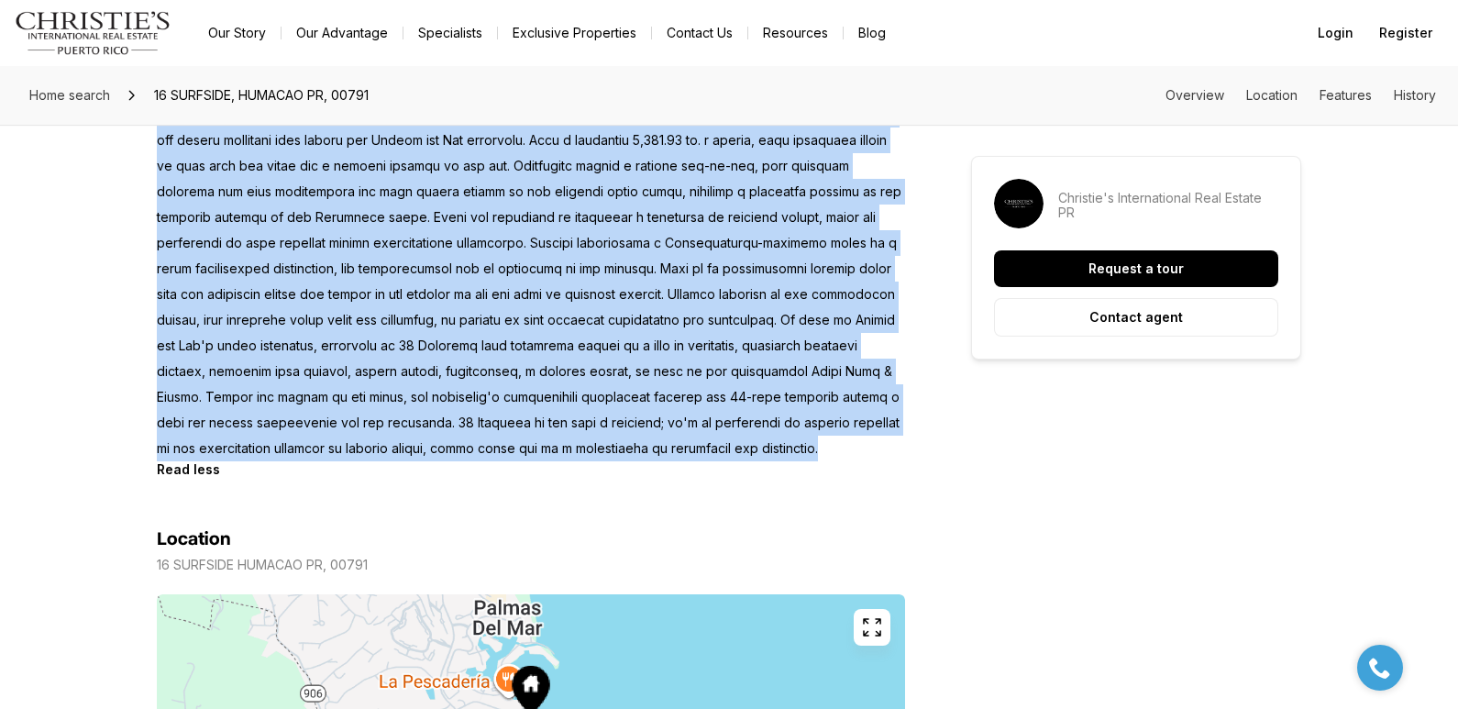
drag, startPoint x: 158, startPoint y: 332, endPoint x: 628, endPoint y: 452, distance: 485.4
click at [628, 452] on p at bounding box center [531, 268] width 748 height 385
copy p "An extraordinary opportunity beckons for those seeking the epitome of beachfron…"
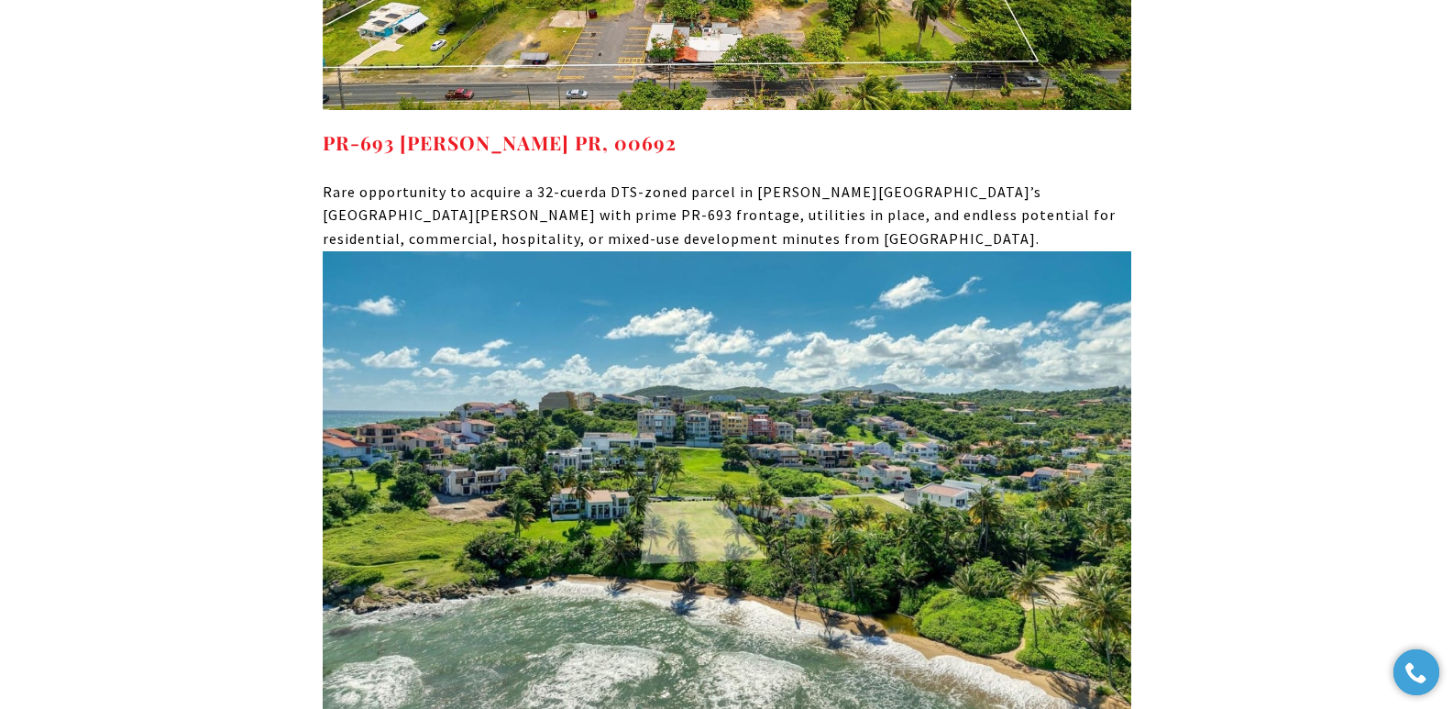
scroll to position [13410, 0]
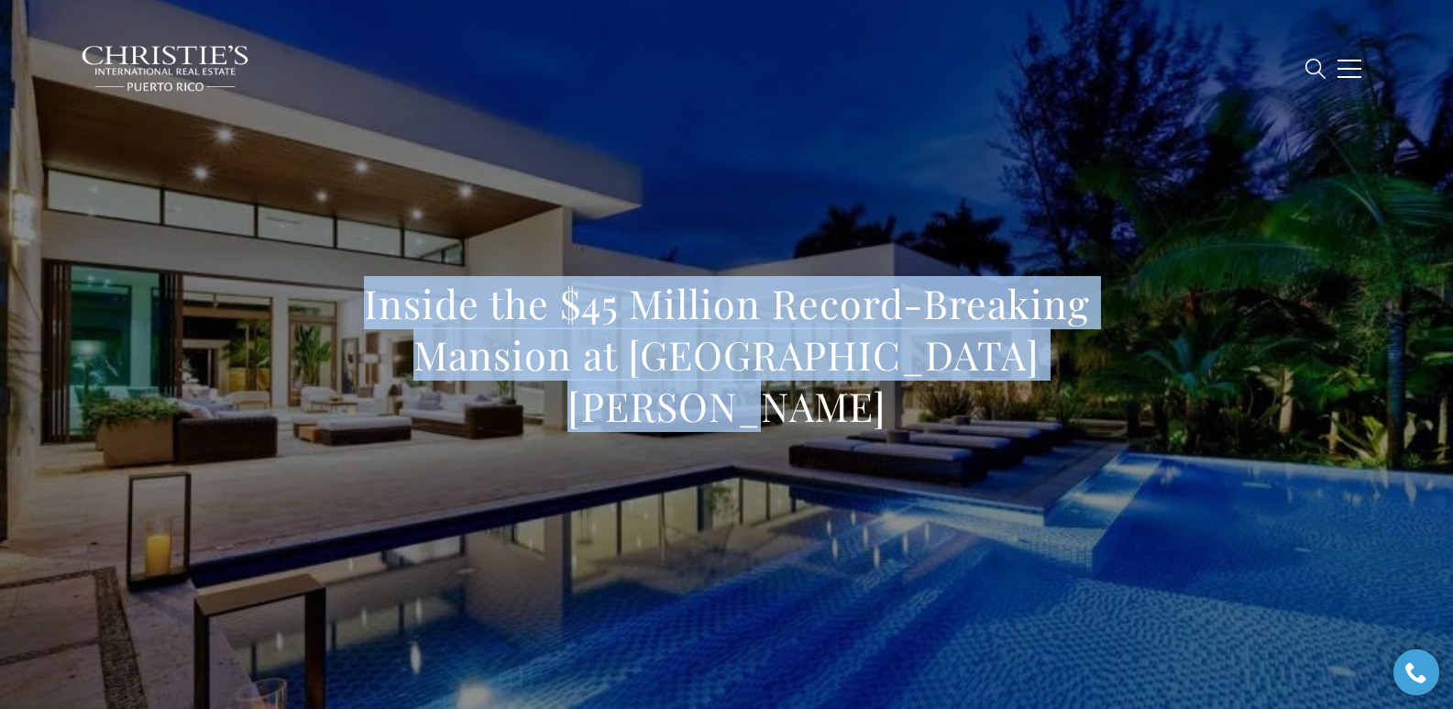
drag, startPoint x: 359, startPoint y: 317, endPoint x: 1108, endPoint y: 389, distance: 751.6
click at [1108, 389] on h1 "Inside the $45 Million Record-Breaking Mansion at Ritz Carlton Dorado Beach" at bounding box center [727, 355] width 809 height 154
copy h1 "Inside the $45 Million Record-Breaking Mansion at Ritz Carlton Dorado Beach"
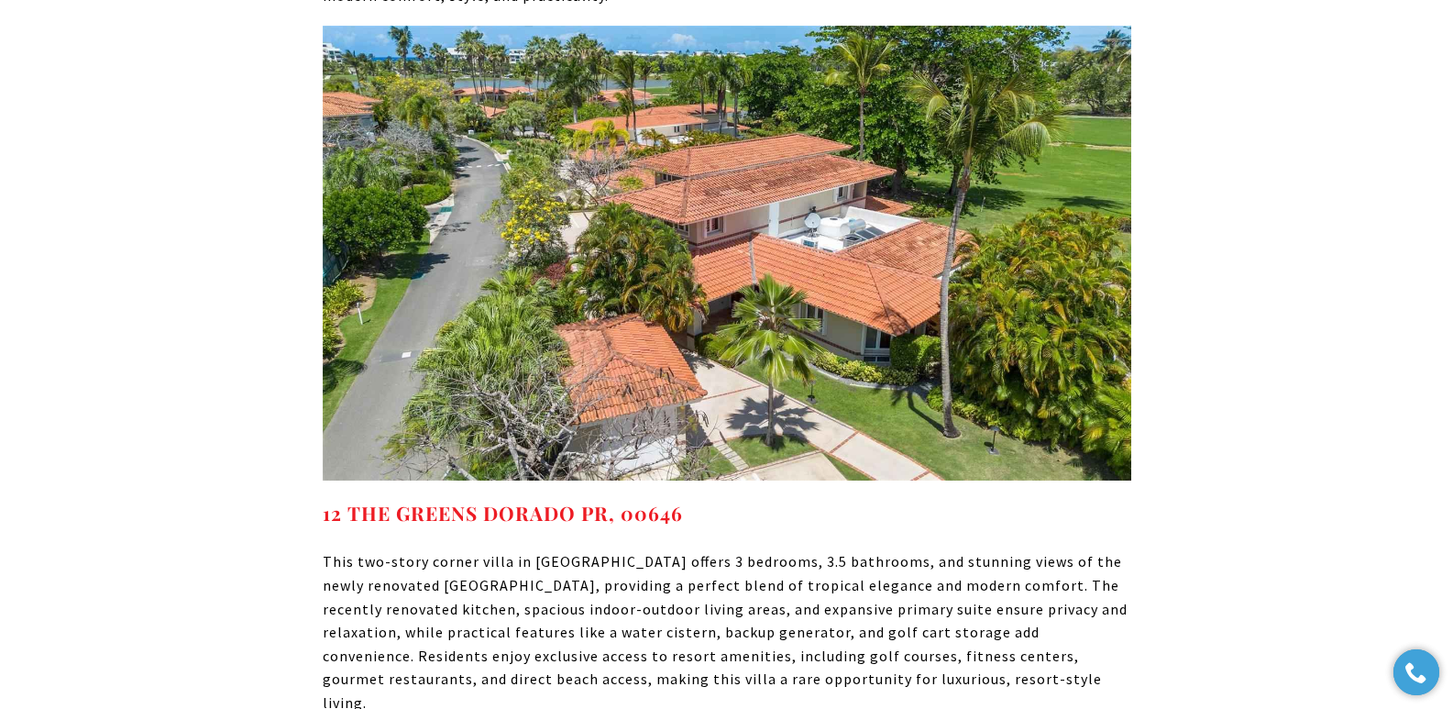
scroll to position [9071, 0]
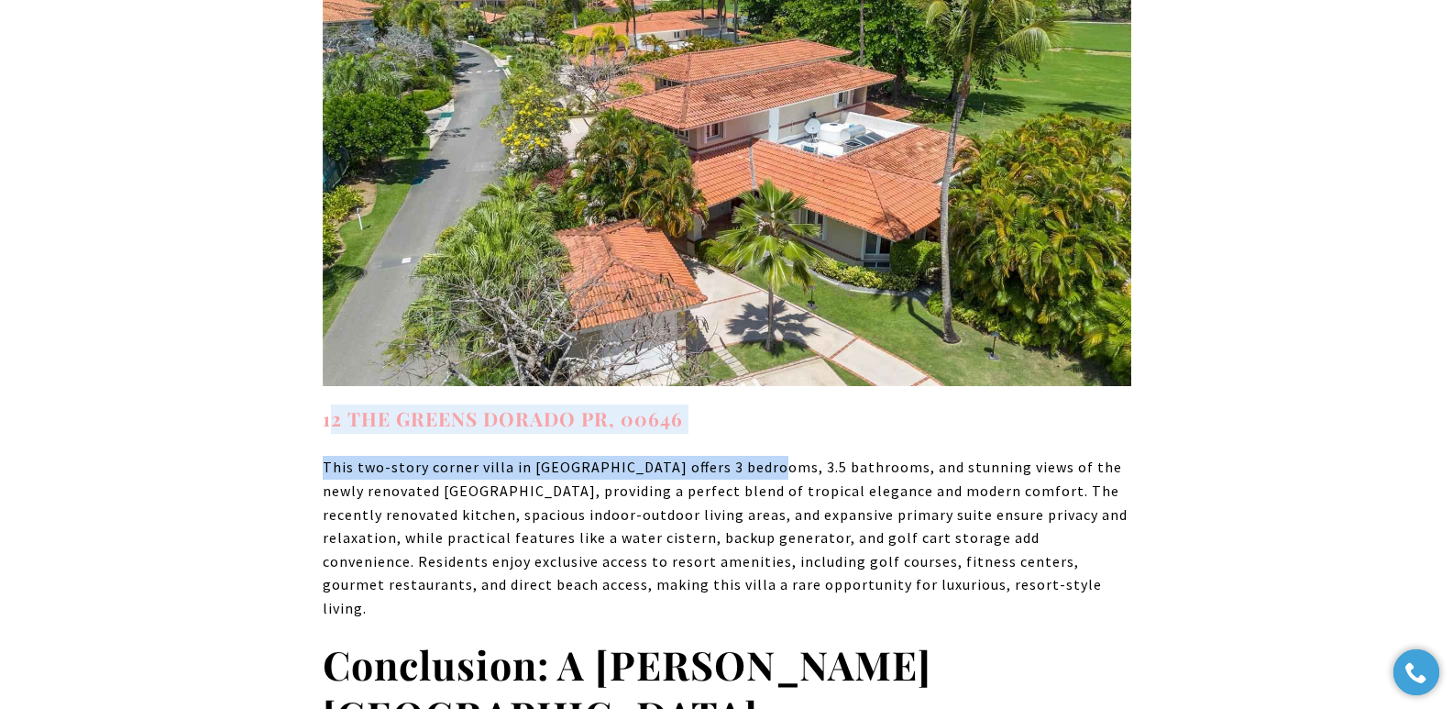
drag, startPoint x: 755, startPoint y: 366, endPoint x: 336, endPoint y: 350, distance: 419.3
drag, startPoint x: 788, startPoint y: 360, endPoint x: 756, endPoint y: 351, distance: 33.4
click at [788, 404] on h4 "12 THE GREENS DORADO PR, 00646" at bounding box center [727, 418] width 809 height 29
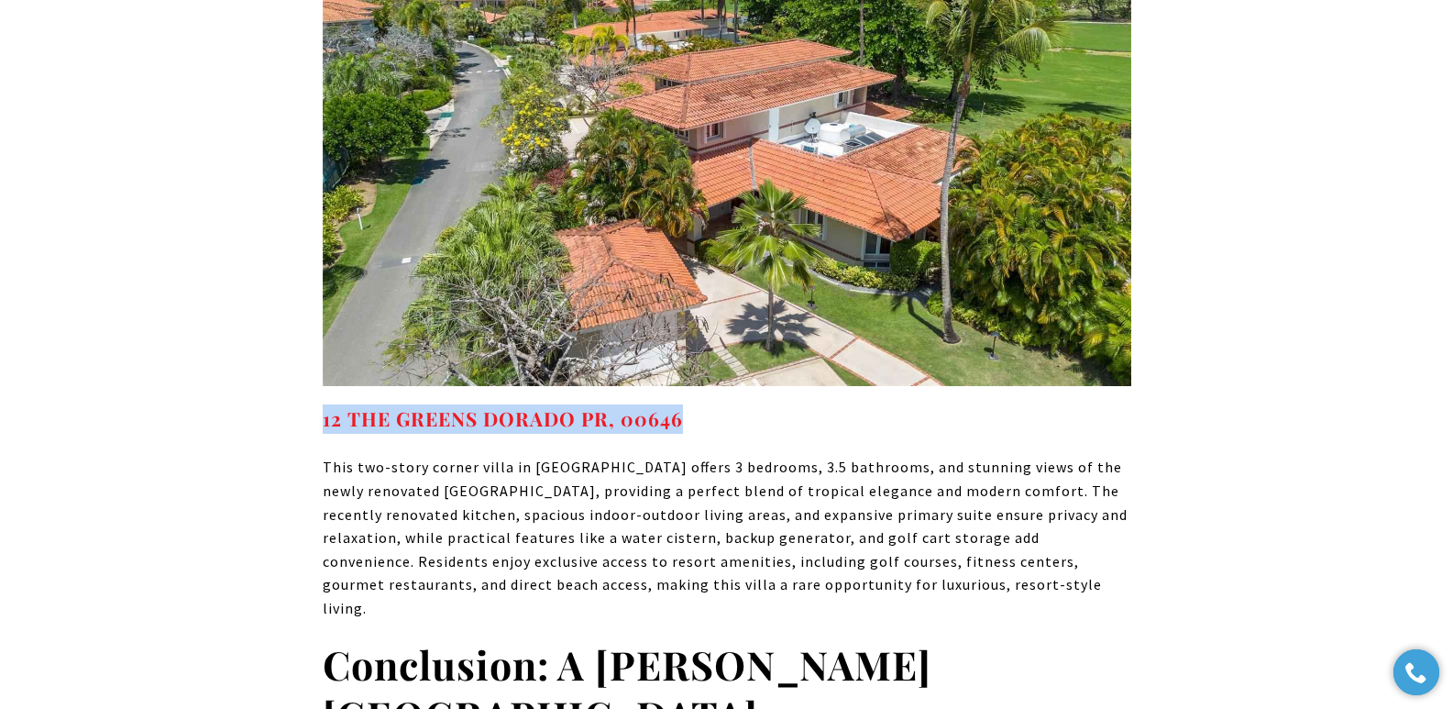
drag, startPoint x: 709, startPoint y: 336, endPoint x: 319, endPoint y: 342, distance: 389.7
copy strong "12 THE GREENS DORADO PR, 00646"
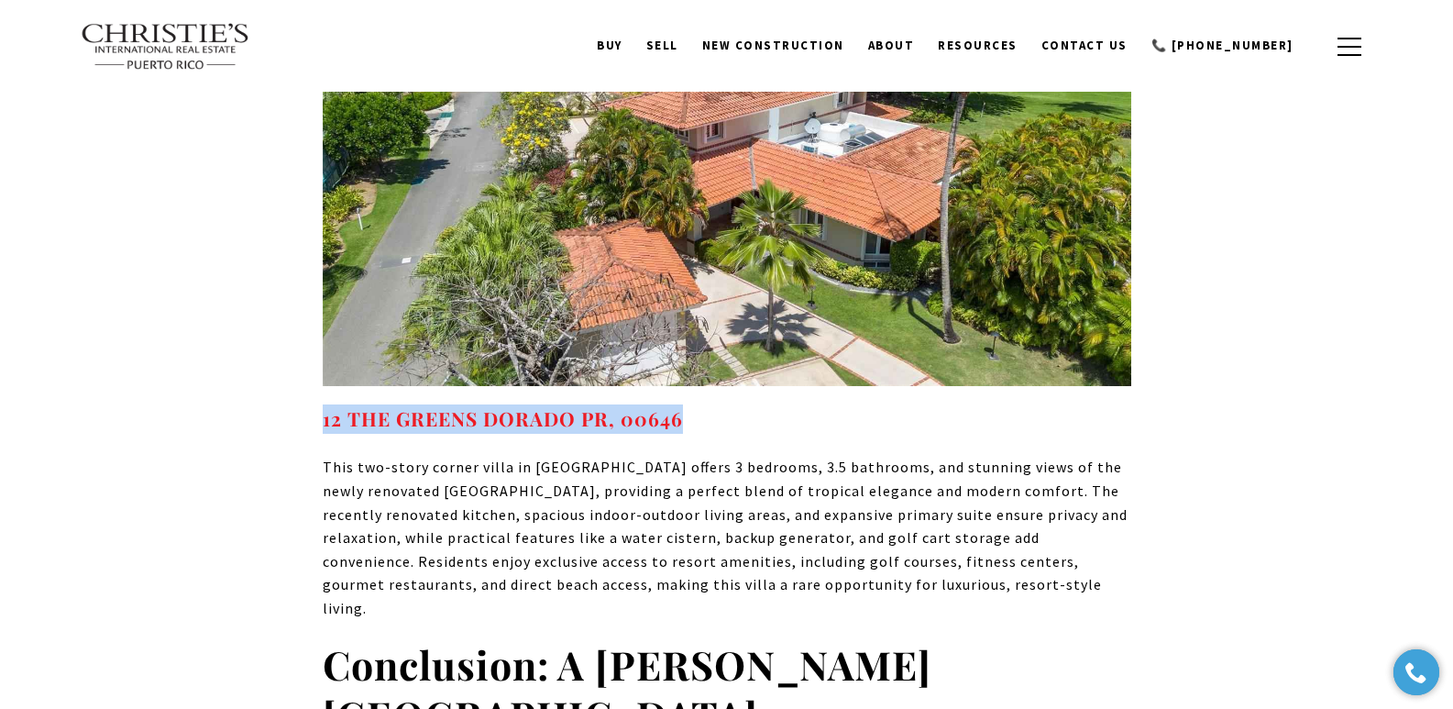
scroll to position [7210, 0]
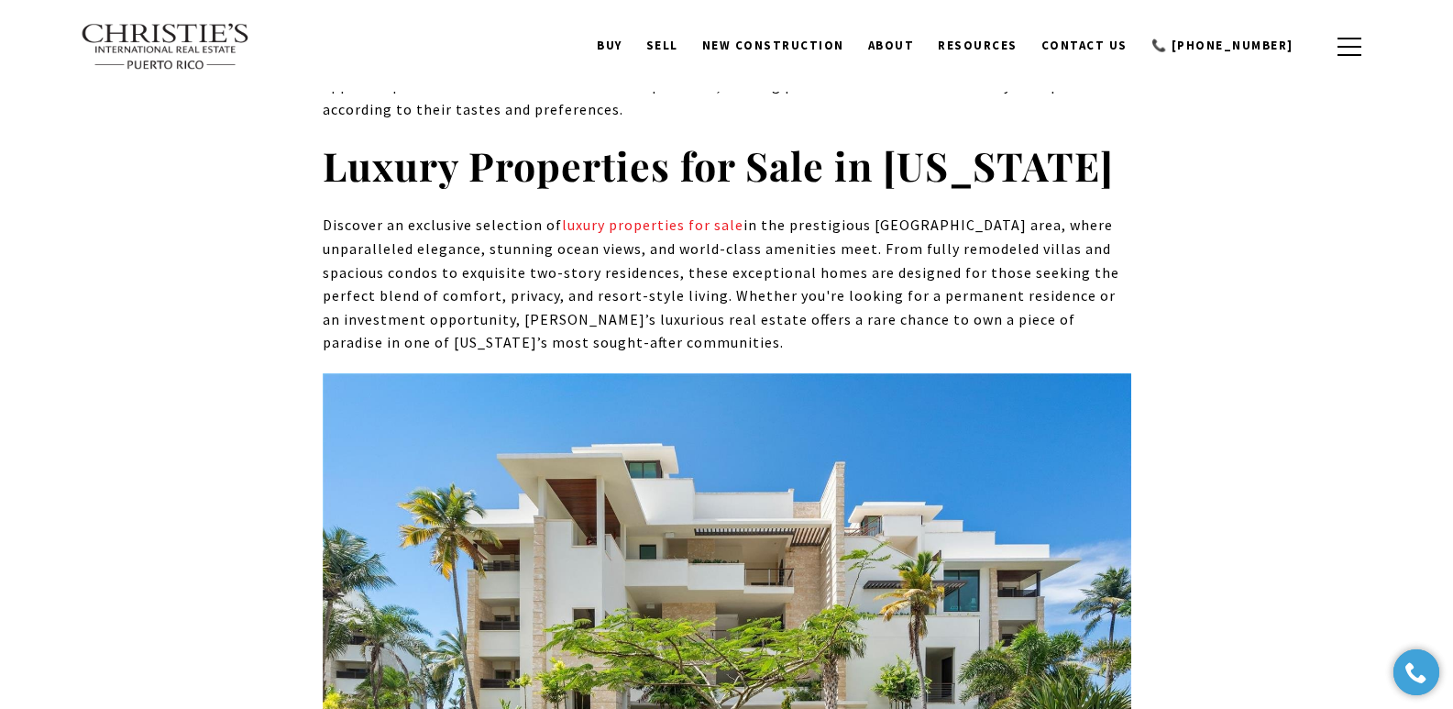
drag, startPoint x: 259, startPoint y: 238, endPoint x: 197, endPoint y: 140, distance: 115.8
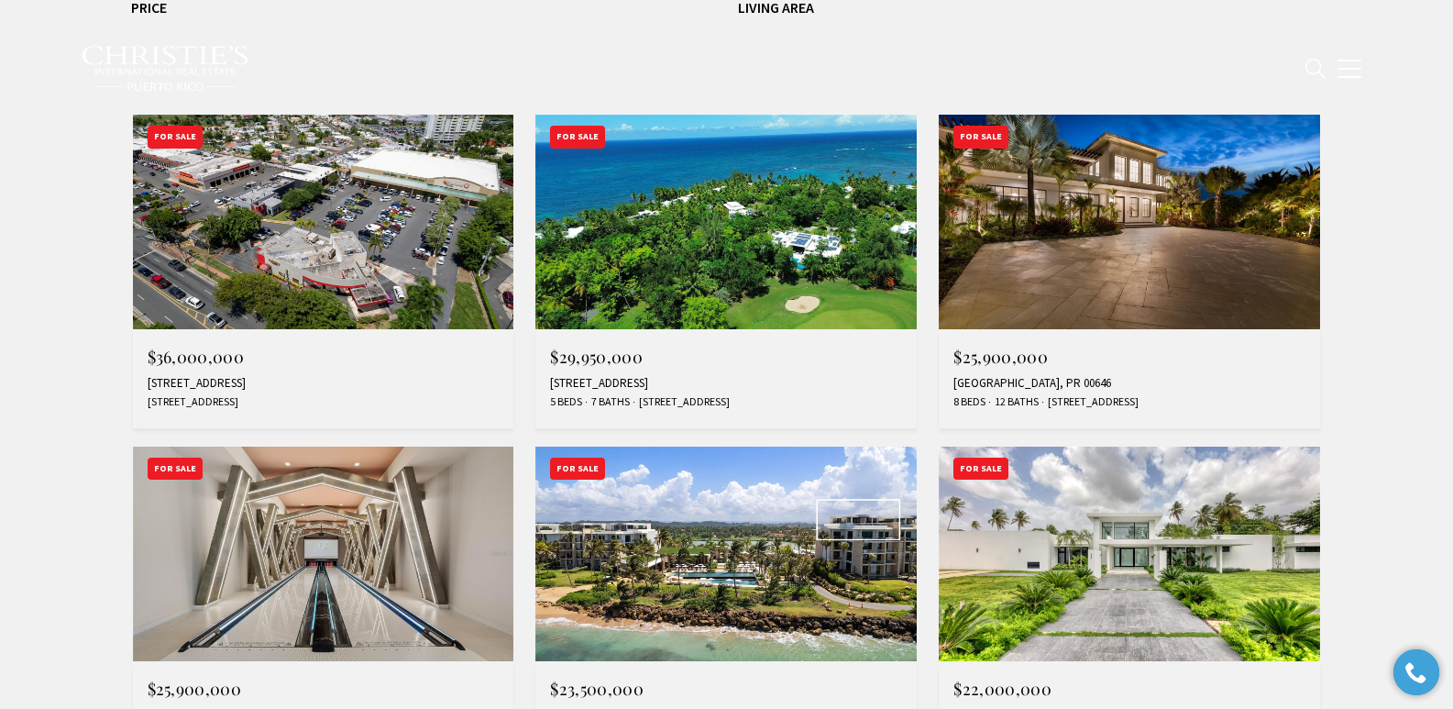
scroll to position [725, 0]
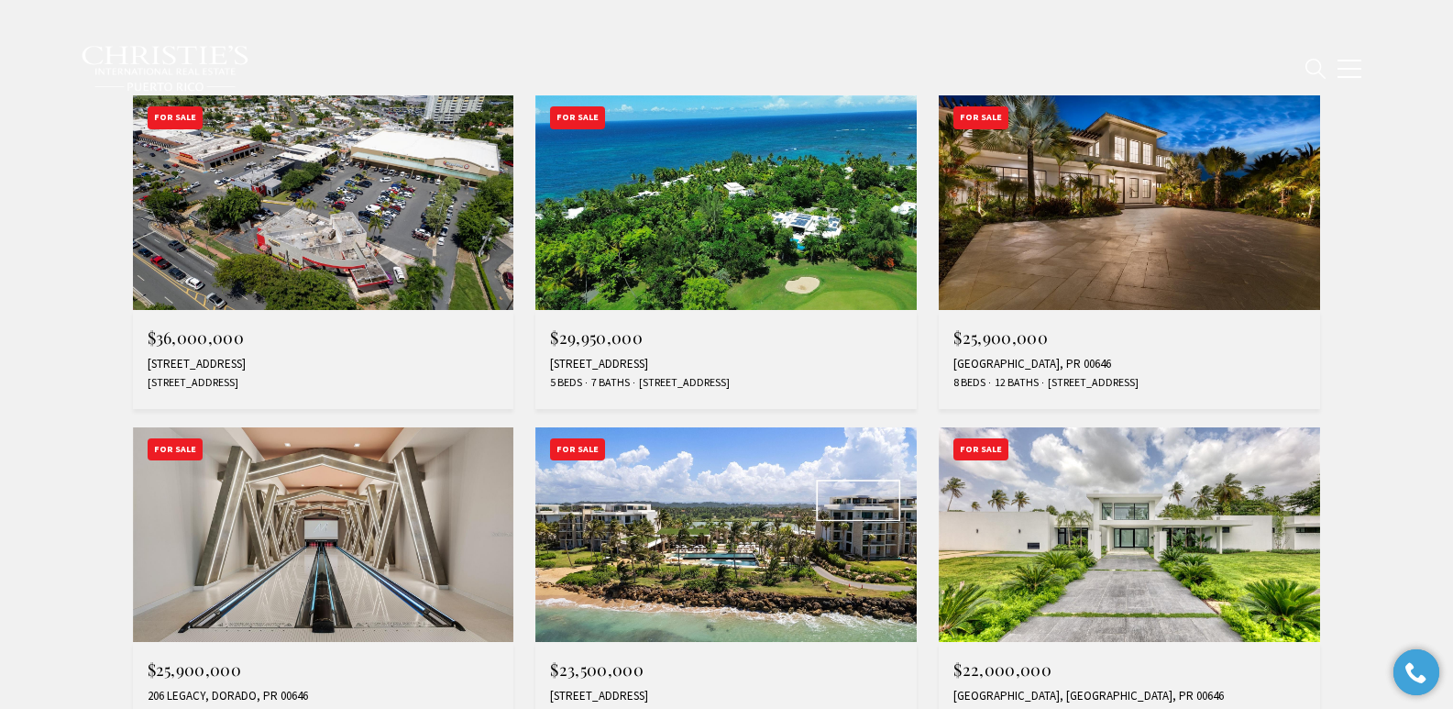
click at [682, 359] on div "200 DORADO BEACH DR #3, DORADO, PR 00646" at bounding box center [726, 364] width 352 height 15
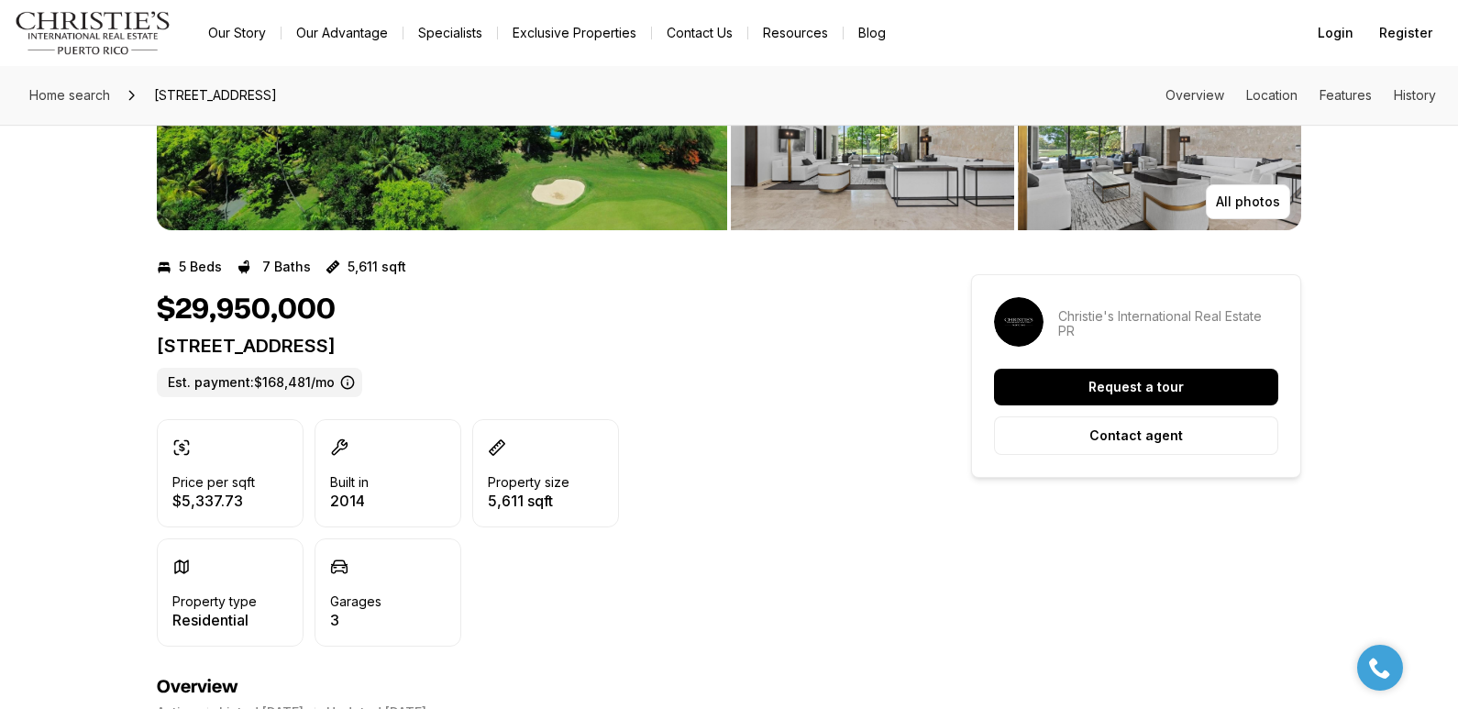
drag, startPoint x: 150, startPoint y: 350, endPoint x: 636, endPoint y: 352, distance: 485.9
copy p "200 DORADO BEACH DR #3 DORADO PR, 00646"
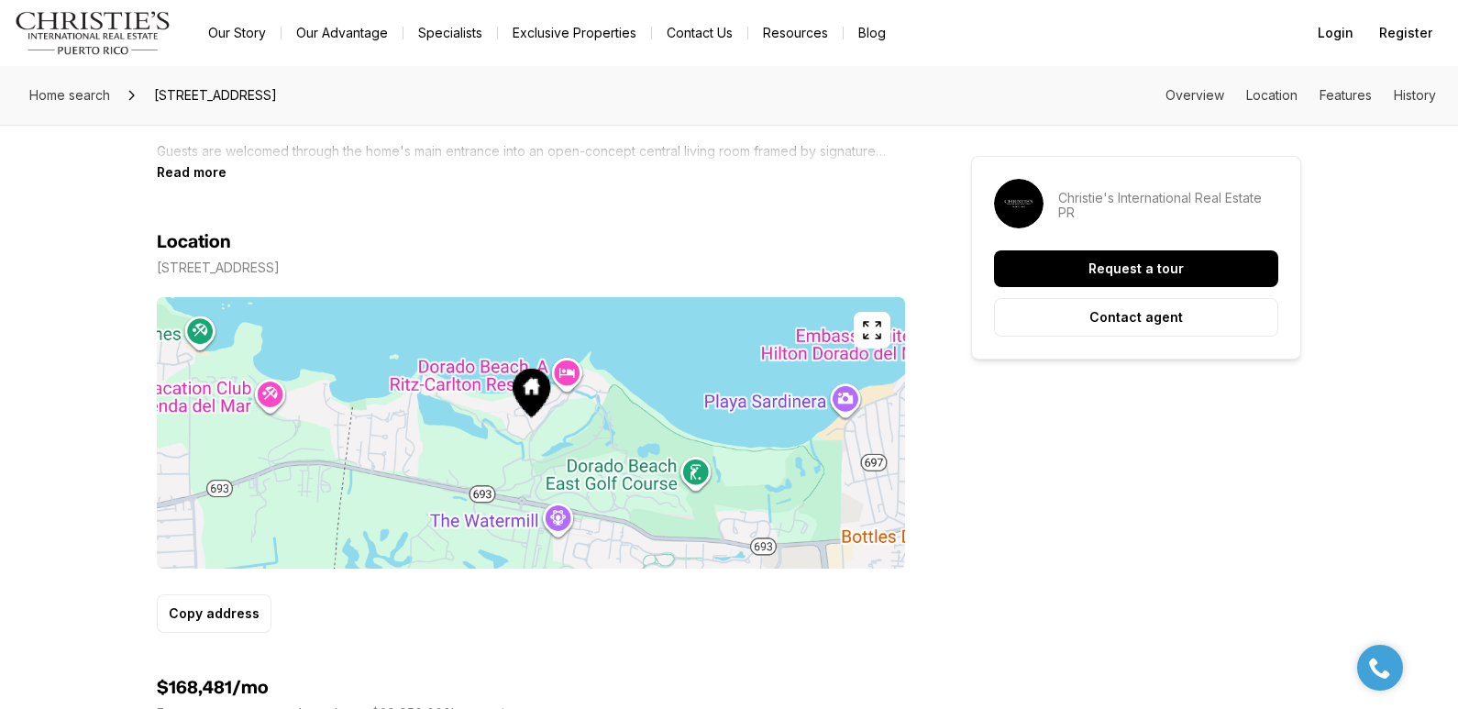
scroll to position [786, 0]
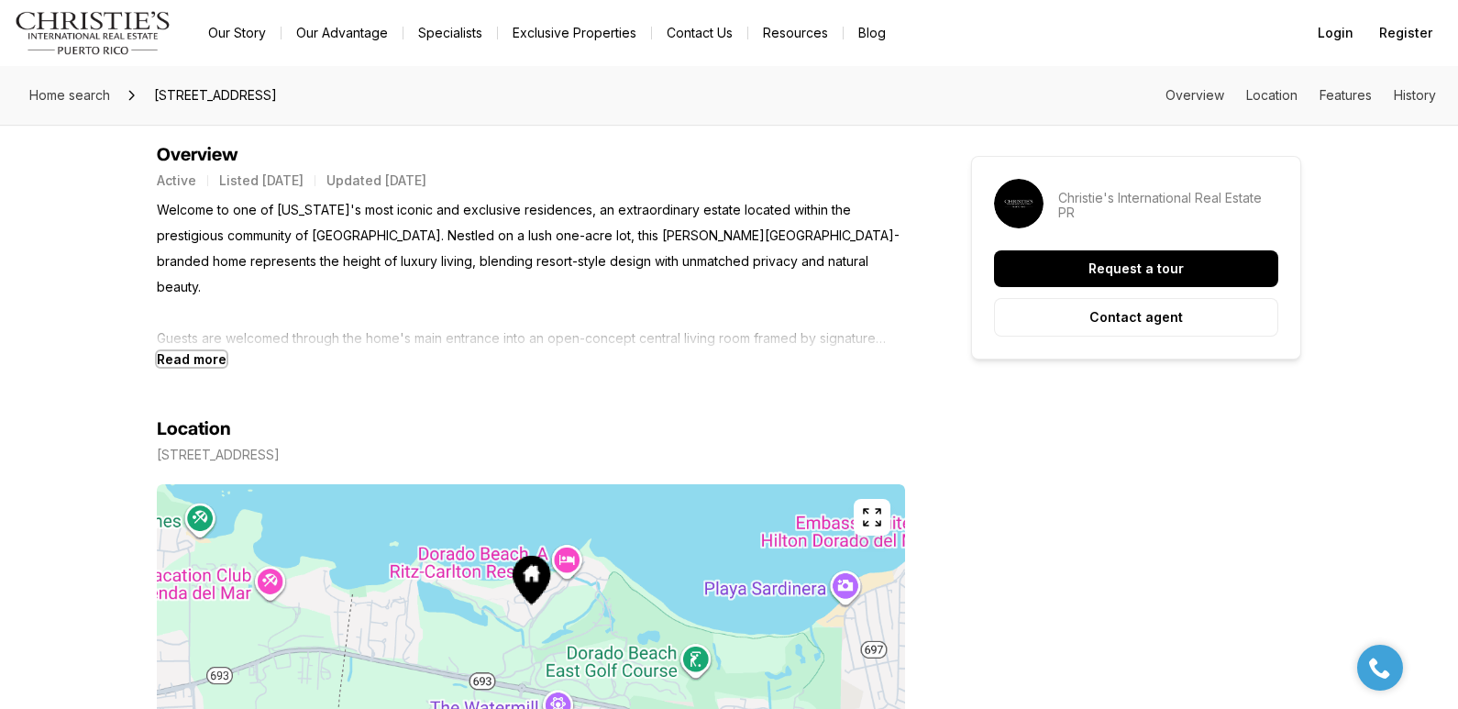
click at [192, 356] on b "Read more" at bounding box center [192, 359] width 70 height 16
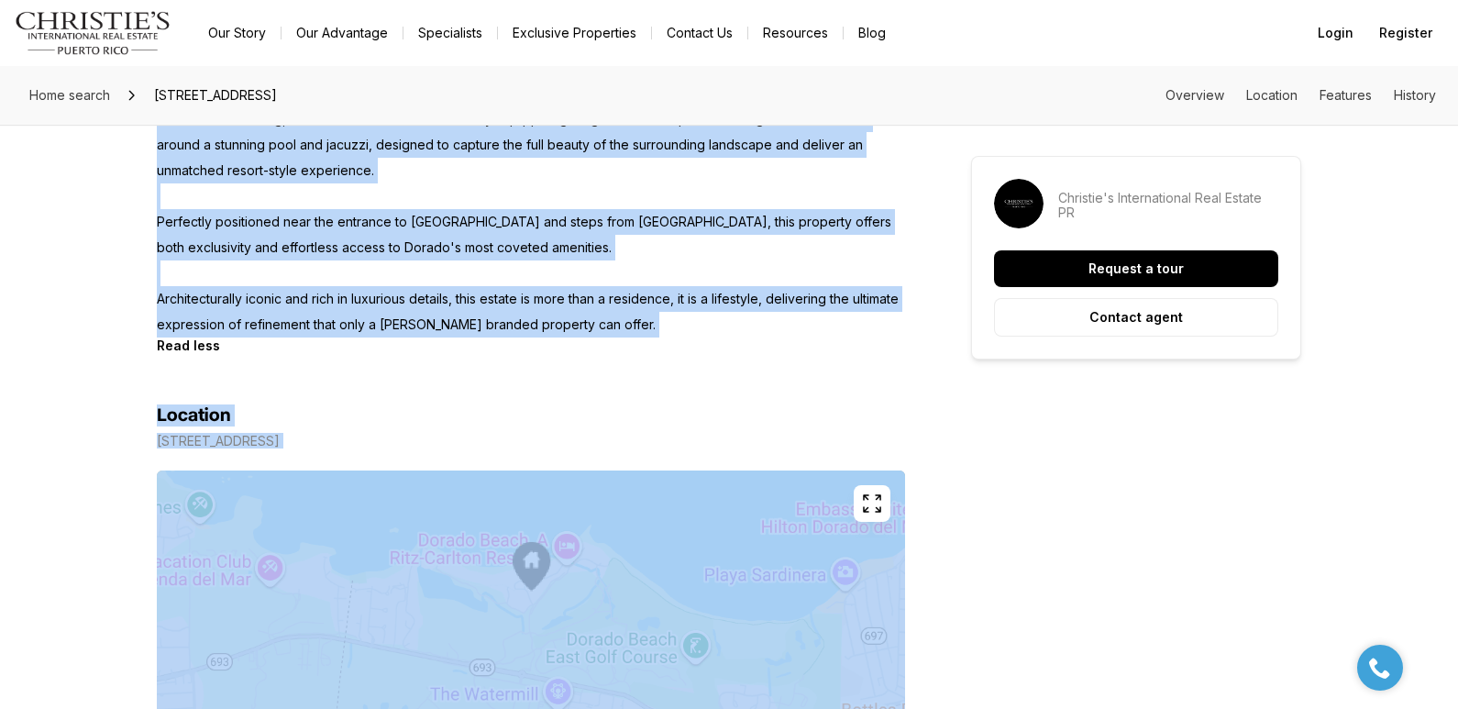
scroll to position [1541, 0]
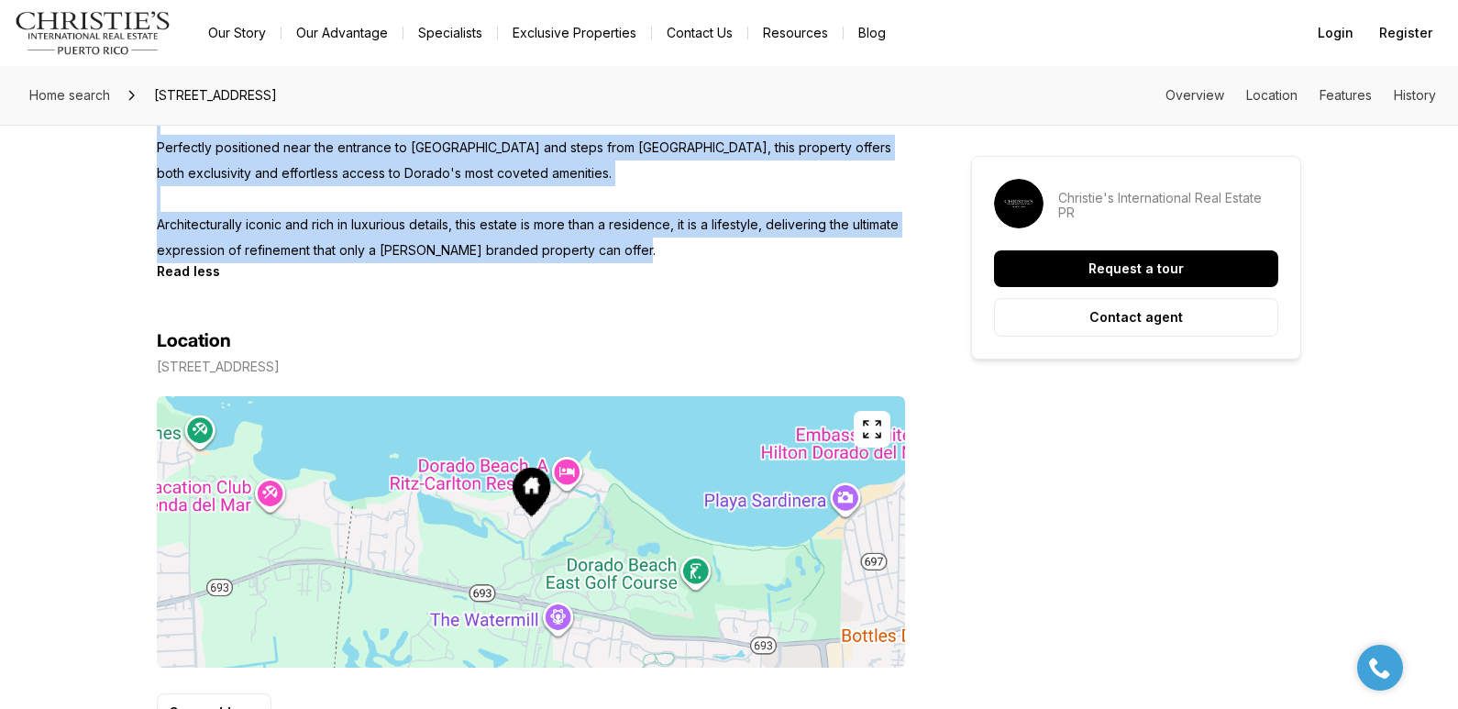
drag, startPoint x: 159, startPoint y: 214, endPoint x: 680, endPoint y: 226, distance: 521.9
copy p "Welcome to one of Puerto Rico's most iconic and exclusive residences, an extrao…"
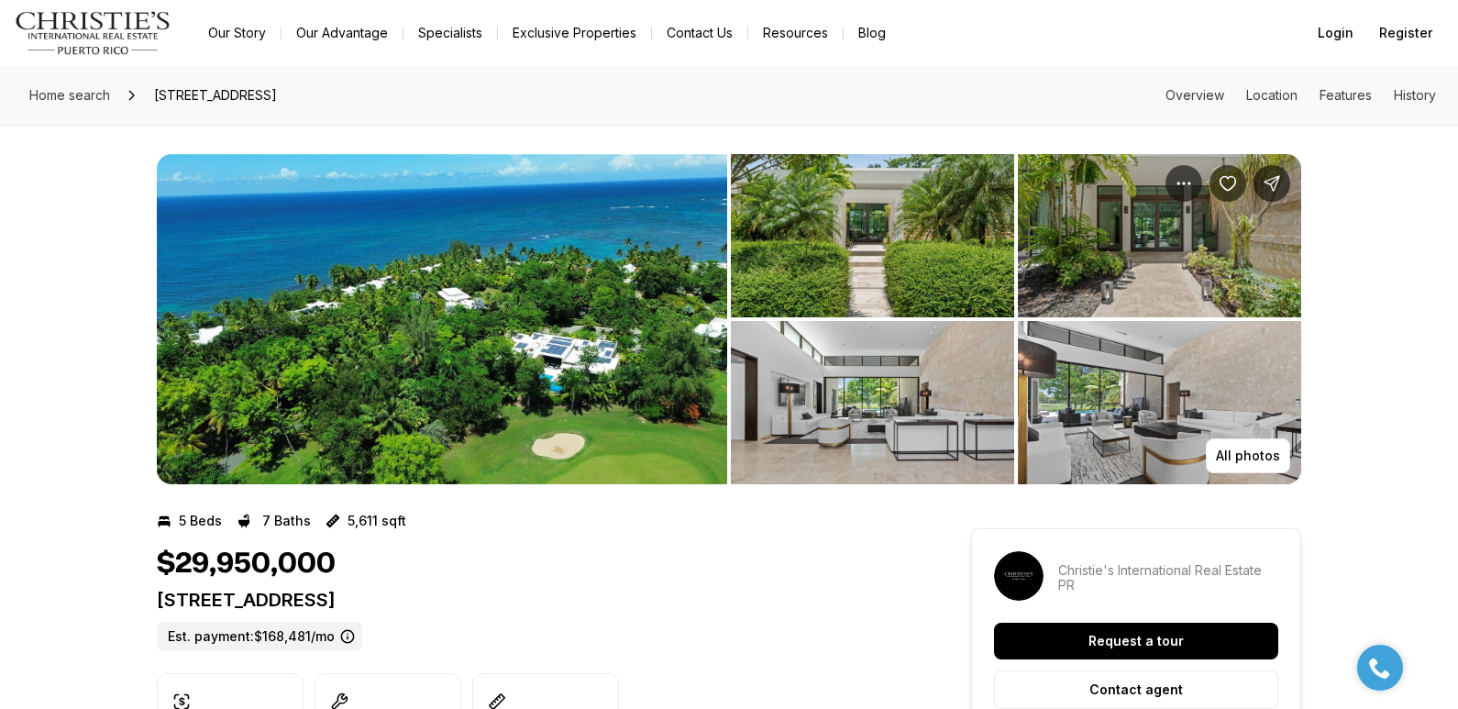
drag, startPoint x: 158, startPoint y: 598, endPoint x: 631, endPoint y: 601, distance: 473.1
click at [631, 601] on p "200 DORADO BEACH DR #3 DORADO PR, 00646" at bounding box center [531, 600] width 748 height 22
copy p "200 DORADO BEACH DR #3 DORADO PR, 00646"
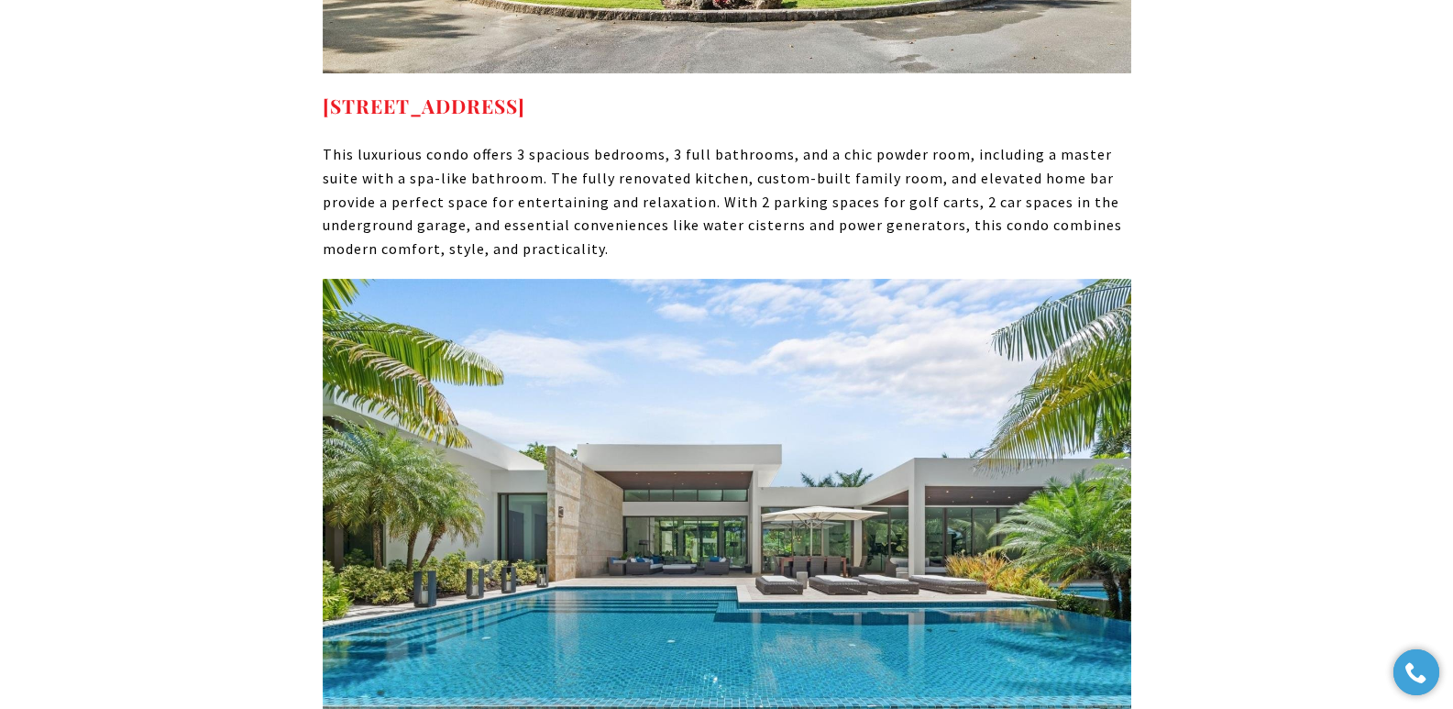
scroll to position [8989, 0]
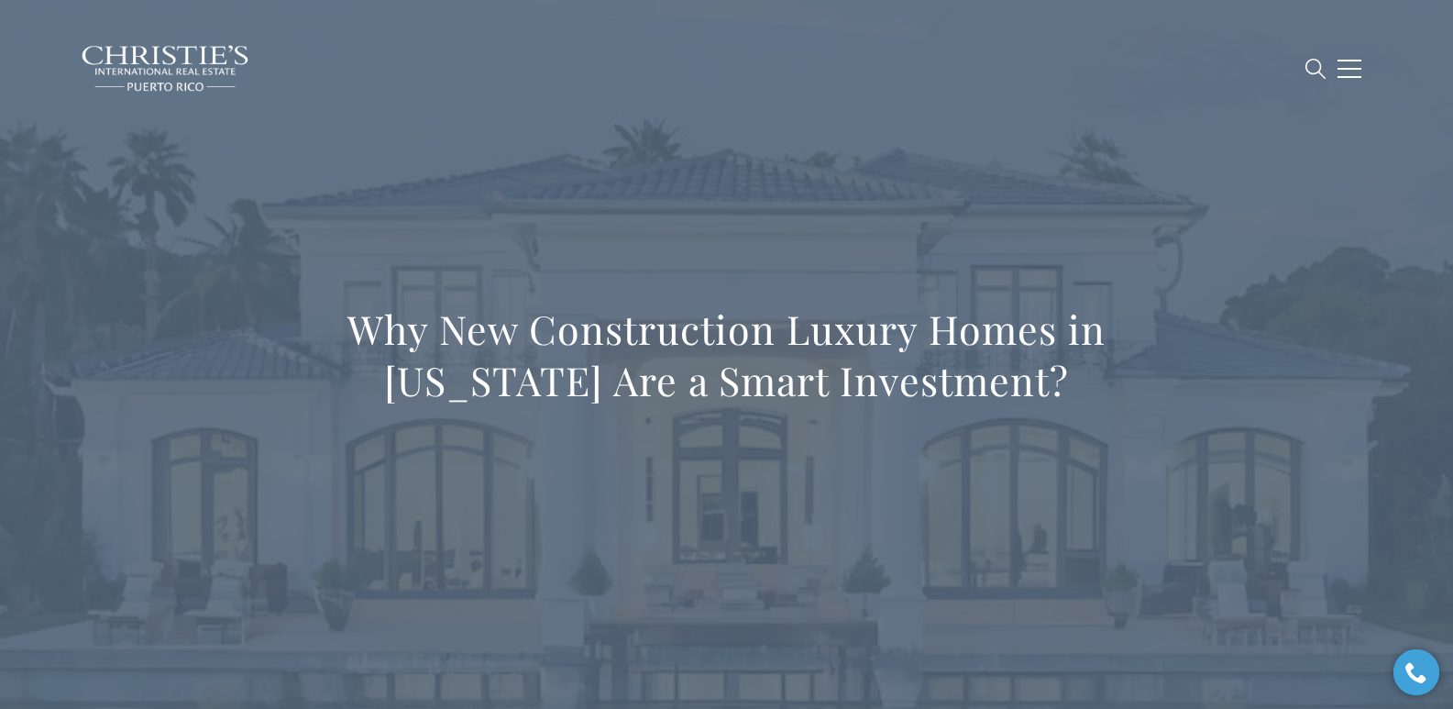
drag, startPoint x: 343, startPoint y: 327, endPoint x: 1104, endPoint y: 690, distance: 843.2
click at [943, 690] on div "Why New Construction Luxury Homes in Puerto Rico Are a Smart Investment?" at bounding box center [726, 366] width 1453 height 733
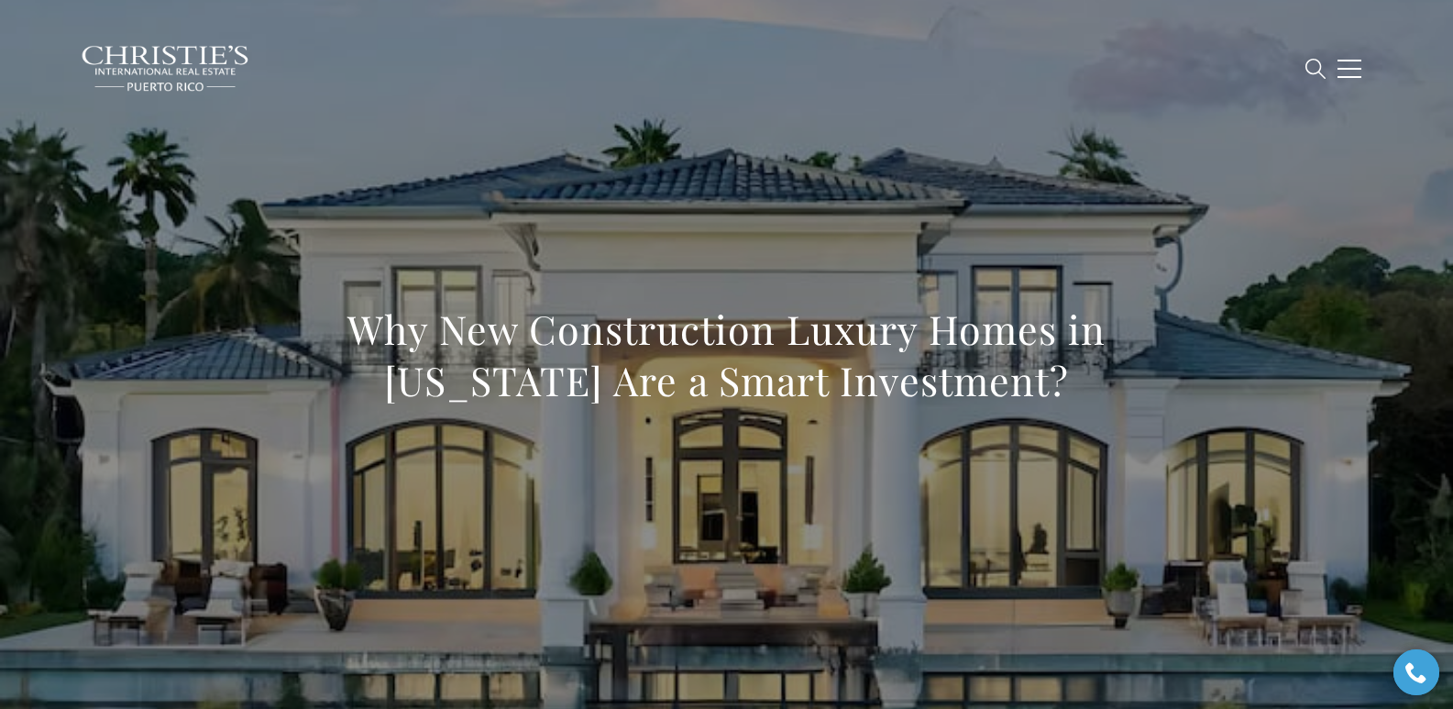
drag, startPoint x: 619, startPoint y: 474, endPoint x: 371, endPoint y: 314, distance: 295.0
click at [616, 467] on div "Why New Construction Luxury Homes in Puerto Rico Are a Smart Investment?" at bounding box center [727, 367] width 1284 height 550
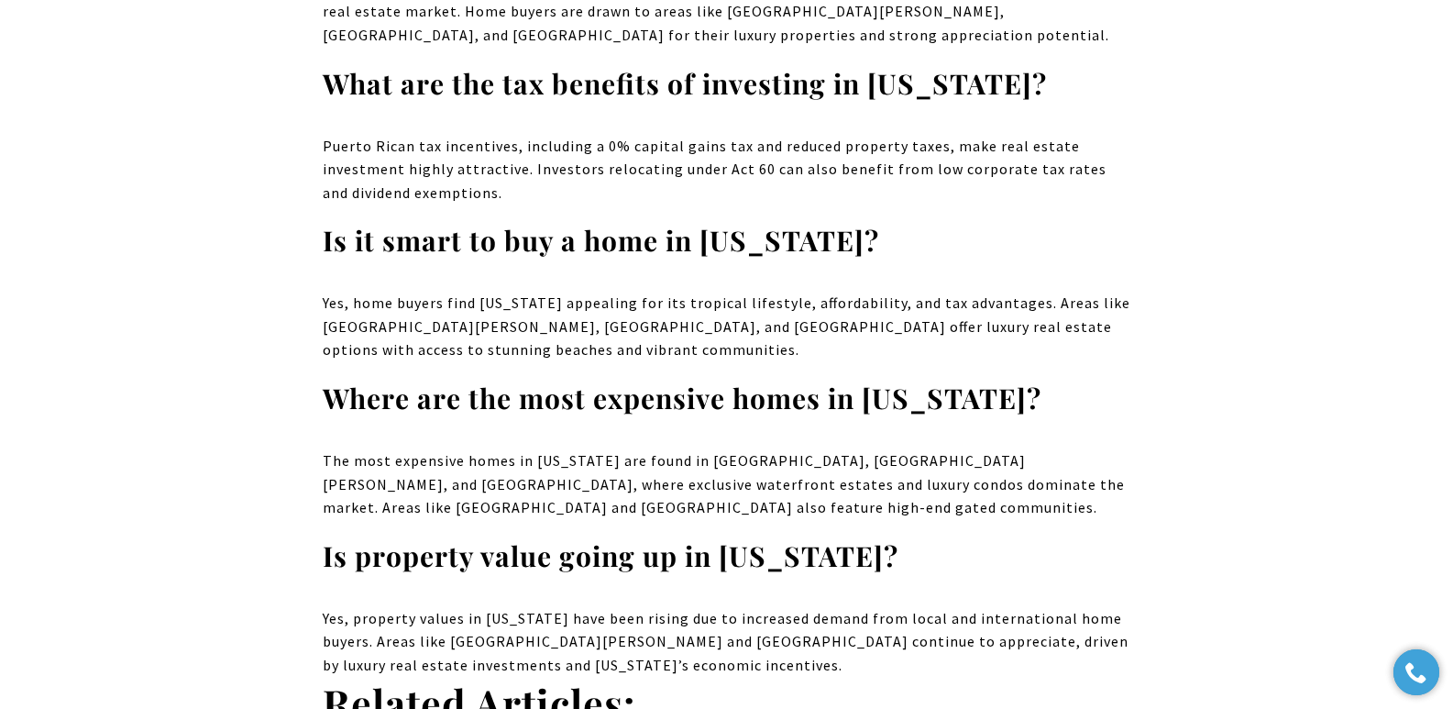
scroll to position [11852, 0]
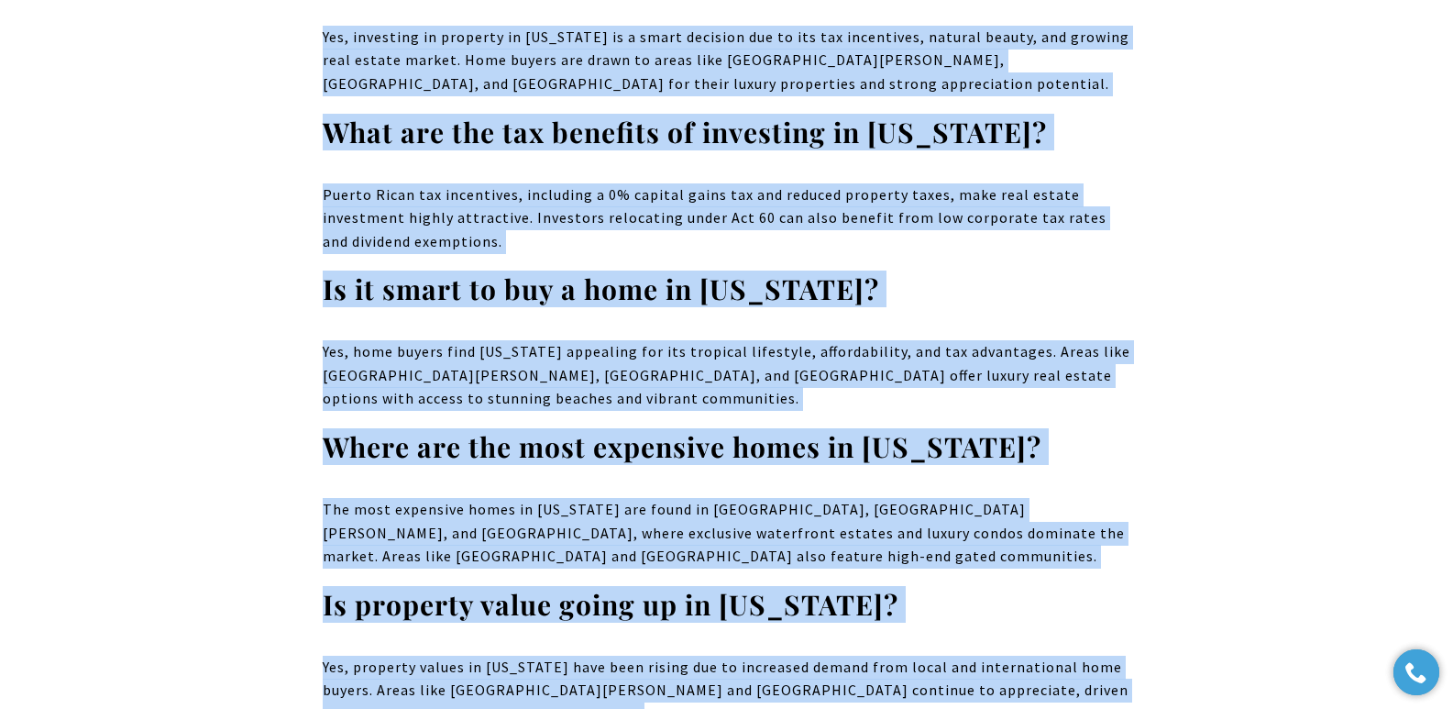
drag, startPoint x: 330, startPoint y: 314, endPoint x: 801, endPoint y: 202, distance: 484.6
copy body "Why New Construction Luxury Homes in Puerto Rico Are a Smart Investment? Puerto…"
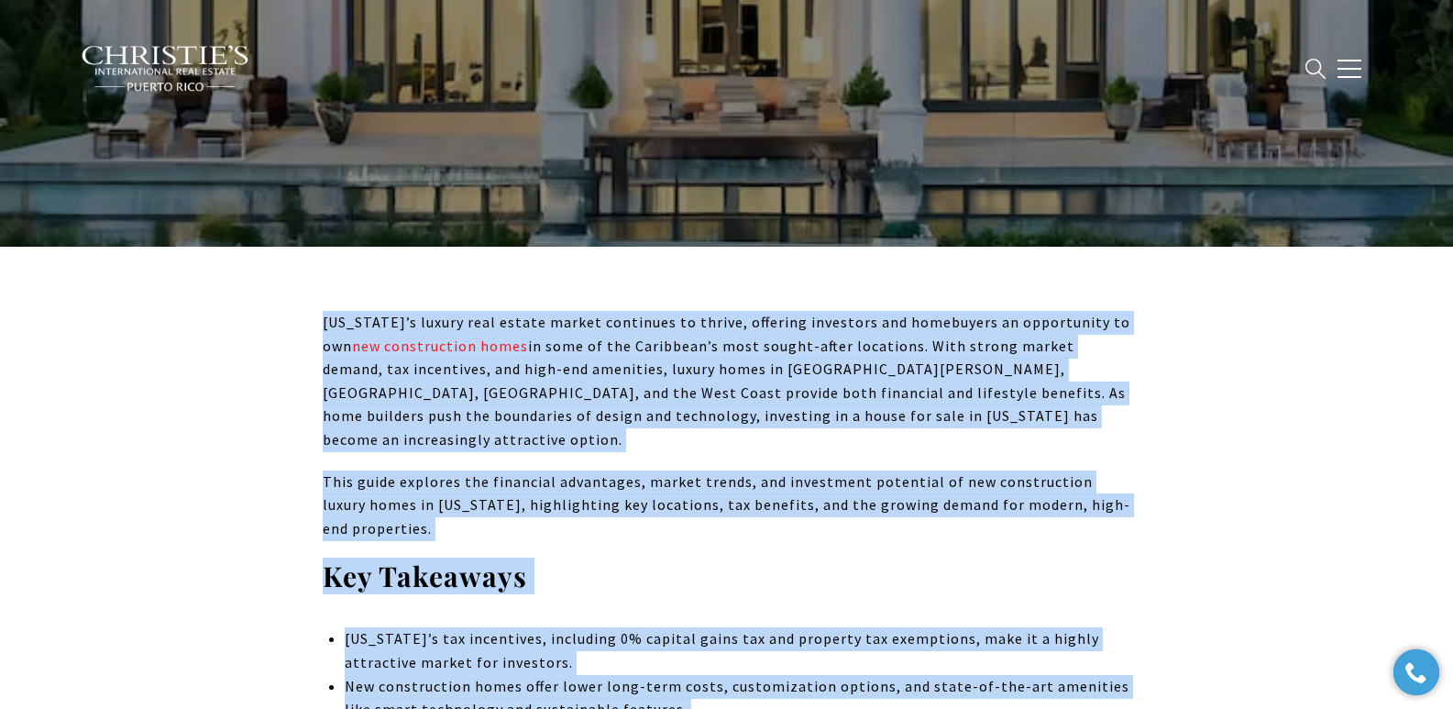
scroll to position [303, 0]
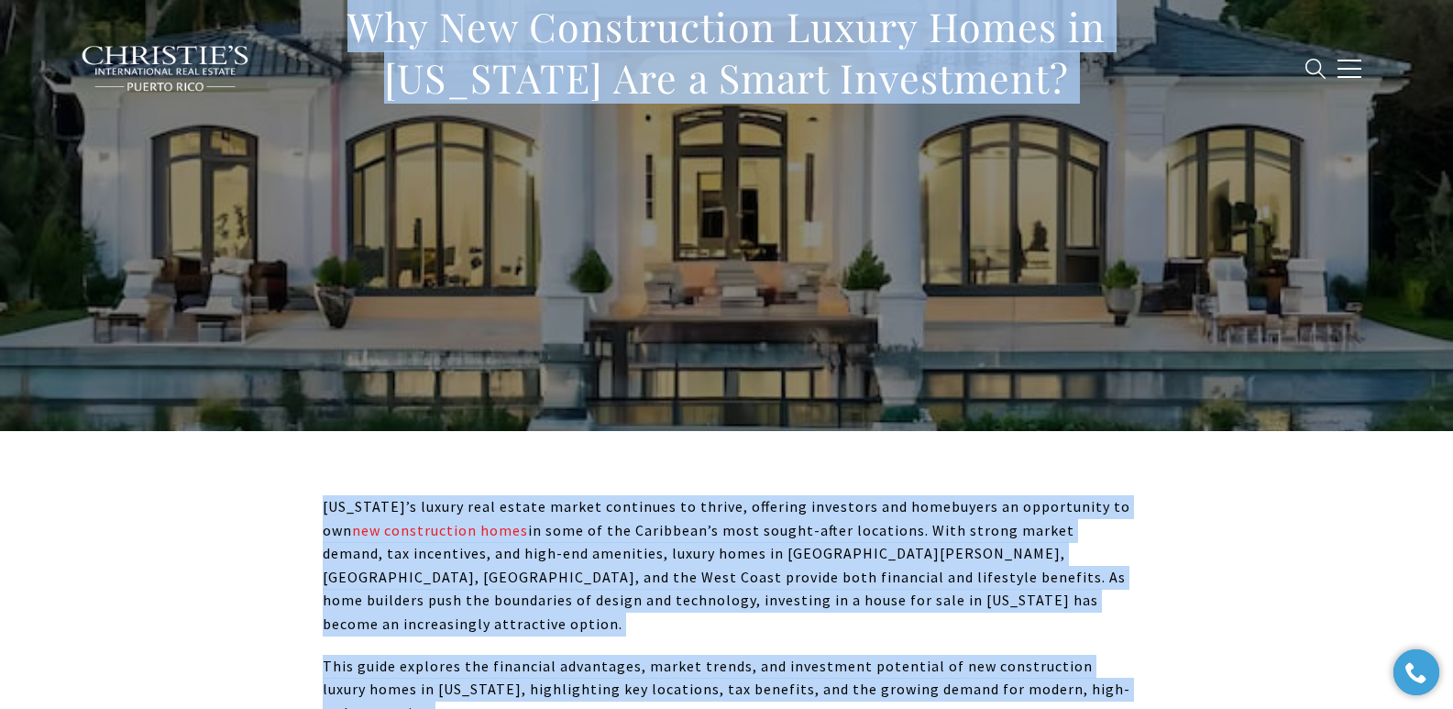
click at [943, 270] on div "Why New Construction Luxury Homes in Puerto Rico Are a Smart Investment?" at bounding box center [727, 64] width 1284 height 550
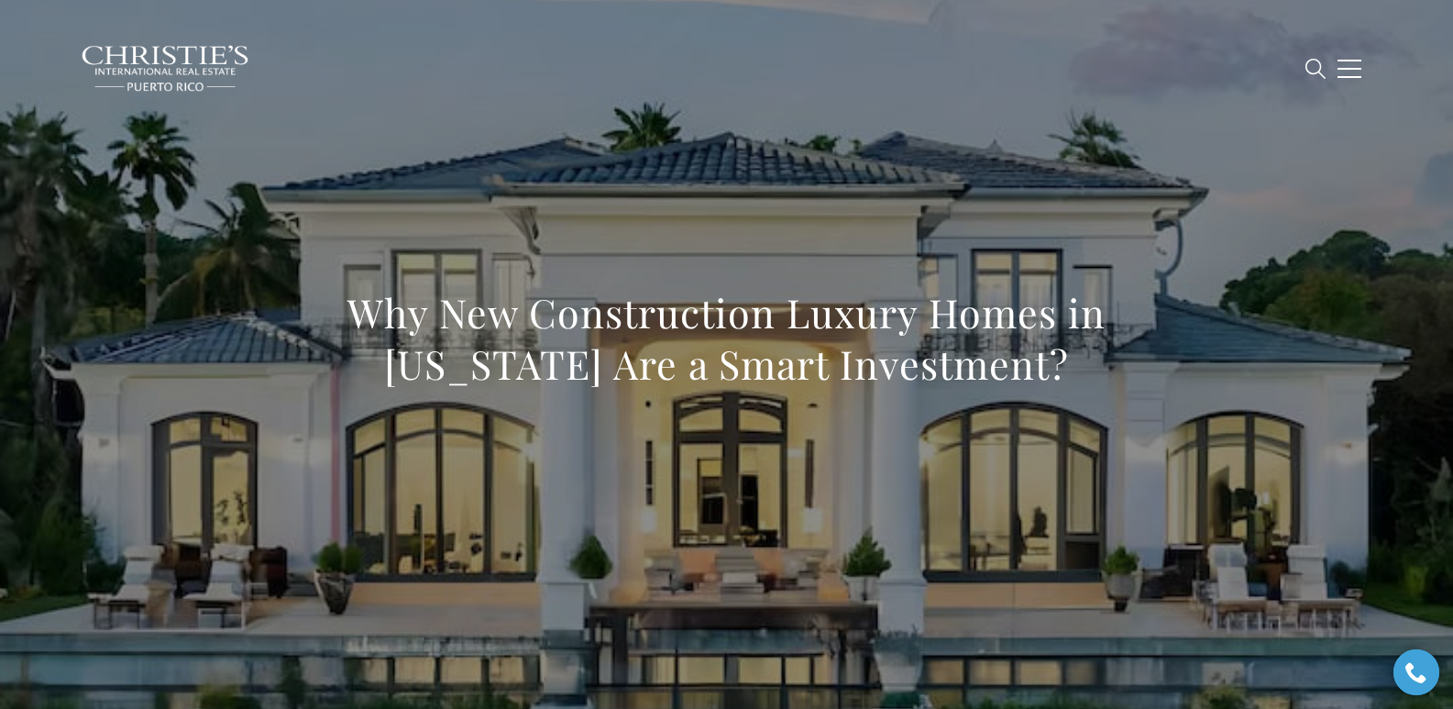
scroll to position [0, 0]
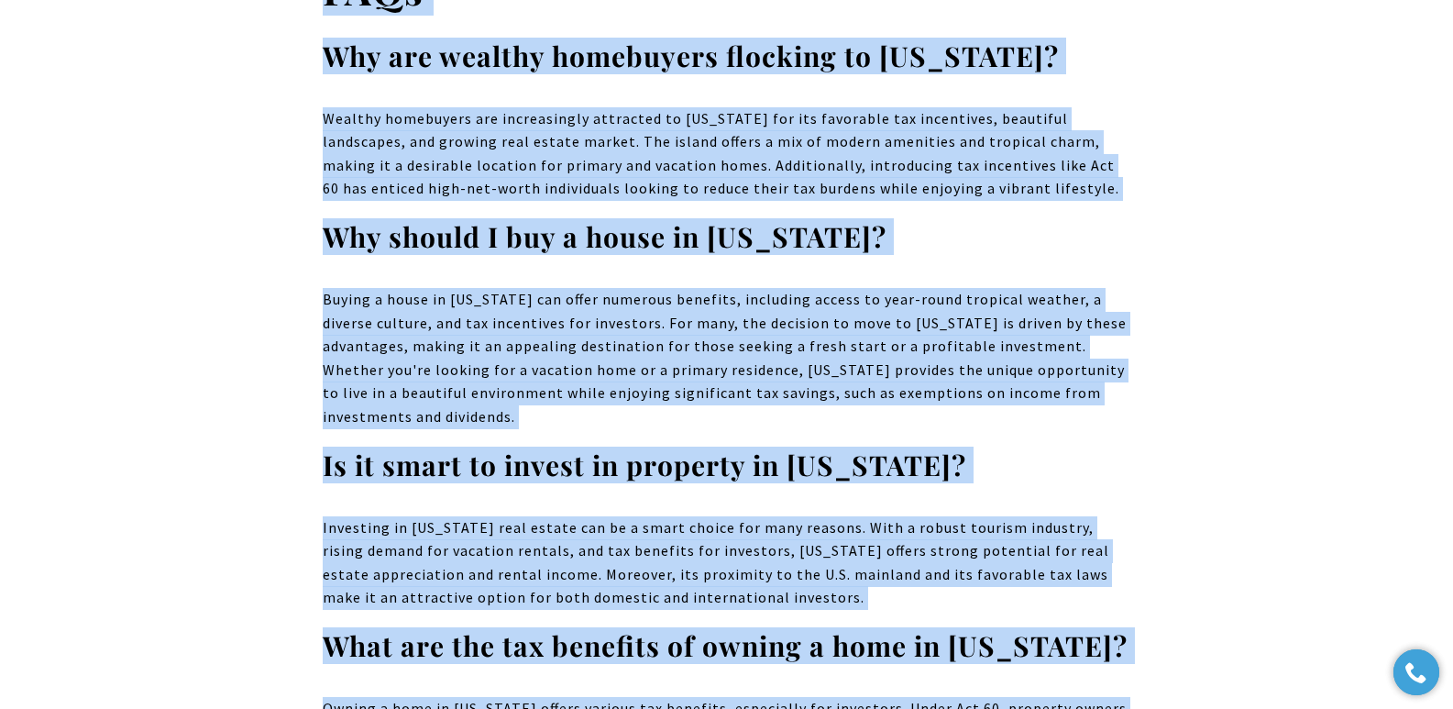
scroll to position [11072, 0]
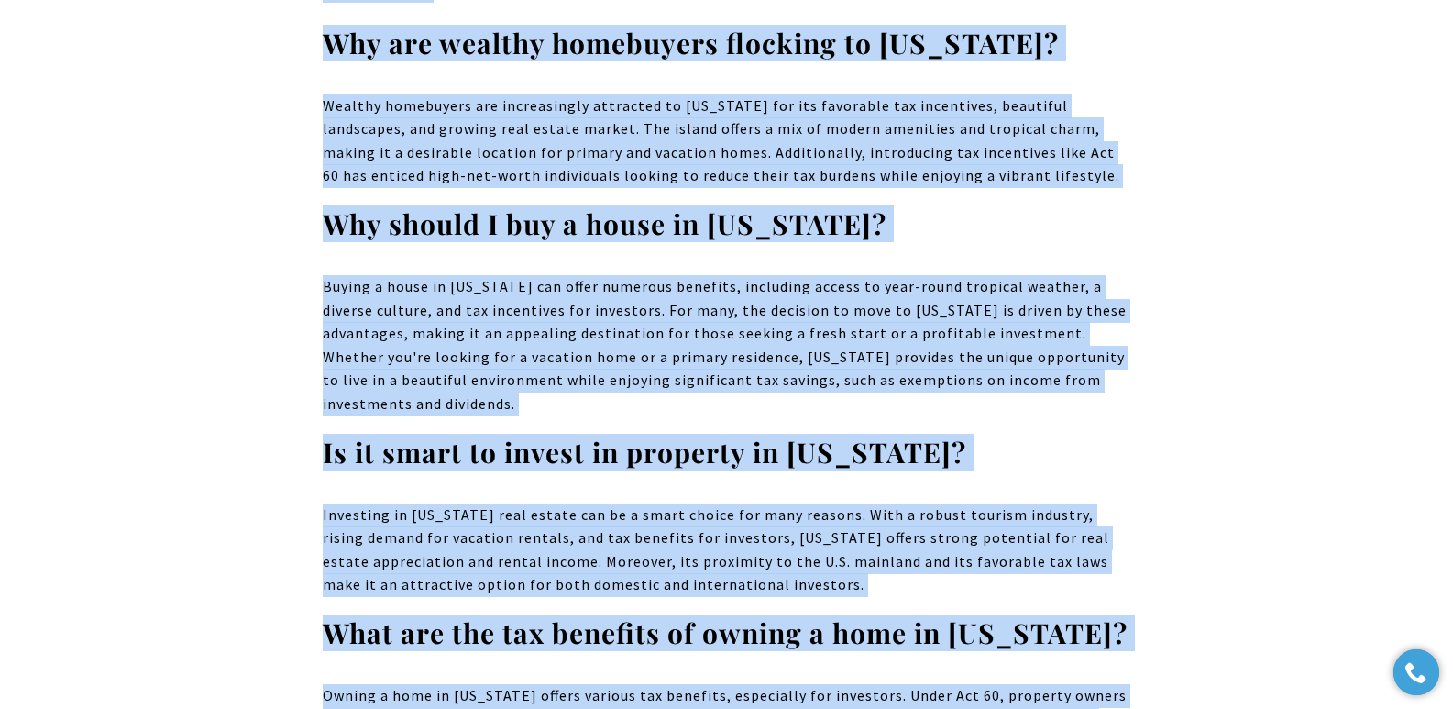
drag, startPoint x: 349, startPoint y: 323, endPoint x: 818, endPoint y: 417, distance: 477.9
copy body "Why Are Condos for Sale in [US_STATE] Ideal for Vacation Homes? [US_STATE] has …"
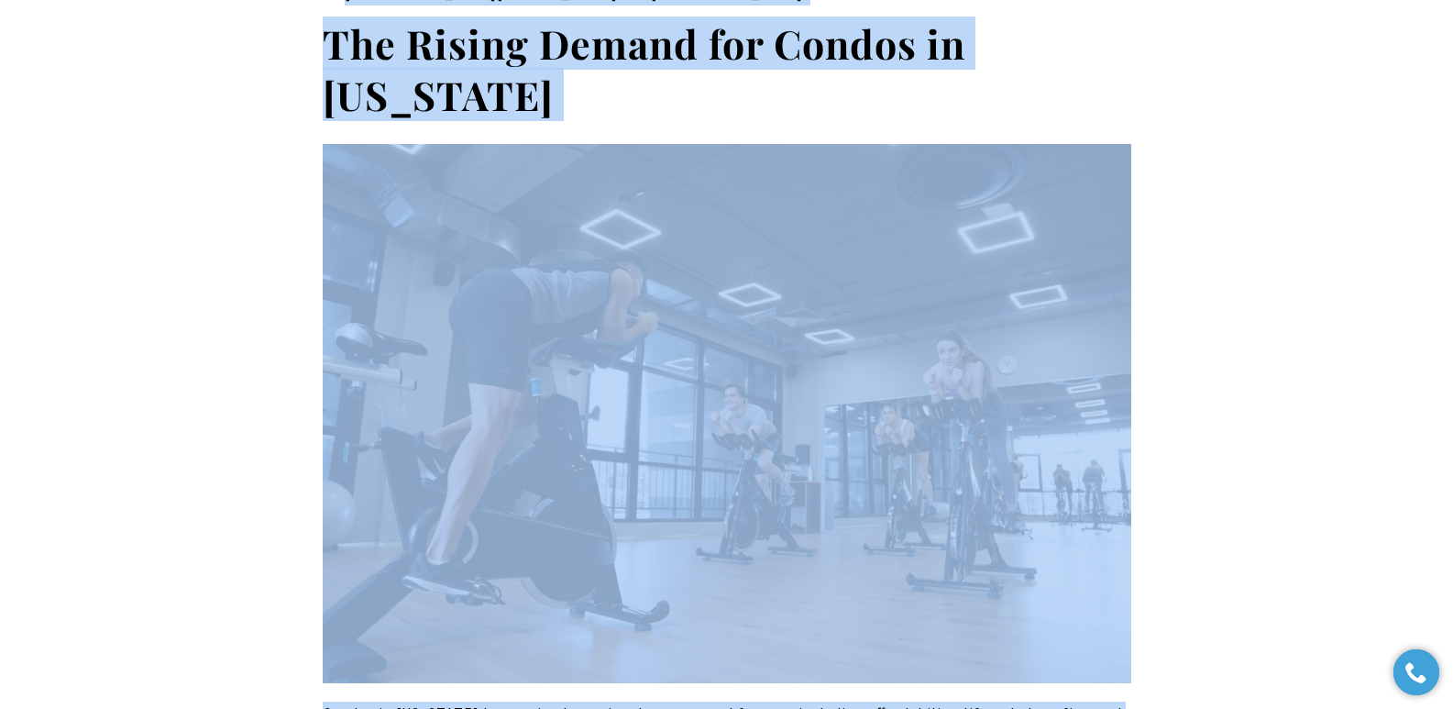
scroll to position [0, 0]
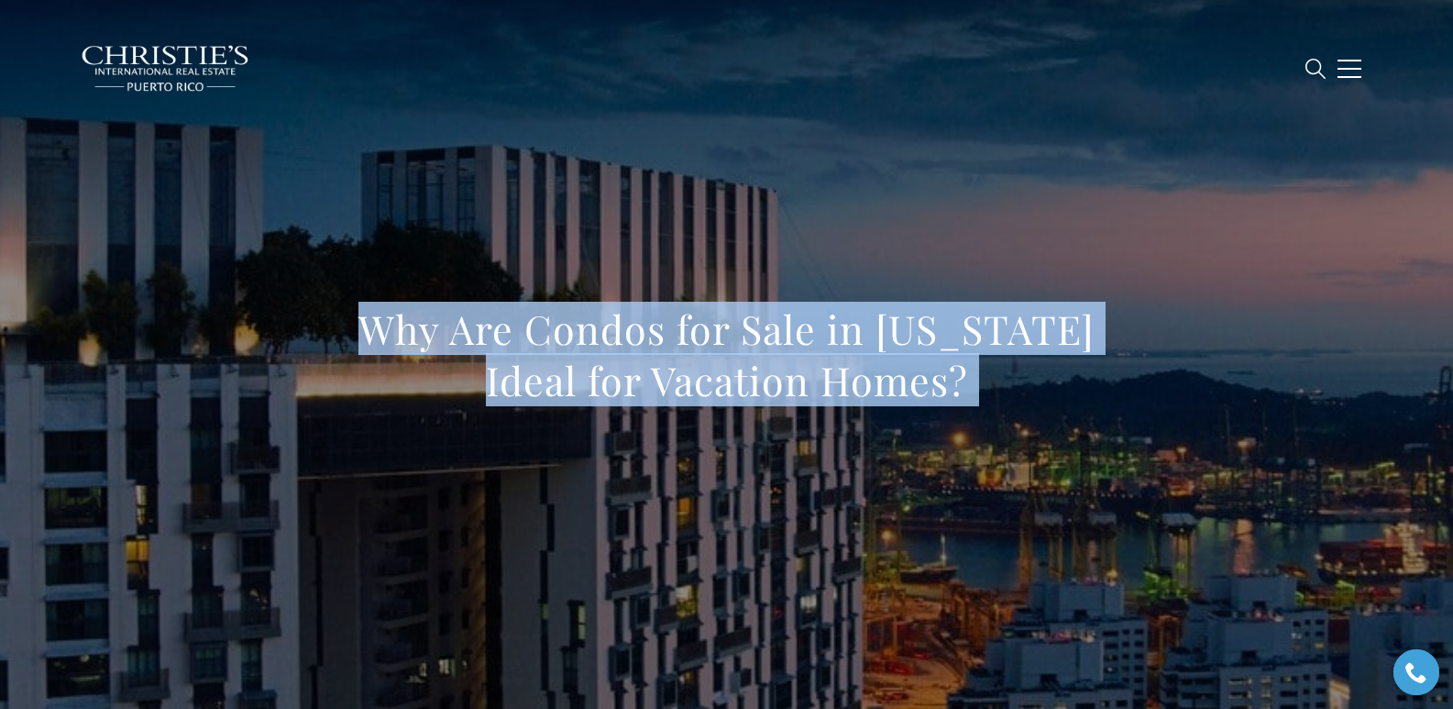
click at [336, 334] on h1 "Why Are Condos for Sale in [US_STATE] Ideal for Vacation Homes?" at bounding box center [727, 354] width 809 height 103
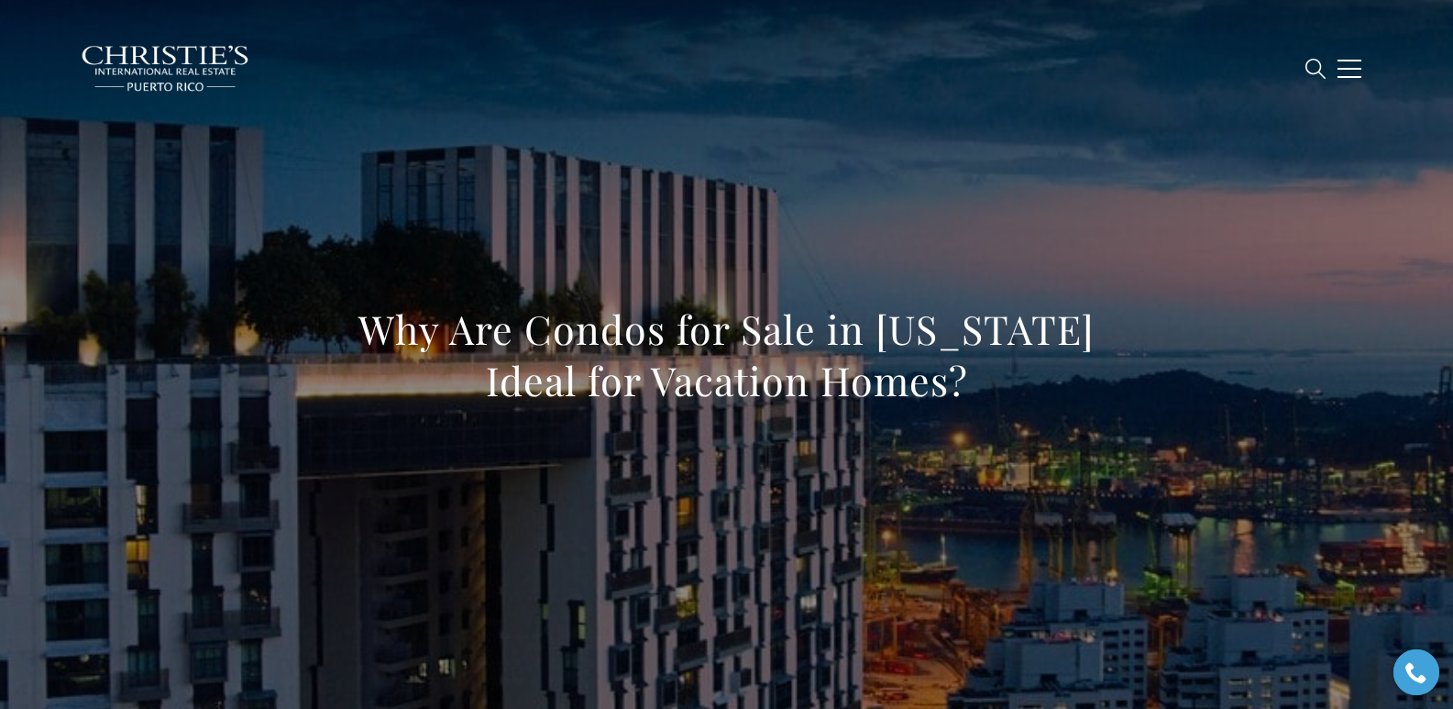
drag, startPoint x: 336, startPoint y: 334, endPoint x: 992, endPoint y: 391, distance: 658.0
click at [943, 391] on h1 "Why Are Condos for Sale in [US_STATE] Ideal for Vacation Homes?" at bounding box center [727, 354] width 809 height 103
copy h1 "Why Are Condos for Sale in [US_STATE] Ideal for Vacation Homes?"
